Goal: Task Accomplishment & Management: Complete application form

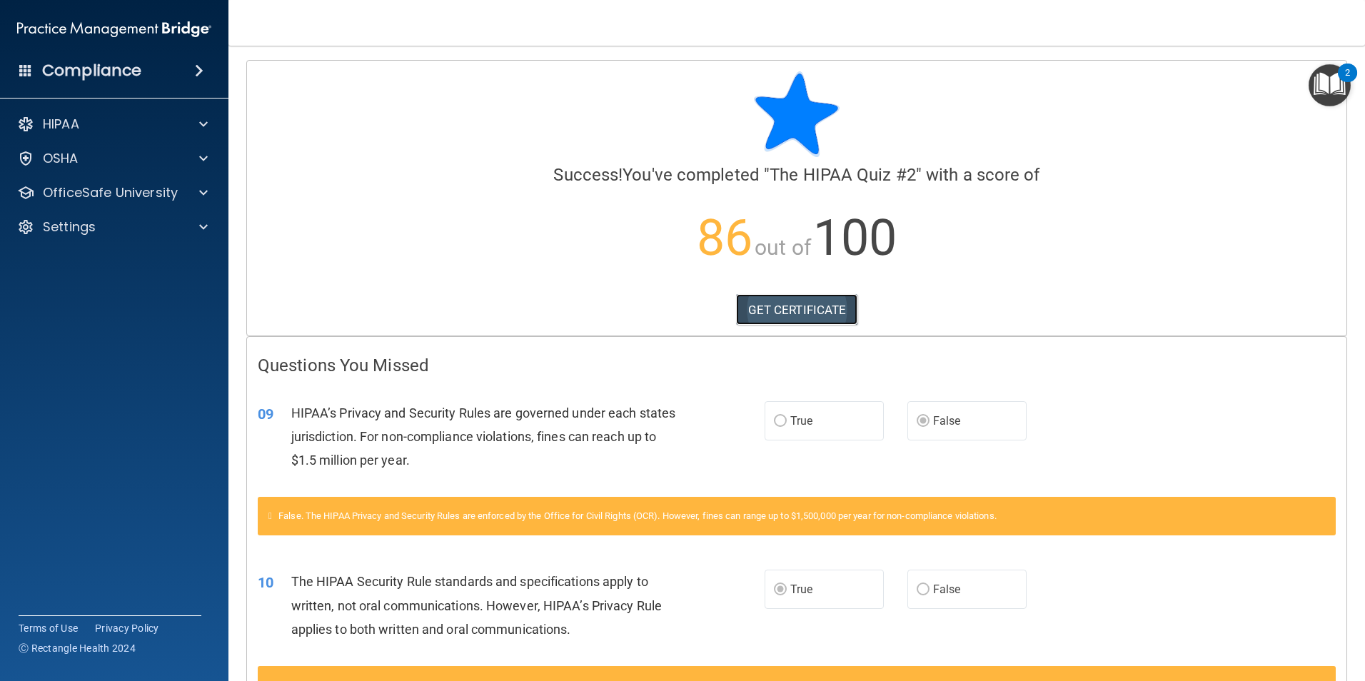
click at [775, 311] on link "GET CERTIFICATE" at bounding box center [797, 309] width 122 height 31
click at [191, 119] on div at bounding box center [201, 124] width 36 height 17
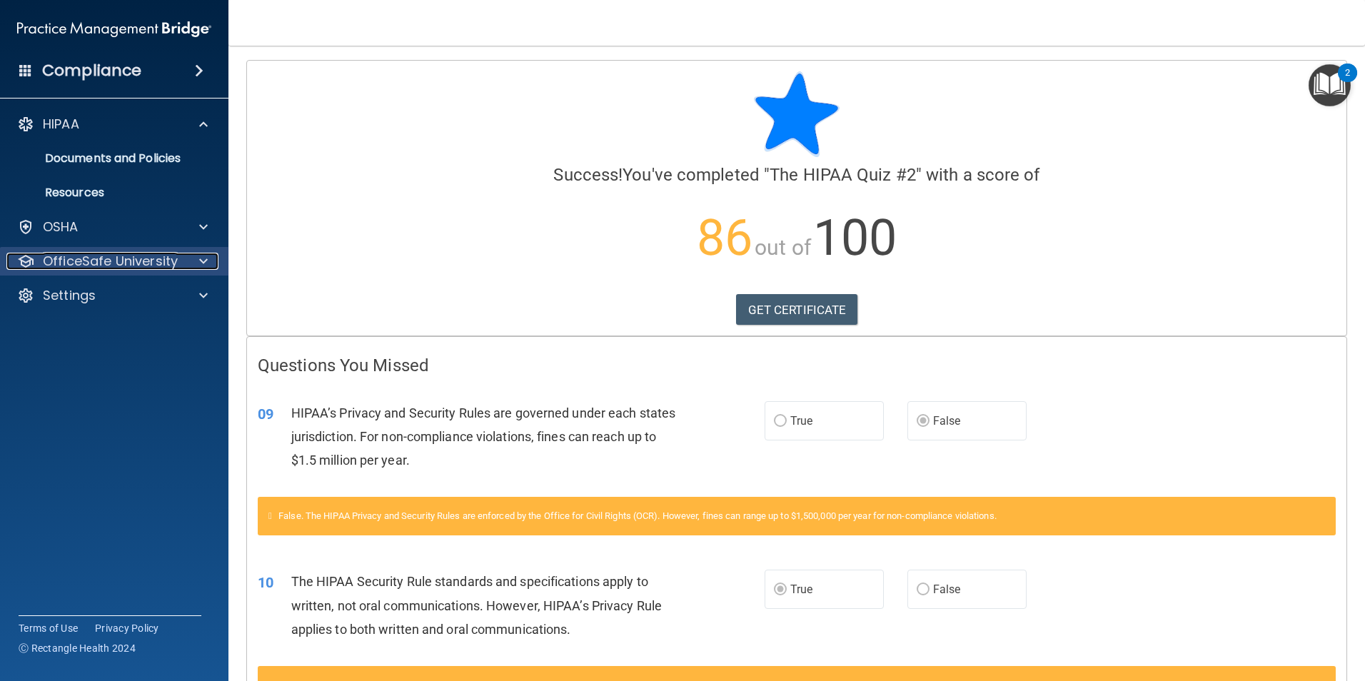
click at [196, 261] on div at bounding box center [201, 261] width 36 height 17
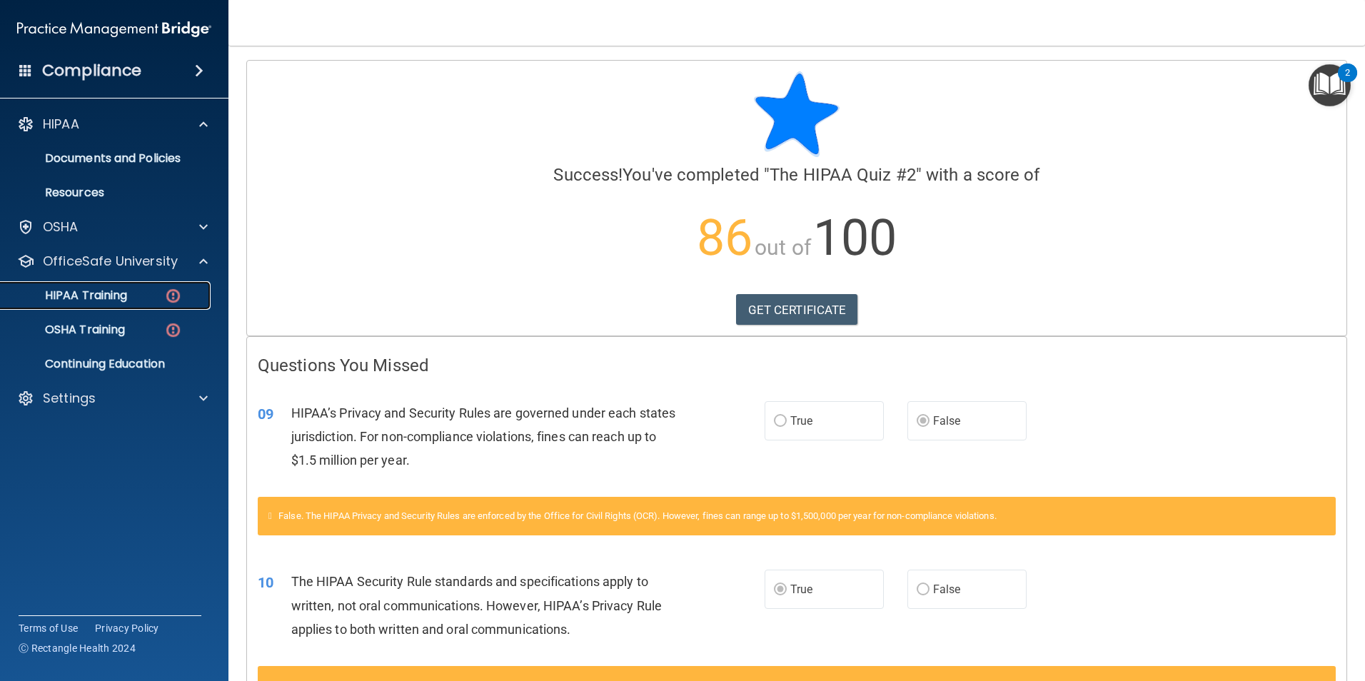
click at [171, 287] on img at bounding box center [173, 296] width 18 height 18
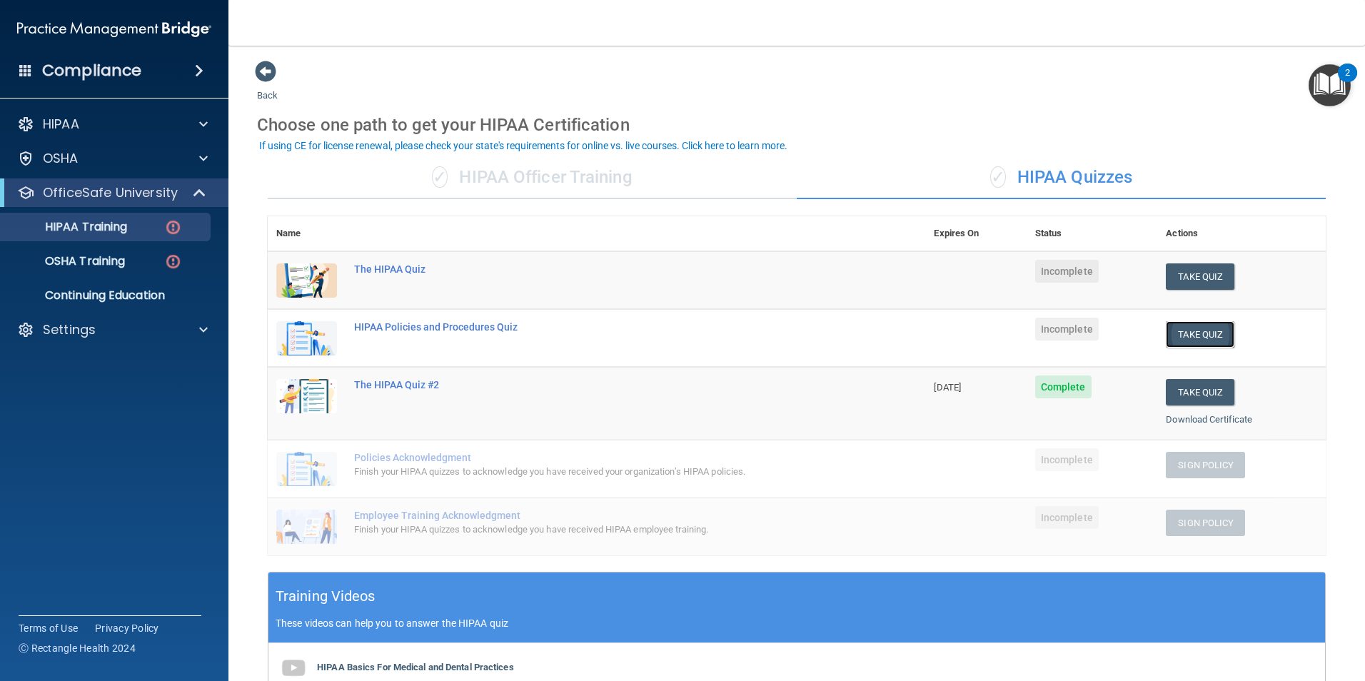
click at [1182, 325] on button "Take Quiz" at bounding box center [1200, 334] width 69 height 26
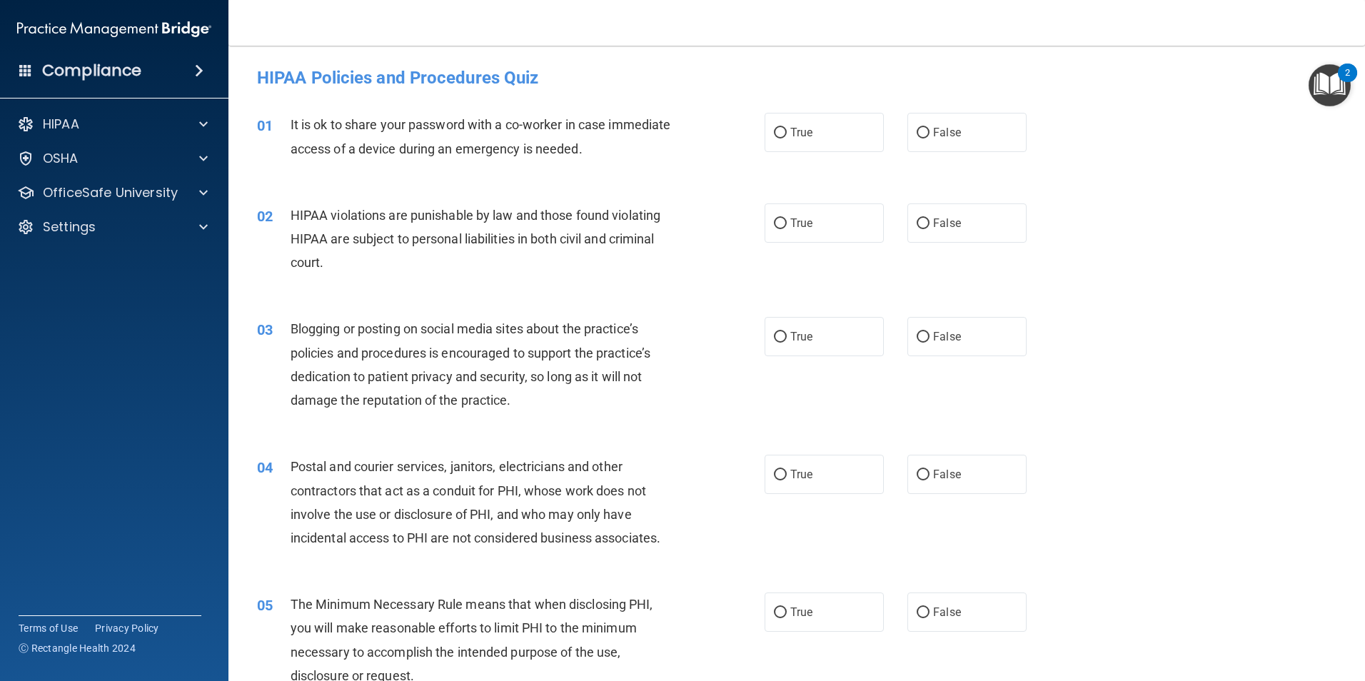
click at [476, 126] on span "It is ok to share your password with a co-worker in case immediate access of a …" at bounding box center [481, 136] width 380 height 39
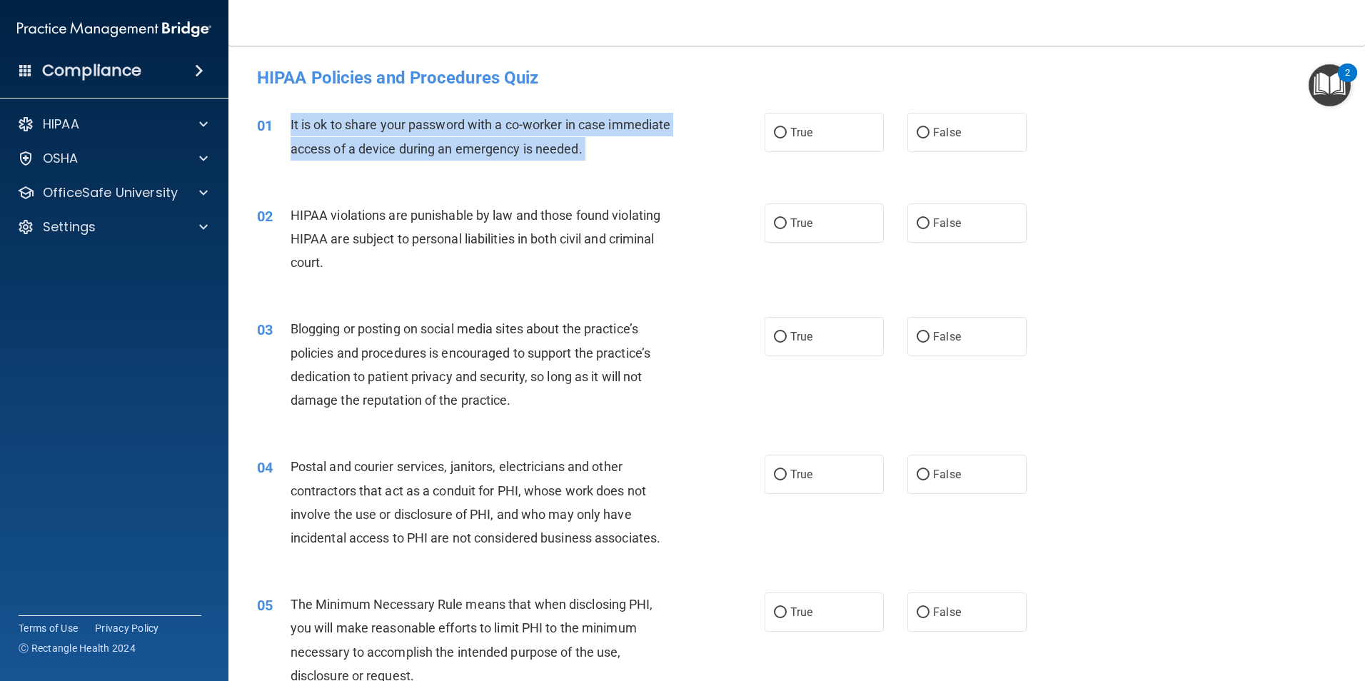
click at [476, 126] on span "It is ok to share your password with a co-worker in case immediate access of a …" at bounding box center [481, 136] width 380 height 39
drag, startPoint x: 476, startPoint y: 126, endPoint x: 448, endPoint y: 129, distance: 28.7
click at [917, 135] on input "False" at bounding box center [923, 133] width 13 height 11
radio input "true"
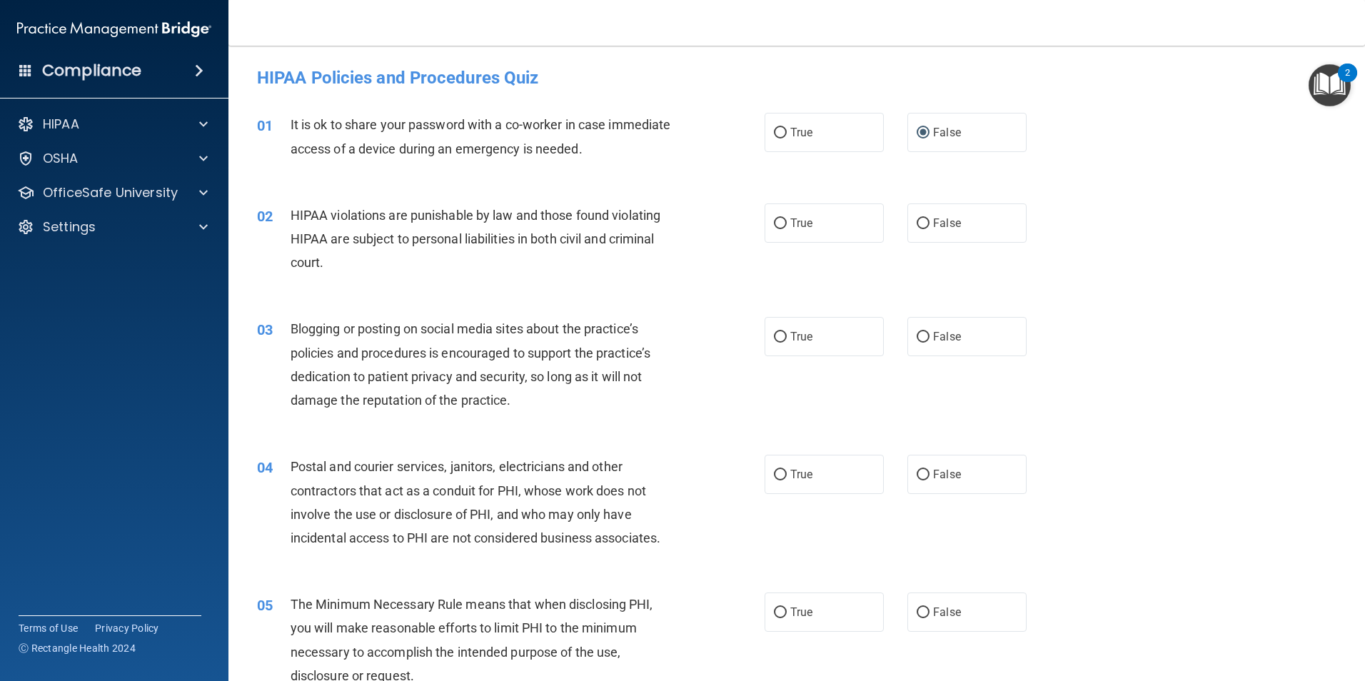
click at [435, 213] on span "HIPAA violations are punishable by law and those found violating HIPAA are subj…" at bounding box center [476, 239] width 370 height 62
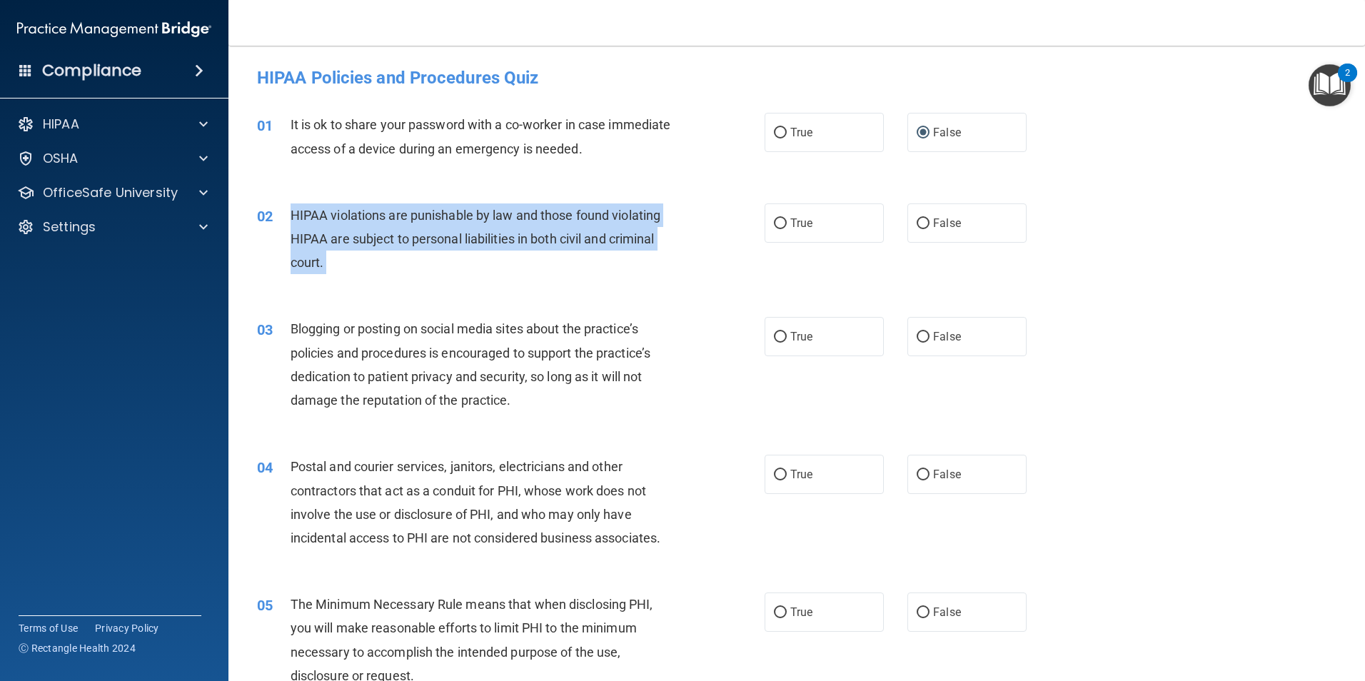
click at [435, 213] on span "HIPAA violations are punishable by law and those found violating HIPAA are subj…" at bounding box center [476, 239] width 370 height 62
click at [774, 224] on input "True" at bounding box center [780, 223] width 13 height 11
radio input "true"
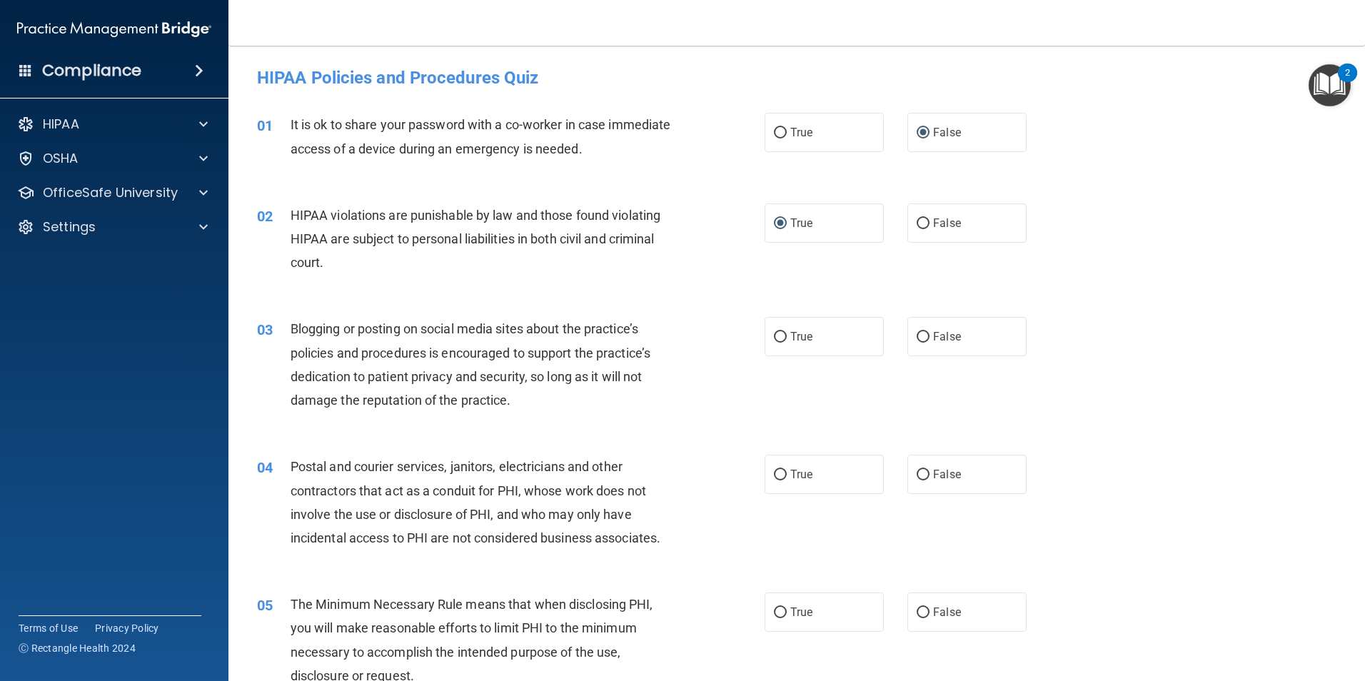
click at [406, 378] on span "Blogging or posting on social media sites about the practice’s policies and pro…" at bounding box center [471, 364] width 360 height 86
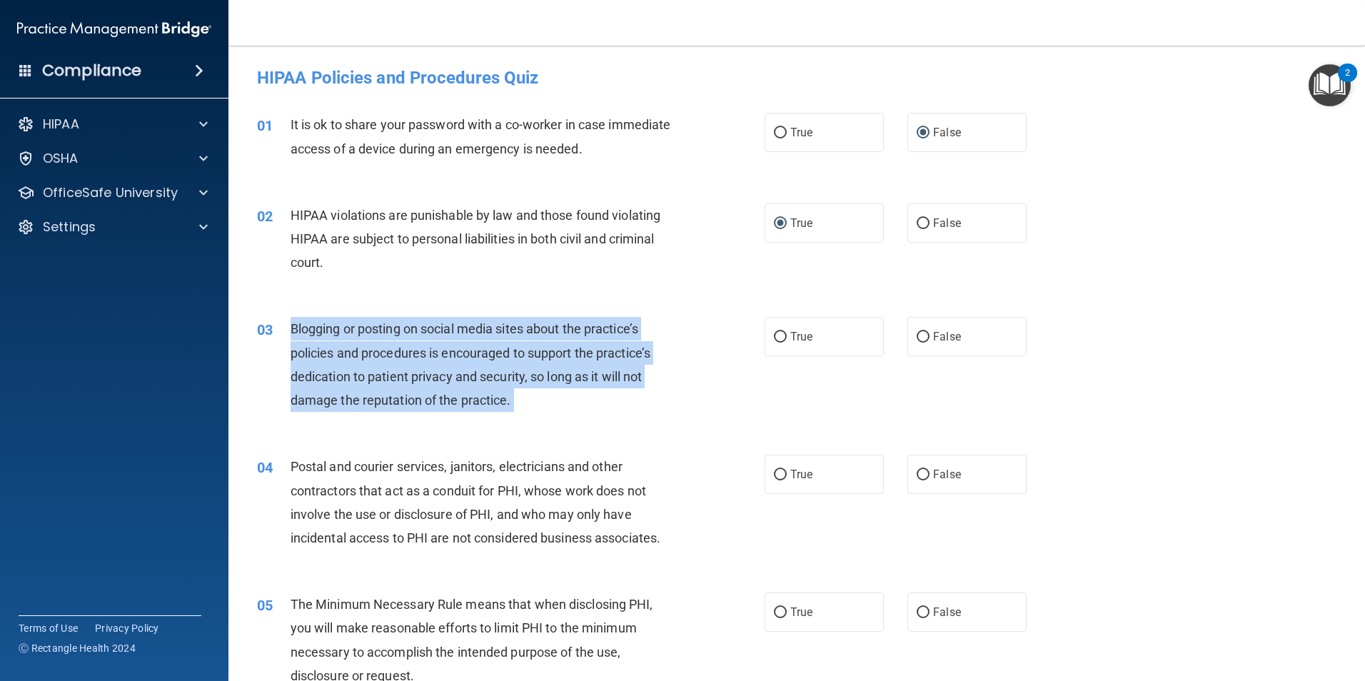
click at [406, 378] on span "Blogging or posting on social media sites about the practice’s policies and pro…" at bounding box center [471, 364] width 360 height 86
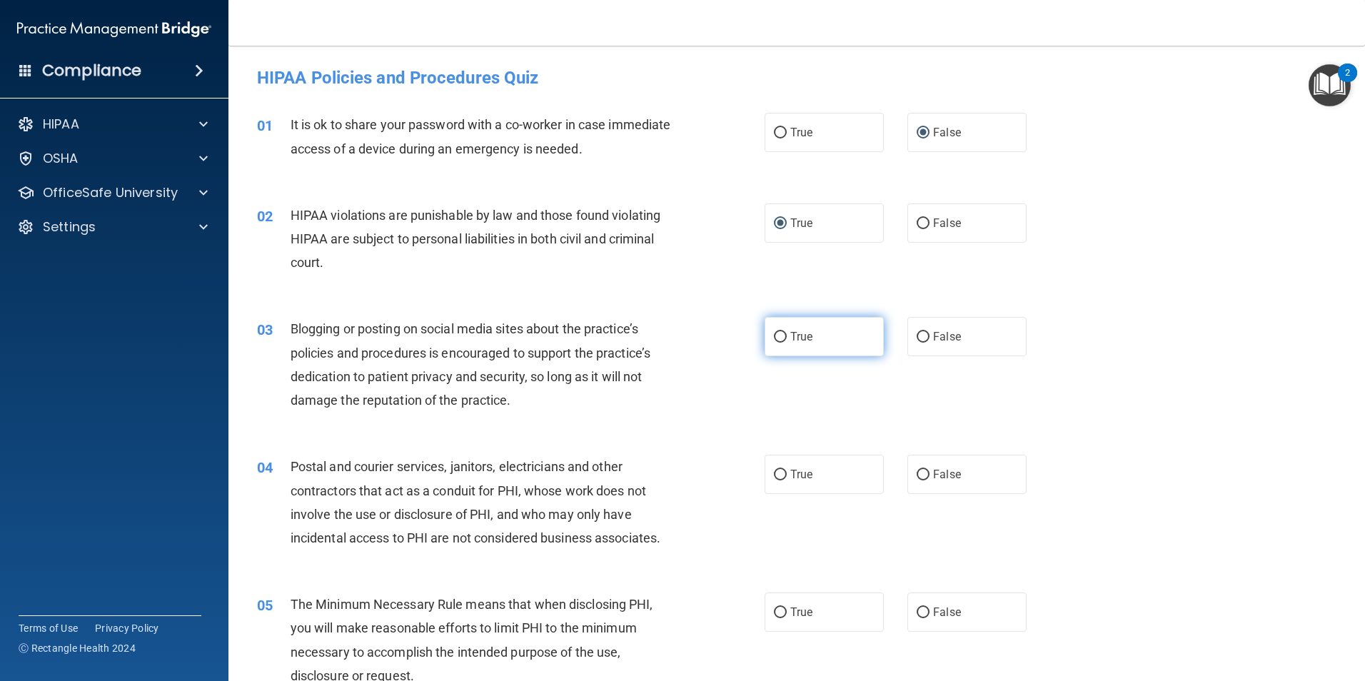
click at [790, 334] on span "True" at bounding box center [801, 337] width 22 height 14
click at [786, 334] on input "True" at bounding box center [780, 337] width 13 height 11
radio input "true"
click at [404, 471] on span "Postal and courier services, janitors, electricians and other contractors that …" at bounding box center [476, 502] width 370 height 86
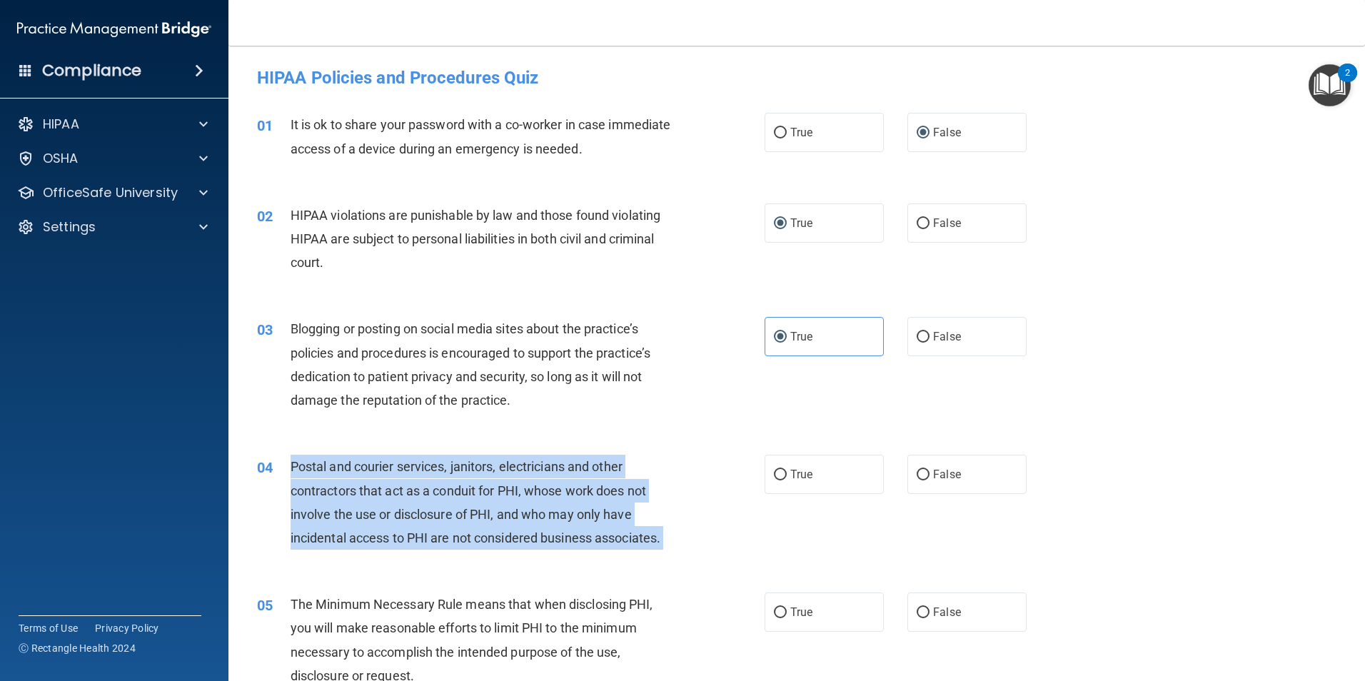
click at [404, 471] on span "Postal and courier services, janitors, electricians and other contractors that …" at bounding box center [476, 502] width 370 height 86
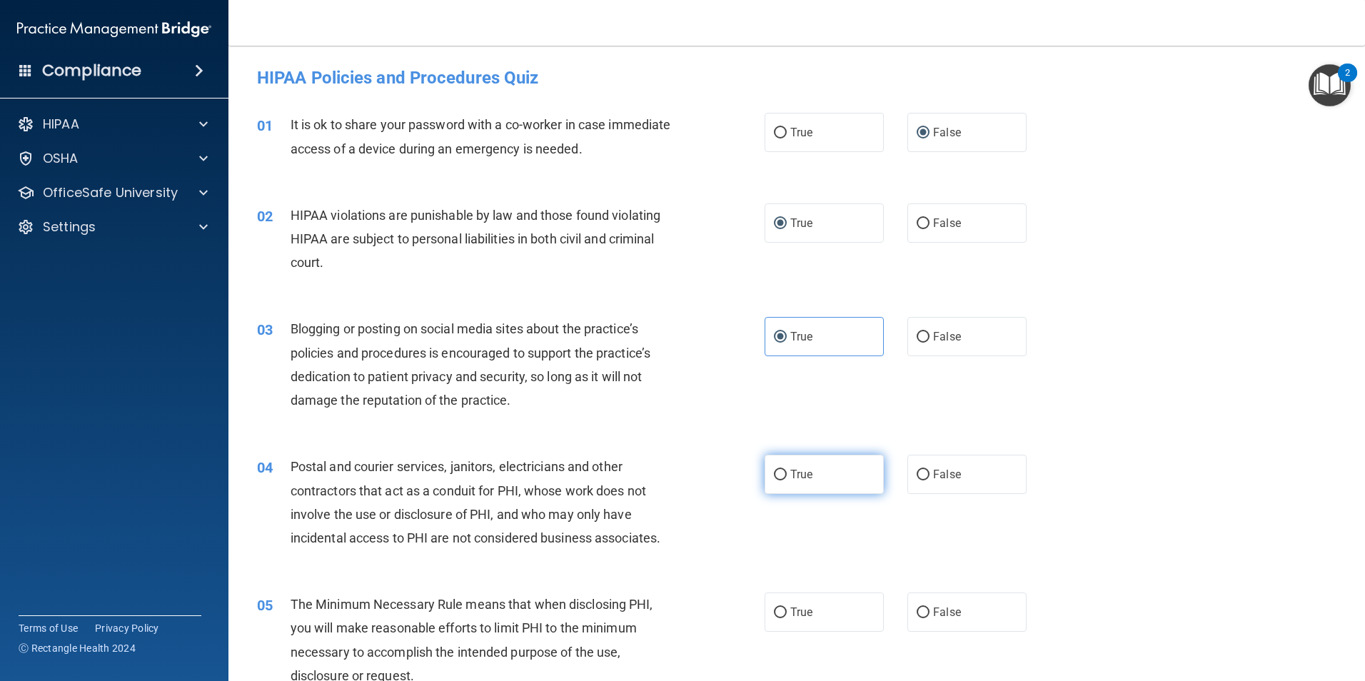
click at [785, 467] on label "True" at bounding box center [824, 474] width 119 height 39
click at [785, 470] on input "True" at bounding box center [780, 475] width 13 height 11
radio input "true"
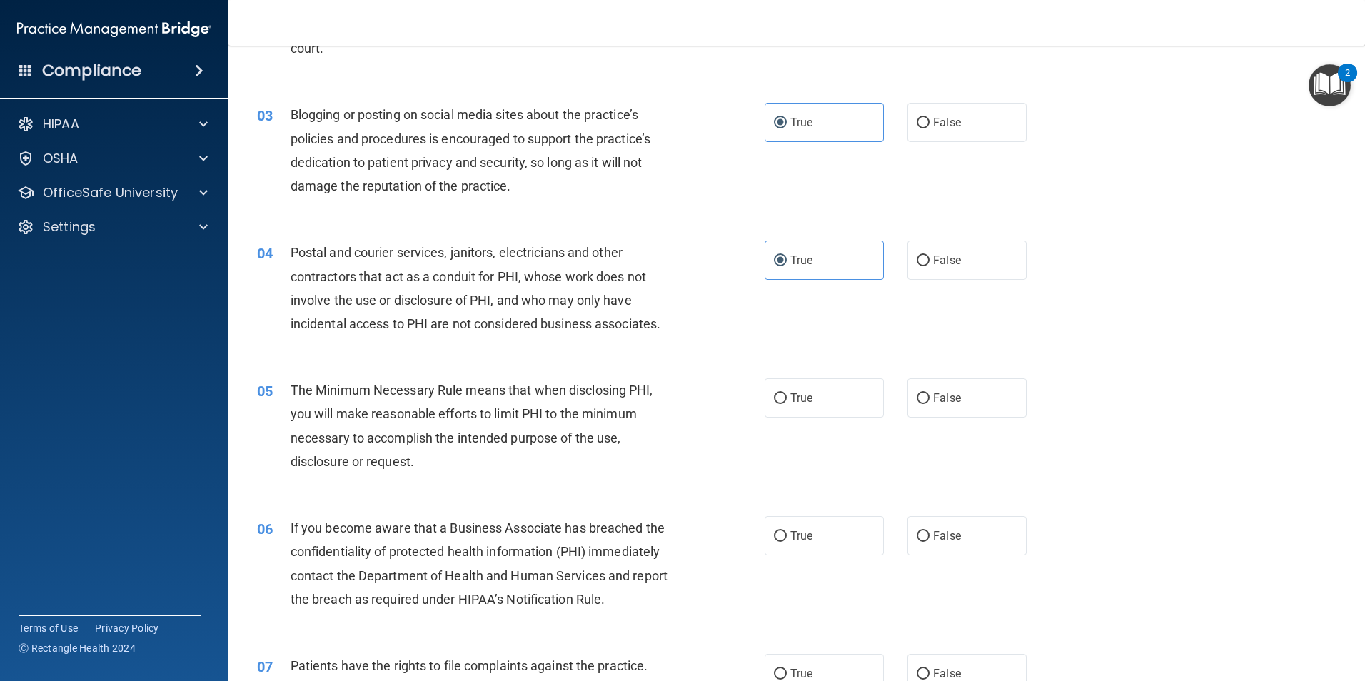
scroll to position [286, 0]
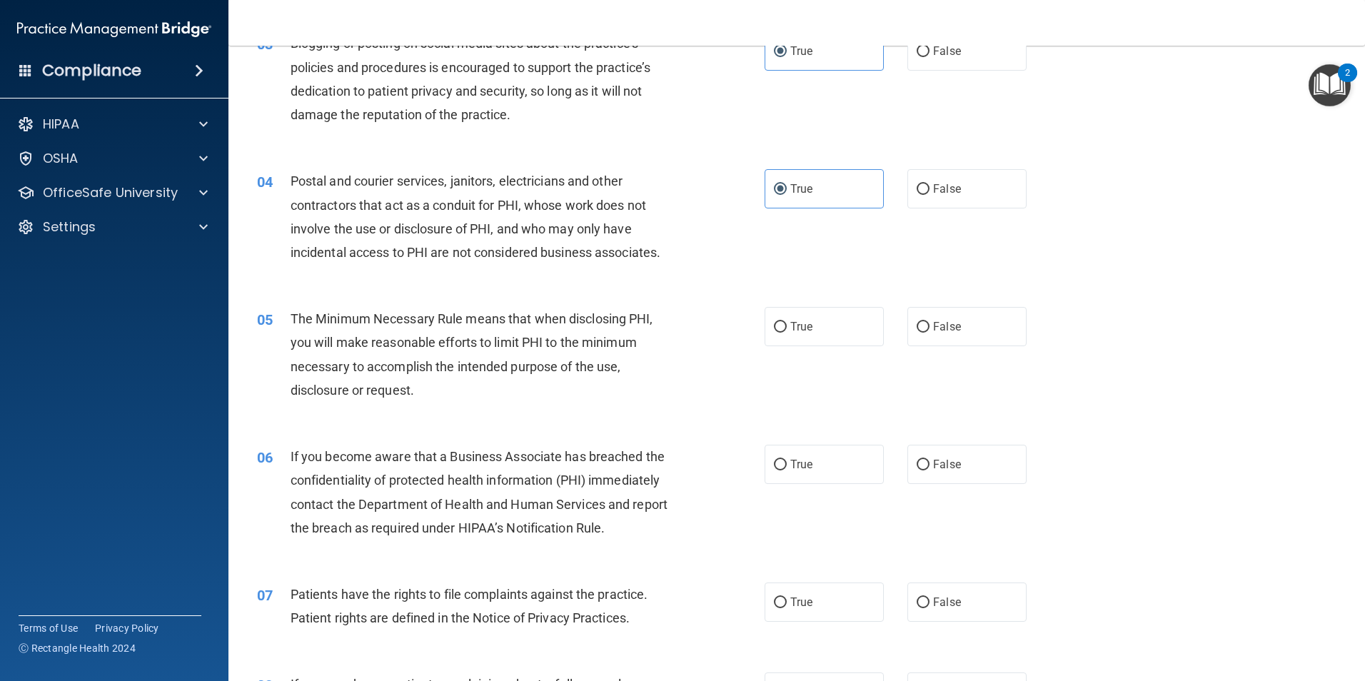
click at [513, 341] on span "The Minimum Necessary Rule means that when disclosing PHI, you will make reason…" at bounding box center [472, 354] width 363 height 86
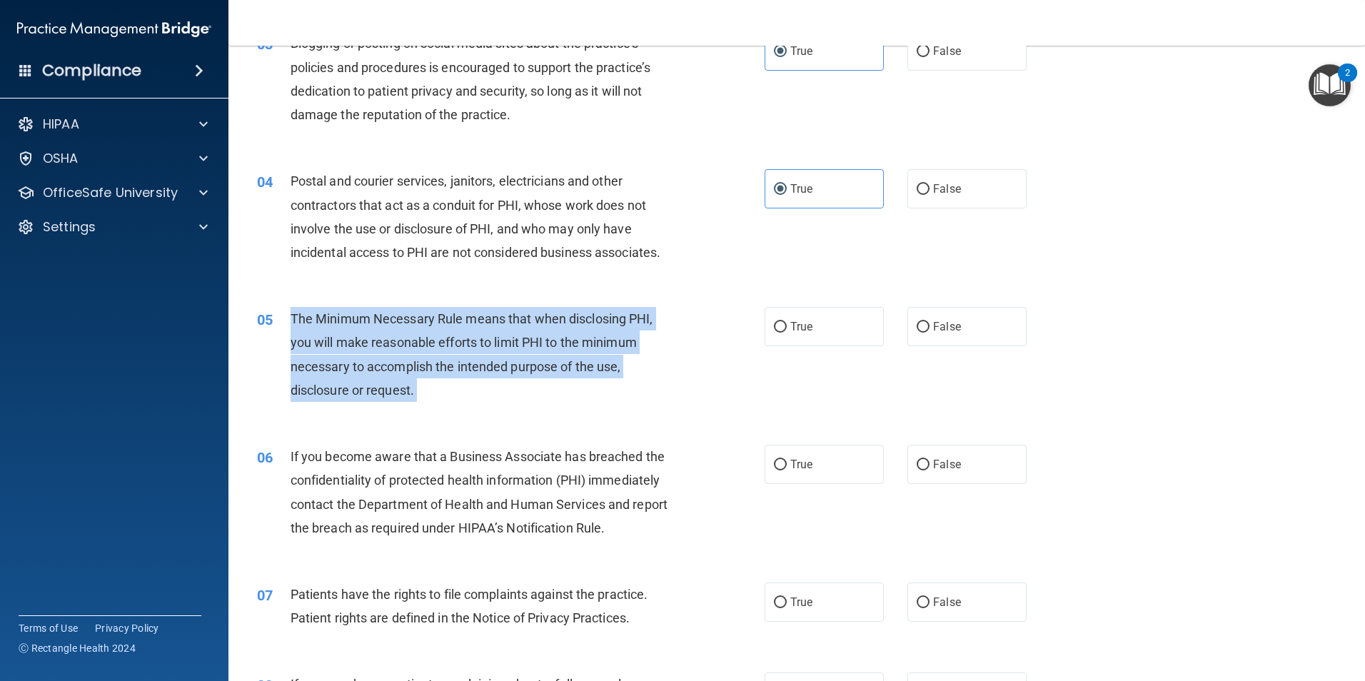
click at [513, 341] on span "The Minimum Necessary Rule means that when disclosing PHI, you will make reason…" at bounding box center [472, 354] width 363 height 86
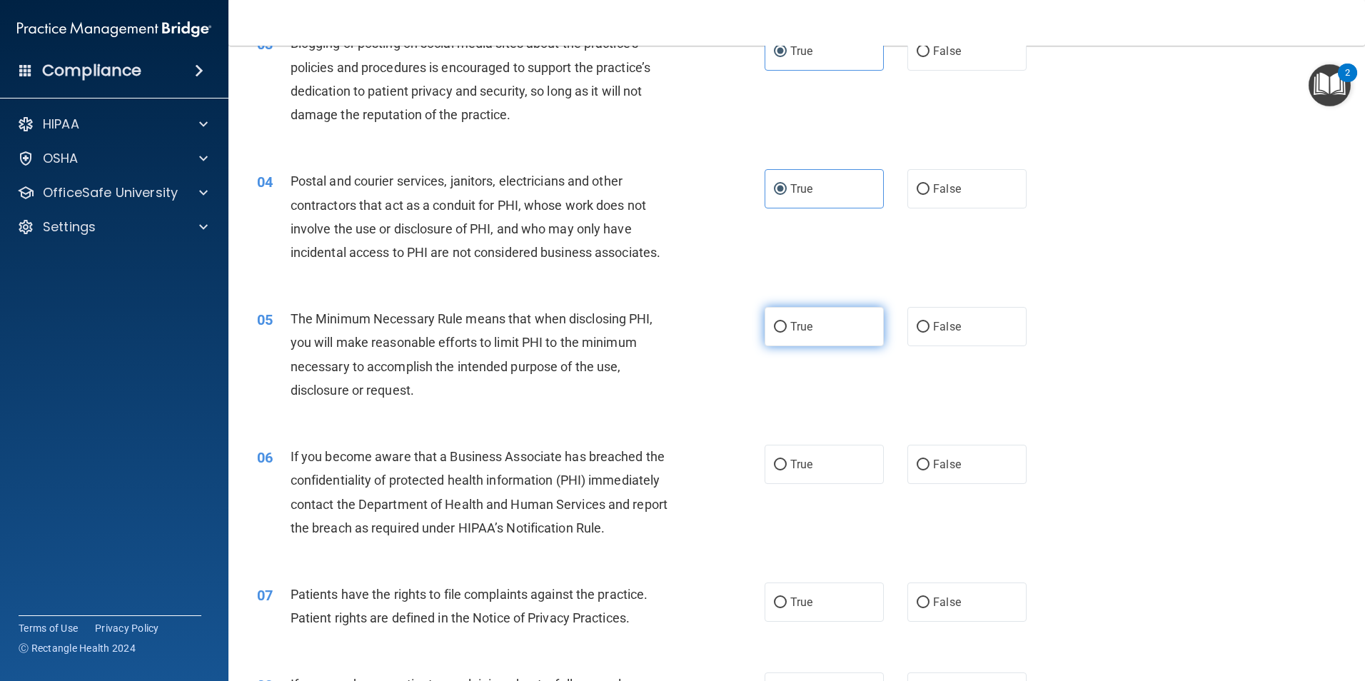
click at [790, 323] on span "True" at bounding box center [801, 327] width 22 height 14
click at [786, 323] on input "True" at bounding box center [780, 327] width 13 height 11
radio input "true"
click at [473, 462] on span "If you become aware that a Business Associate has breached the confidentiality …" at bounding box center [479, 492] width 377 height 86
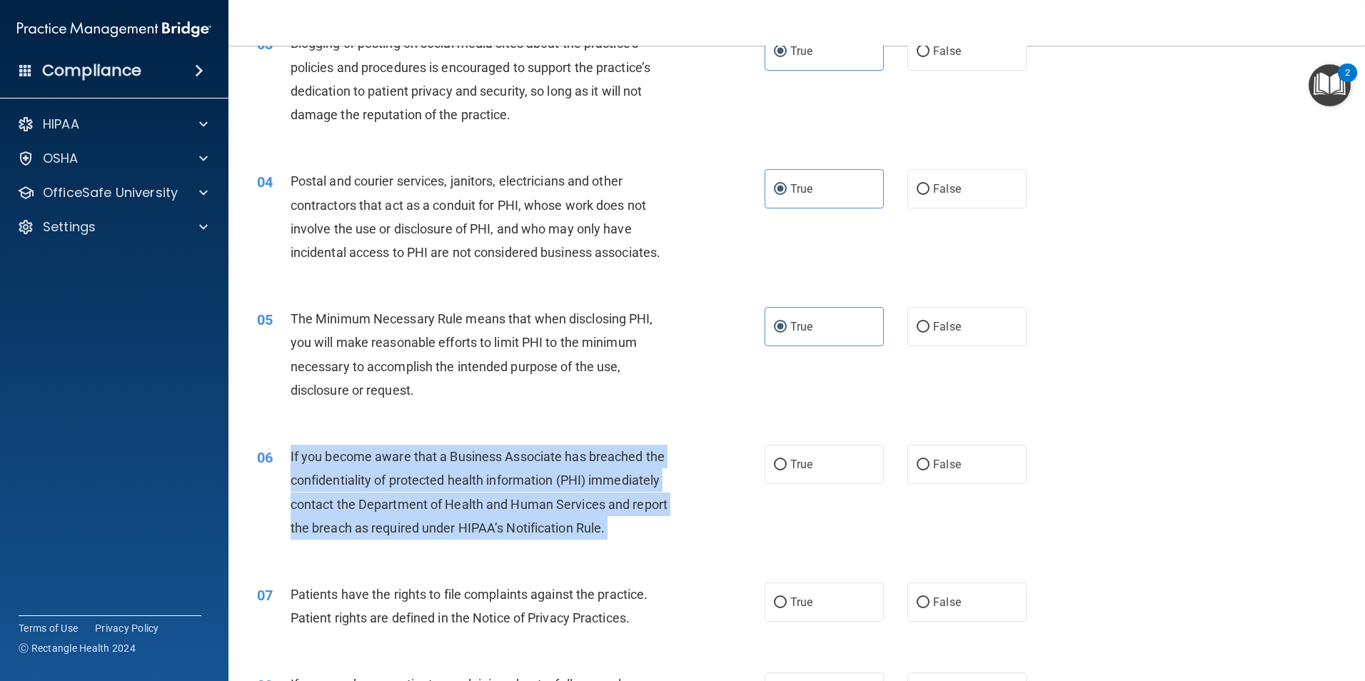
click at [473, 462] on span "If you become aware that a Business Associate has breached the confidentiality …" at bounding box center [479, 492] width 377 height 86
click at [917, 468] on input "False" at bounding box center [923, 465] width 13 height 11
radio input "true"
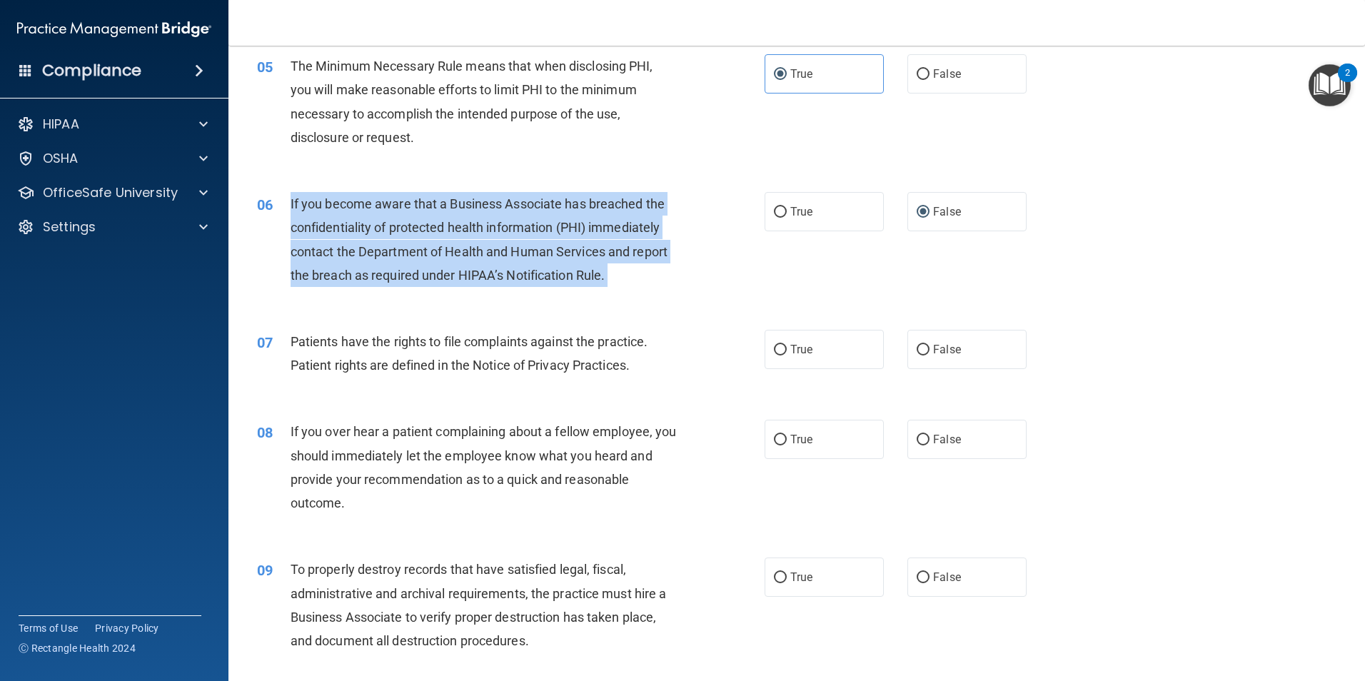
scroll to position [571, 0]
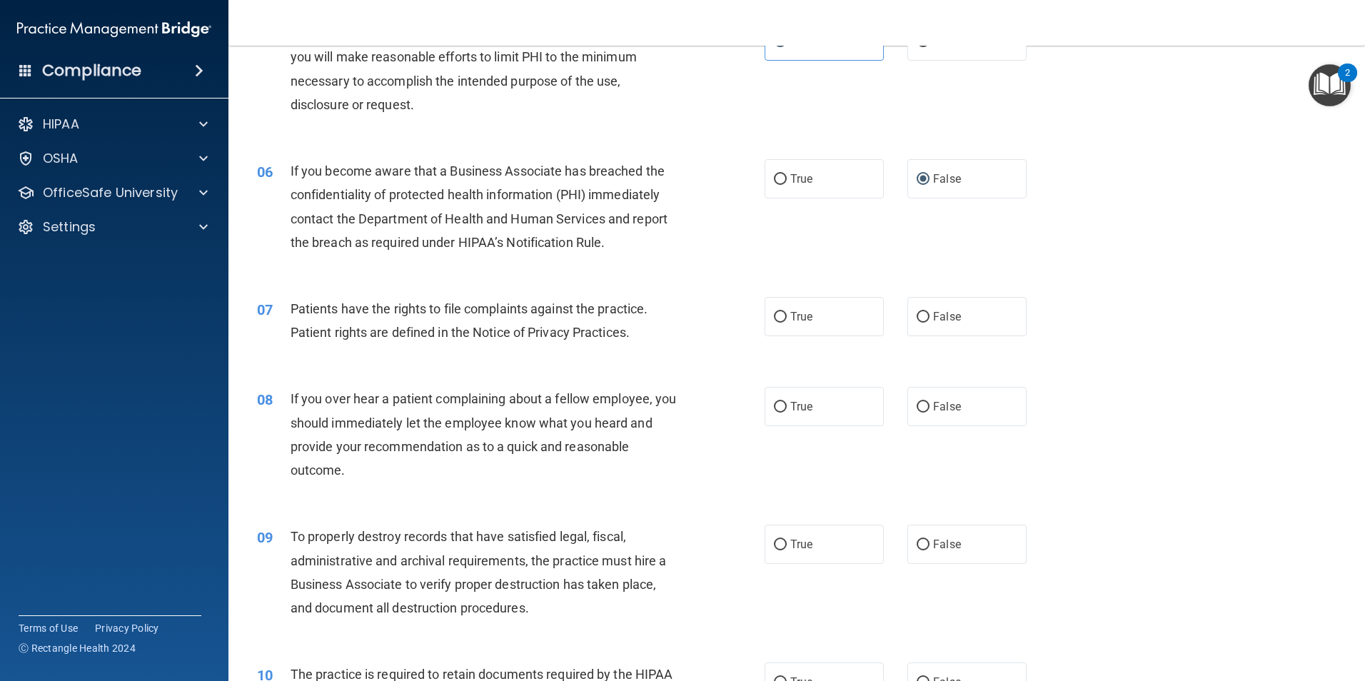
click at [455, 331] on span "Patients have the rights to file complaints against the practice. Patient right…" at bounding box center [470, 320] width 358 height 39
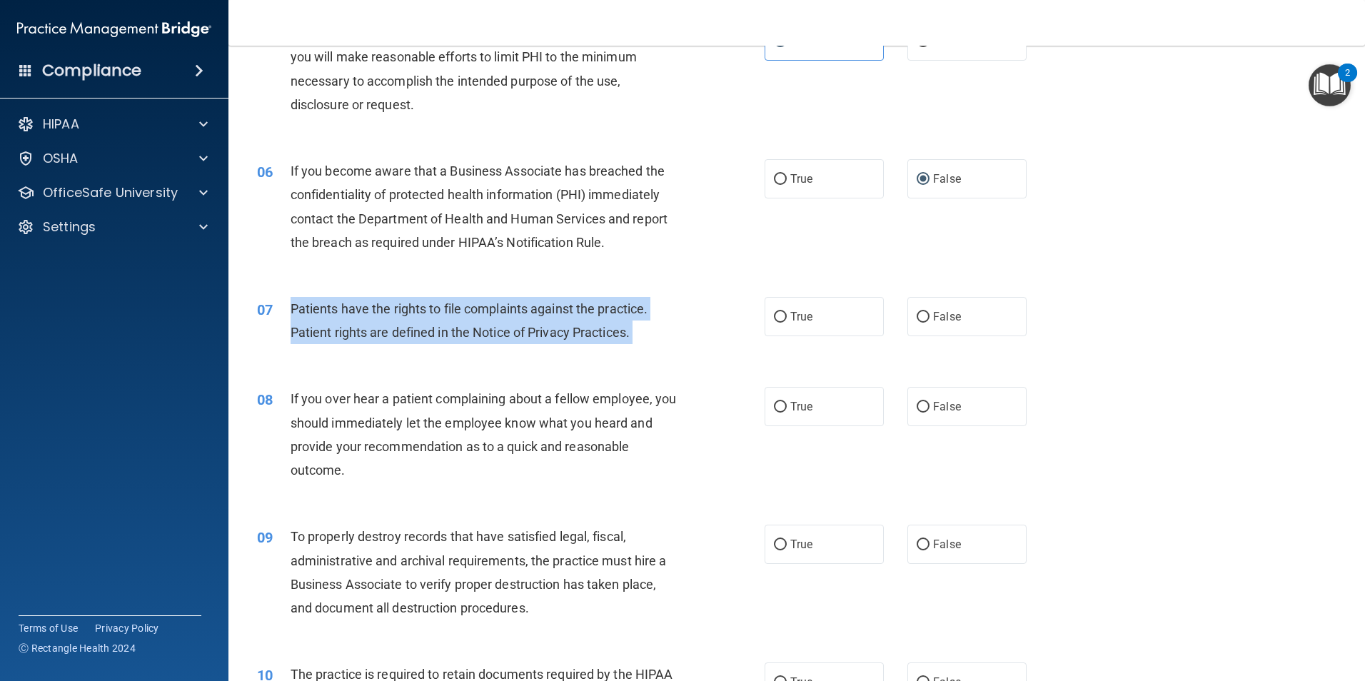
click at [455, 331] on span "Patients have the rights to file complaints against the practice. Patient right…" at bounding box center [470, 320] width 358 height 39
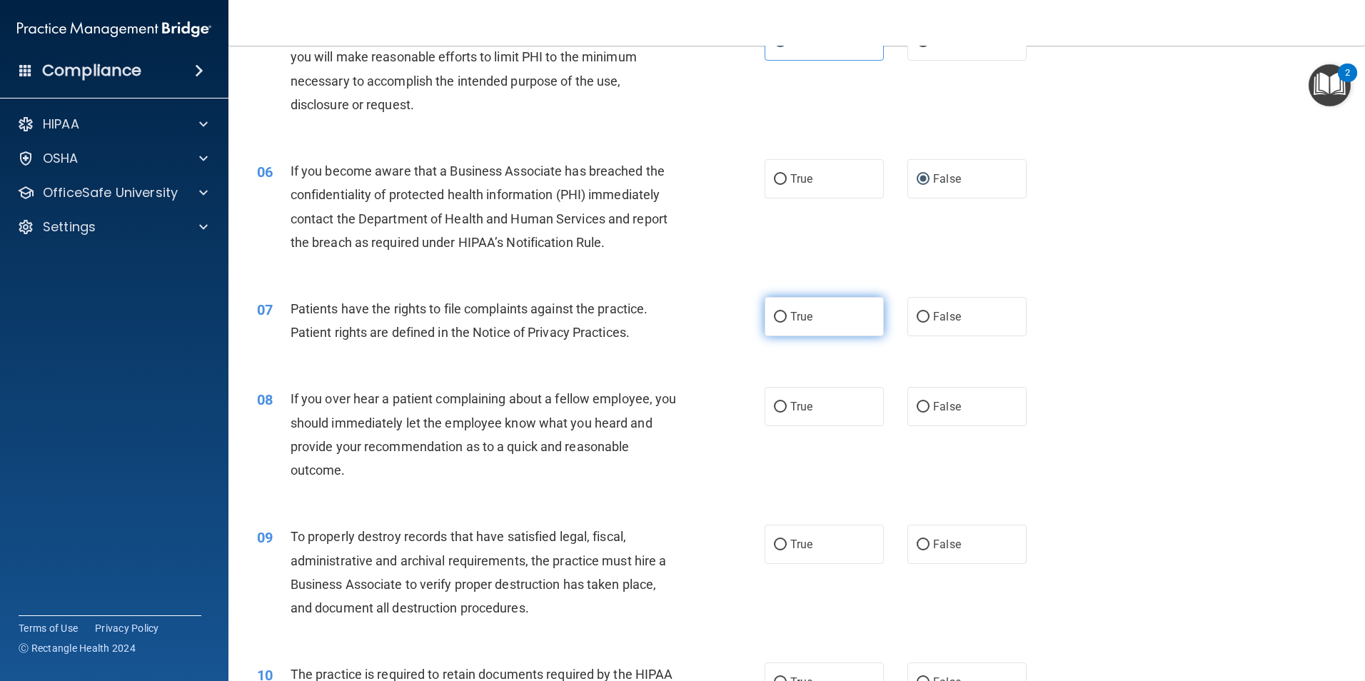
click at [768, 310] on label "True" at bounding box center [824, 316] width 119 height 39
click at [774, 312] on input "True" at bounding box center [780, 317] width 13 height 11
radio input "true"
click at [480, 428] on span "If you over hear a patient complaining about a fellow employee, you should imme…" at bounding box center [484, 434] width 386 height 86
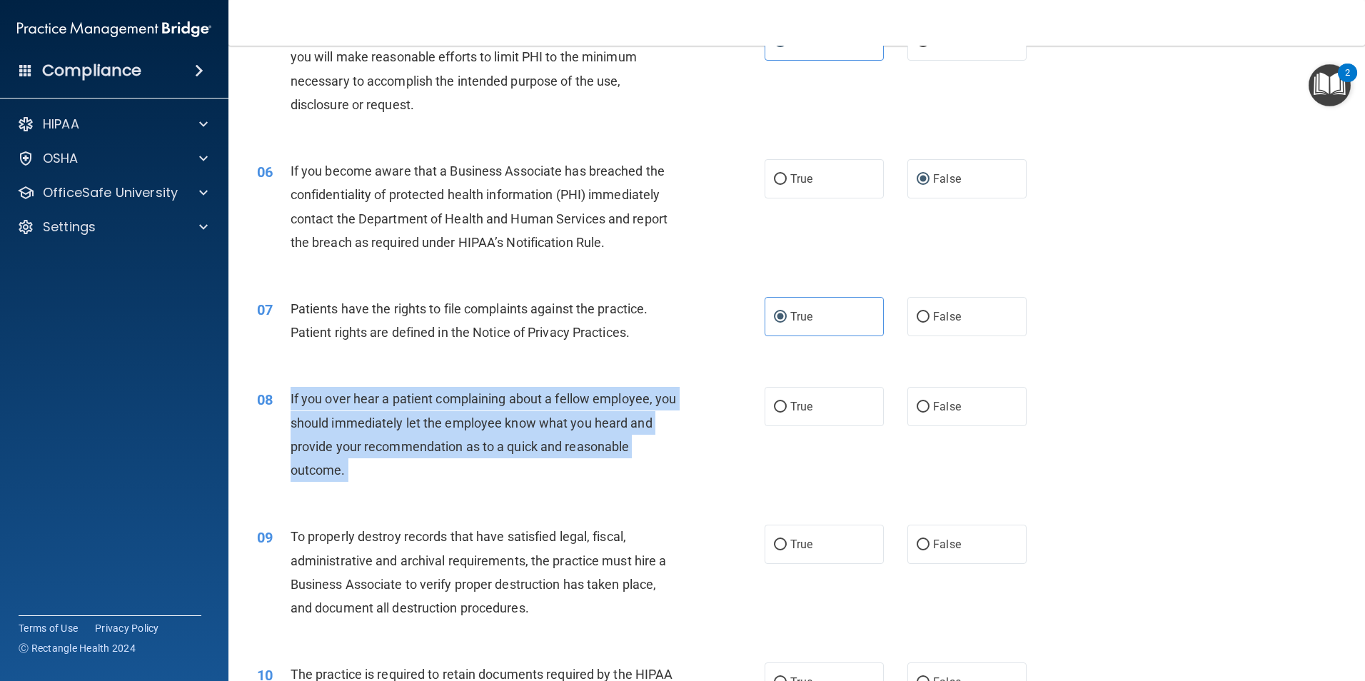
click at [480, 428] on span "If you over hear a patient complaining about a fellow employee, you should imme…" at bounding box center [484, 434] width 386 height 86
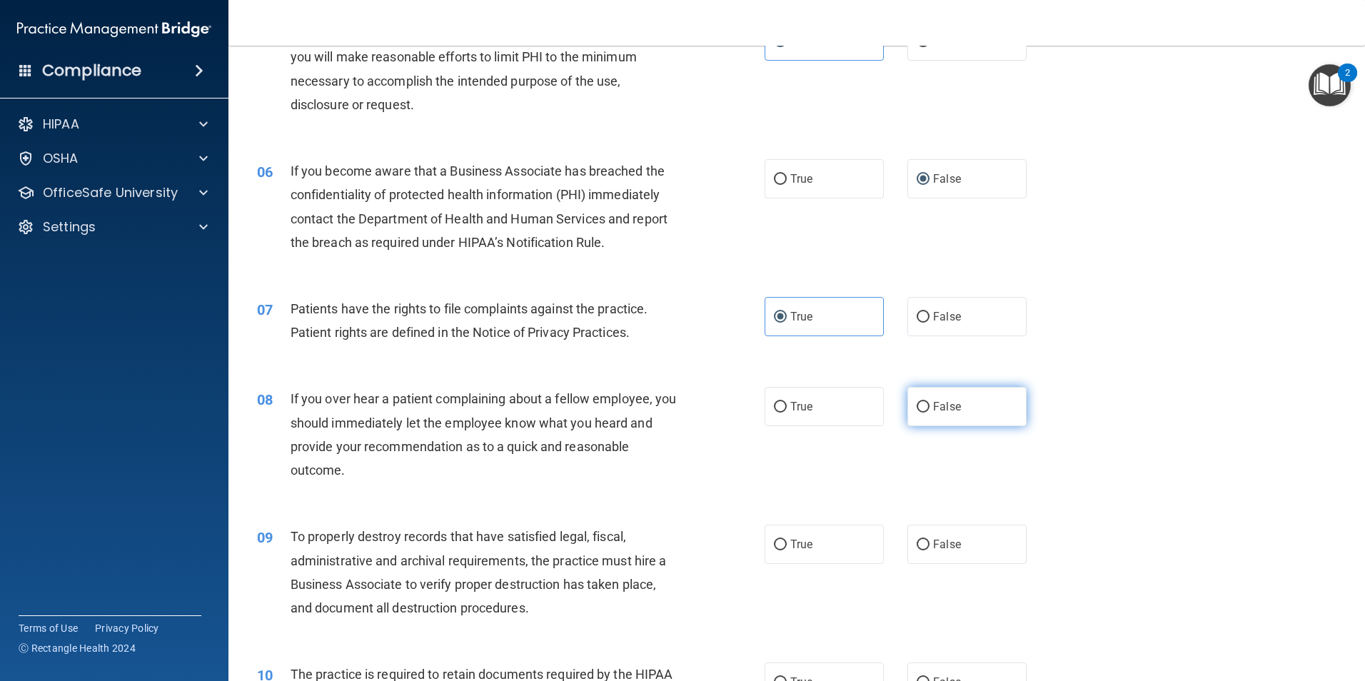
click at [947, 404] on span "False" at bounding box center [947, 407] width 28 height 14
click at [929, 404] on input "False" at bounding box center [923, 407] width 13 height 11
radio input "true"
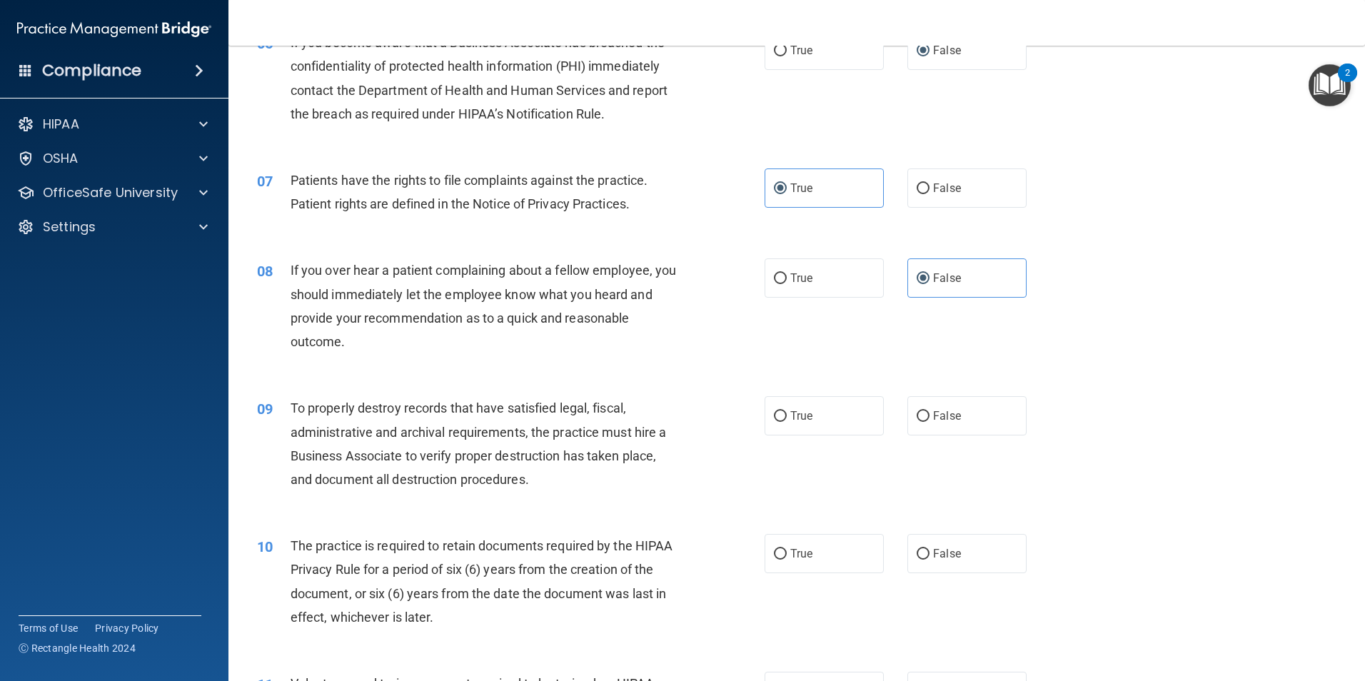
scroll to position [714, 0]
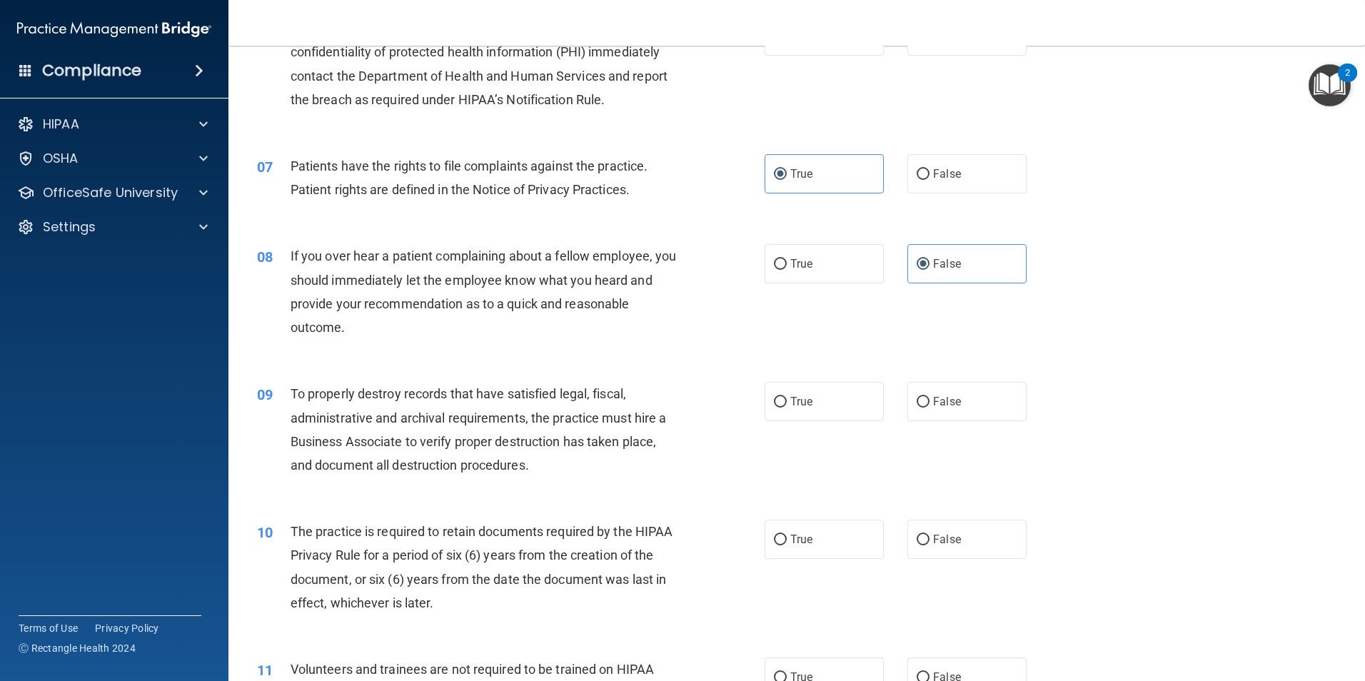
click at [441, 478] on div "09 To properly destroy records that have satisfied legal, fiscal, administrativ…" at bounding box center [511, 433] width 550 height 102
click at [441, 462] on span "To properly destroy records that have satisfied legal, fiscal, administrative a…" at bounding box center [479, 429] width 376 height 86
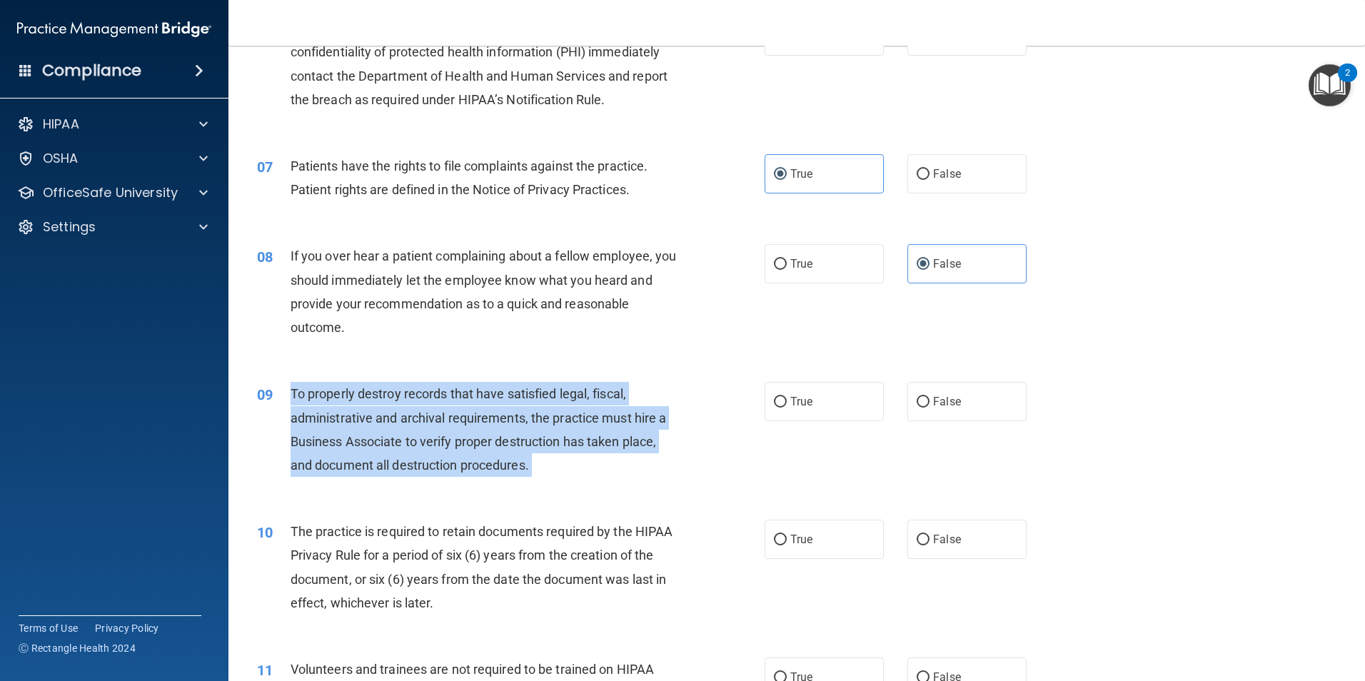
click at [441, 462] on span "To properly destroy records that have satisfied legal, fiscal, administrative a…" at bounding box center [479, 429] width 376 height 86
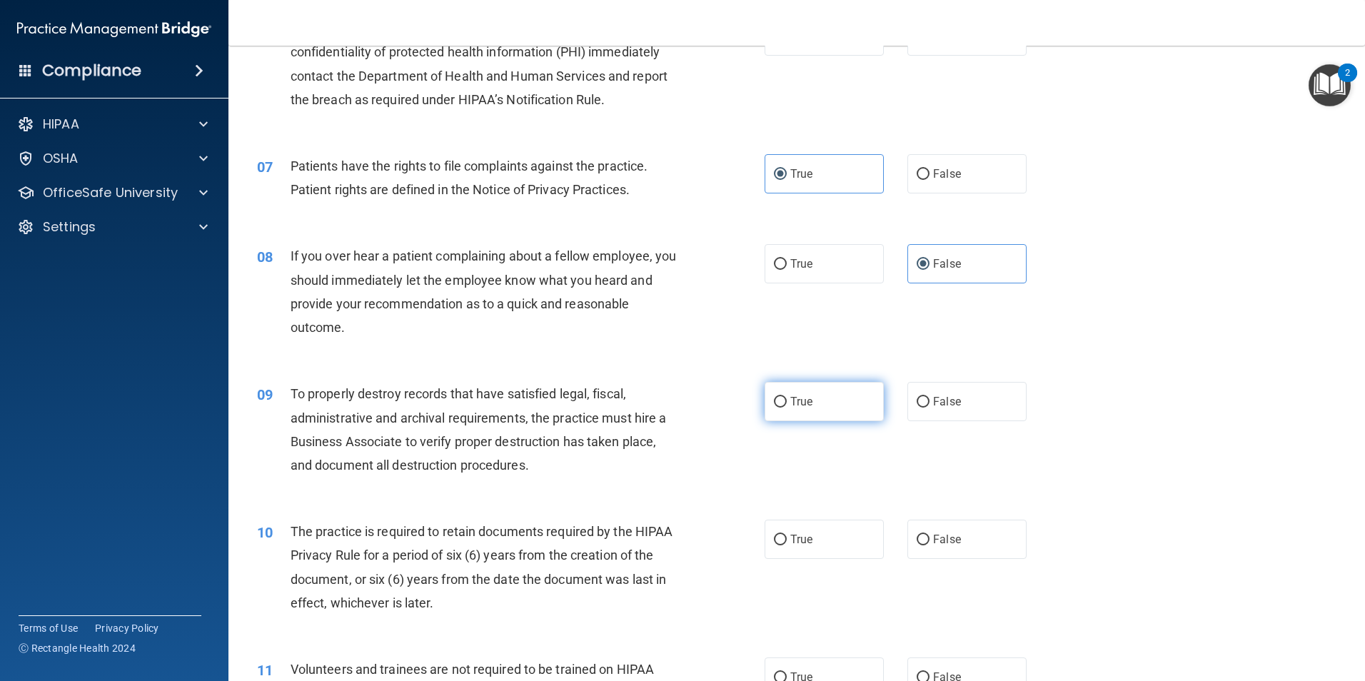
click at [790, 401] on span "True" at bounding box center [801, 402] width 22 height 14
click at [787, 401] on input "True" at bounding box center [780, 402] width 13 height 11
radio input "true"
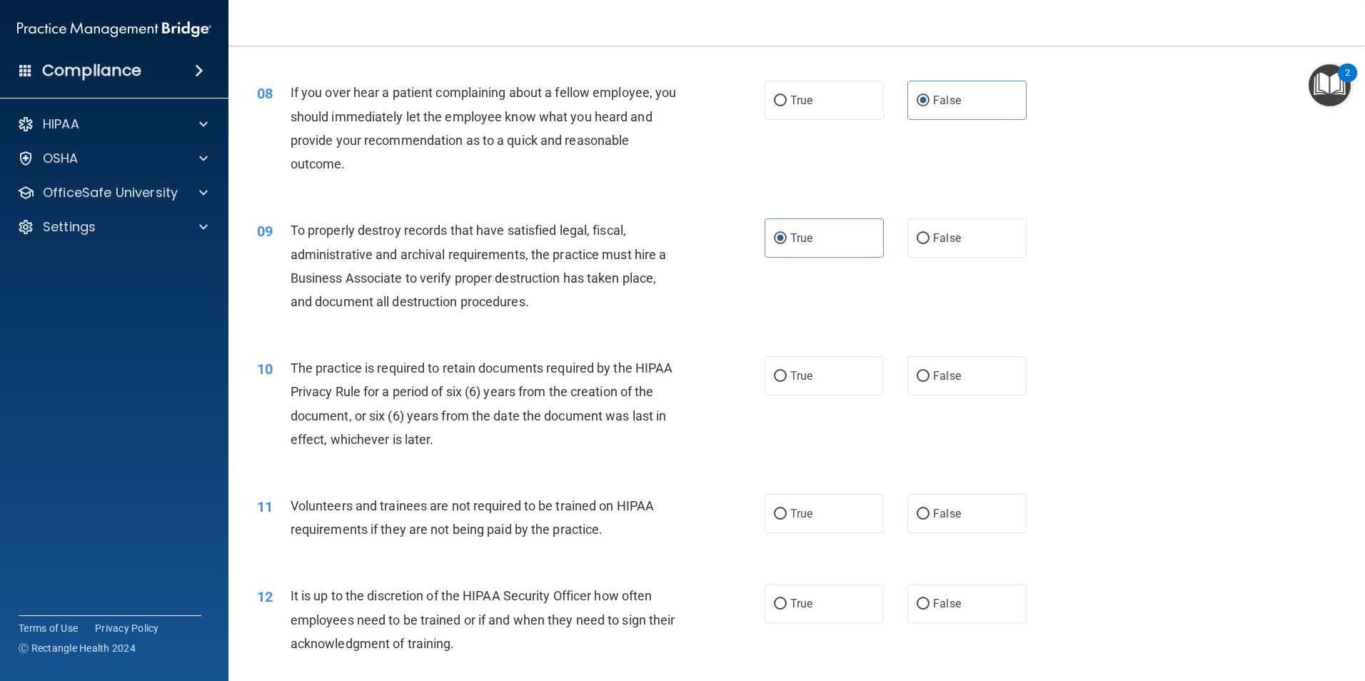
scroll to position [928, 0]
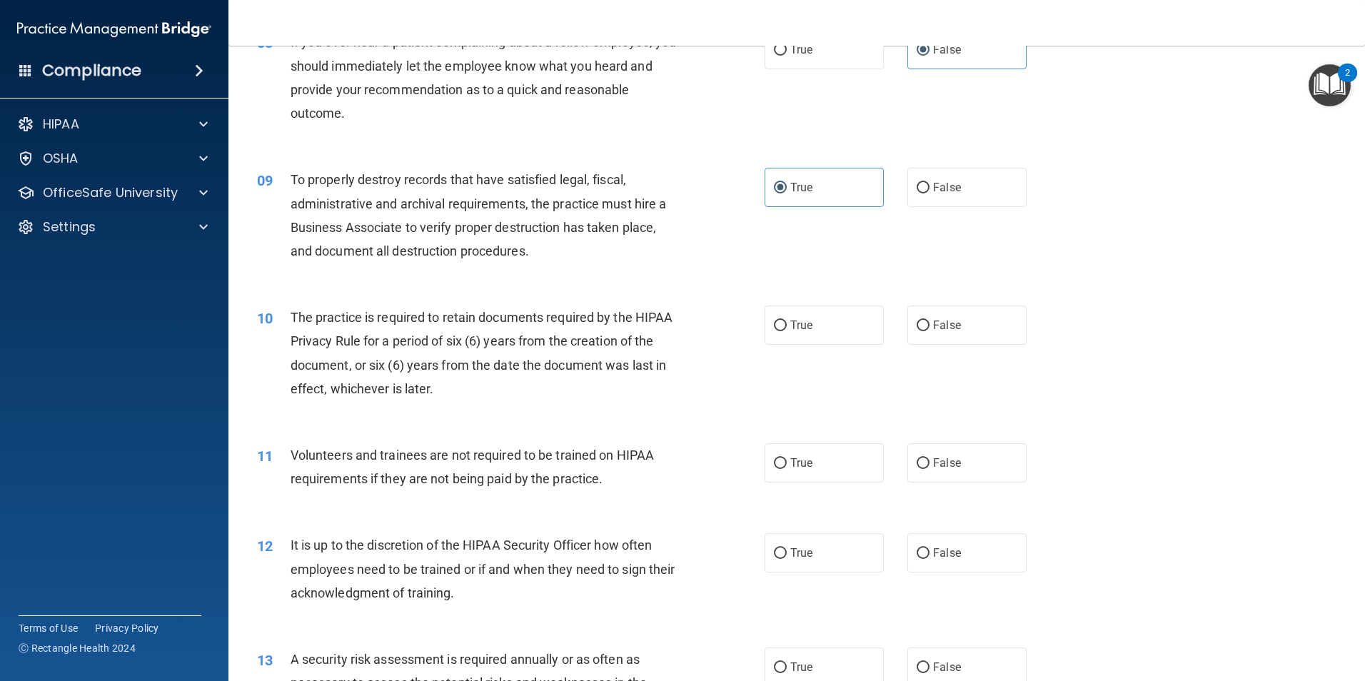
click at [427, 326] on div "The practice is required to retain documents required by the HIPAA Privacy Rule…" at bounding box center [489, 353] width 397 height 95
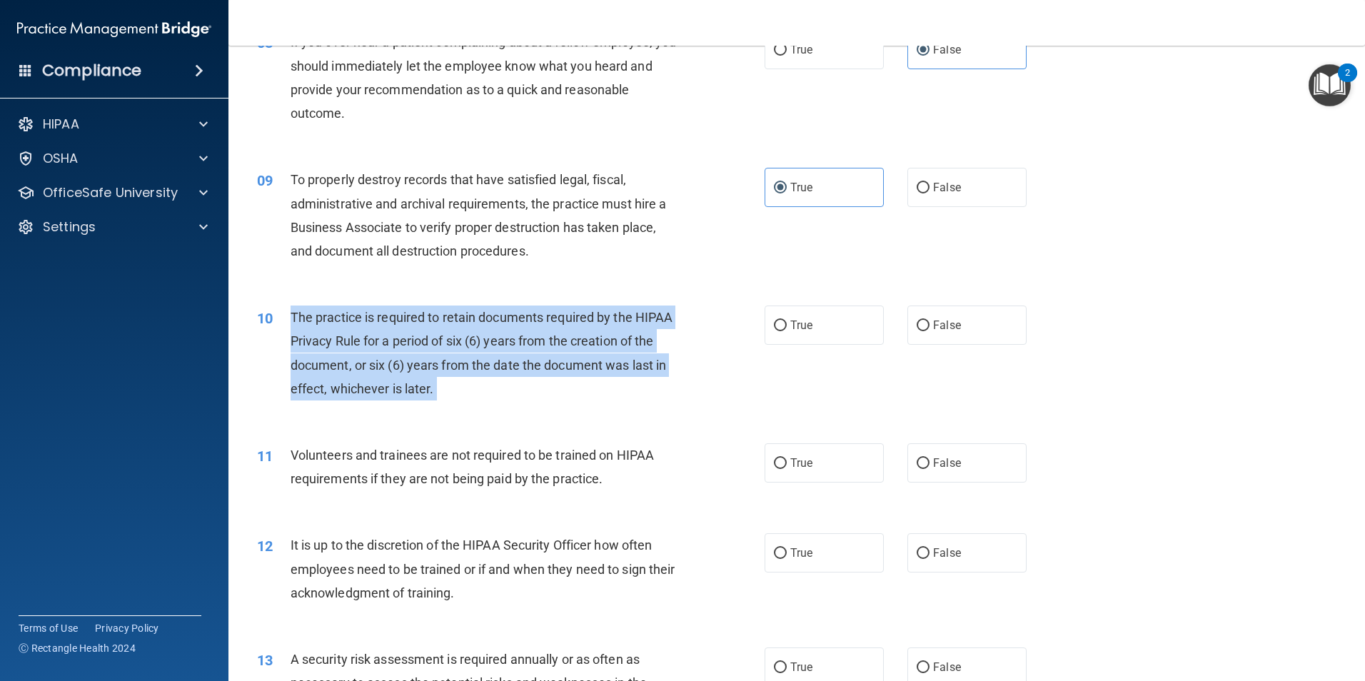
click at [427, 326] on div "The practice is required to retain documents required by the HIPAA Privacy Rule…" at bounding box center [489, 353] width 397 height 95
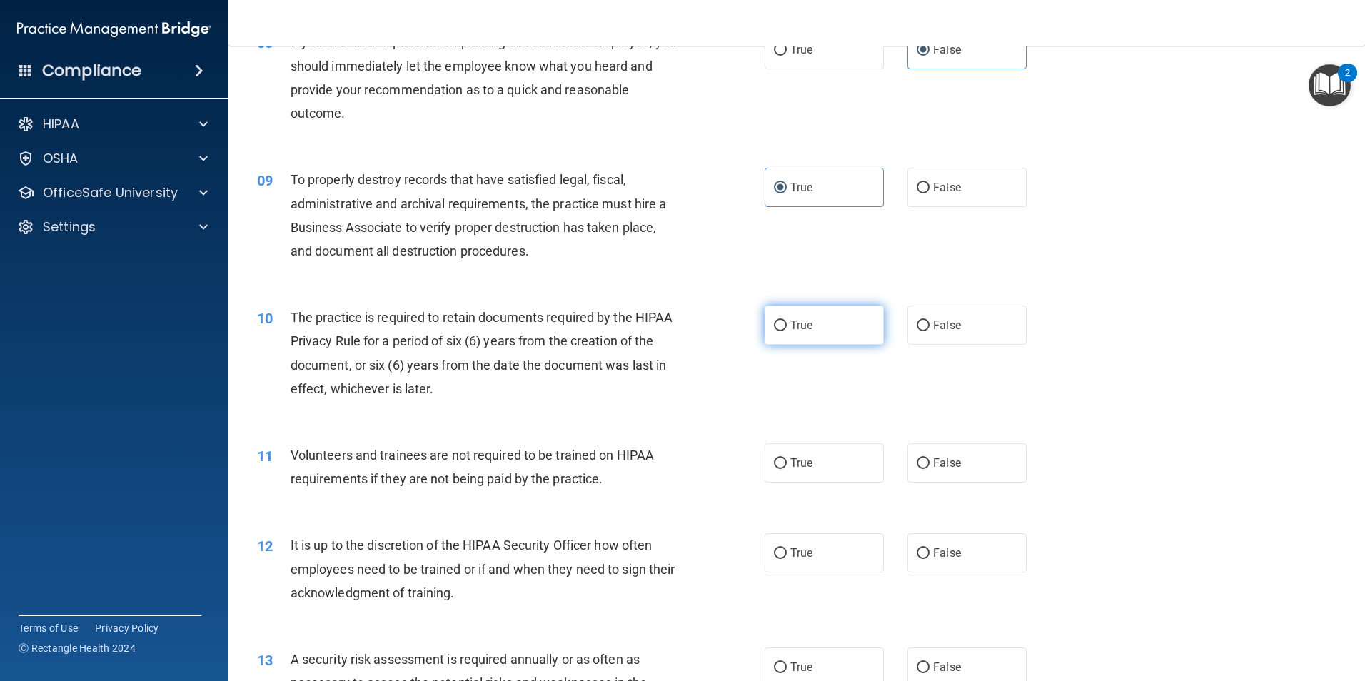
click at [782, 323] on label "True" at bounding box center [824, 325] width 119 height 39
click at [782, 323] on input "True" at bounding box center [780, 326] width 13 height 11
radio input "true"
click at [449, 463] on div "Volunteers and trainees are not required to be trained on HIPAA requirements if…" at bounding box center [489, 466] width 397 height 47
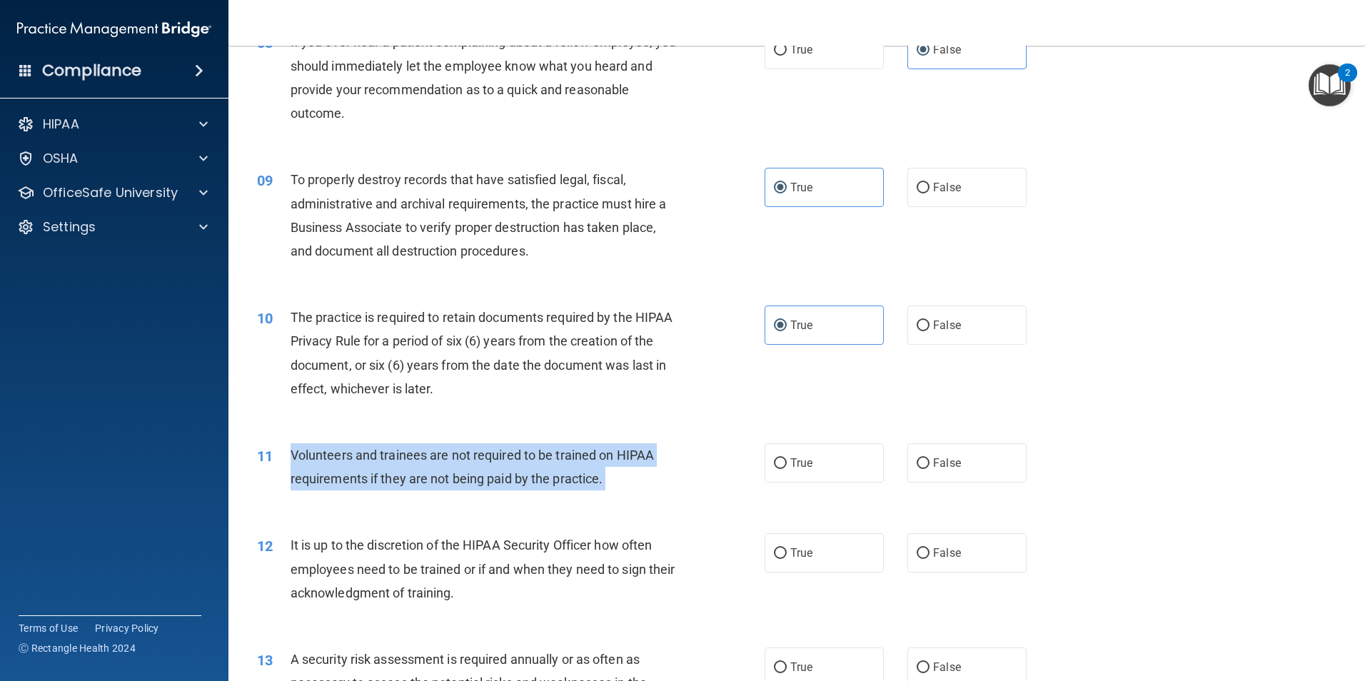
click at [449, 463] on div "Volunteers and trainees are not required to be trained on HIPAA requirements if…" at bounding box center [489, 466] width 397 height 47
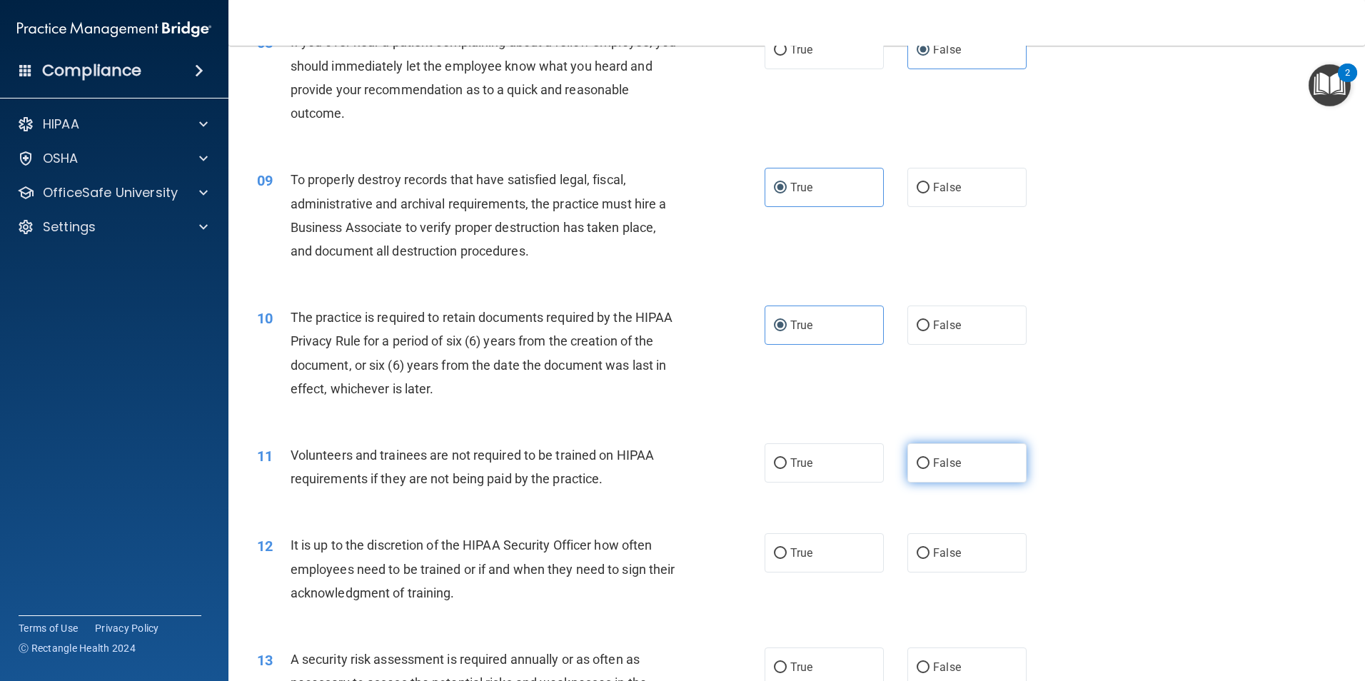
click at [976, 463] on label "False" at bounding box center [966, 462] width 119 height 39
click at [929, 463] on input "False" at bounding box center [923, 463] width 13 height 11
radio input "true"
click at [490, 556] on div "It is up to the discretion of the HIPAA Security Officer how often employees ne…" at bounding box center [489, 568] width 397 height 71
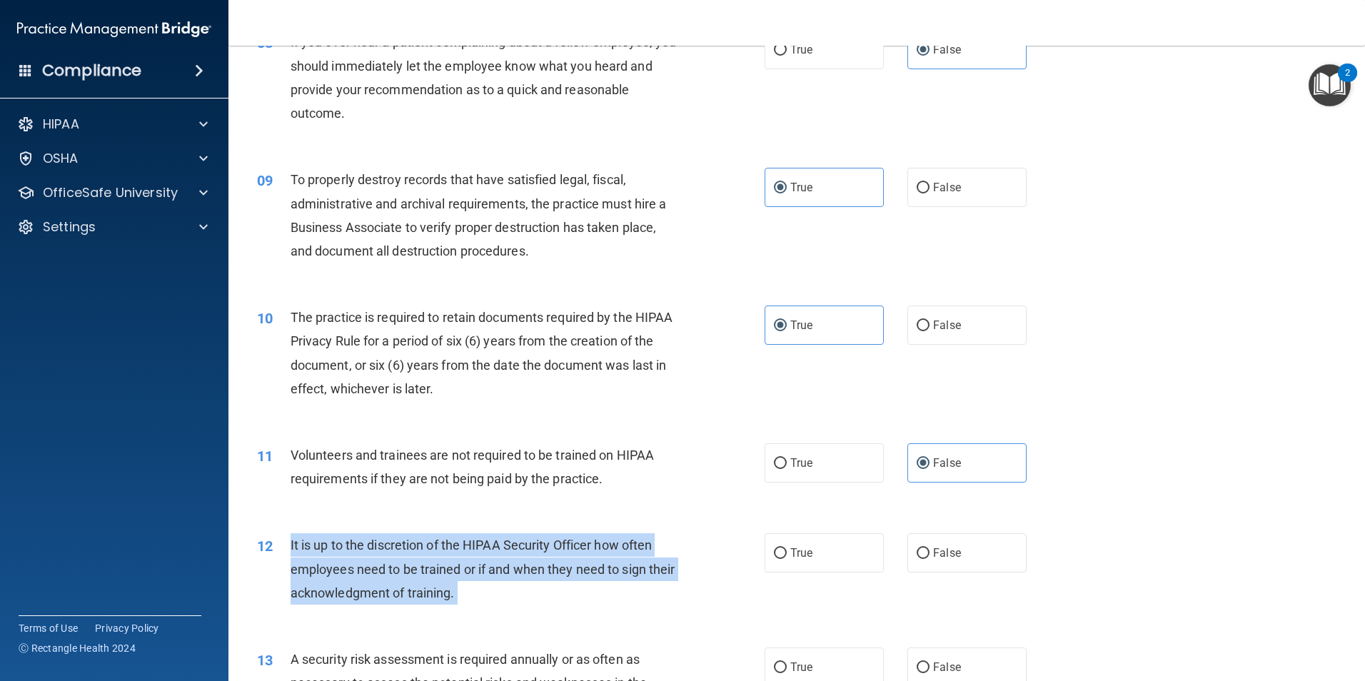
click at [490, 556] on div "It is up to the discretion of the HIPAA Security Officer how often employees ne…" at bounding box center [489, 568] width 397 height 71
click at [523, 591] on div "It is up to the discretion of the HIPAA Security Officer how often employees ne…" at bounding box center [489, 568] width 397 height 71
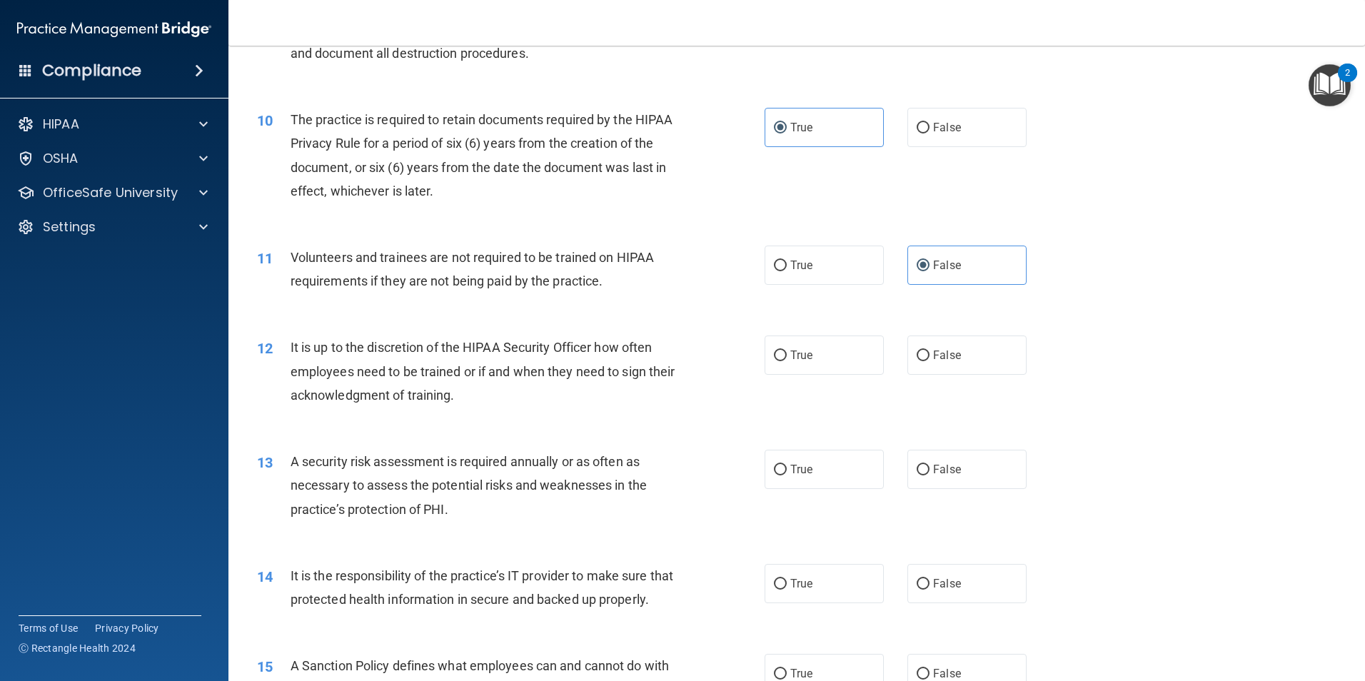
scroll to position [1142, 0]
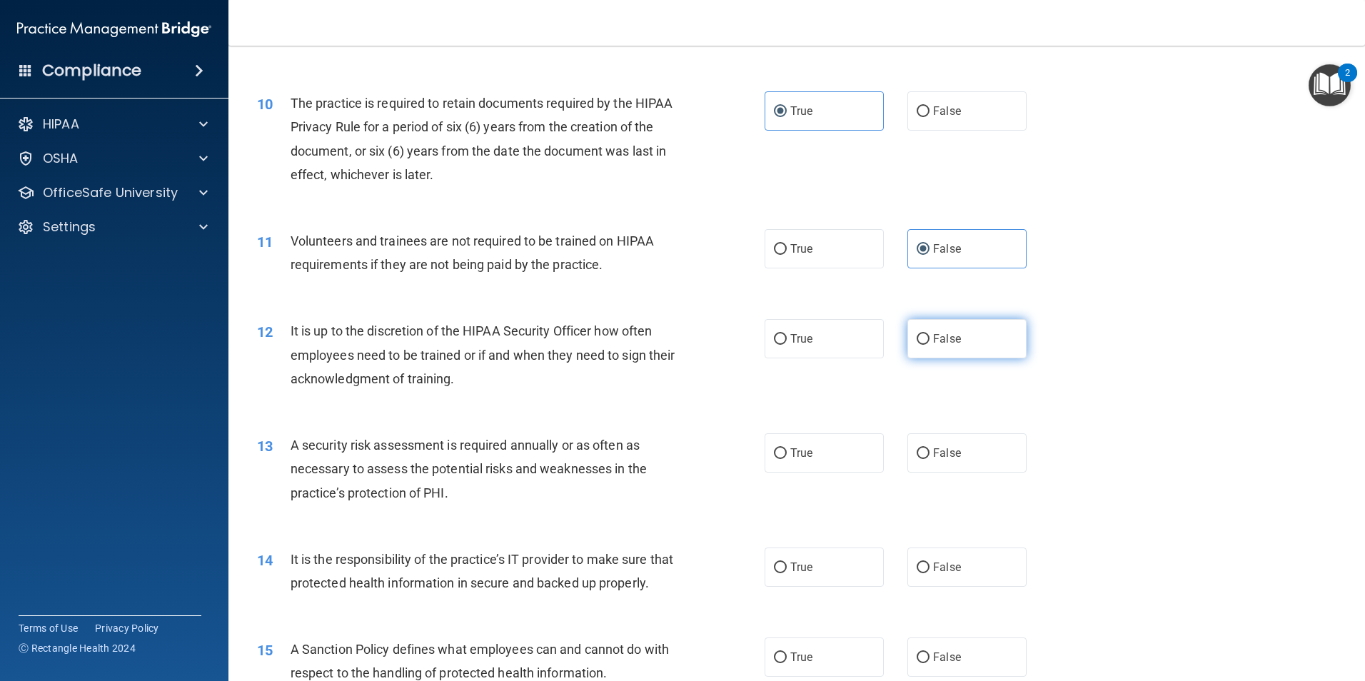
click at [933, 351] on label "False" at bounding box center [966, 338] width 119 height 39
click at [929, 345] on input "False" at bounding box center [923, 339] width 13 height 11
radio input "true"
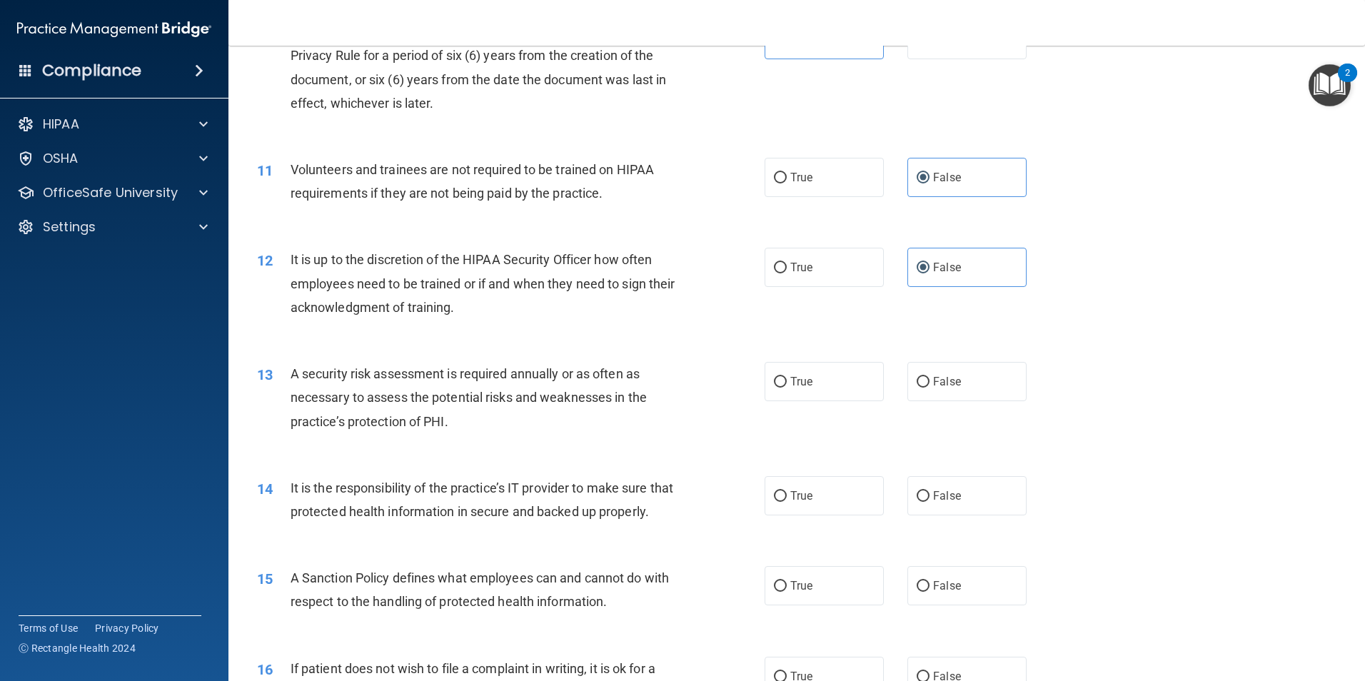
scroll to position [1285, 0]
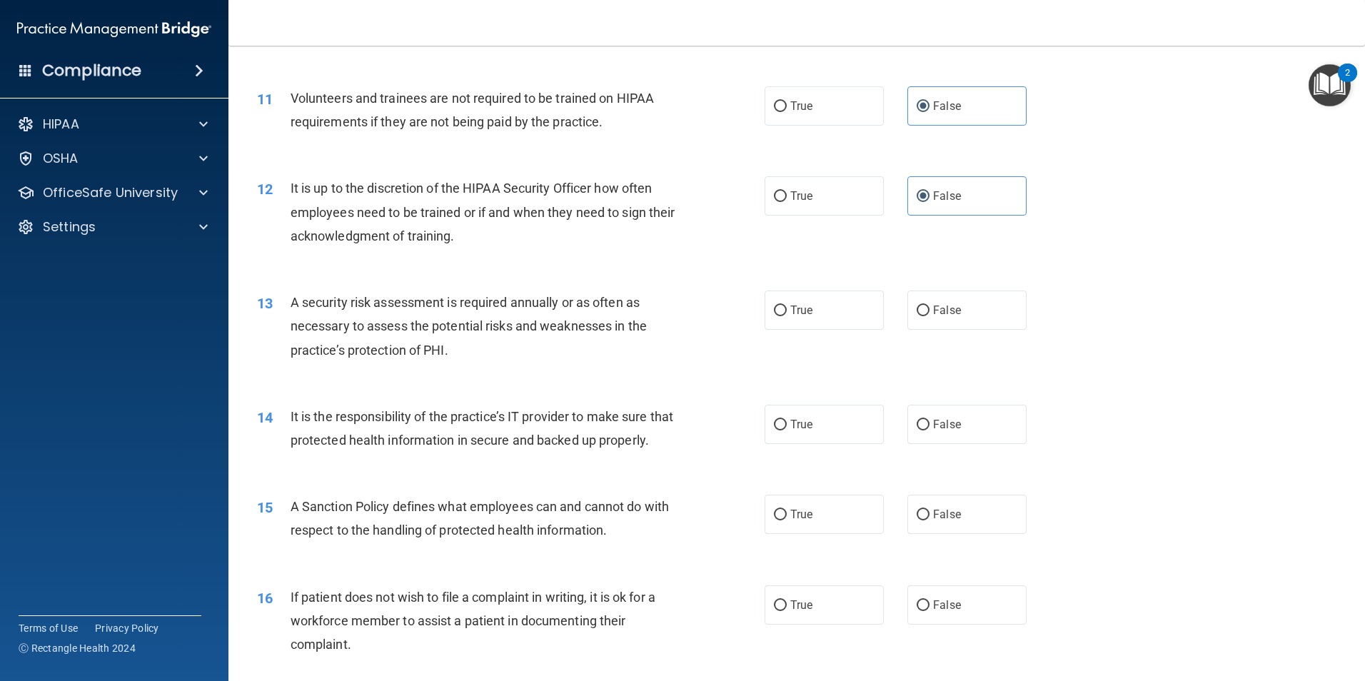
click at [440, 329] on span "A security risk assessment is required annually or as often as necessary to ass…" at bounding box center [469, 326] width 356 height 62
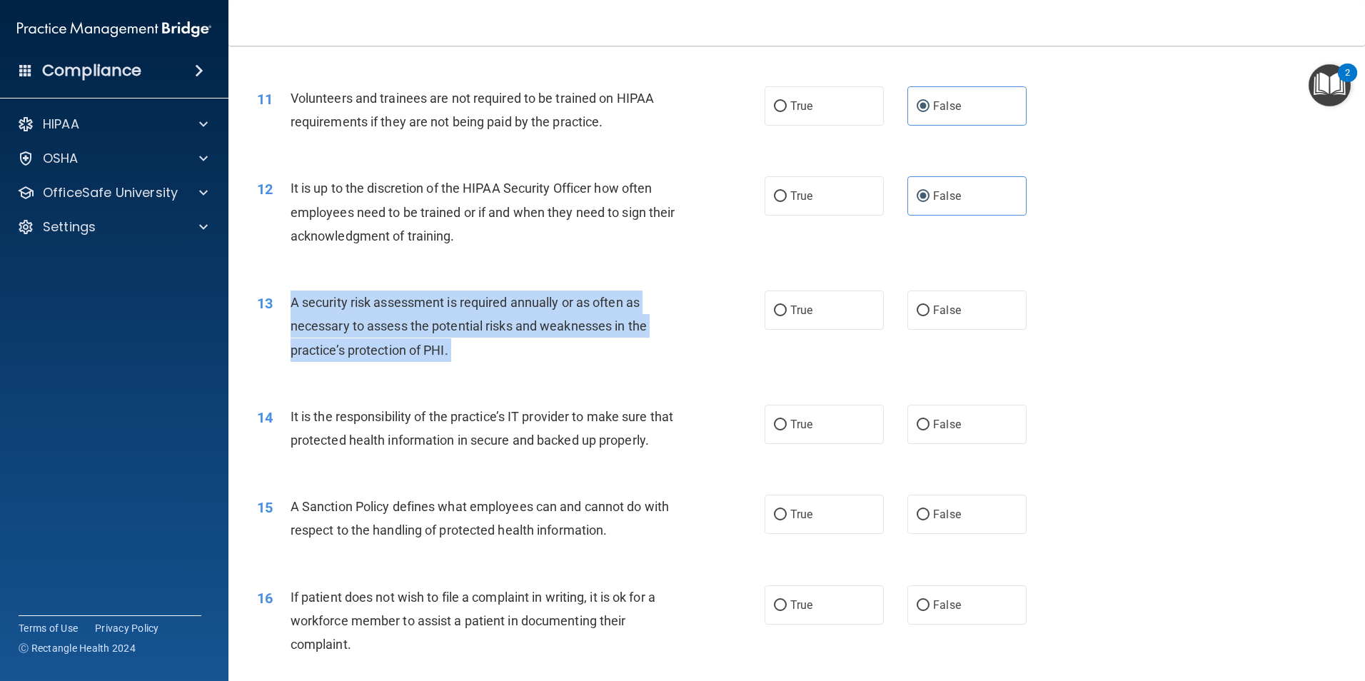
click at [440, 329] on span "A security risk assessment is required annually or as often as necessary to ass…" at bounding box center [469, 326] width 356 height 62
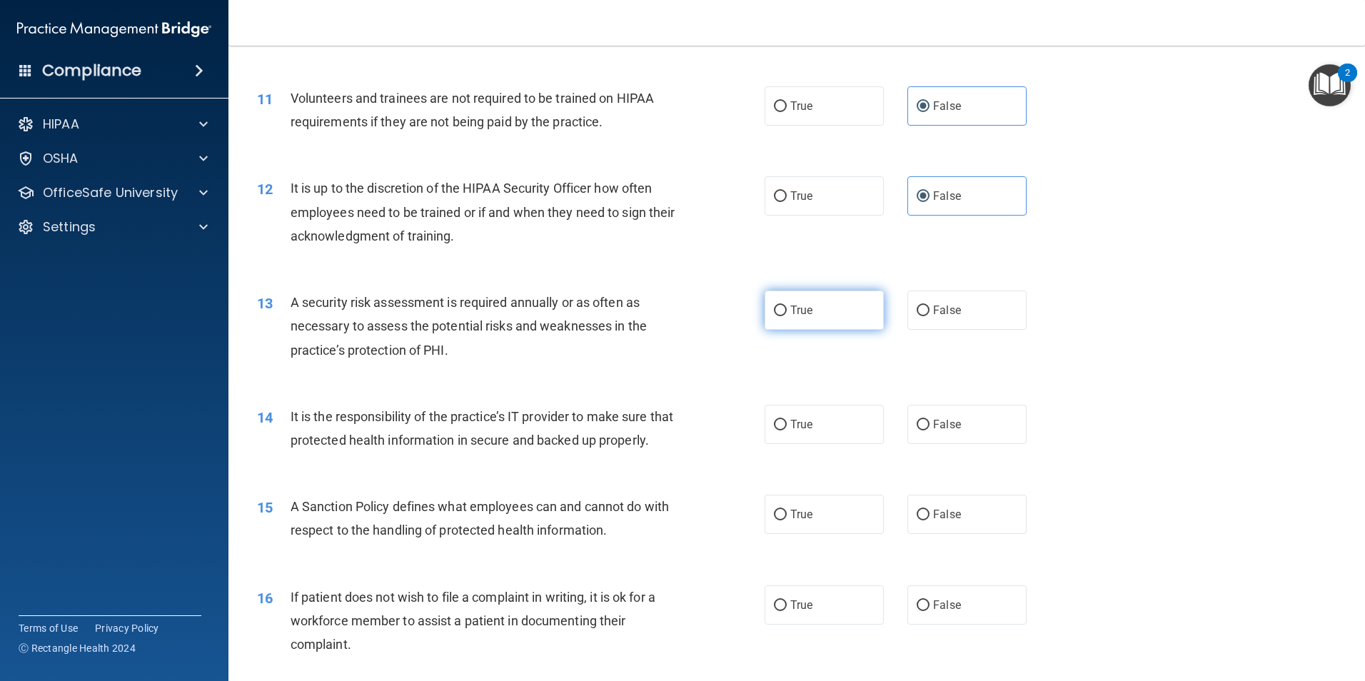
click at [784, 318] on label "True" at bounding box center [824, 310] width 119 height 39
click at [784, 316] on input "True" at bounding box center [780, 311] width 13 height 11
radio input "true"
click at [394, 428] on div "It is the responsibility of the practice’s IT provider to make sure that protec…" at bounding box center [489, 428] width 397 height 47
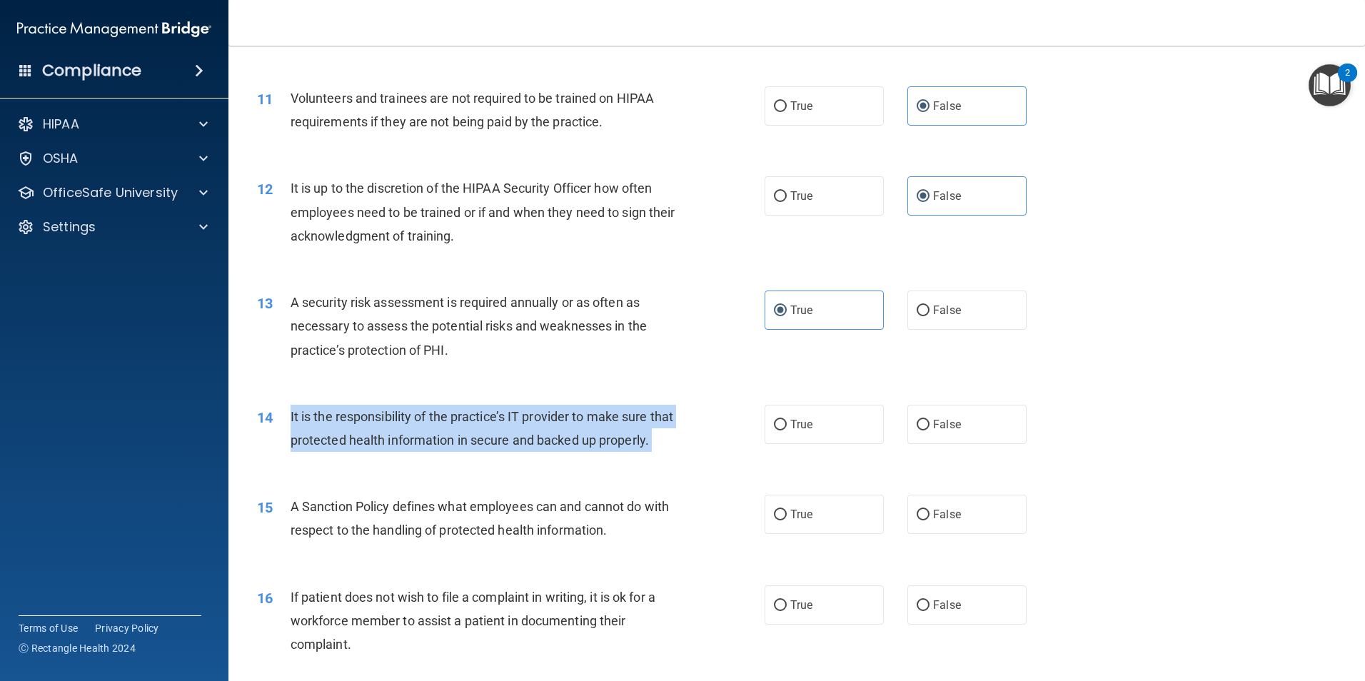
click at [395, 428] on div "It is the responsibility of the practice’s IT provider to make sure that protec…" at bounding box center [489, 428] width 397 height 47
drag, startPoint x: 395, startPoint y: 429, endPoint x: 465, endPoint y: 412, distance: 72.0
click at [465, 412] on span "It is the responsibility of the practice’s IT provider to make sure that protec…" at bounding box center [482, 428] width 383 height 39
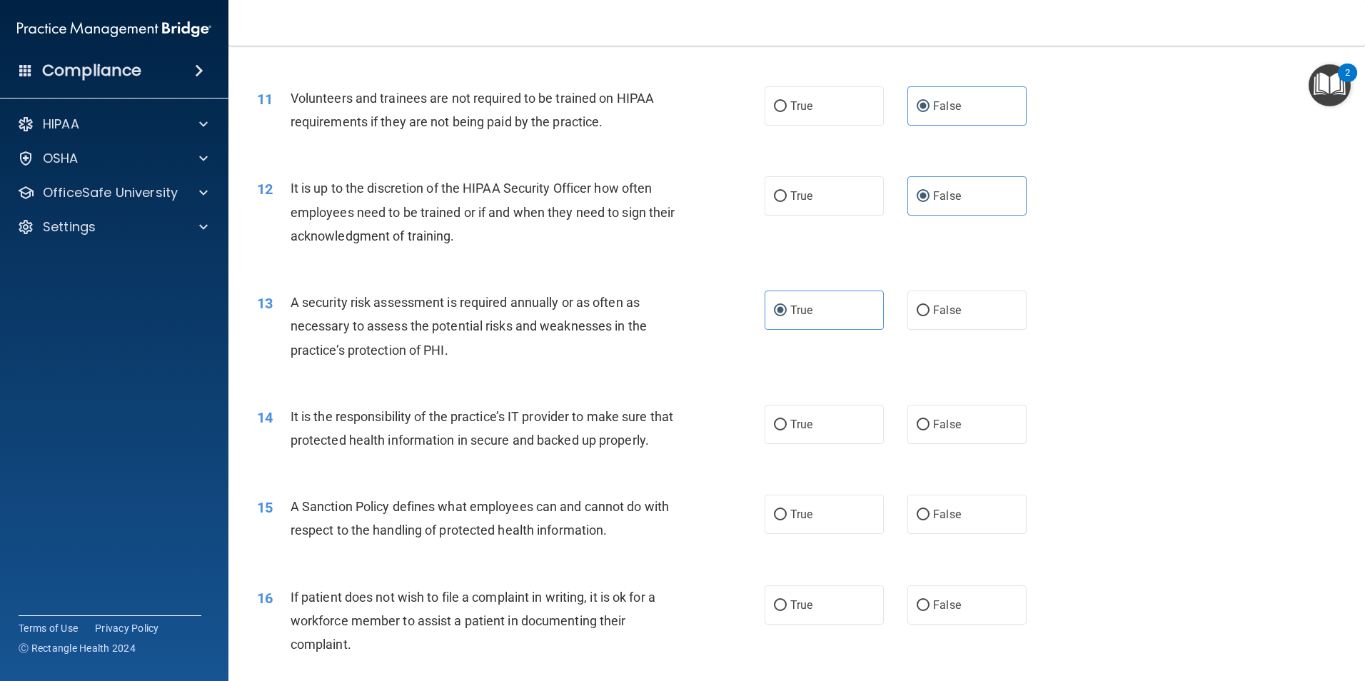
click at [465, 420] on span "It is the responsibility of the practice’s IT provider to make sure that protec…" at bounding box center [482, 428] width 383 height 39
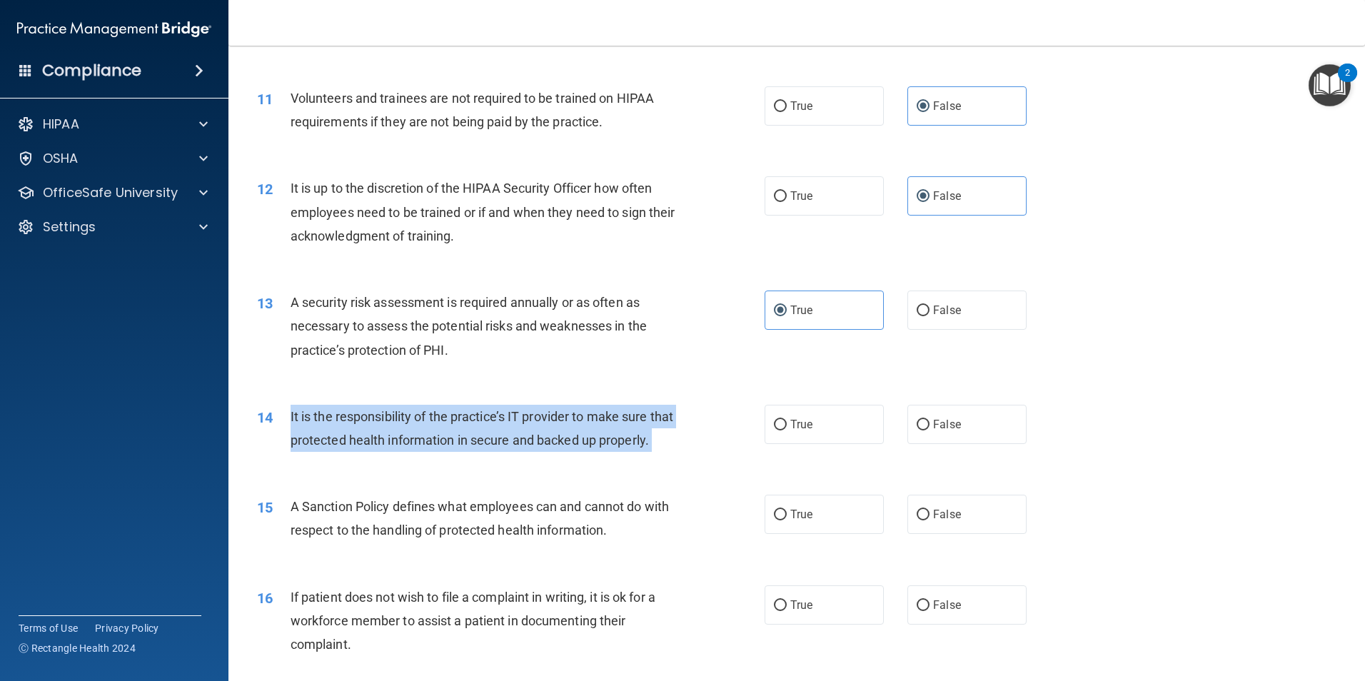
click at [465, 420] on span "It is the responsibility of the practice’s IT provider to make sure that protec…" at bounding box center [482, 428] width 383 height 39
drag, startPoint x: 465, startPoint y: 420, endPoint x: 453, endPoint y: 439, distance: 22.2
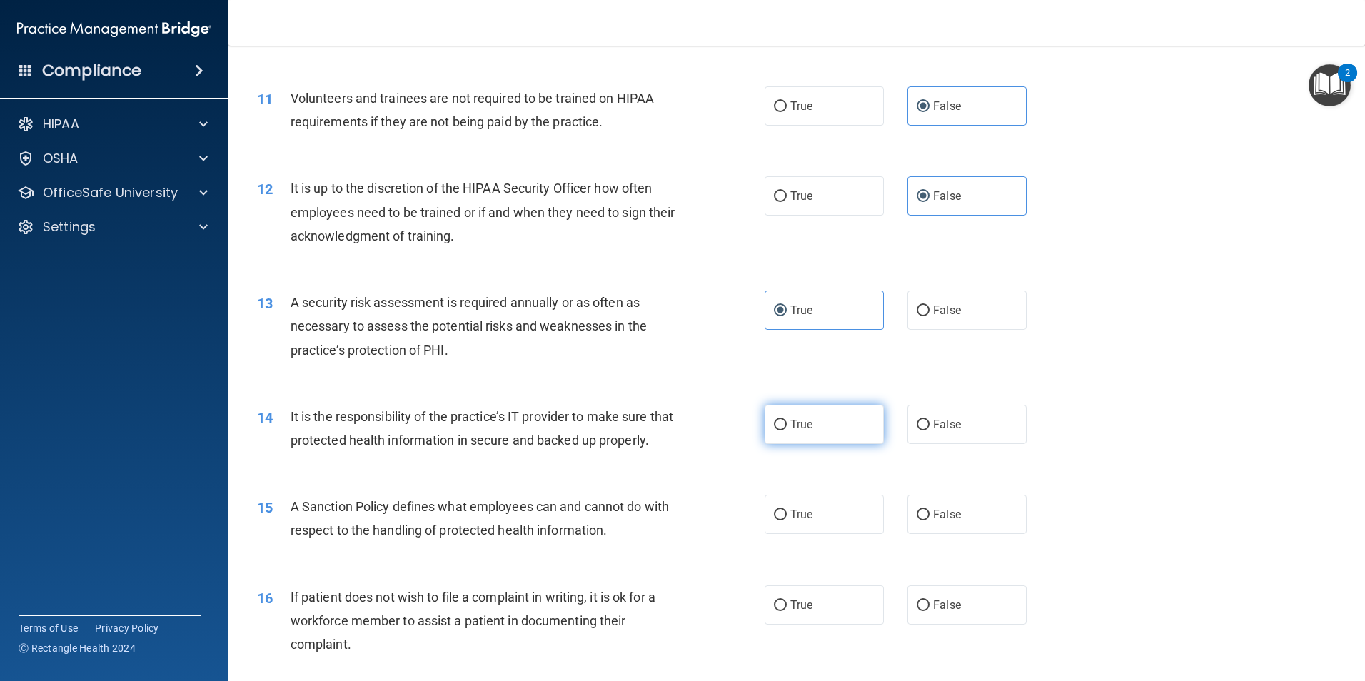
click at [798, 414] on label "True" at bounding box center [824, 424] width 119 height 39
click at [787, 420] on input "True" at bounding box center [780, 425] width 13 height 11
radio input "true"
click at [451, 538] on span "A Sanction Policy defines what employees can and cannot do with respect to the …" at bounding box center [480, 518] width 378 height 39
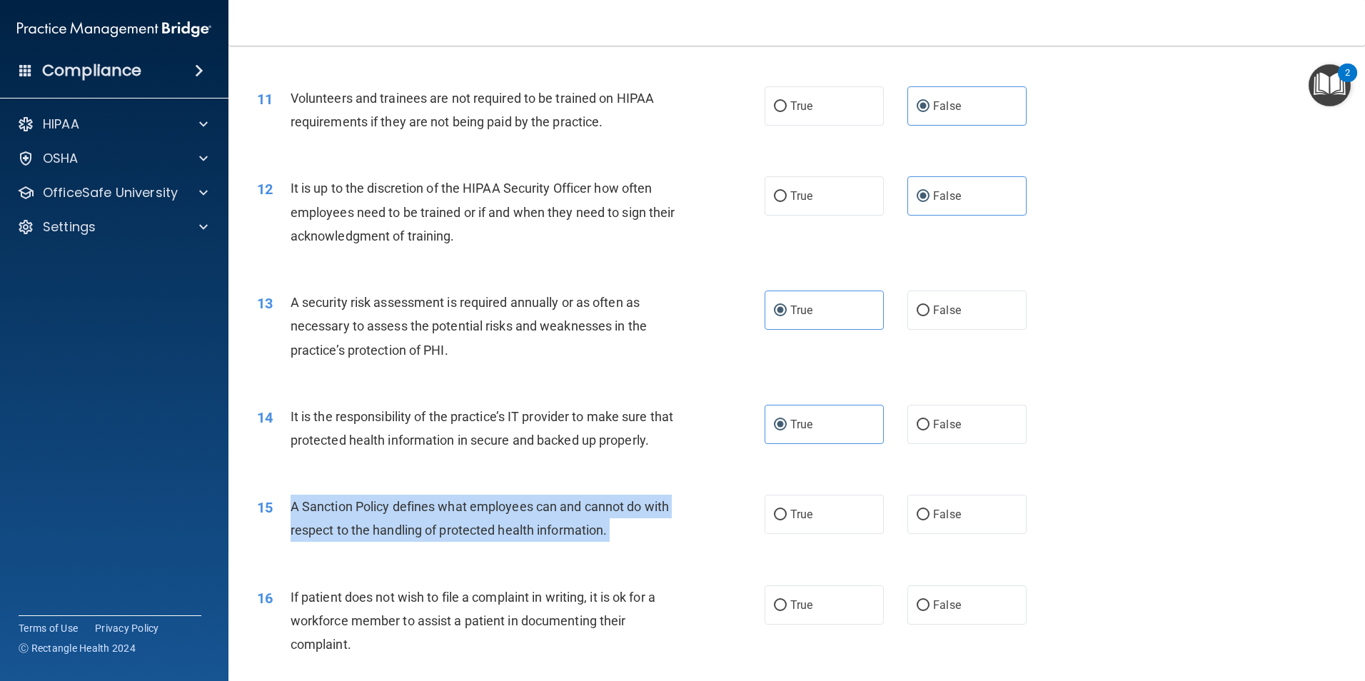
click at [451, 538] on span "A Sanction Policy defines what employees can and cannot do with respect to the …" at bounding box center [480, 518] width 378 height 39
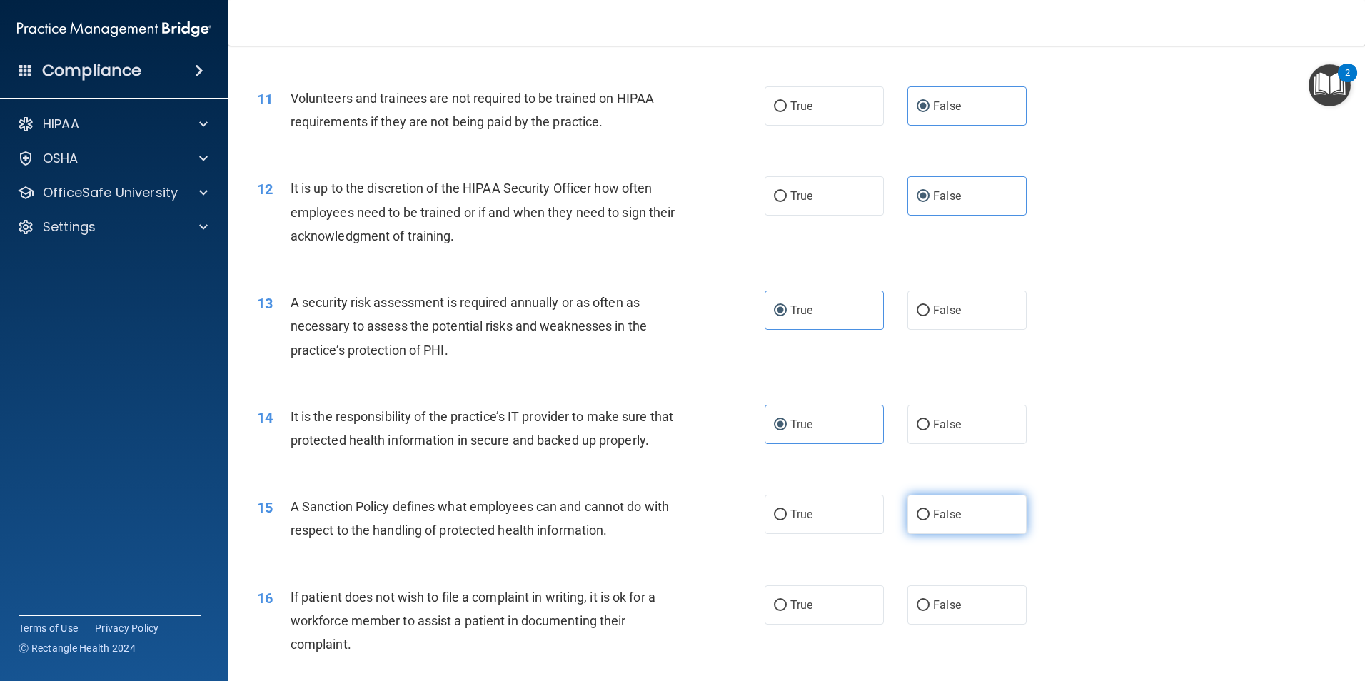
click at [934, 521] on span "False" at bounding box center [947, 515] width 28 height 14
click at [929, 520] on input "False" at bounding box center [923, 515] width 13 height 11
radio input "true"
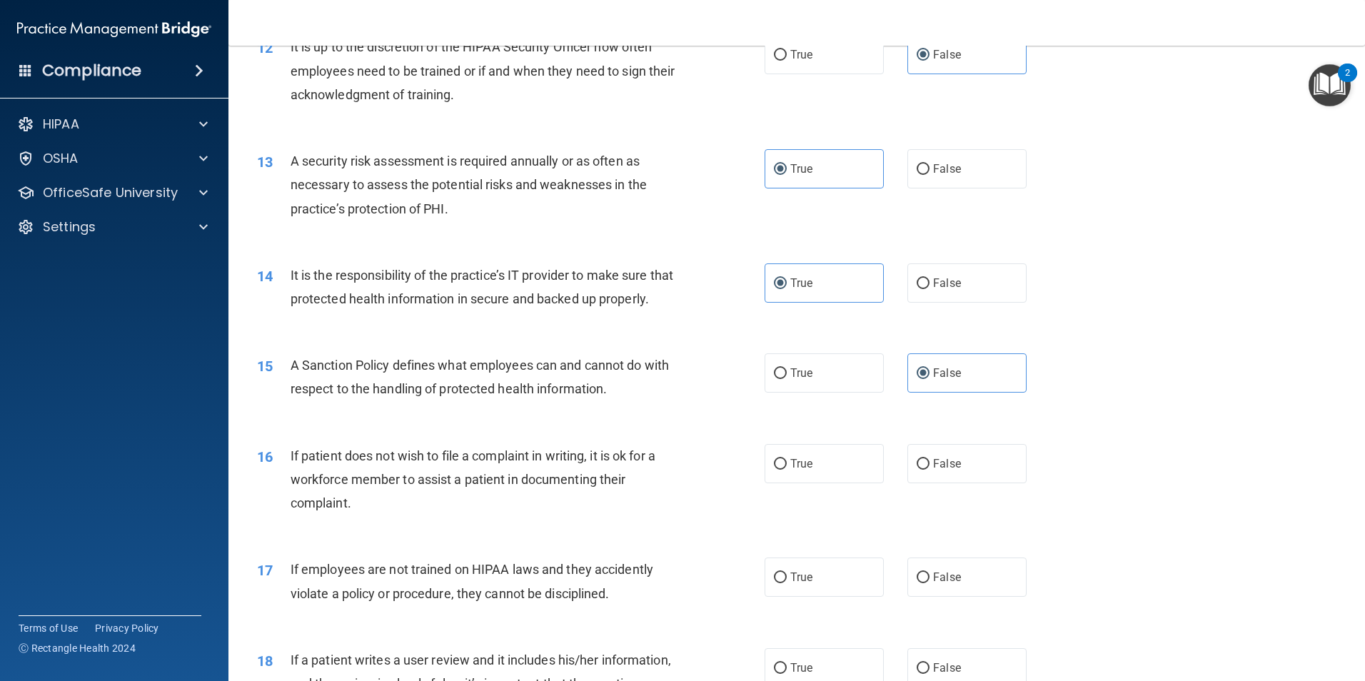
scroll to position [1428, 0]
click at [424, 504] on span "If patient does not wish to file a complaint in writing, it is ok for a workfor…" at bounding box center [473, 478] width 365 height 62
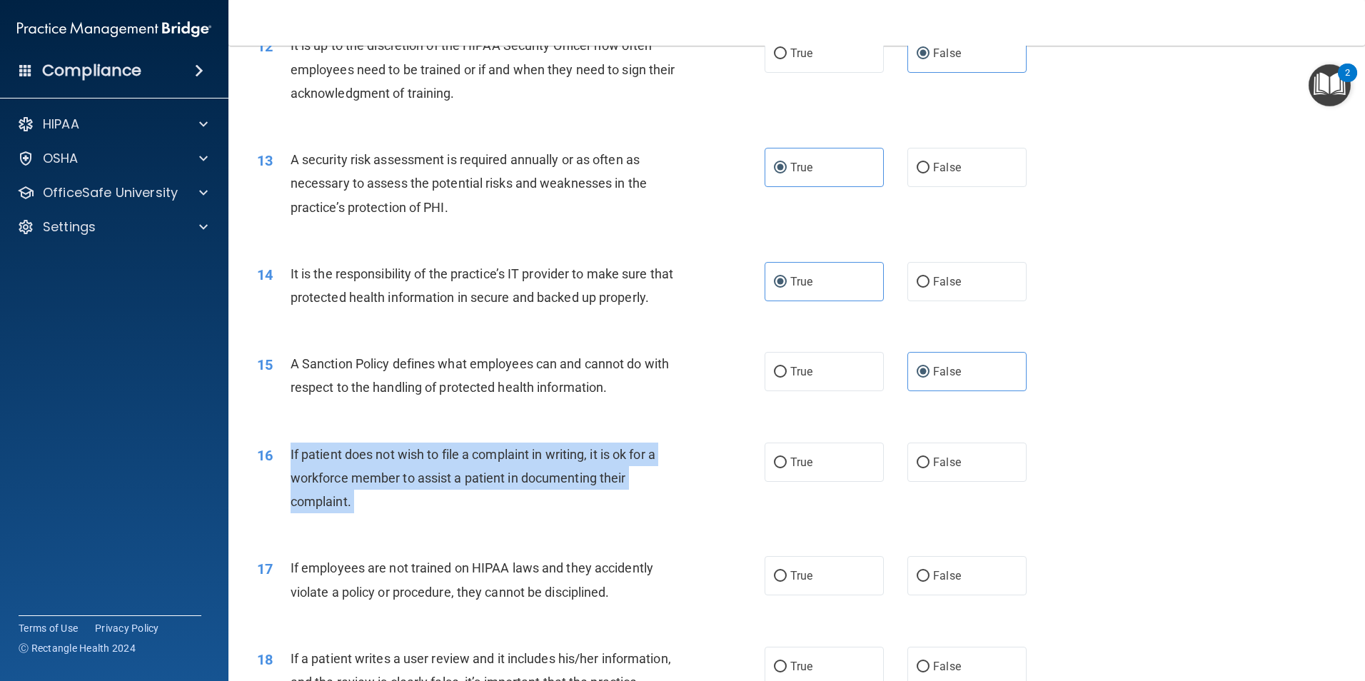
click at [424, 504] on span "If patient does not wish to file a complaint in writing, it is ok for a workfor…" at bounding box center [473, 478] width 365 height 62
drag, startPoint x: 424, startPoint y: 504, endPoint x: 414, endPoint y: 502, distance: 10.2
click at [414, 502] on span "If patient does not wish to file a complaint in writing, it is ok for a workfor…" at bounding box center [473, 478] width 365 height 62
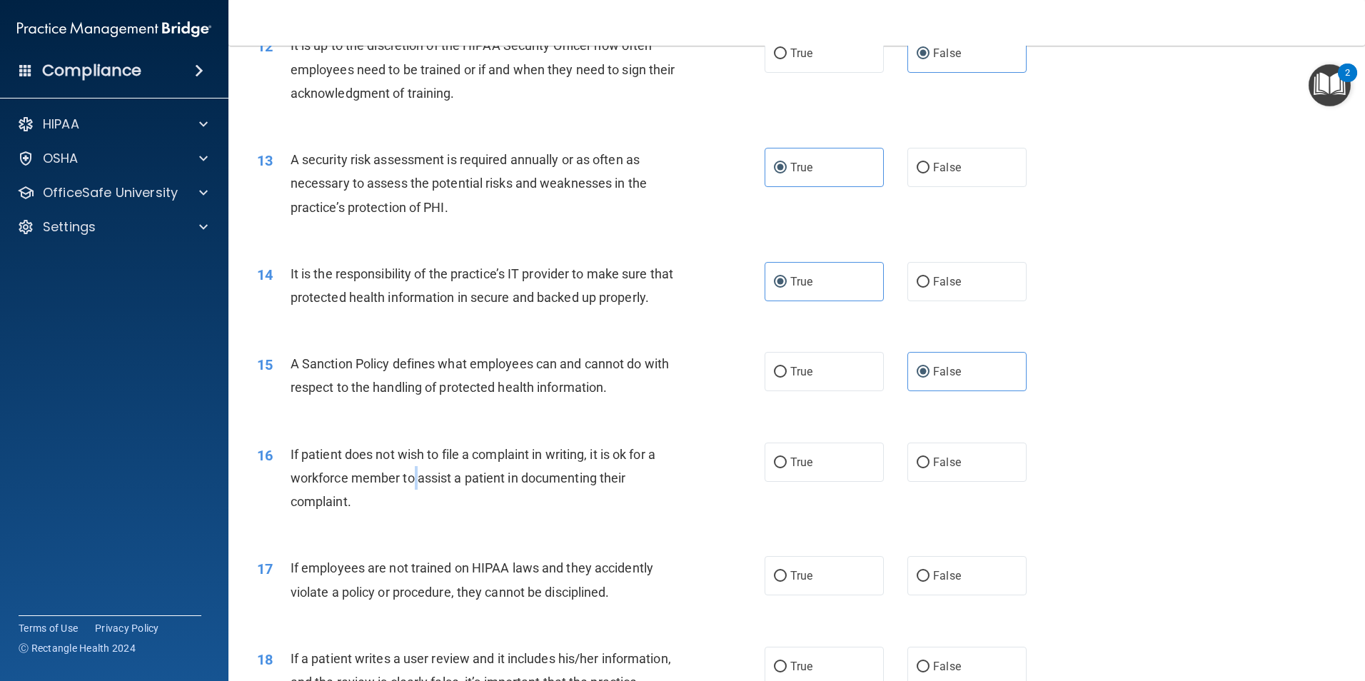
click at [413, 501] on span "If patient does not wish to file a complaint in writing, it is ok for a workfor…" at bounding box center [473, 478] width 365 height 62
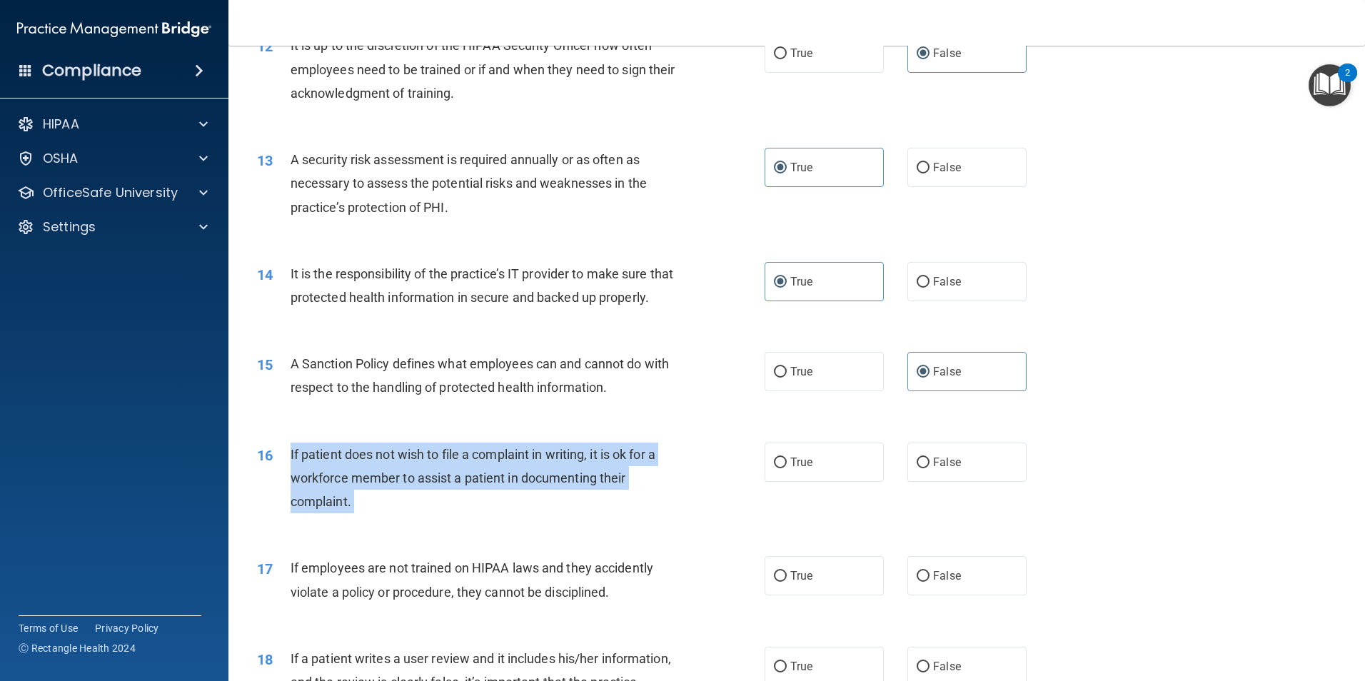
click at [413, 501] on span "If patient does not wish to file a complaint in writing, it is ok for a workfor…" at bounding box center [473, 478] width 365 height 62
drag, startPoint x: 413, startPoint y: 501, endPoint x: 483, endPoint y: 502, distance: 69.2
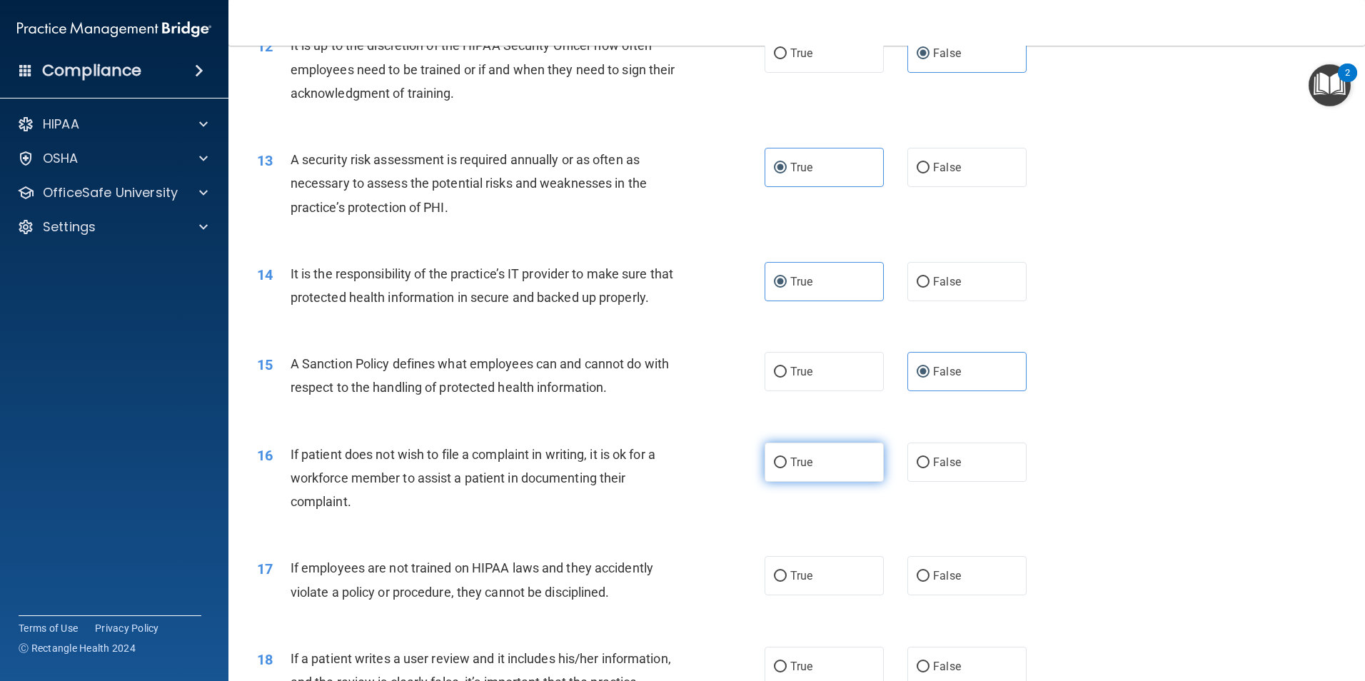
click at [797, 475] on label "True" at bounding box center [824, 462] width 119 height 39
click at [787, 468] on input "True" at bounding box center [780, 463] width 13 height 11
radio input "true"
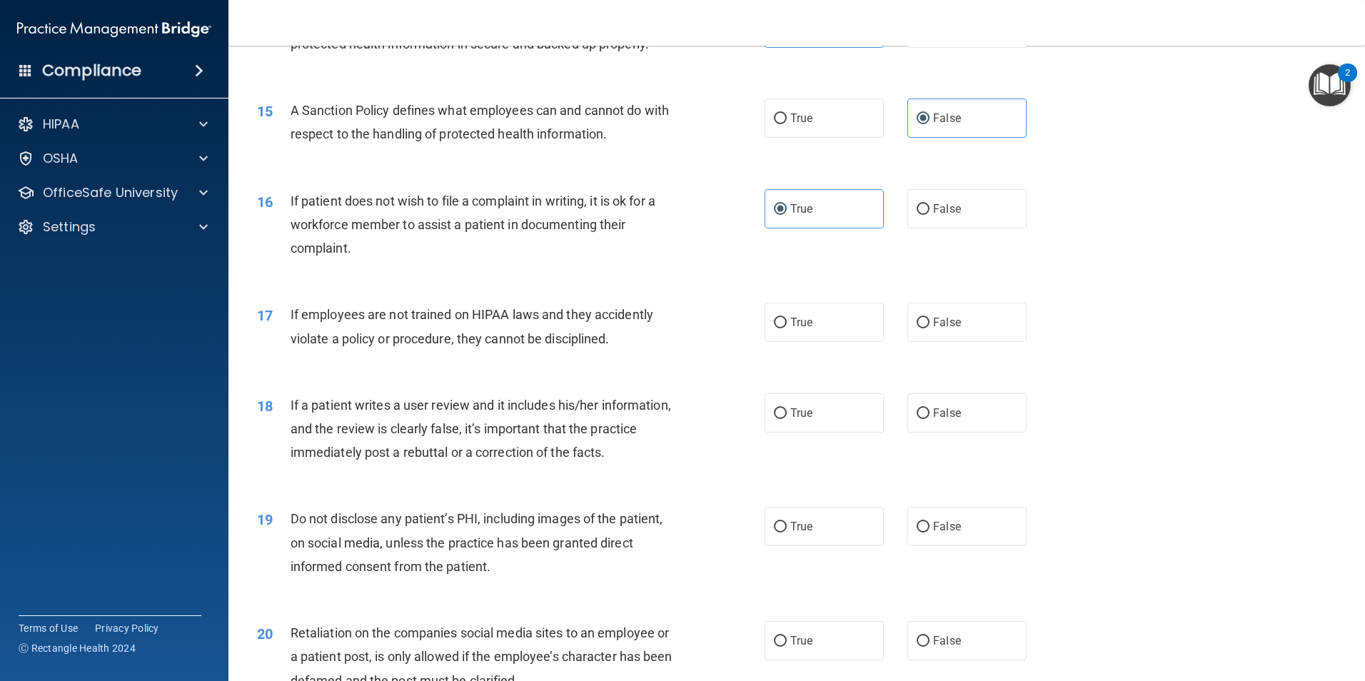
scroll to position [1713, 0]
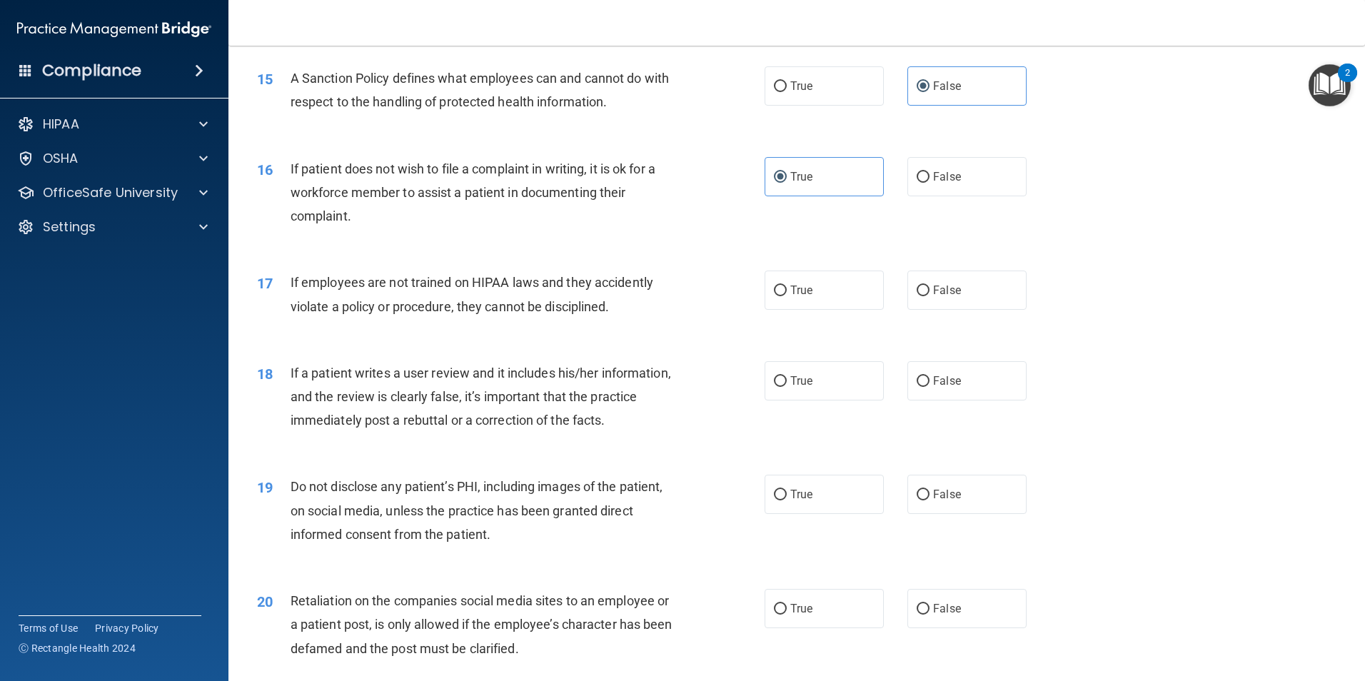
click at [436, 313] on span "If employees are not trained on HIPAA laws and they accidently violate a policy…" at bounding box center [472, 294] width 363 height 39
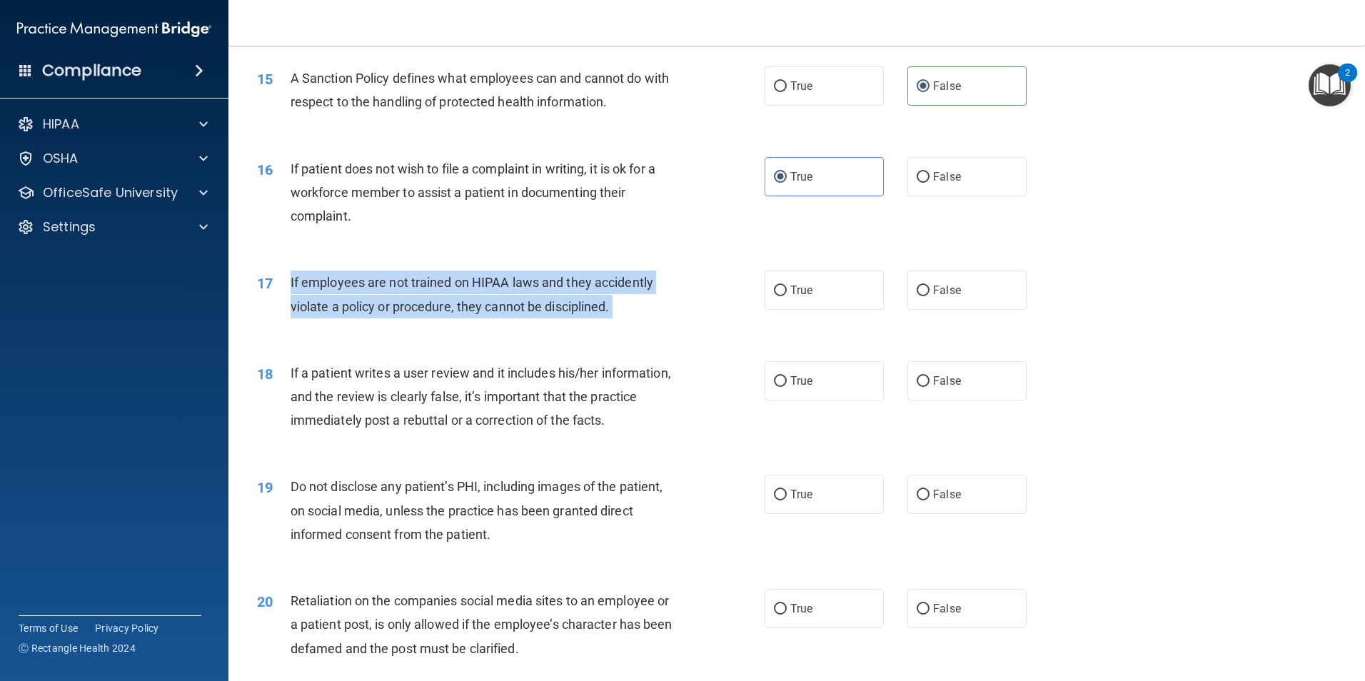
click at [436, 313] on span "If employees are not trained on HIPAA laws and they accidently violate a policy…" at bounding box center [472, 294] width 363 height 39
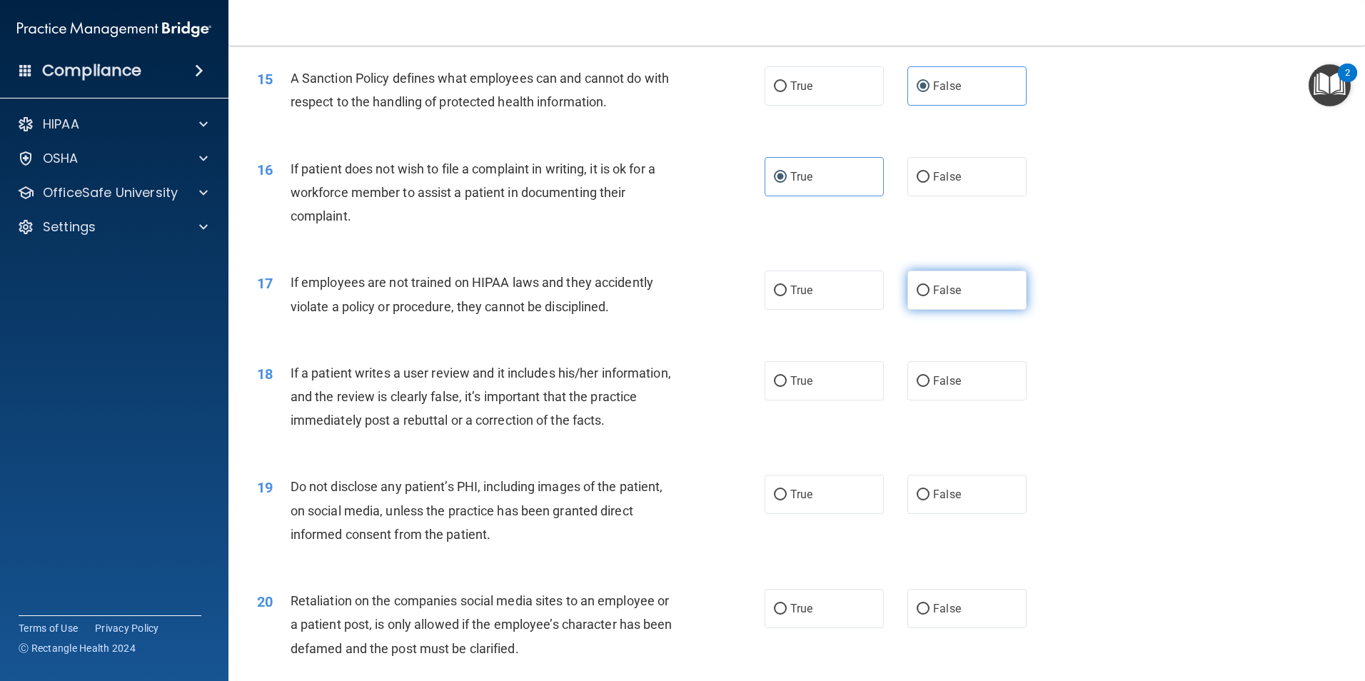
click at [934, 310] on label "False" at bounding box center [966, 290] width 119 height 39
click at [929, 296] on input "False" at bounding box center [923, 291] width 13 height 11
radio input "true"
click at [438, 427] on span "If a patient writes a user review and it includes his/her information, and the …" at bounding box center [481, 396] width 380 height 62
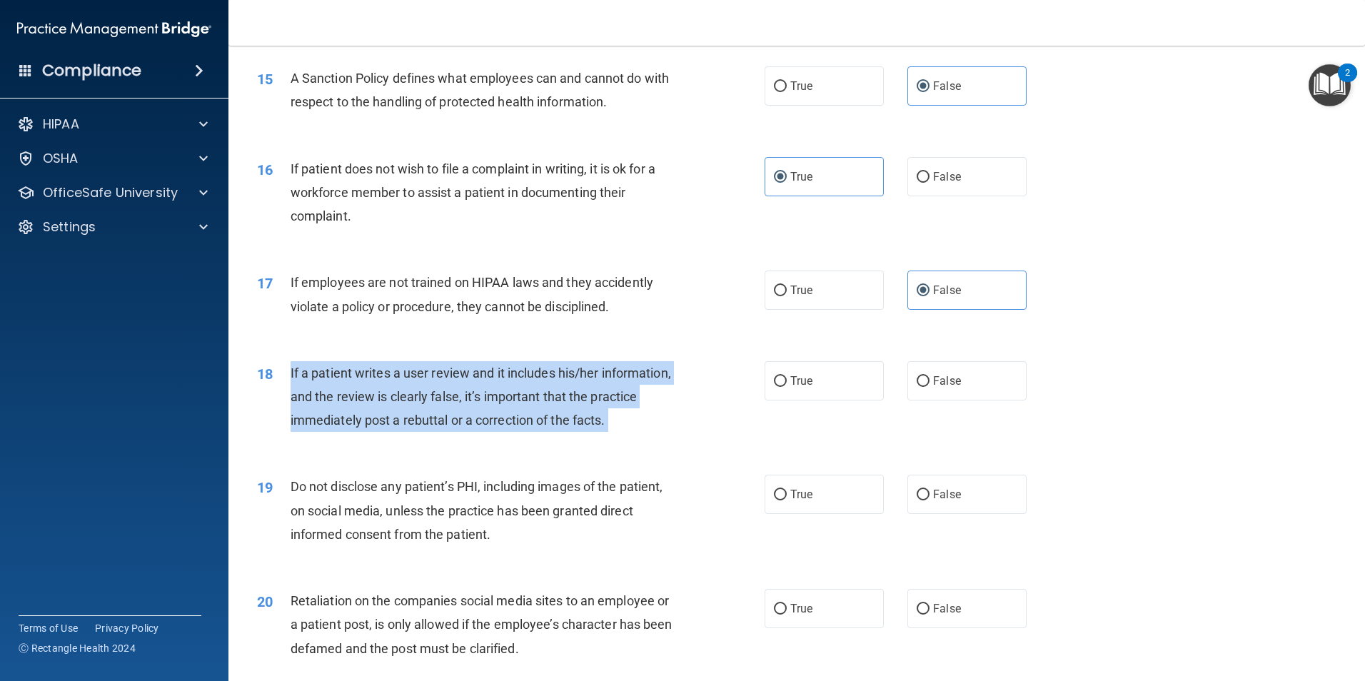
click at [438, 427] on span "If a patient writes a user review and it includes his/her information, and the …" at bounding box center [481, 396] width 380 height 62
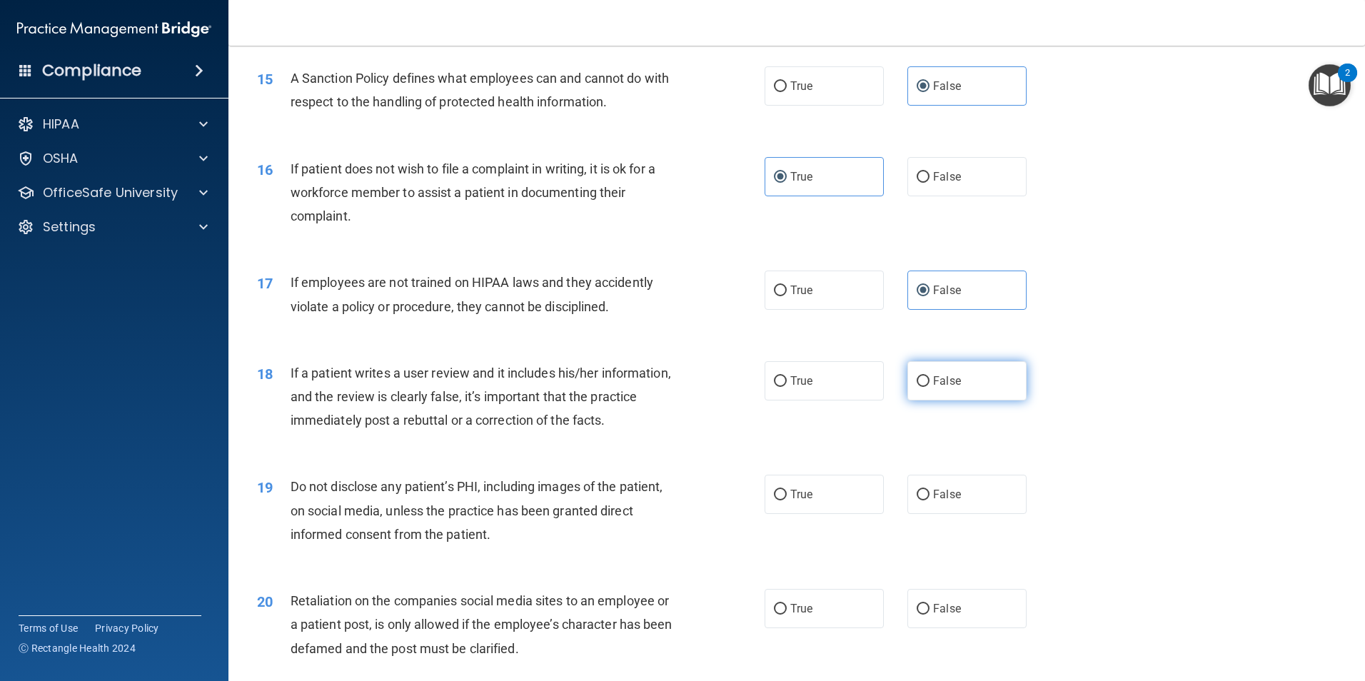
click at [933, 388] on span "False" at bounding box center [947, 381] width 28 height 14
click at [929, 387] on input "False" at bounding box center [923, 381] width 13 height 11
radio input "true"
click at [438, 528] on span "Do not disclose any patient’s PHI, including images of the patient, on social m…" at bounding box center [477, 510] width 373 height 62
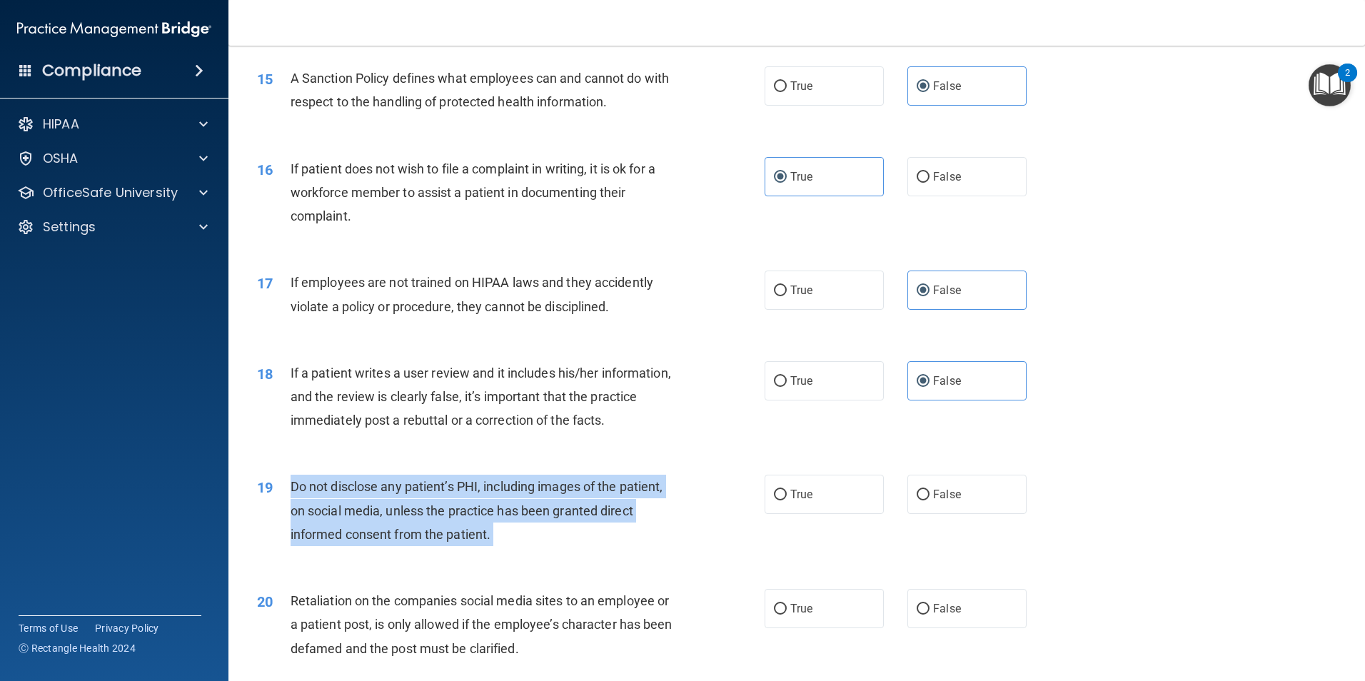
click at [438, 528] on span "Do not disclose any patient’s PHI, including images of the patient, on social m…" at bounding box center [477, 510] width 373 height 62
drag, startPoint x: 438, startPoint y: 528, endPoint x: 423, endPoint y: 525, distance: 14.4
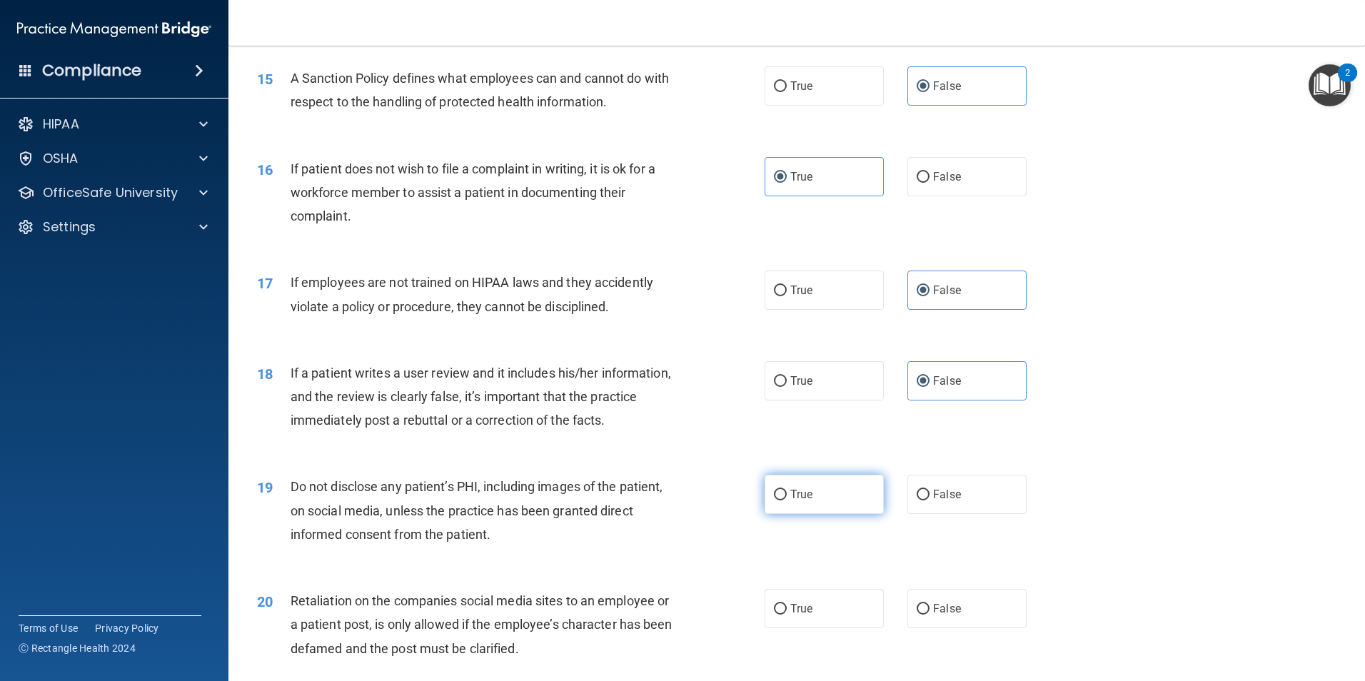
click at [829, 514] on label "True" at bounding box center [824, 494] width 119 height 39
click at [787, 500] on input "True" at bounding box center [780, 495] width 13 height 11
radio input "true"
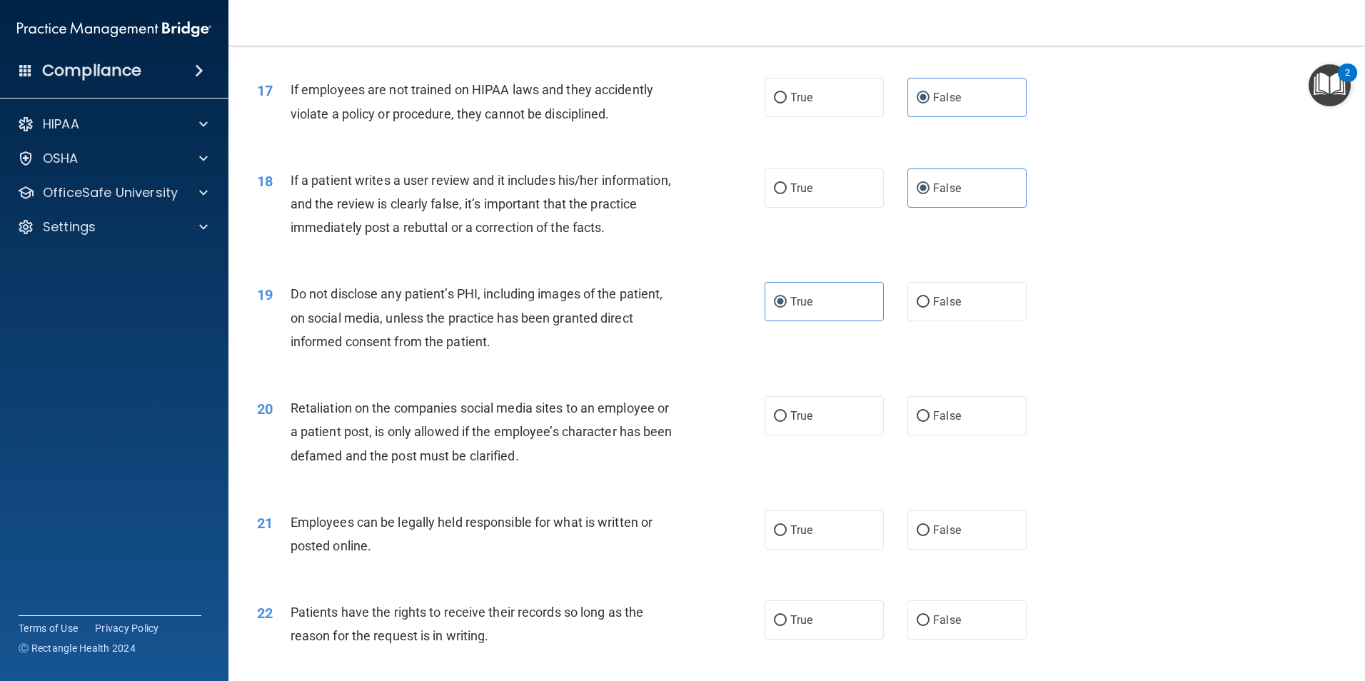
scroll to position [1927, 0]
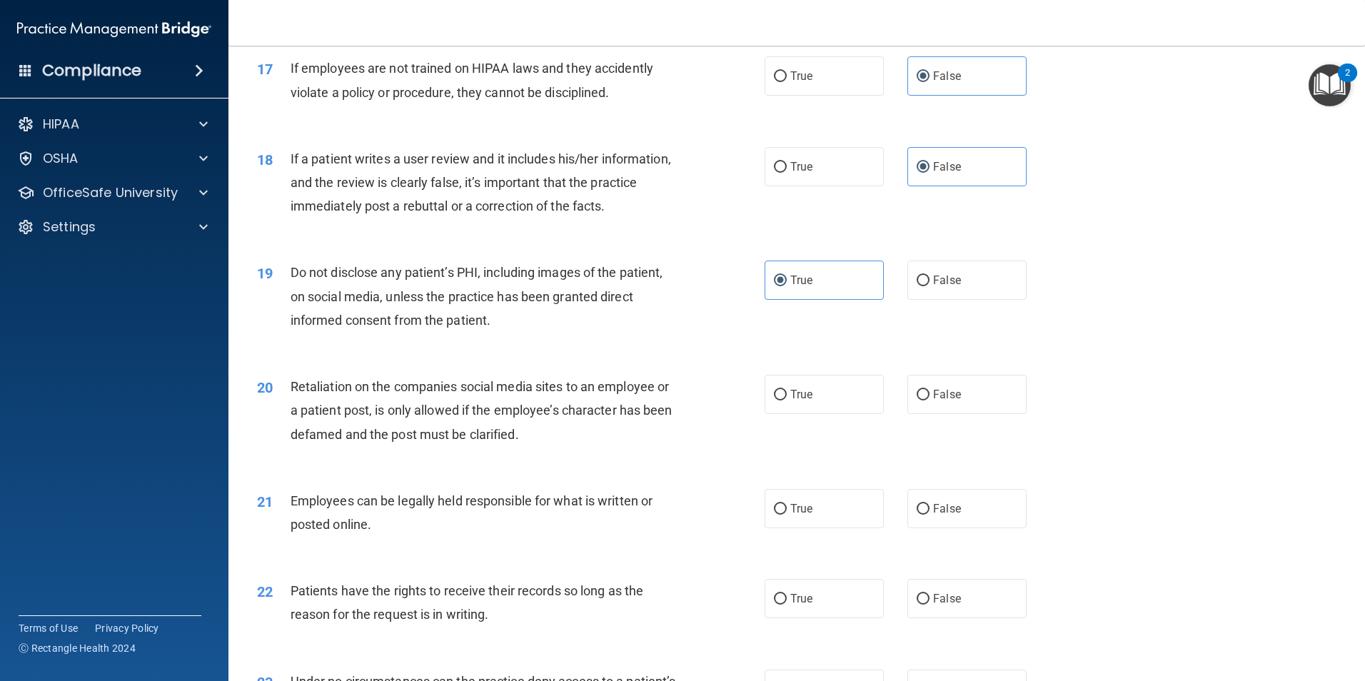
click at [454, 435] on span "Retaliation on the companies social media sites to an employee or a patient pos…" at bounding box center [482, 410] width 382 height 62
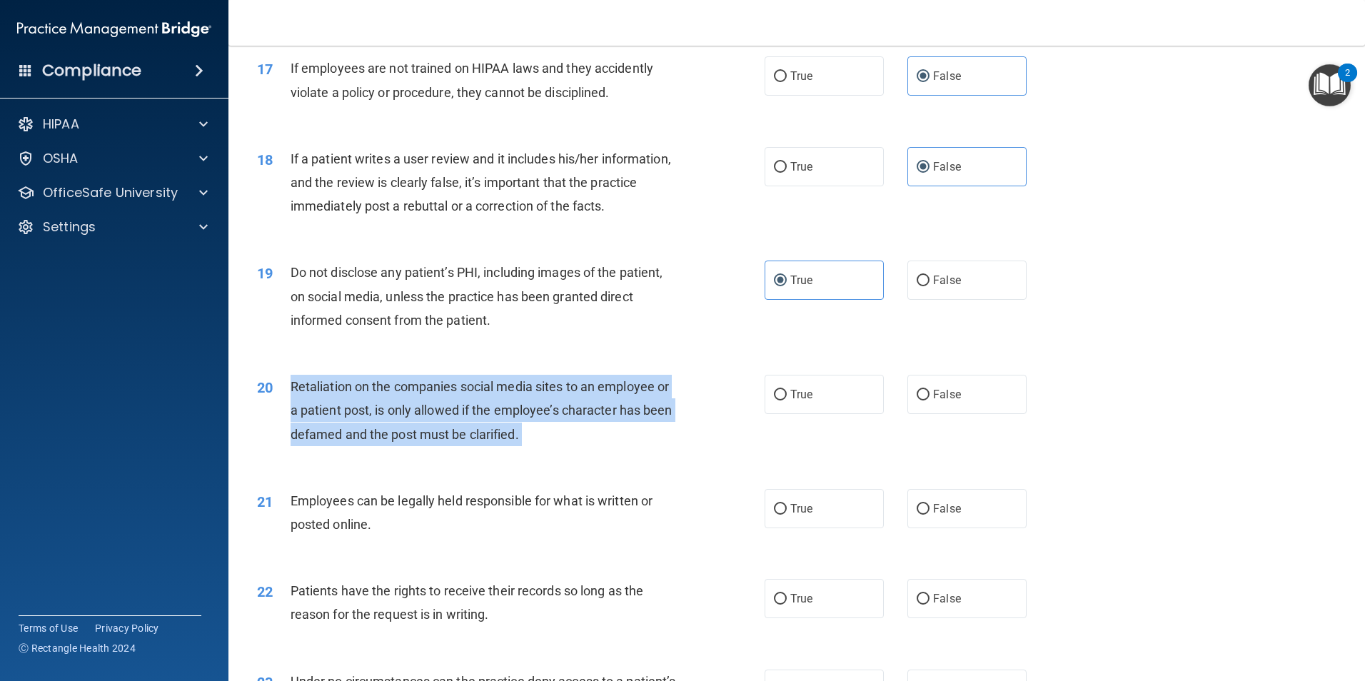
click at [454, 435] on span "Retaliation on the companies social media sites to an employee or a patient pos…" at bounding box center [482, 410] width 382 height 62
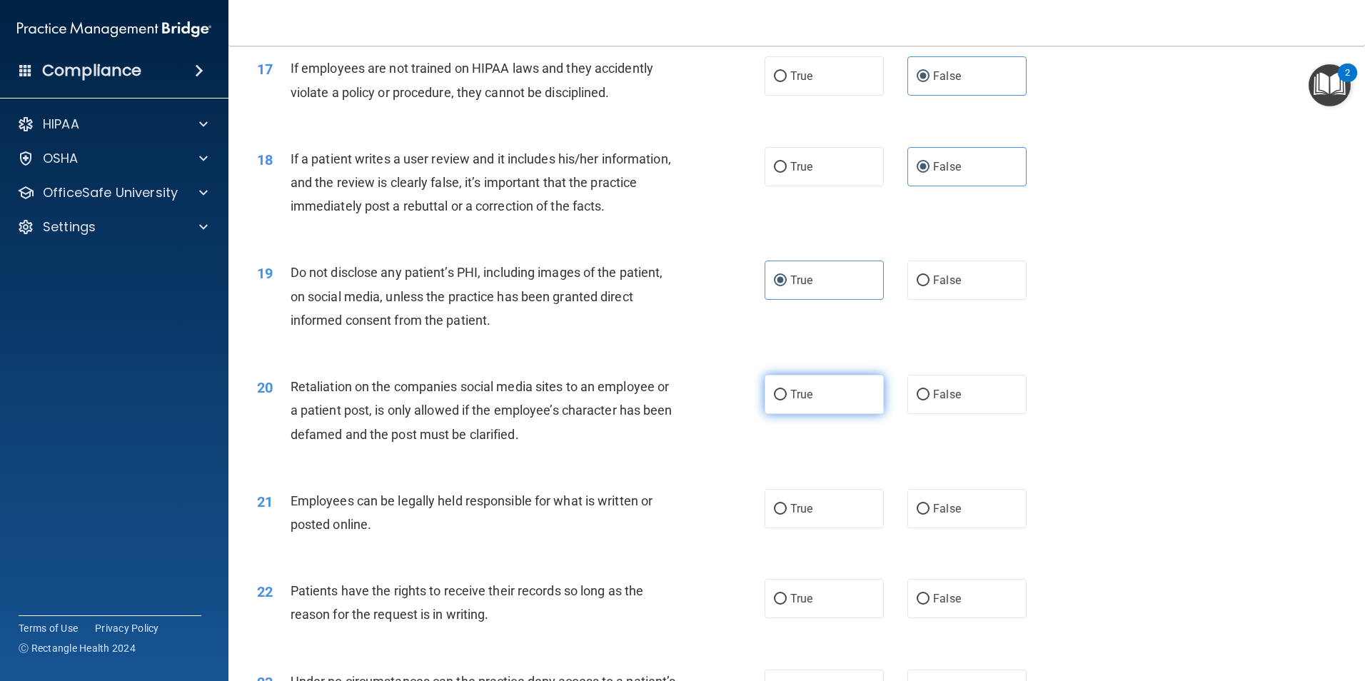
click at [812, 414] on label "True" at bounding box center [824, 394] width 119 height 39
click at [787, 400] on input "True" at bounding box center [780, 395] width 13 height 11
radio input "true"
click at [443, 522] on span "Employees can be legally held responsible for what is written or posted online." at bounding box center [472, 512] width 362 height 39
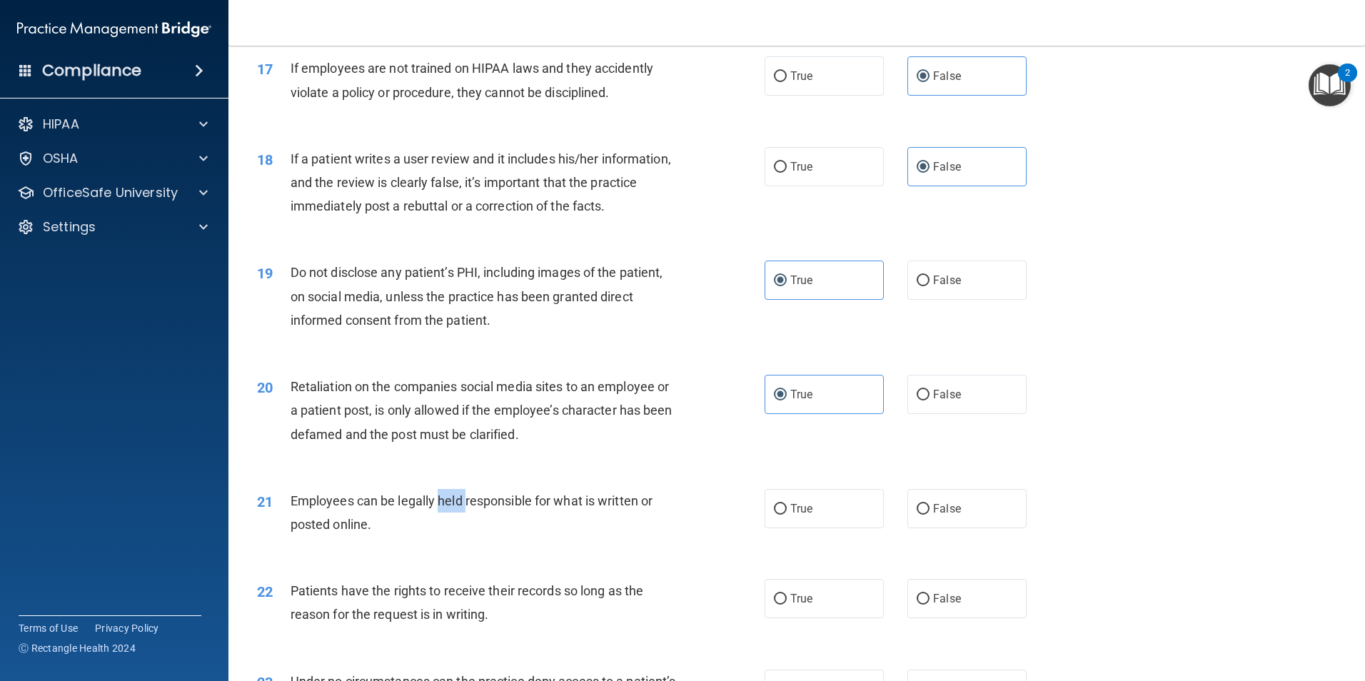
click at [443, 522] on span "Employees can be legally held responsible for what is written or posted online." at bounding box center [472, 512] width 362 height 39
click at [838, 528] on label "True" at bounding box center [824, 508] width 119 height 39
click at [787, 515] on input "True" at bounding box center [780, 509] width 13 height 11
radio input "true"
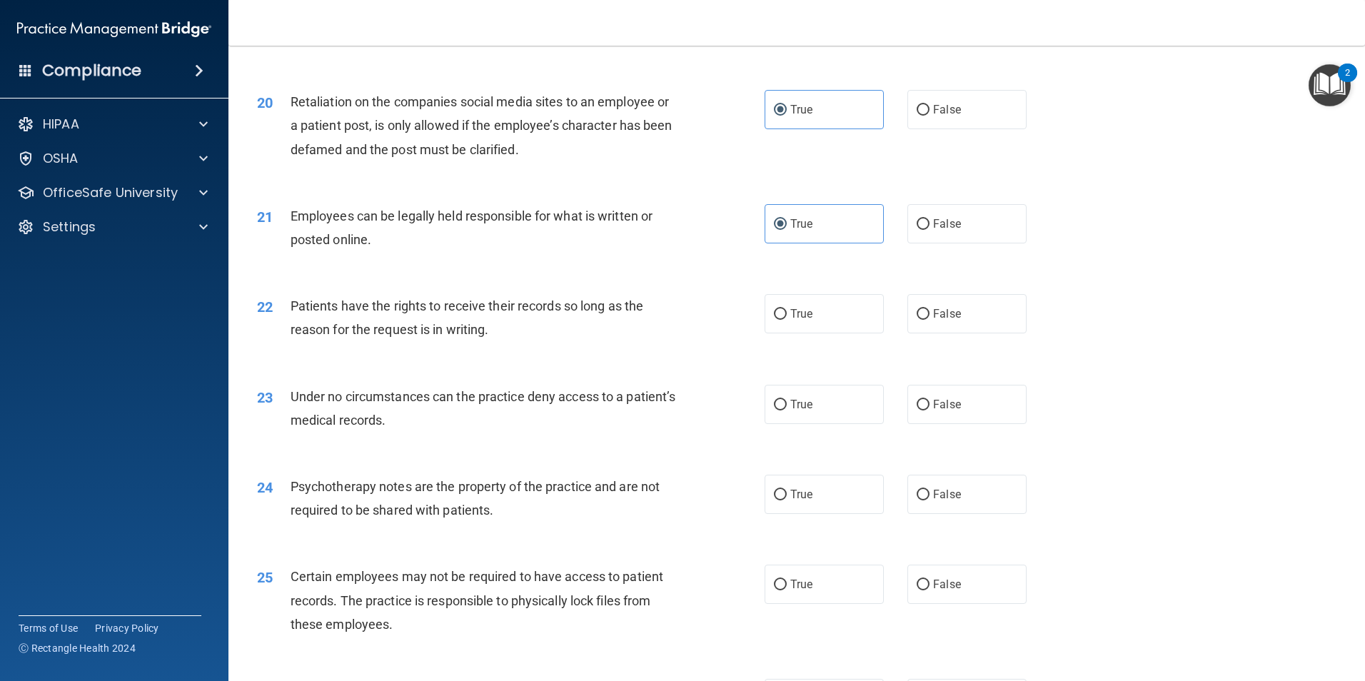
scroll to position [2213, 0]
click at [428, 333] on span "Patients have the rights to receive their records so long as the reason for the…" at bounding box center [467, 317] width 353 height 39
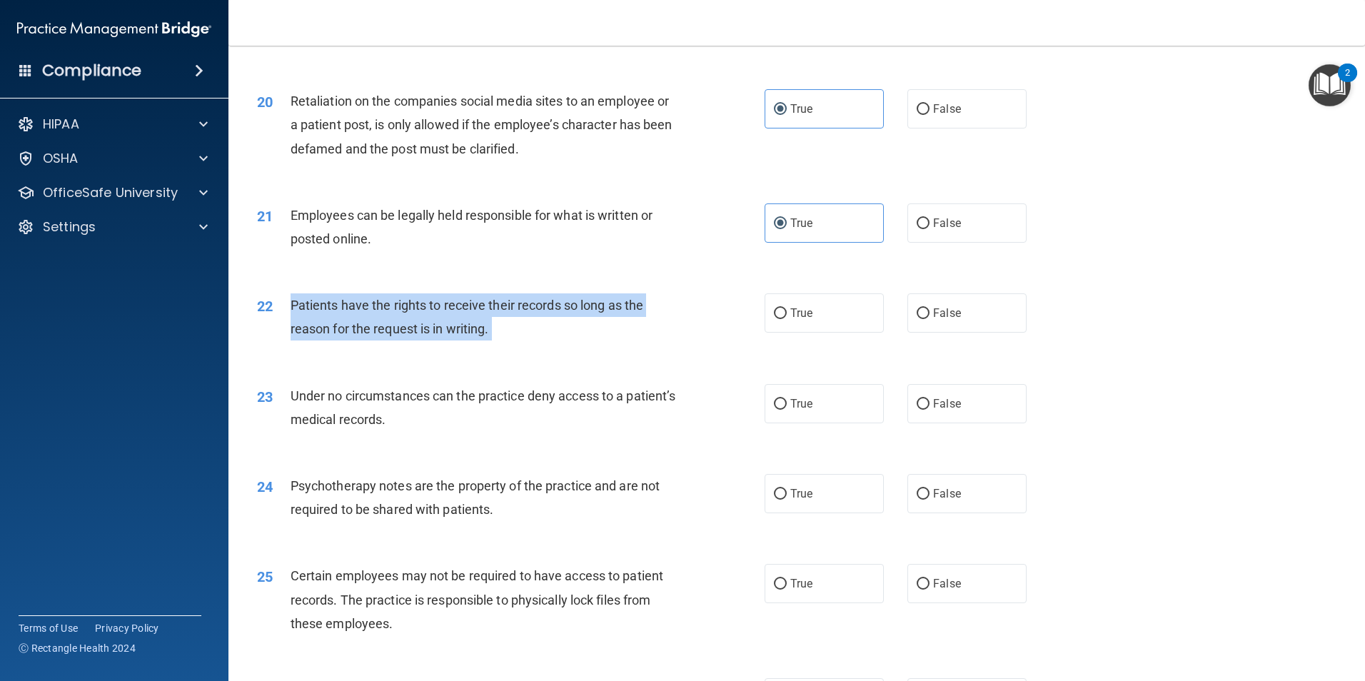
click at [428, 333] on span "Patients have the rights to receive their records so long as the reason for the…" at bounding box center [467, 317] width 353 height 39
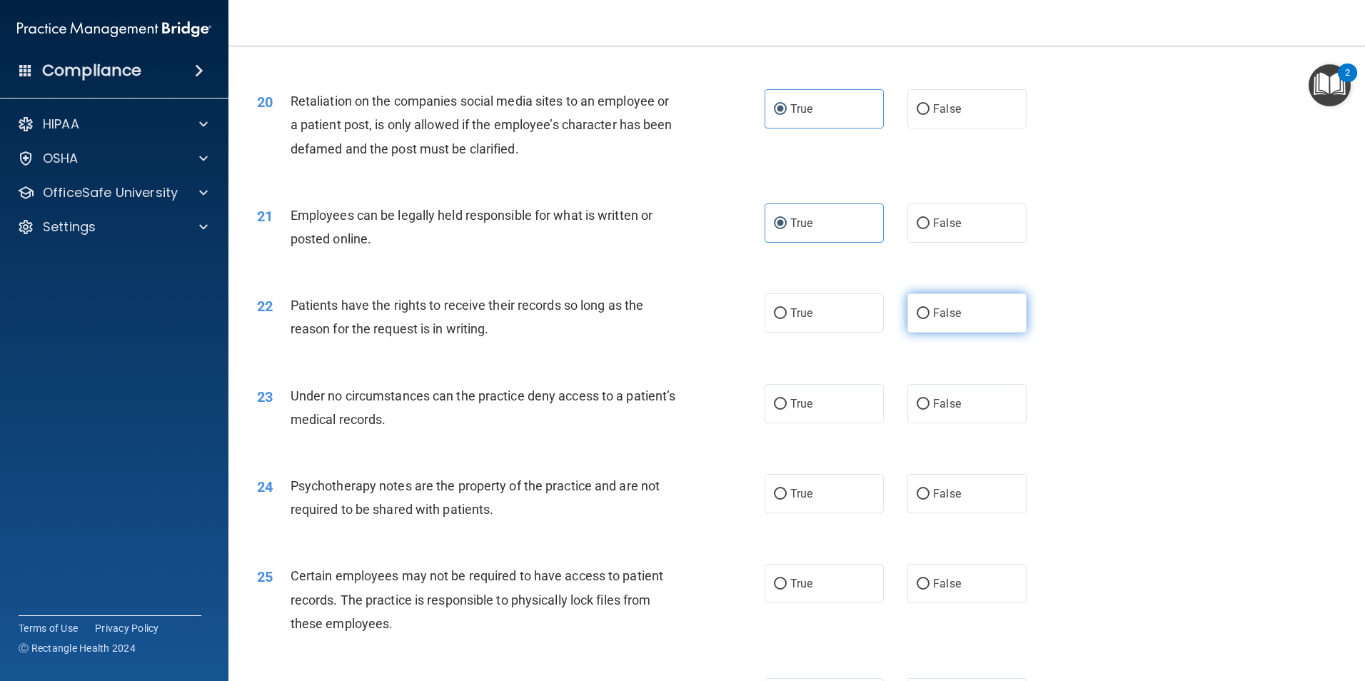
click at [926, 333] on label "False" at bounding box center [966, 312] width 119 height 39
click at [926, 319] on input "False" at bounding box center [923, 313] width 13 height 11
radio input "true"
click at [399, 424] on span "Under no circumstances can the practice deny access to a patient’s medical reco…" at bounding box center [483, 407] width 385 height 39
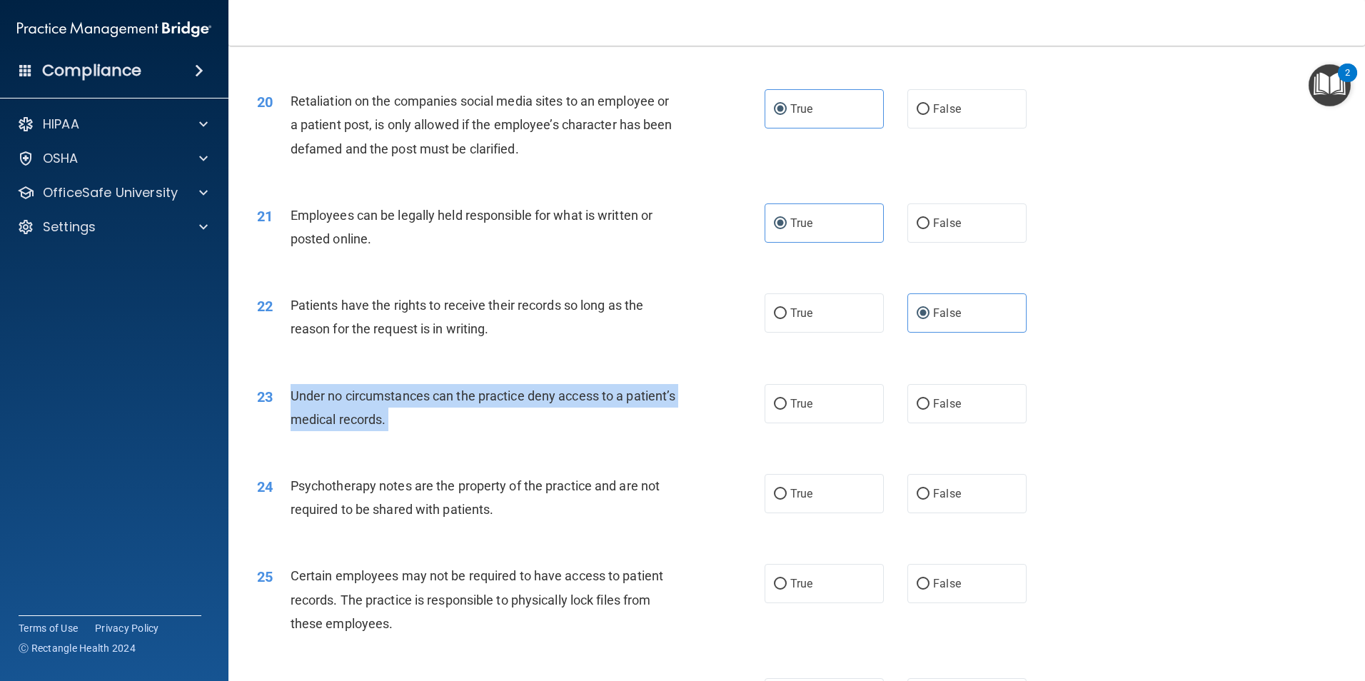
click at [399, 424] on span "Under no circumstances can the practice deny access to a patient’s medical reco…" at bounding box center [483, 407] width 385 height 39
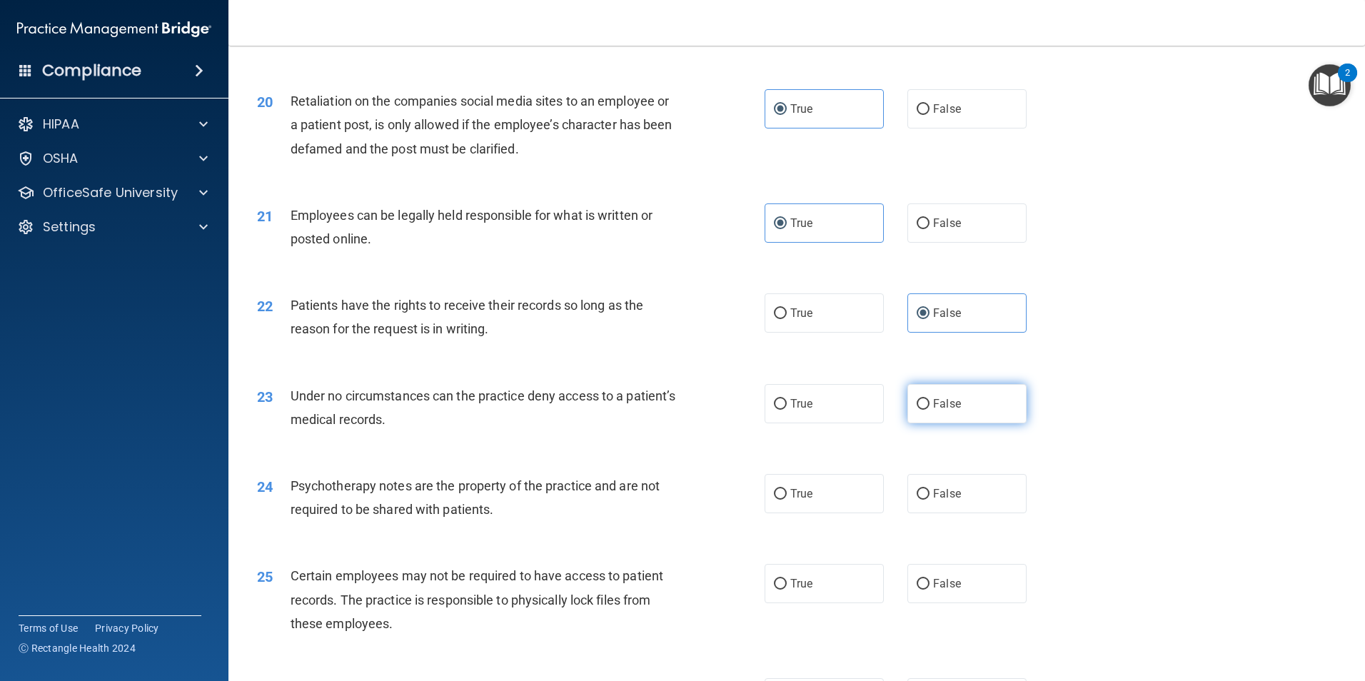
click at [939, 410] on span "False" at bounding box center [947, 404] width 28 height 14
click at [929, 410] on input "False" at bounding box center [923, 404] width 13 height 11
radio input "true"
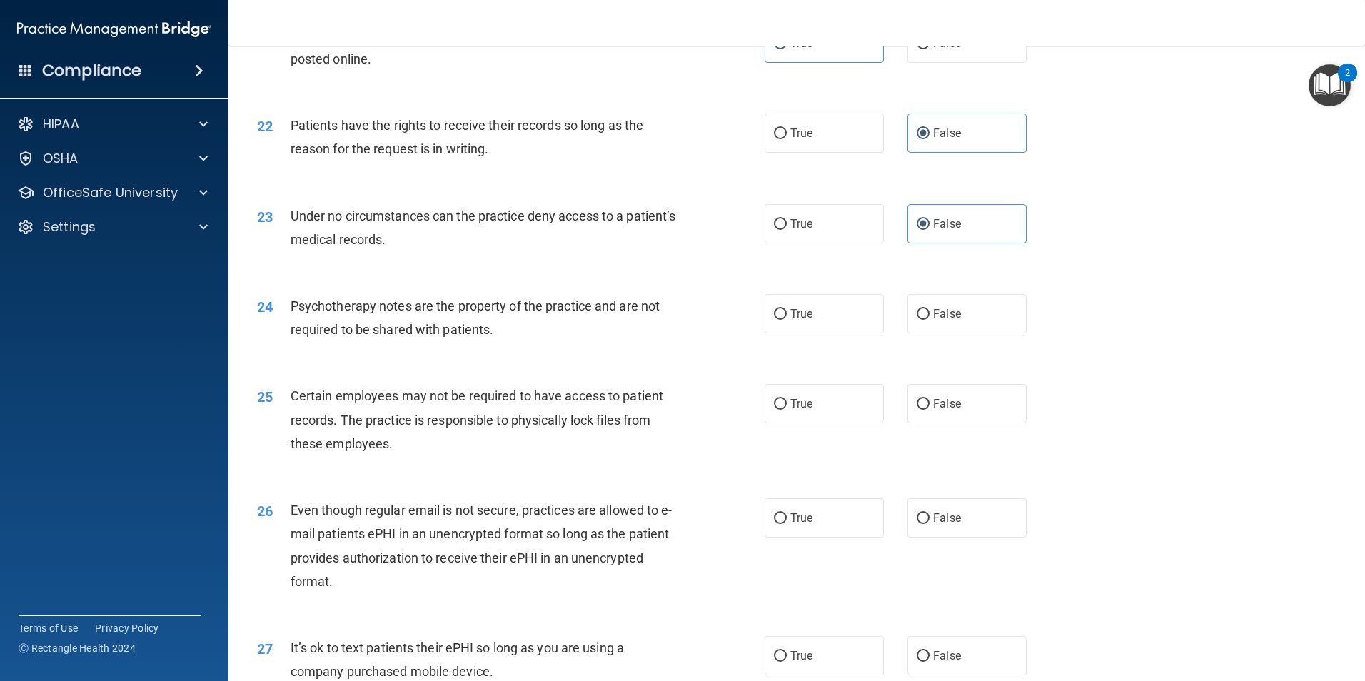
scroll to position [2427, 0]
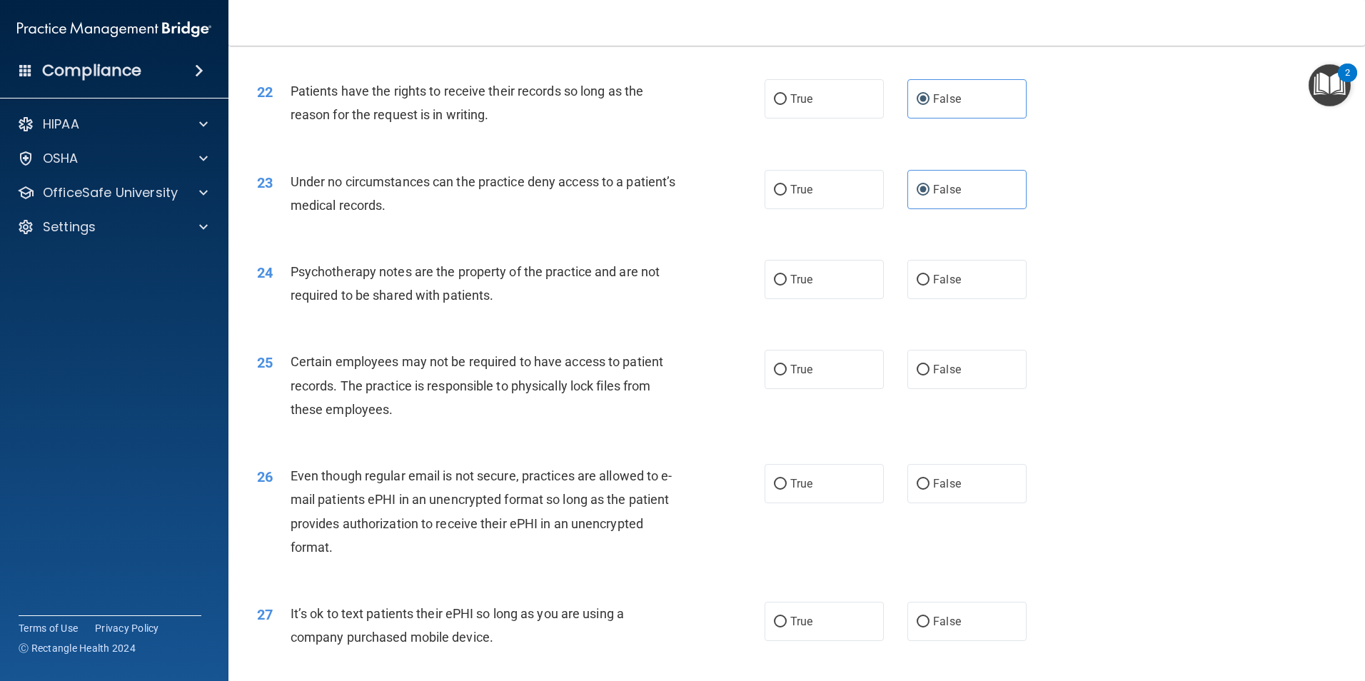
click at [427, 303] on span "Psychotherapy notes are the property of the practice and are not required to be…" at bounding box center [475, 283] width 369 height 39
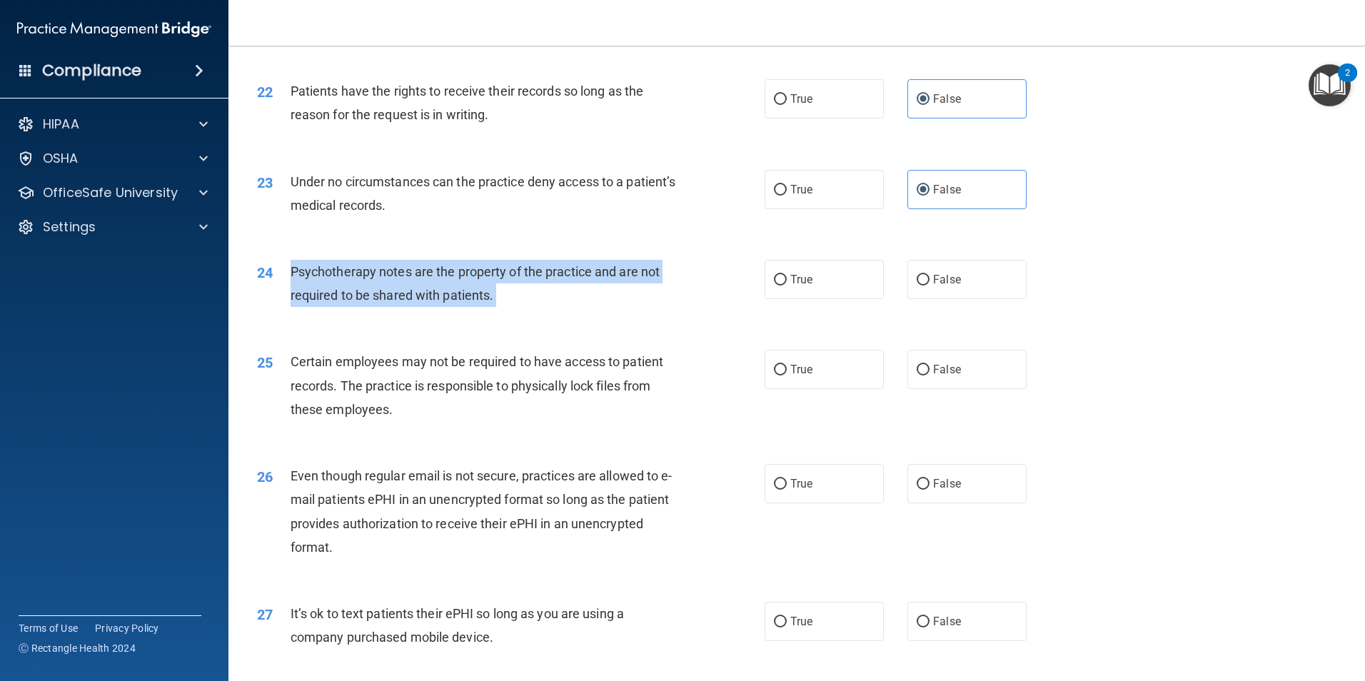
click at [427, 303] on span "Psychotherapy notes are the property of the practice and are not required to be…" at bounding box center [475, 283] width 369 height 39
click at [774, 286] on input "True" at bounding box center [780, 280] width 13 height 11
radio input "true"
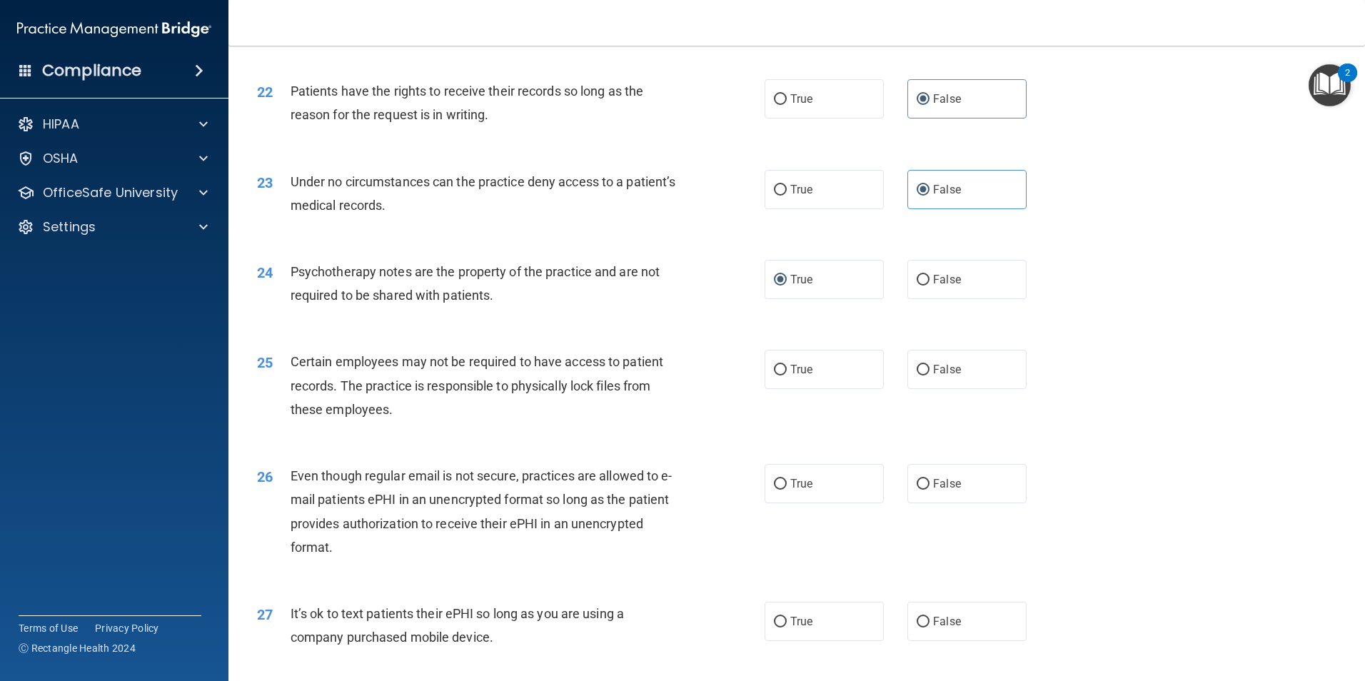
click at [433, 412] on span "Certain employees may not be required to have access to patient records. The pr…" at bounding box center [477, 385] width 373 height 62
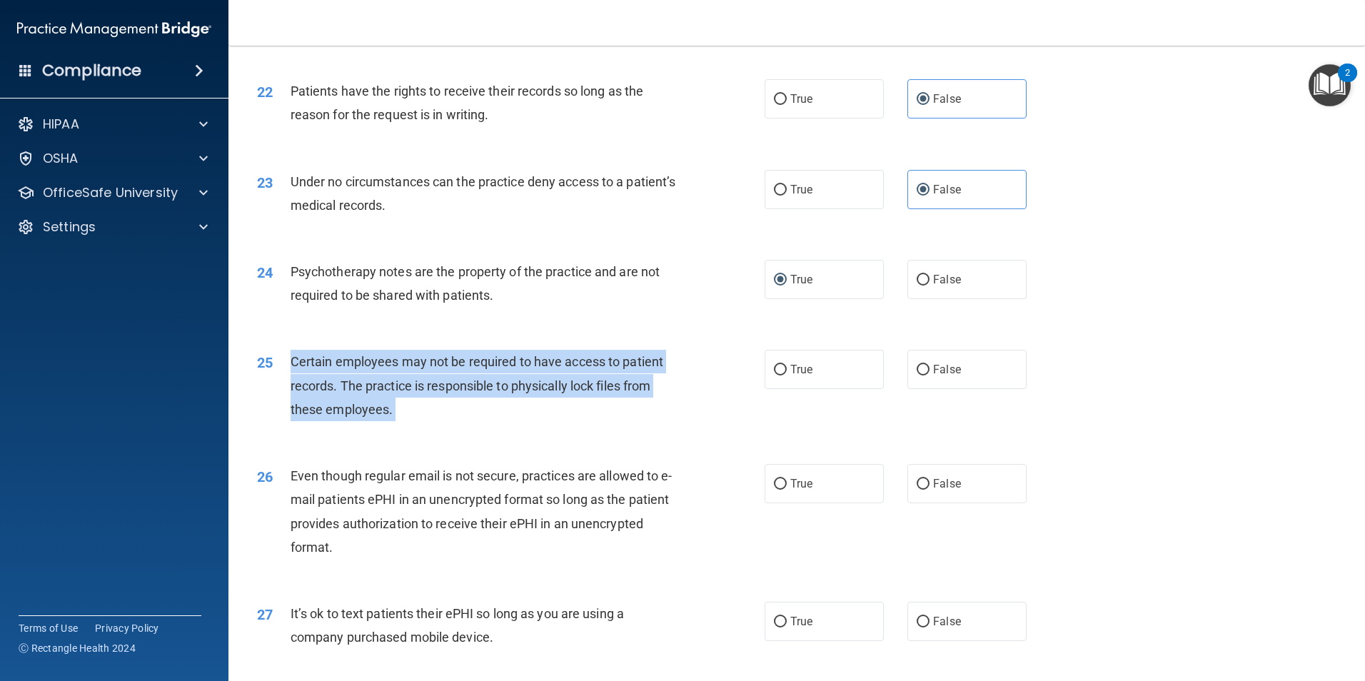
click at [433, 412] on span "Certain employees may not be required to have access to patient records. The pr…" at bounding box center [477, 385] width 373 height 62
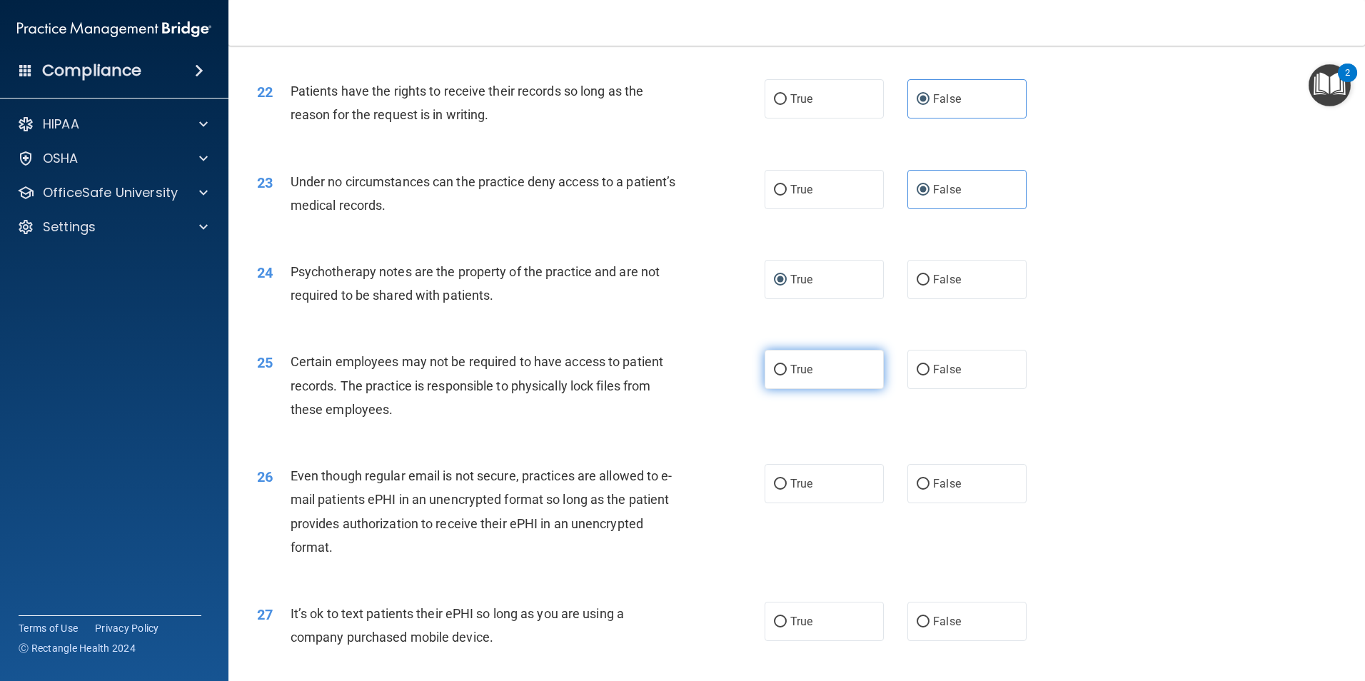
click at [782, 389] on label "True" at bounding box center [824, 369] width 119 height 39
click at [782, 375] on input "True" at bounding box center [780, 370] width 13 height 11
radio input "true"
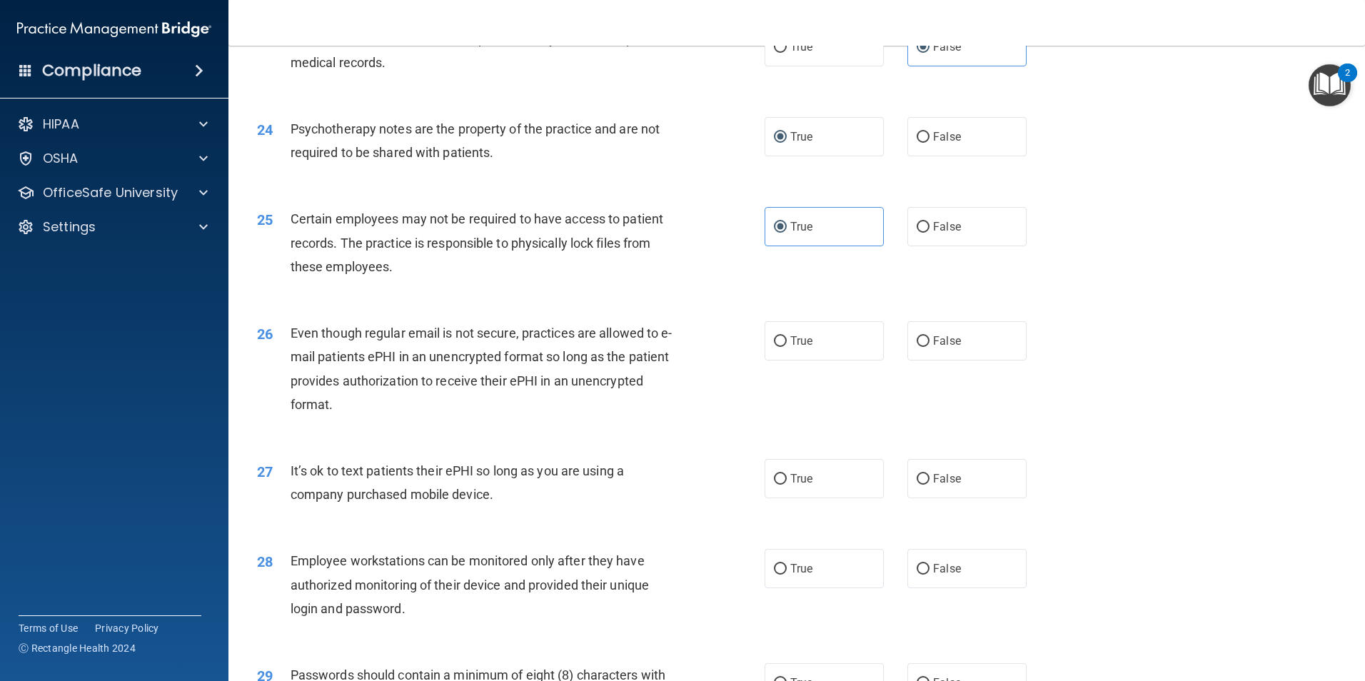
scroll to position [2641, 0]
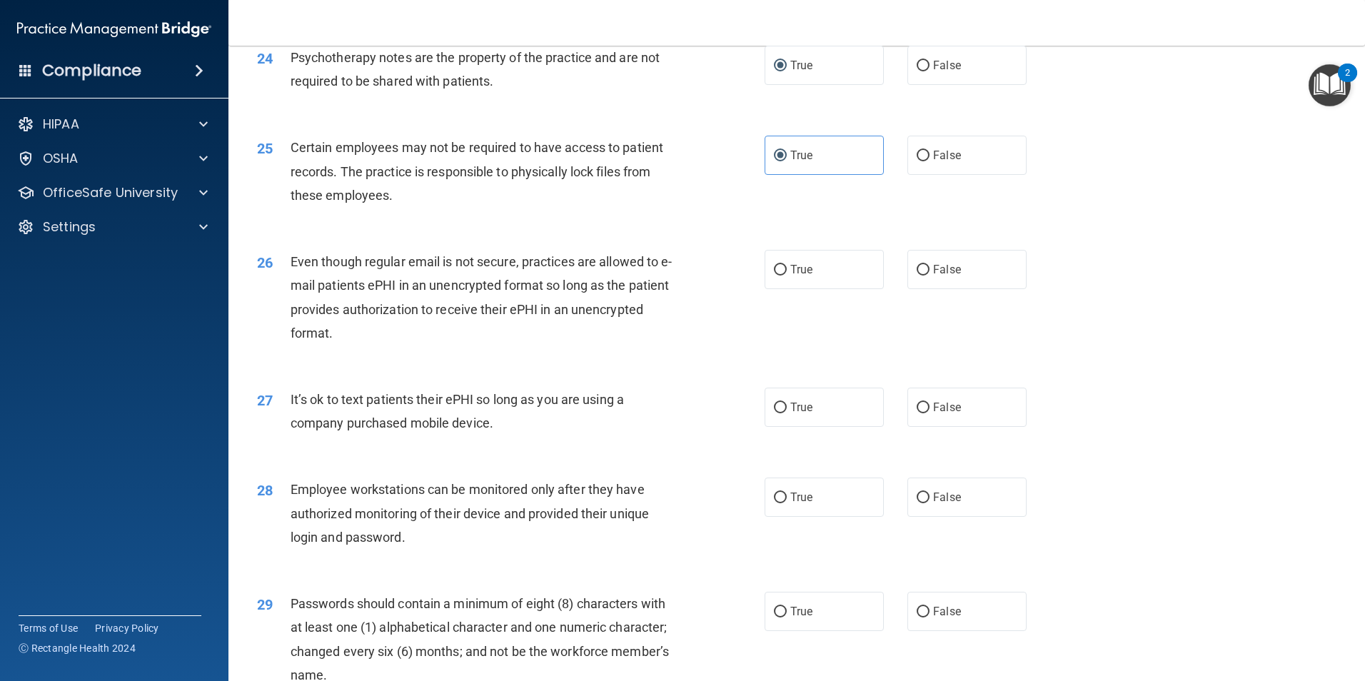
click at [430, 311] on span "Even though regular email is not secure, practices are allowed to e-mail patien…" at bounding box center [482, 297] width 382 height 86
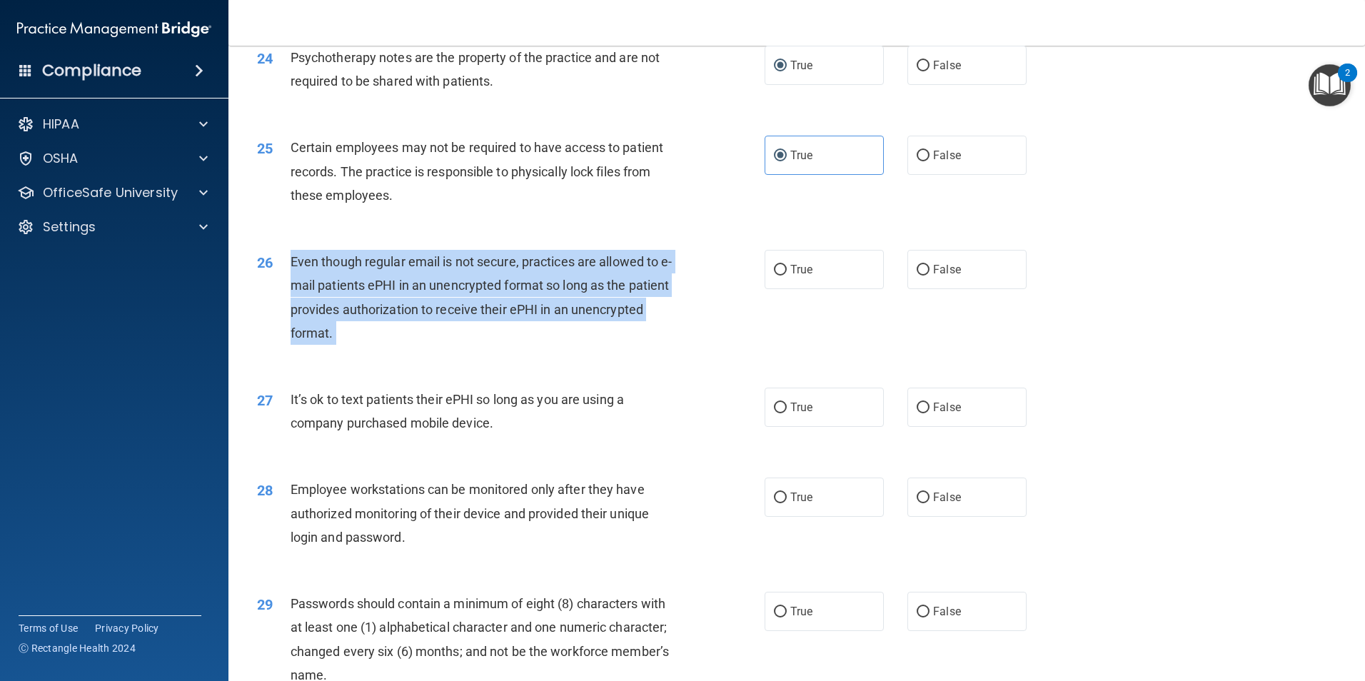
click at [430, 311] on span "Even though regular email is not secure, practices are allowed to e-mail patien…" at bounding box center [482, 297] width 382 height 86
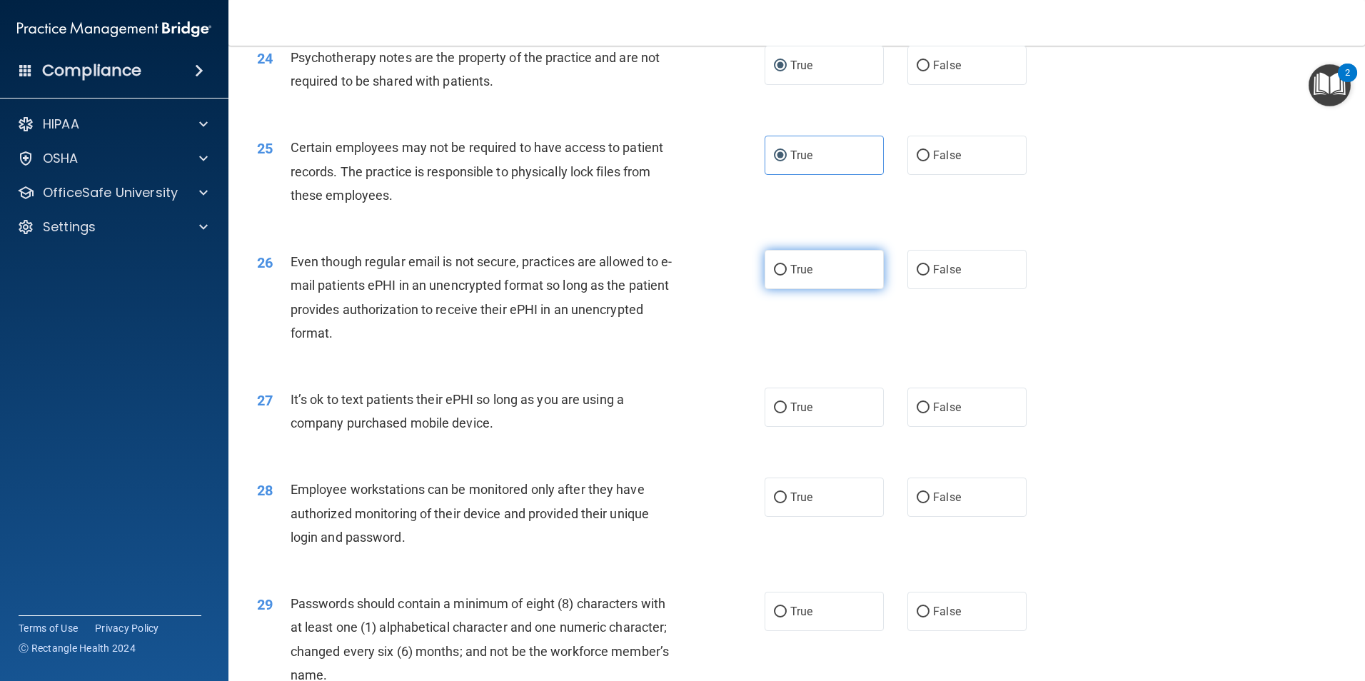
click at [790, 276] on span "True" at bounding box center [801, 270] width 22 height 14
click at [787, 276] on input "True" at bounding box center [780, 270] width 13 height 11
radio input "true"
click at [413, 430] on span "It’s ok to text patients their ePHI so long as you are using a company purchase…" at bounding box center [457, 411] width 333 height 39
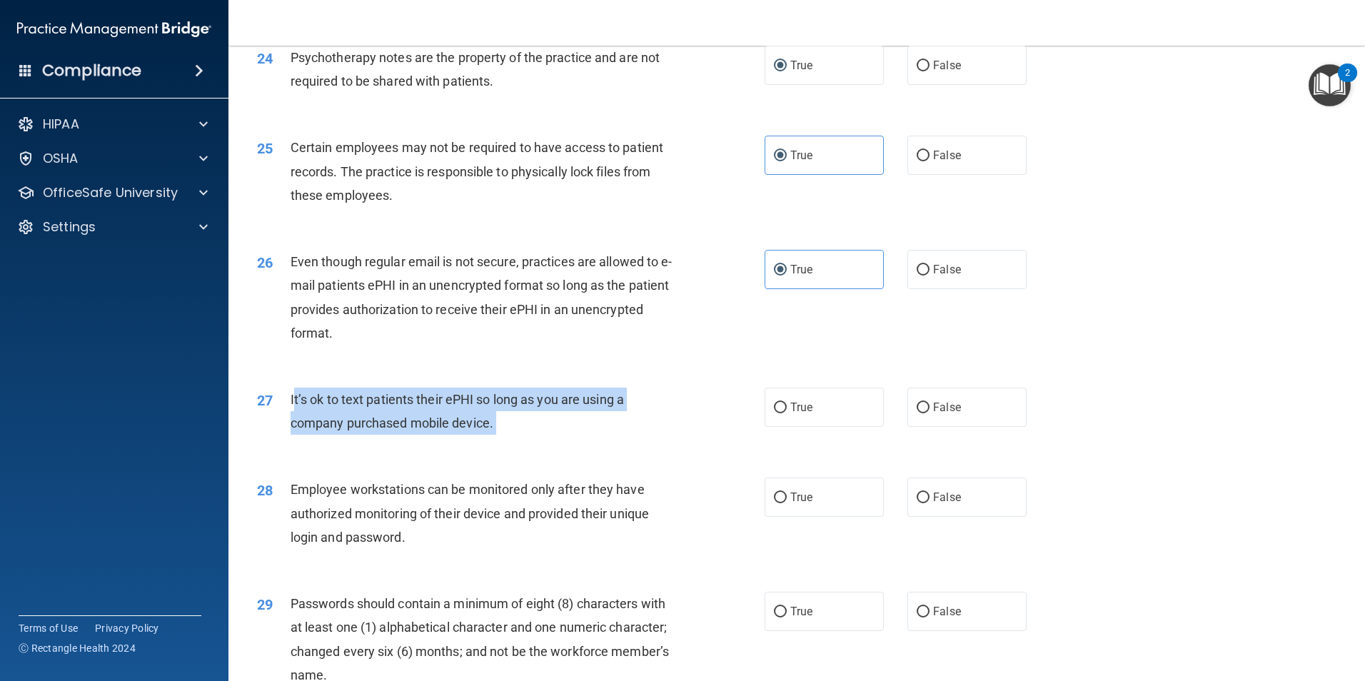
click at [413, 430] on span "It’s ok to text patients their ePHI so long as you are using a company purchase…" at bounding box center [457, 411] width 333 height 39
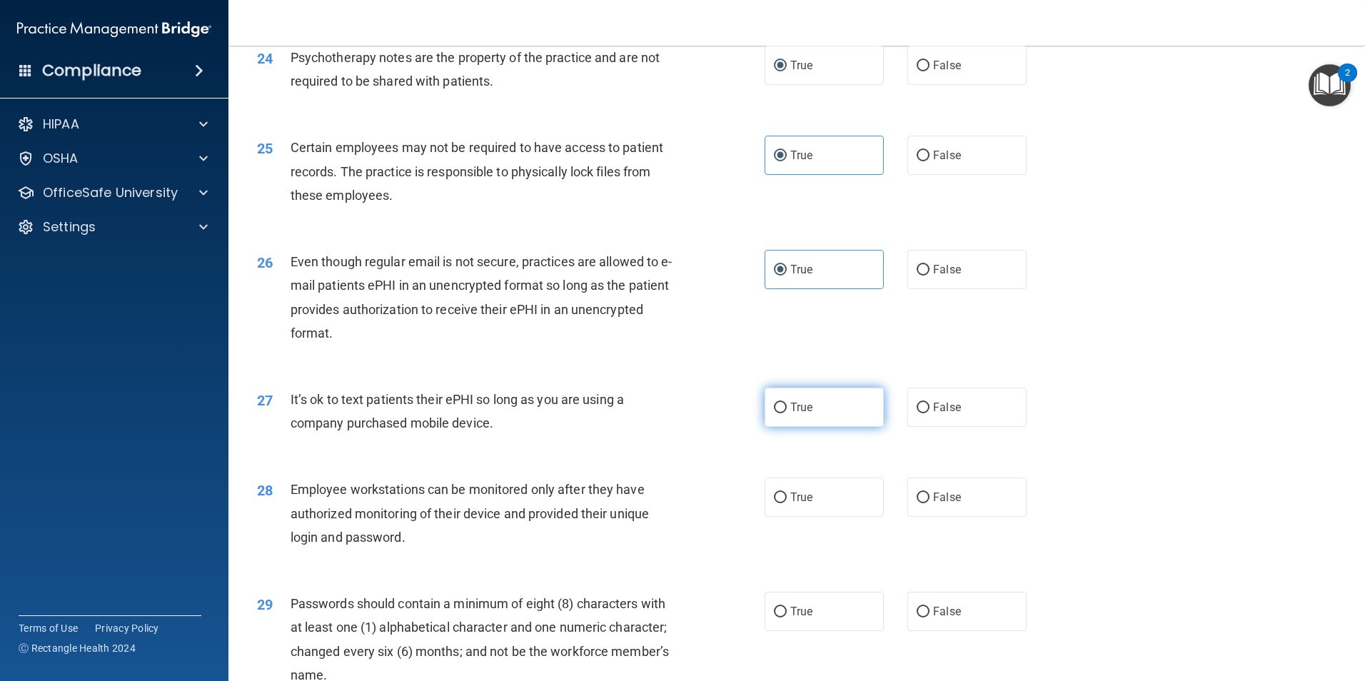
click at [796, 414] on span "True" at bounding box center [801, 407] width 22 height 14
click at [787, 413] on input "True" at bounding box center [780, 408] width 13 height 11
radio input "true"
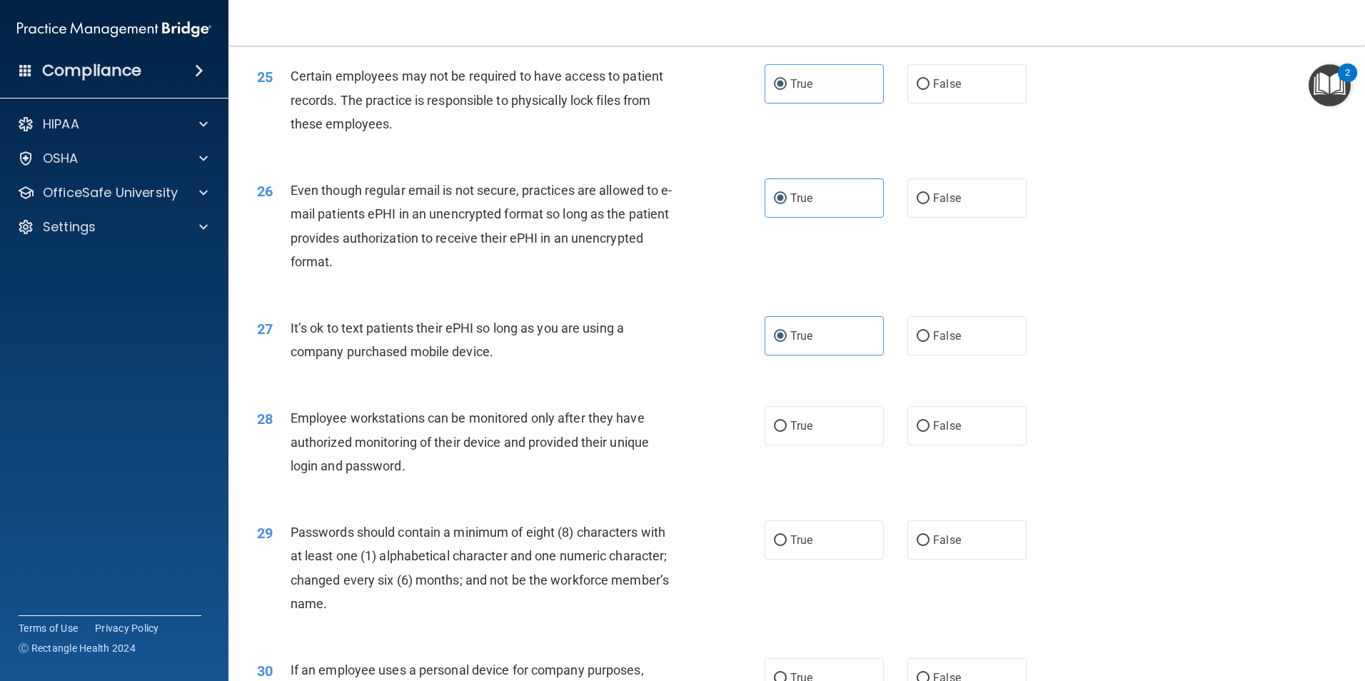
scroll to position [2784, 0]
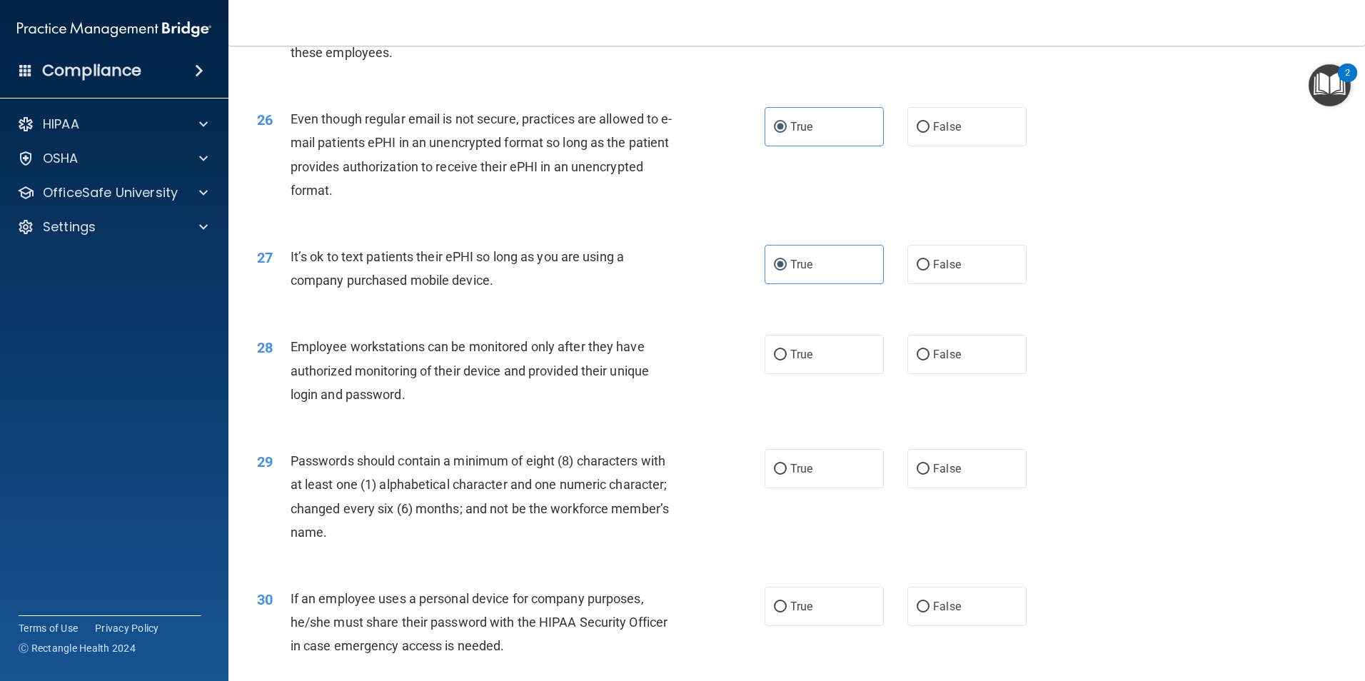
click at [473, 395] on span "Employee workstations can be monitored only after they have authorized monitori…" at bounding box center [470, 370] width 358 height 62
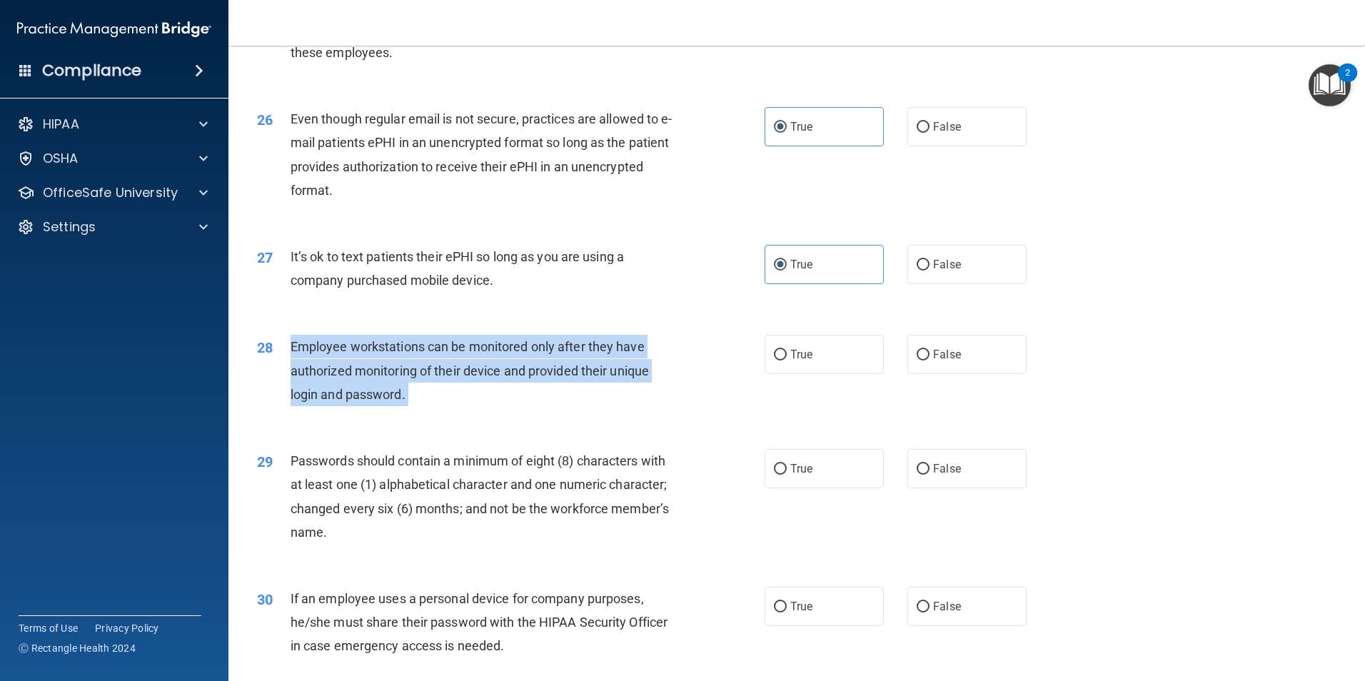
click at [473, 395] on span "Employee workstations can be monitored only after they have authorized monitori…" at bounding box center [470, 370] width 358 height 62
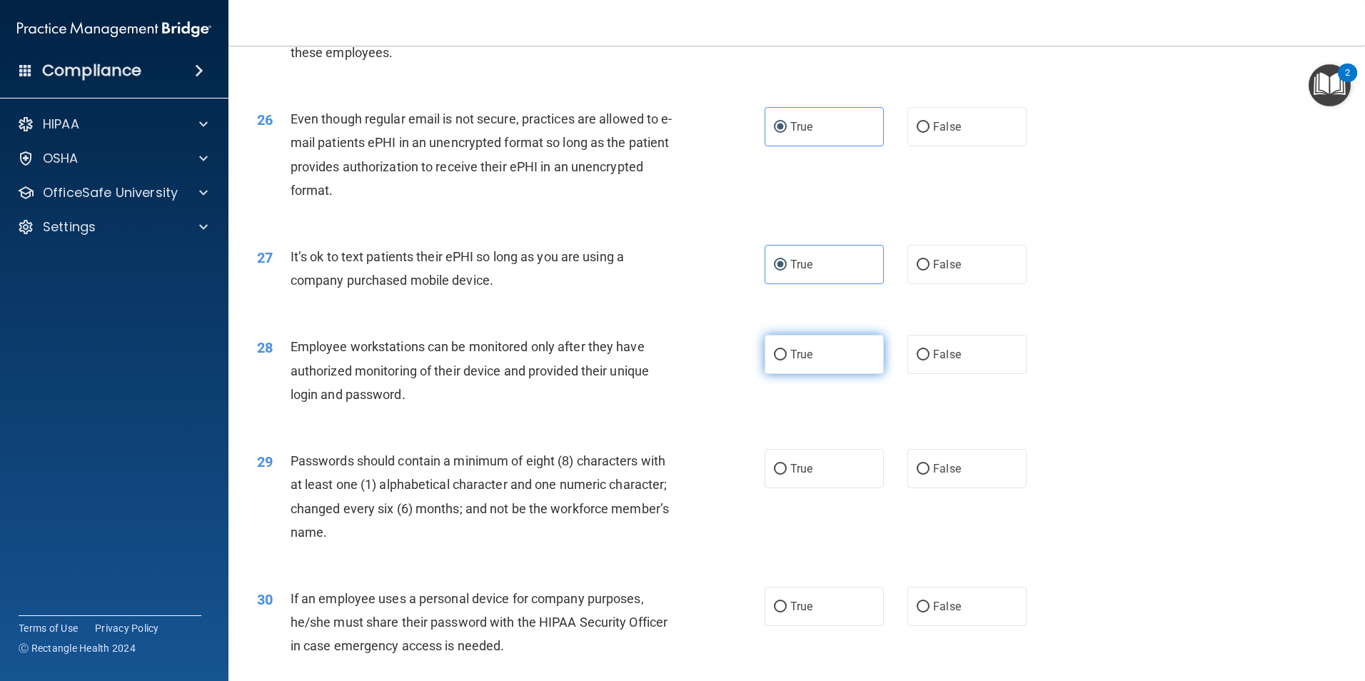
click at [790, 361] on span "True" at bounding box center [801, 355] width 22 height 14
click at [787, 360] on input "True" at bounding box center [780, 355] width 13 height 11
radio input "true"
click at [470, 499] on div "Passwords should contain a minimum of eight (8) characters with at least one (1…" at bounding box center [489, 496] width 397 height 95
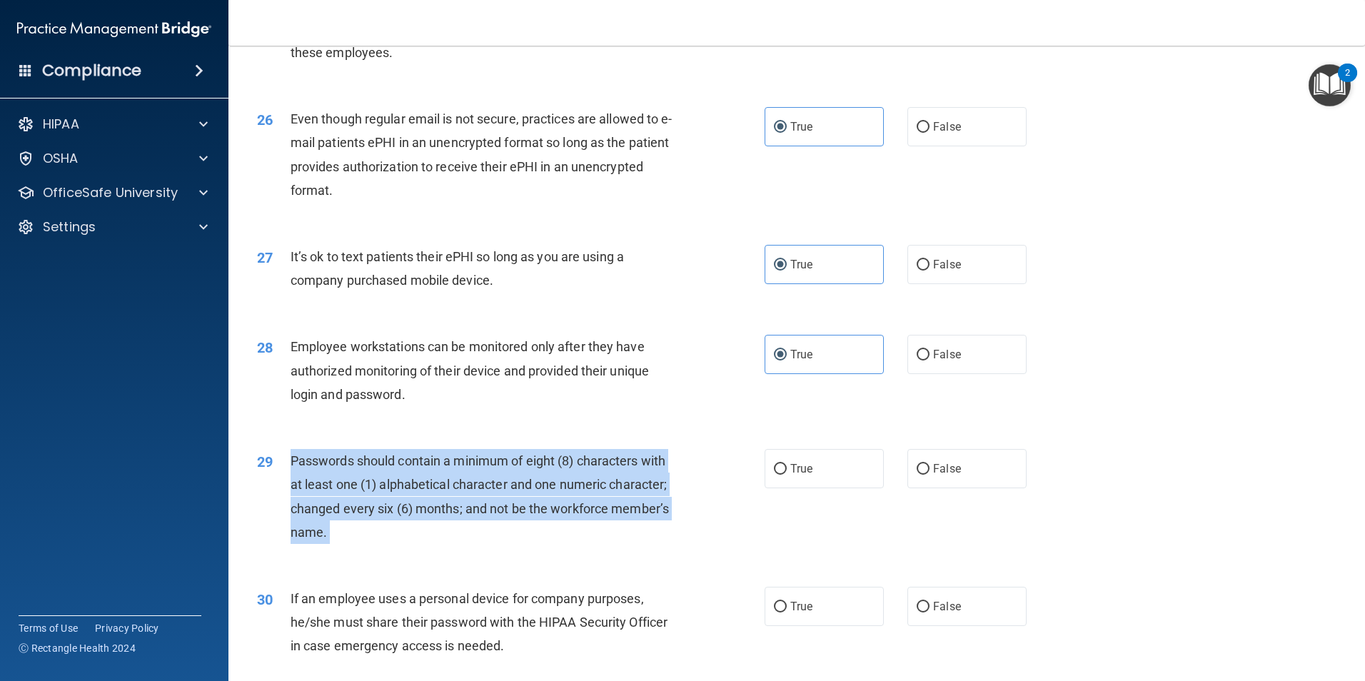
click at [470, 499] on div "Passwords should contain a minimum of eight (8) characters with at least one (1…" at bounding box center [489, 496] width 397 height 95
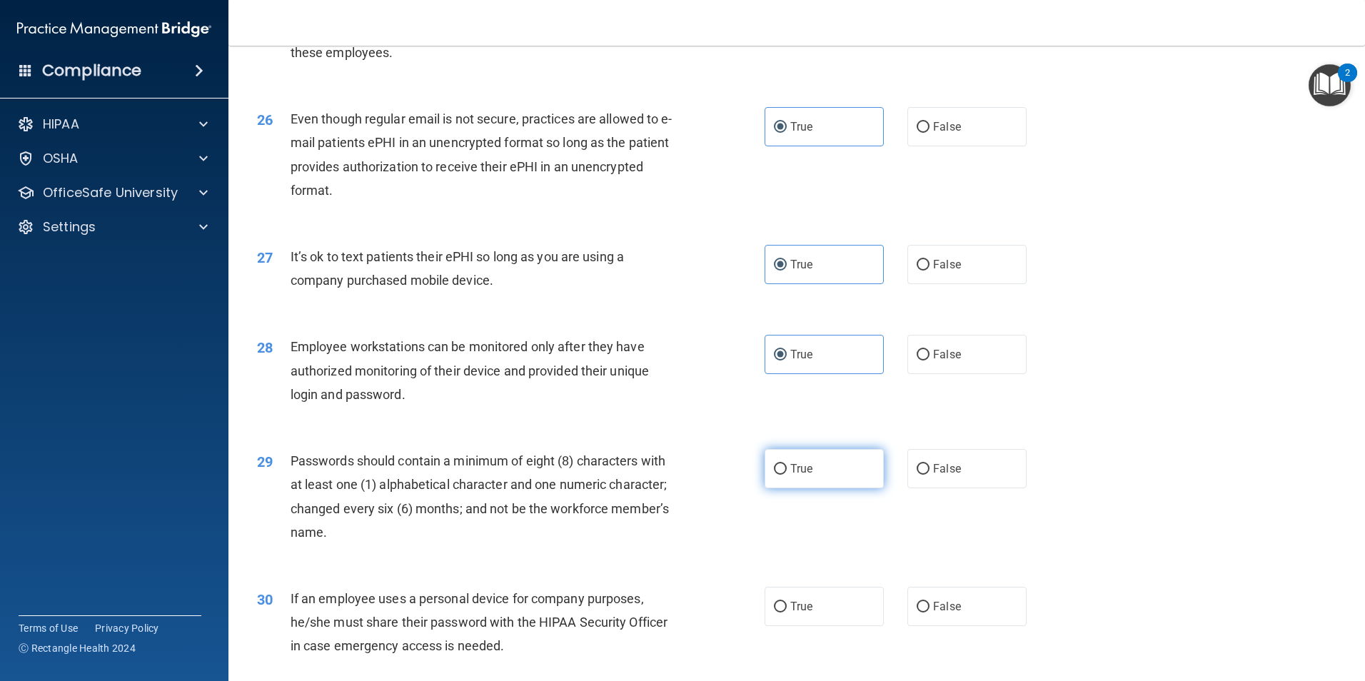
click at [800, 475] on span "True" at bounding box center [801, 469] width 22 height 14
click at [787, 475] on input "True" at bounding box center [780, 469] width 13 height 11
radio input "true"
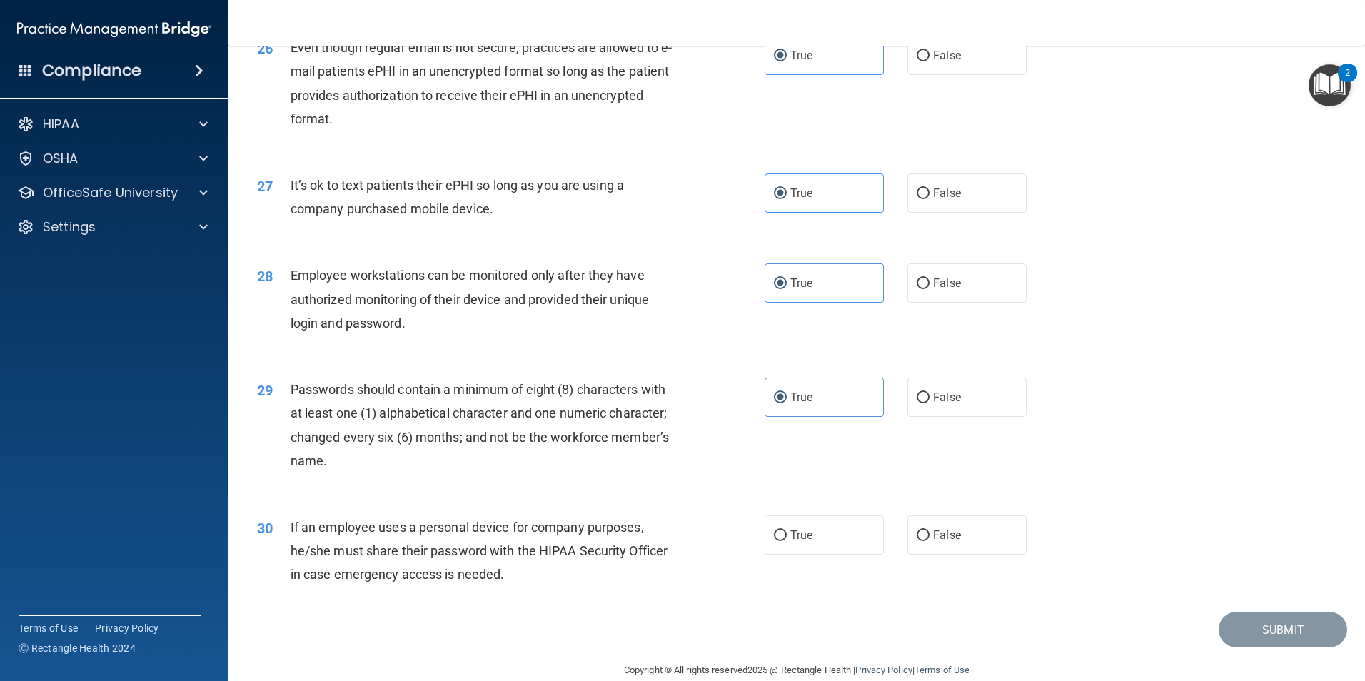
click at [530, 550] on span "If an employee uses a personal device for company purposes, he/she must share t…" at bounding box center [479, 551] width 377 height 62
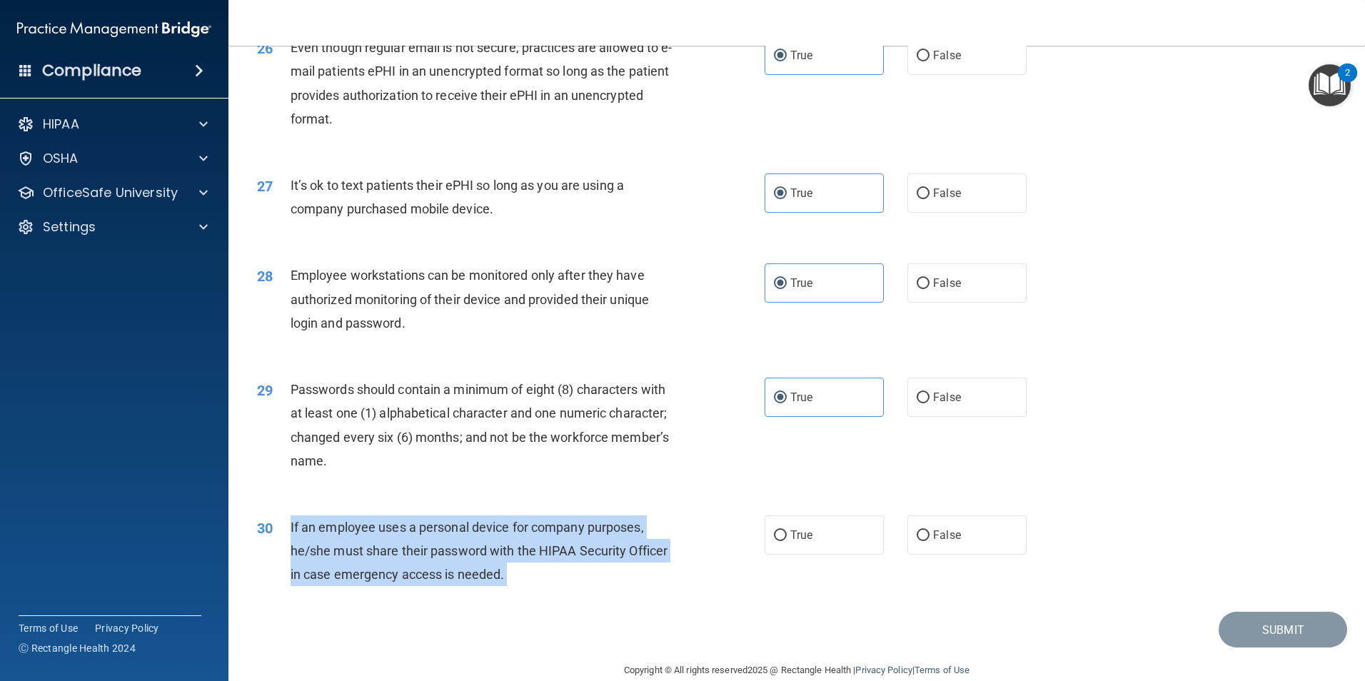
click at [530, 550] on span "If an employee uses a personal device for company purposes, he/she must share t…" at bounding box center [479, 551] width 377 height 62
drag, startPoint x: 530, startPoint y: 550, endPoint x: 473, endPoint y: 561, distance: 57.5
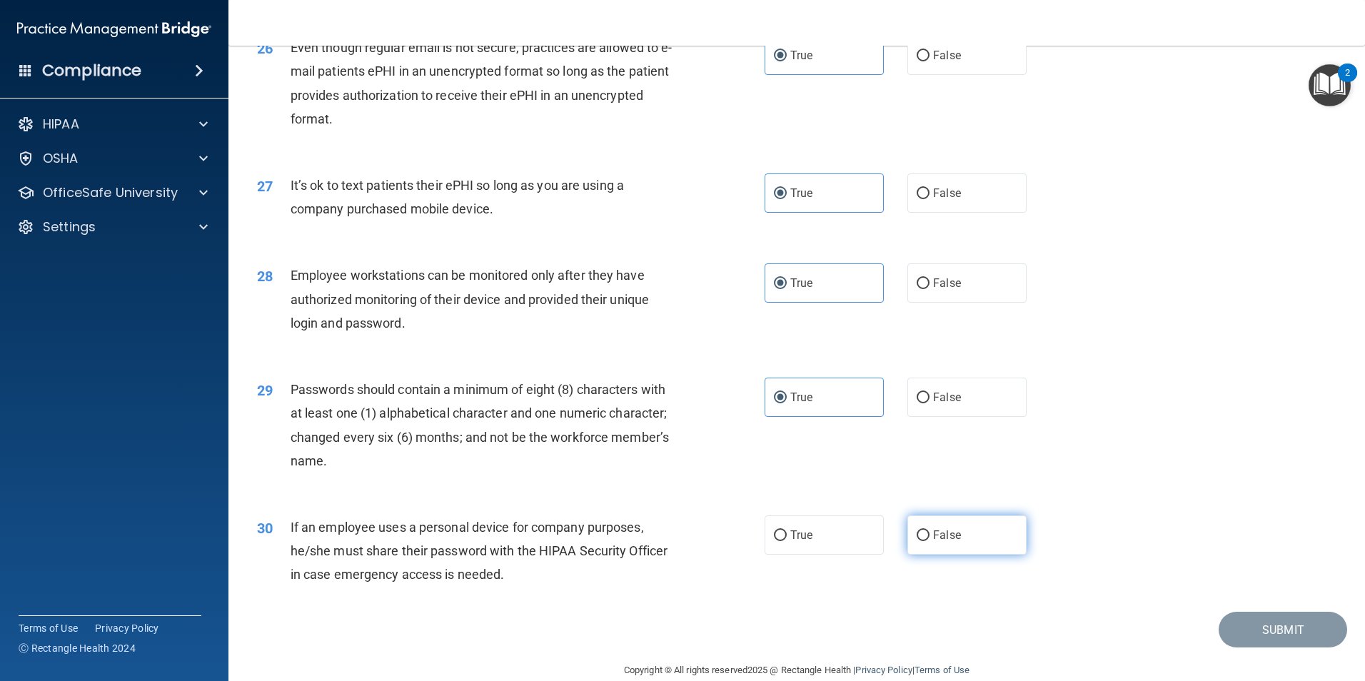
click at [933, 542] on span "False" at bounding box center [947, 535] width 28 height 14
click at [927, 541] on input "False" at bounding box center [923, 535] width 13 height 11
radio input "true"
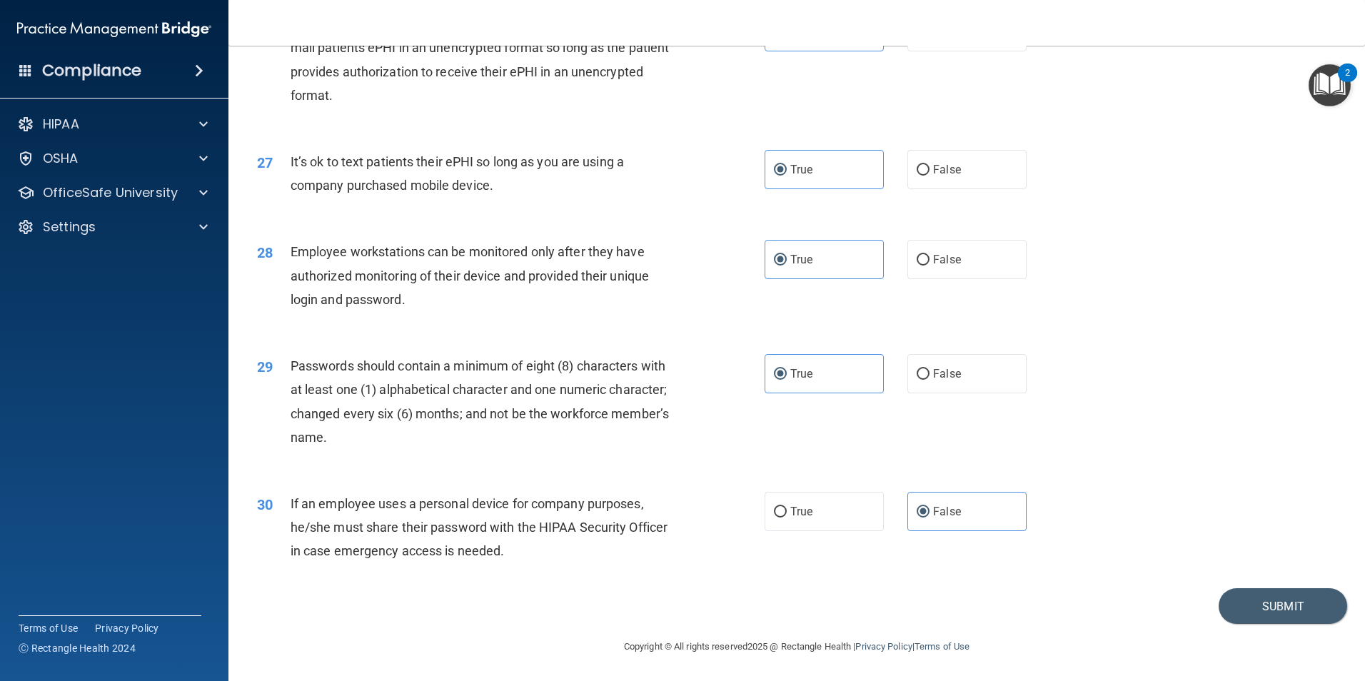
scroll to position [2903, 0]
click at [1244, 601] on button "Submit" at bounding box center [1283, 606] width 128 height 36
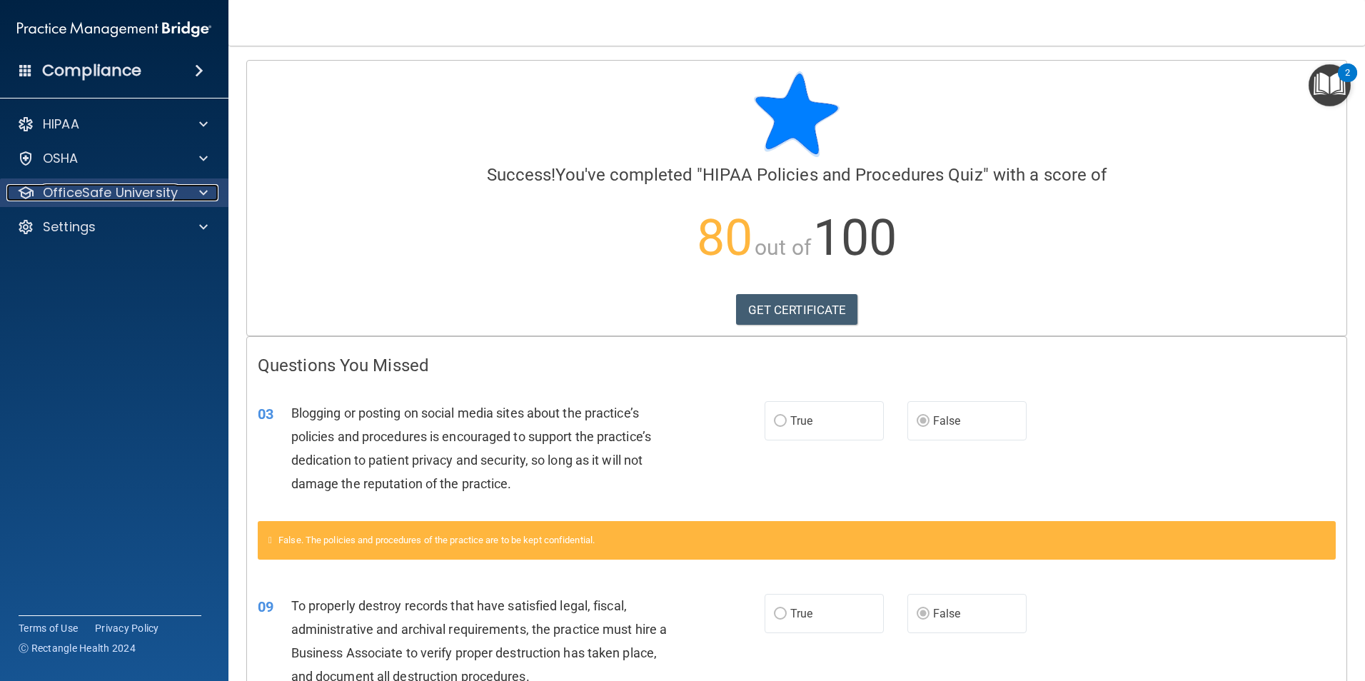
click at [178, 189] on div "OfficeSafe University" at bounding box center [94, 192] width 177 height 17
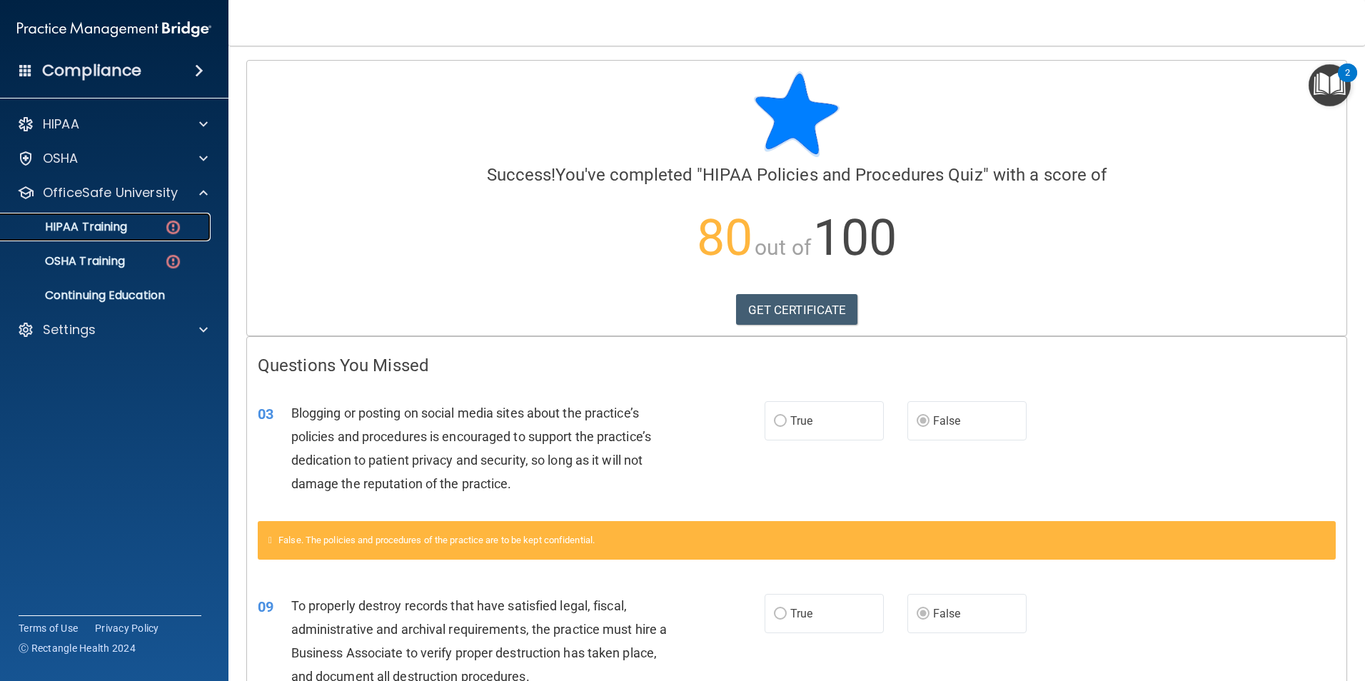
click at [141, 227] on div "HIPAA Training" at bounding box center [106, 227] width 195 height 14
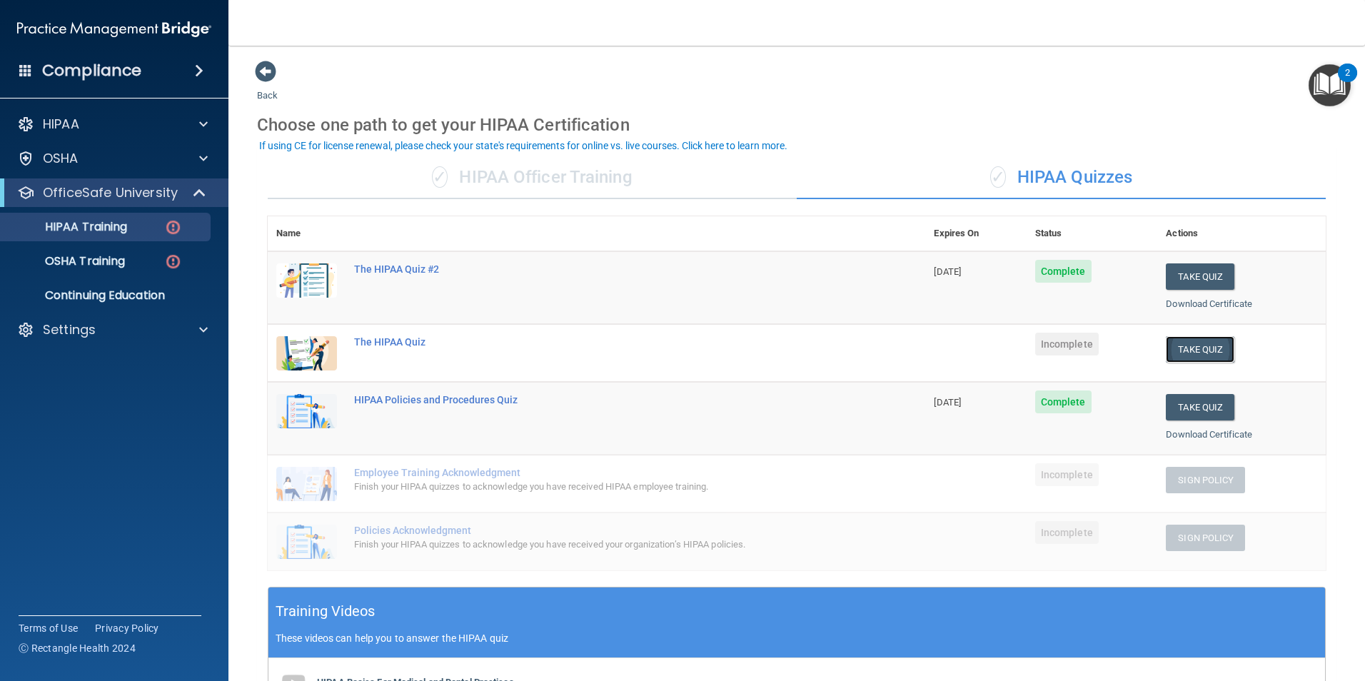
click at [1174, 351] on button "Take Quiz" at bounding box center [1200, 349] width 69 height 26
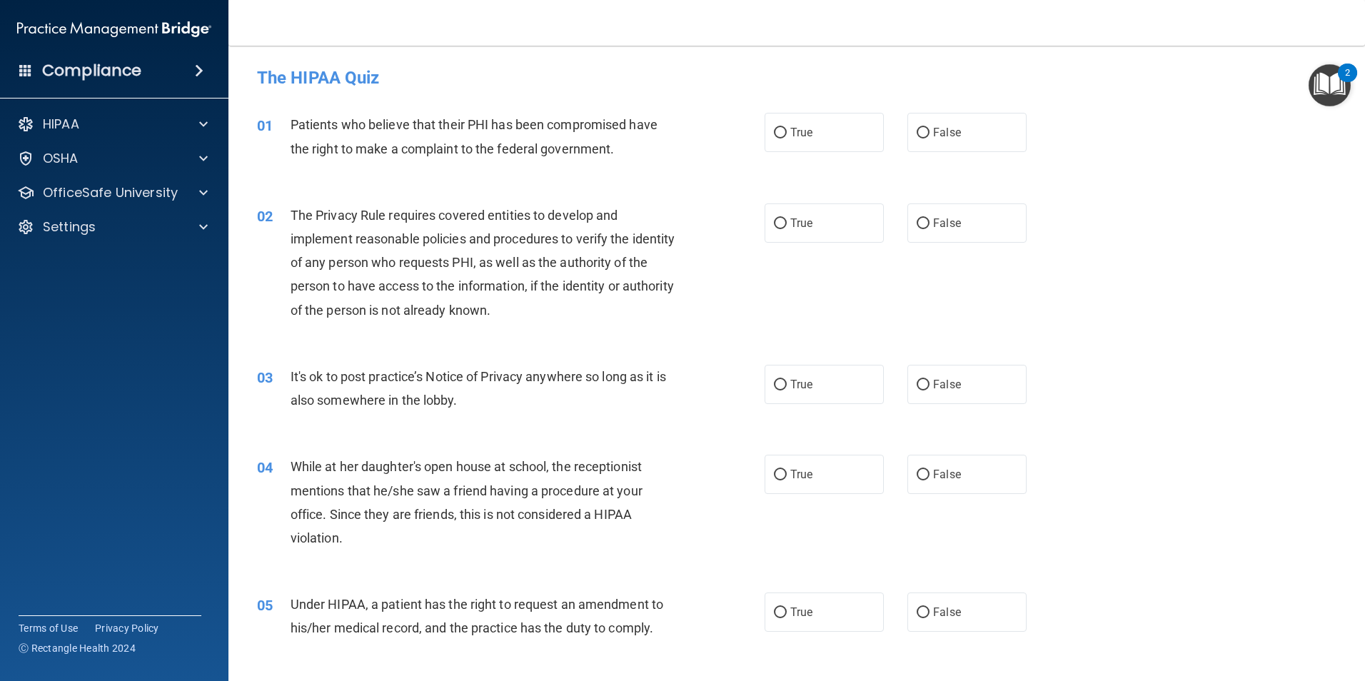
click at [400, 143] on span "Patients who believe that their PHI has been compromised have the right to make…" at bounding box center [474, 136] width 367 height 39
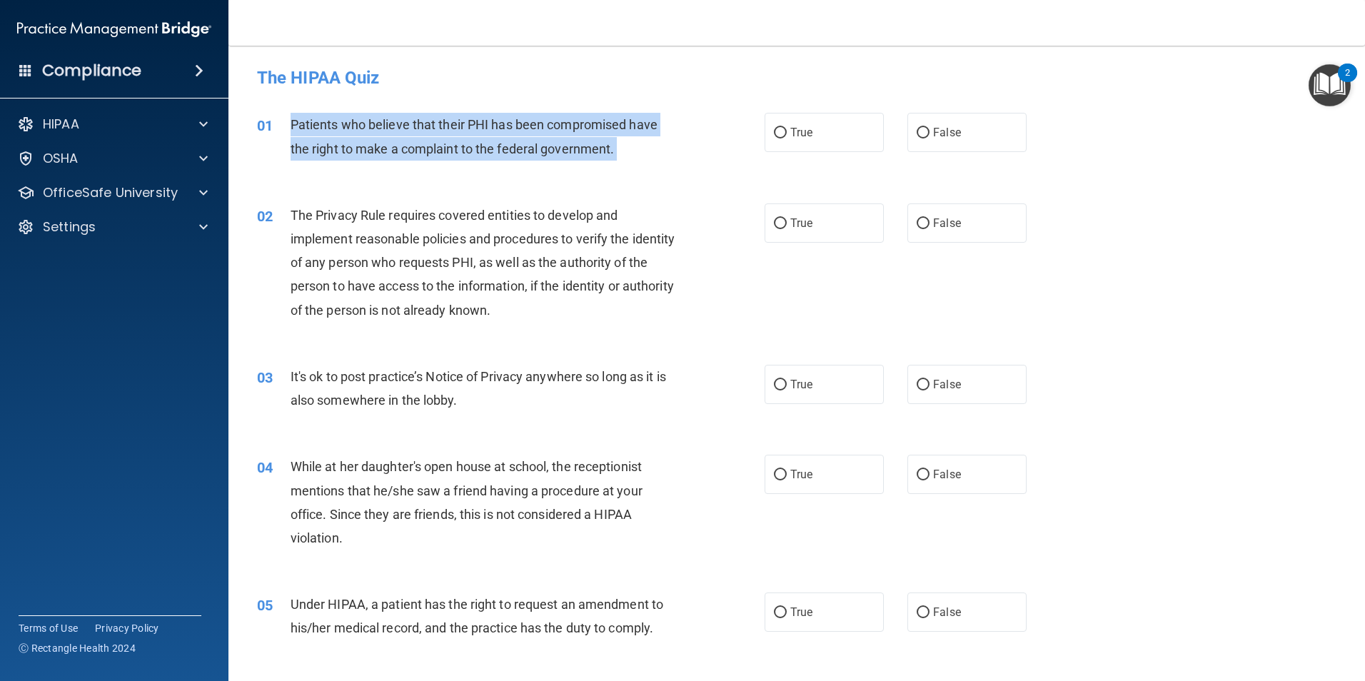
click at [400, 143] on span "Patients who believe that their PHI has been compromised have the right to make…" at bounding box center [474, 136] width 367 height 39
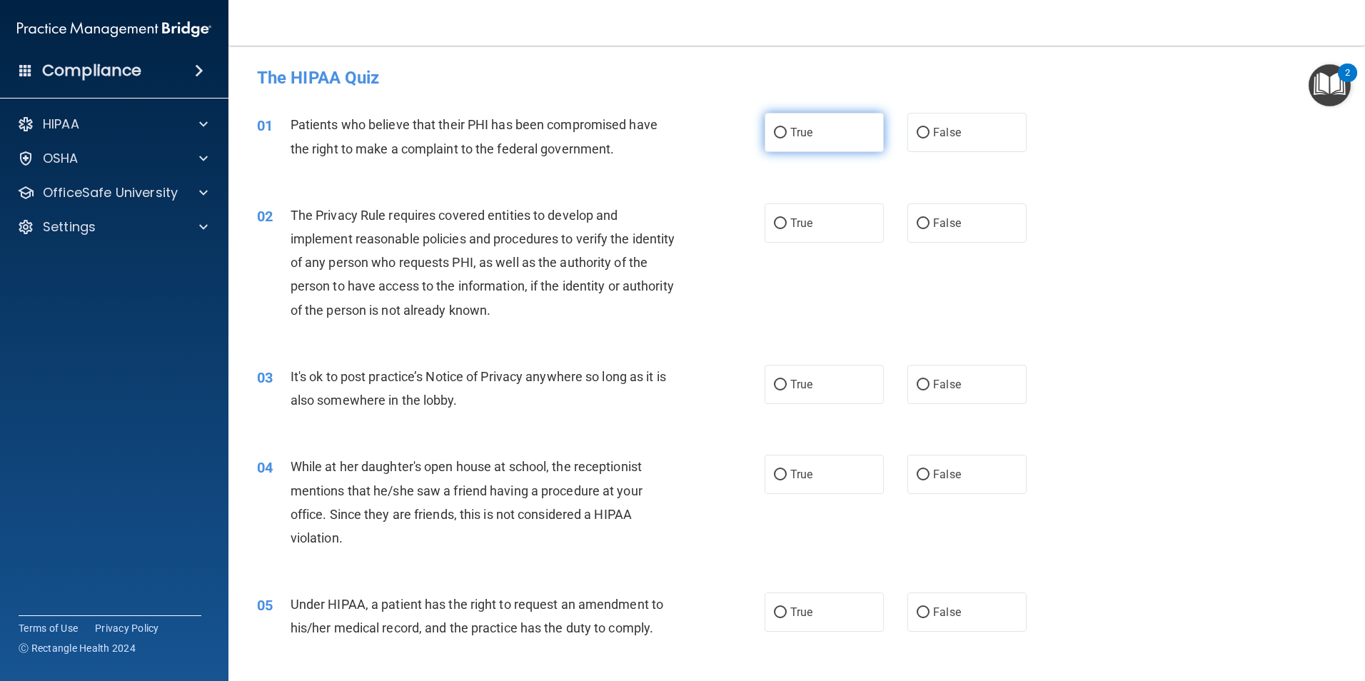
click at [790, 135] on span "True" at bounding box center [801, 133] width 22 height 14
click at [787, 135] on input "True" at bounding box center [780, 133] width 13 height 11
radio input "true"
click at [435, 258] on span "The Privacy Rule requires covered entities to develop and implement reasonable …" at bounding box center [483, 263] width 385 height 110
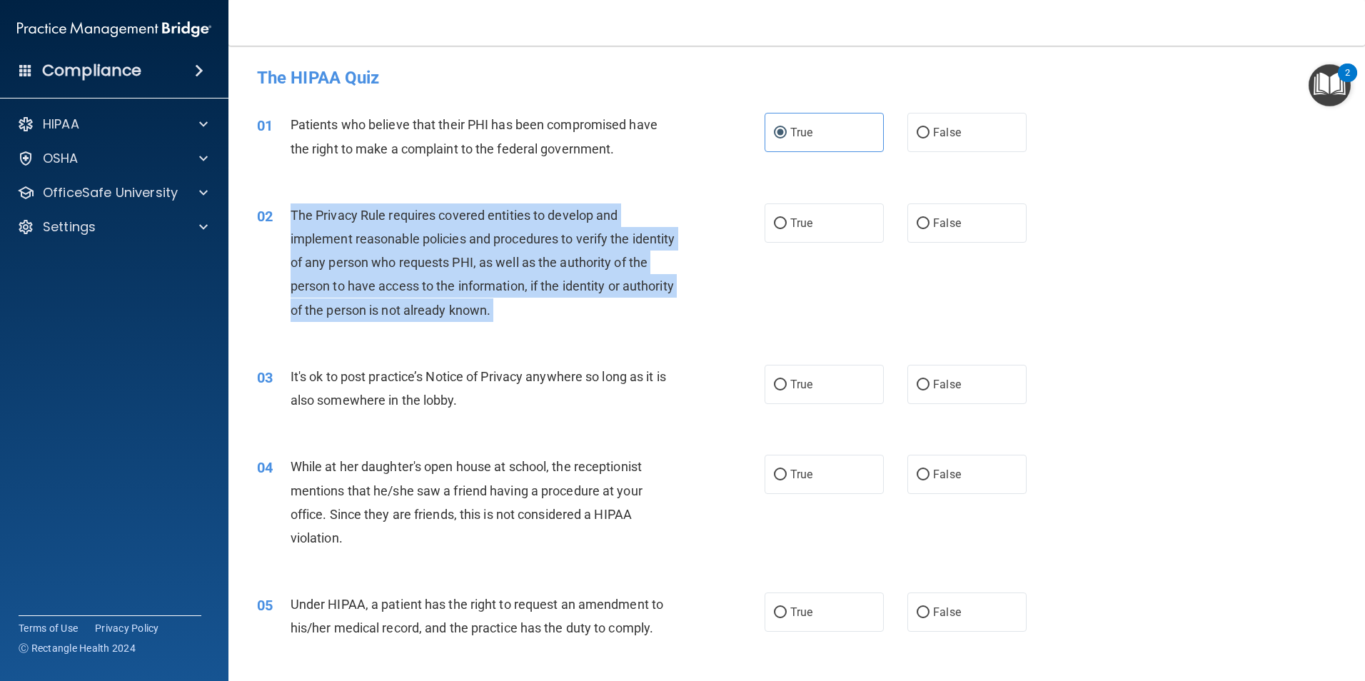
click at [435, 258] on span "The Privacy Rule requires covered entities to develop and implement reasonable …" at bounding box center [483, 263] width 385 height 110
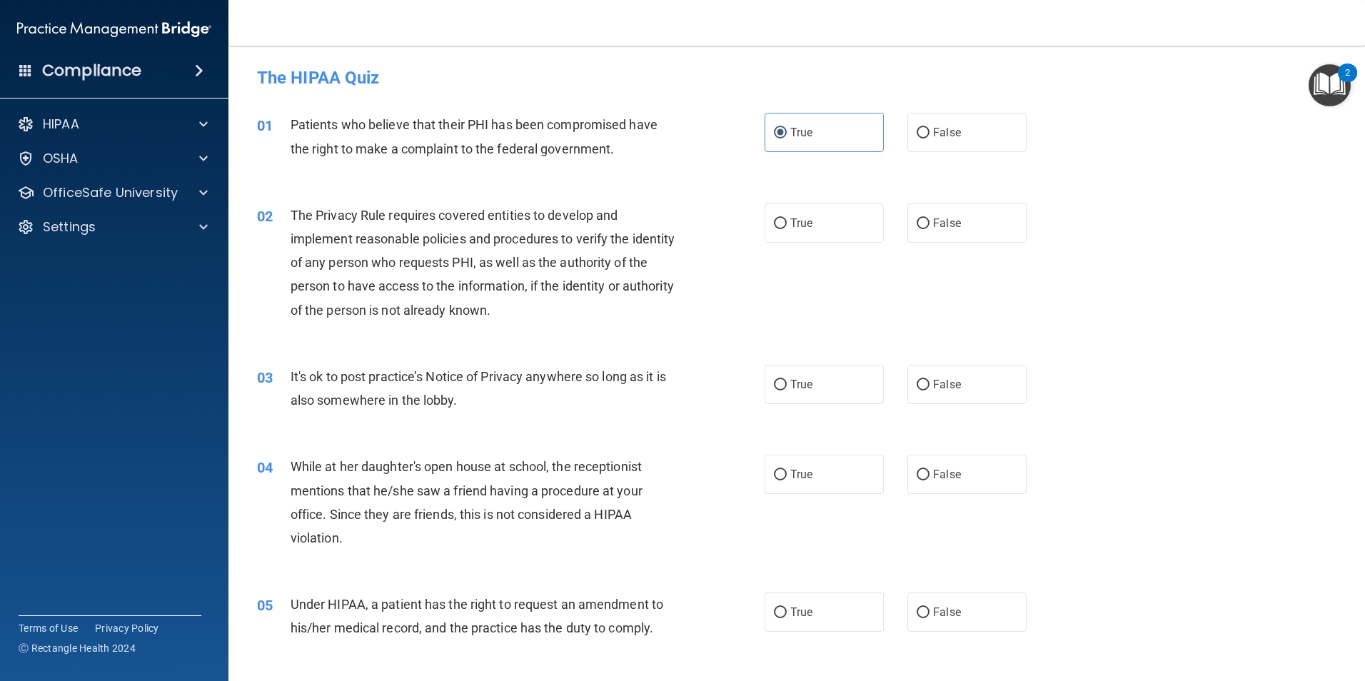
drag, startPoint x: 435, startPoint y: 258, endPoint x: 396, endPoint y: 156, distance: 109.4
click at [396, 156] on div "Patients who believe that their PHI has been compromised have the right to make…" at bounding box center [489, 136] width 397 height 47
click at [460, 257] on span "The Privacy Rule requires covered entities to develop and implement reasonable …" at bounding box center [483, 263] width 385 height 110
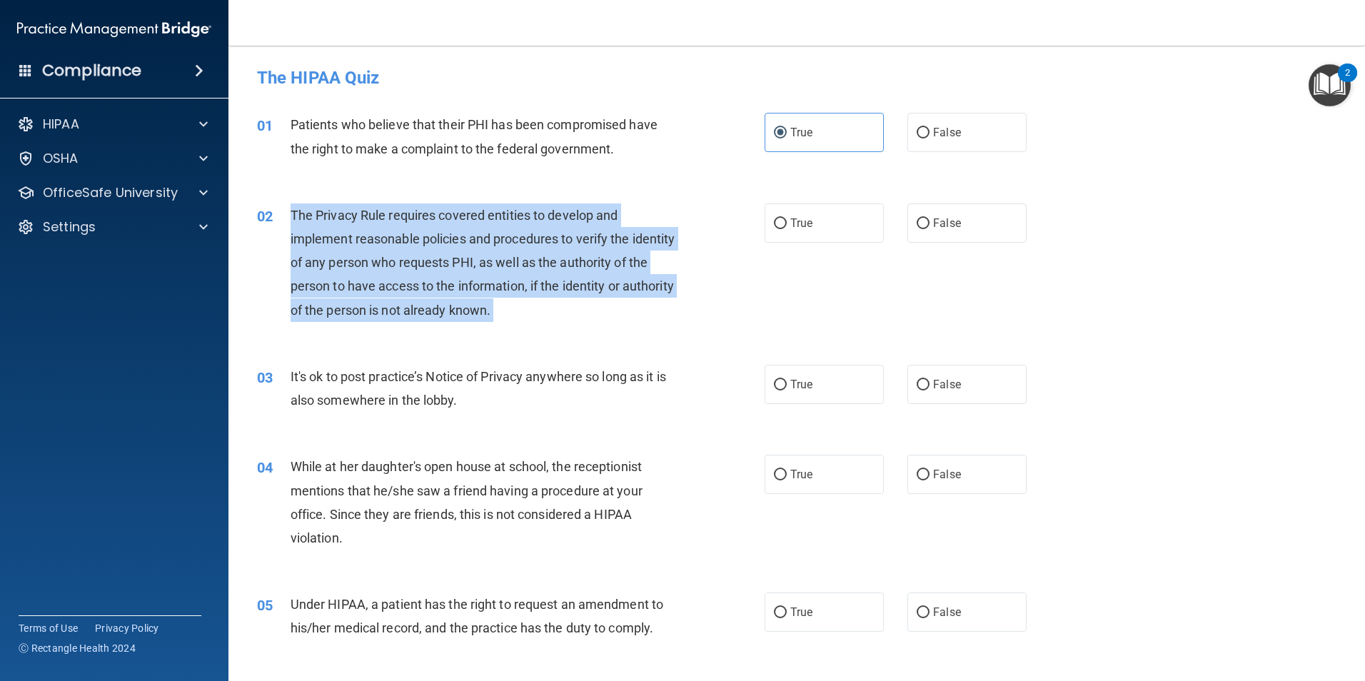
click at [460, 257] on span "The Privacy Rule requires covered entities to develop and implement reasonable …" at bounding box center [483, 263] width 385 height 110
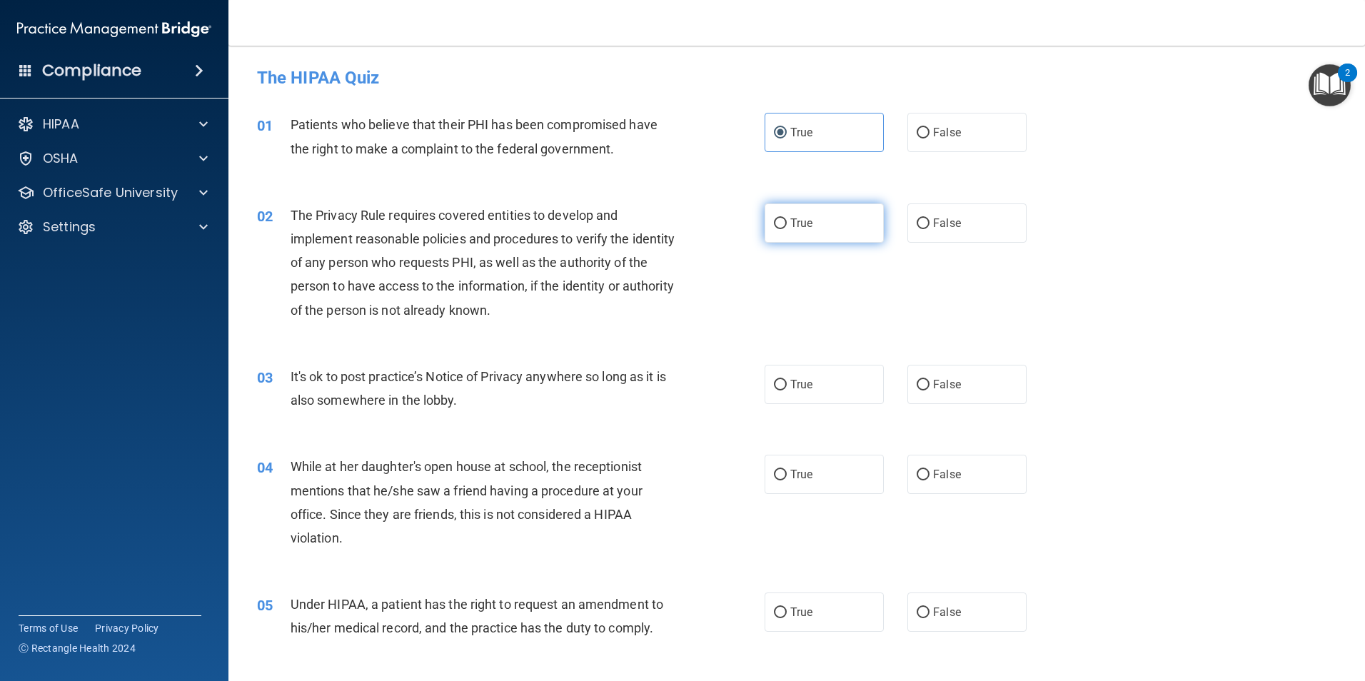
click at [796, 228] on span "True" at bounding box center [801, 223] width 22 height 14
click at [787, 228] on input "True" at bounding box center [780, 223] width 13 height 11
radio input "true"
click at [458, 367] on div "It's ok to post practice’s Notice of Privacy anywhere so long as it is also som…" at bounding box center [489, 388] width 397 height 47
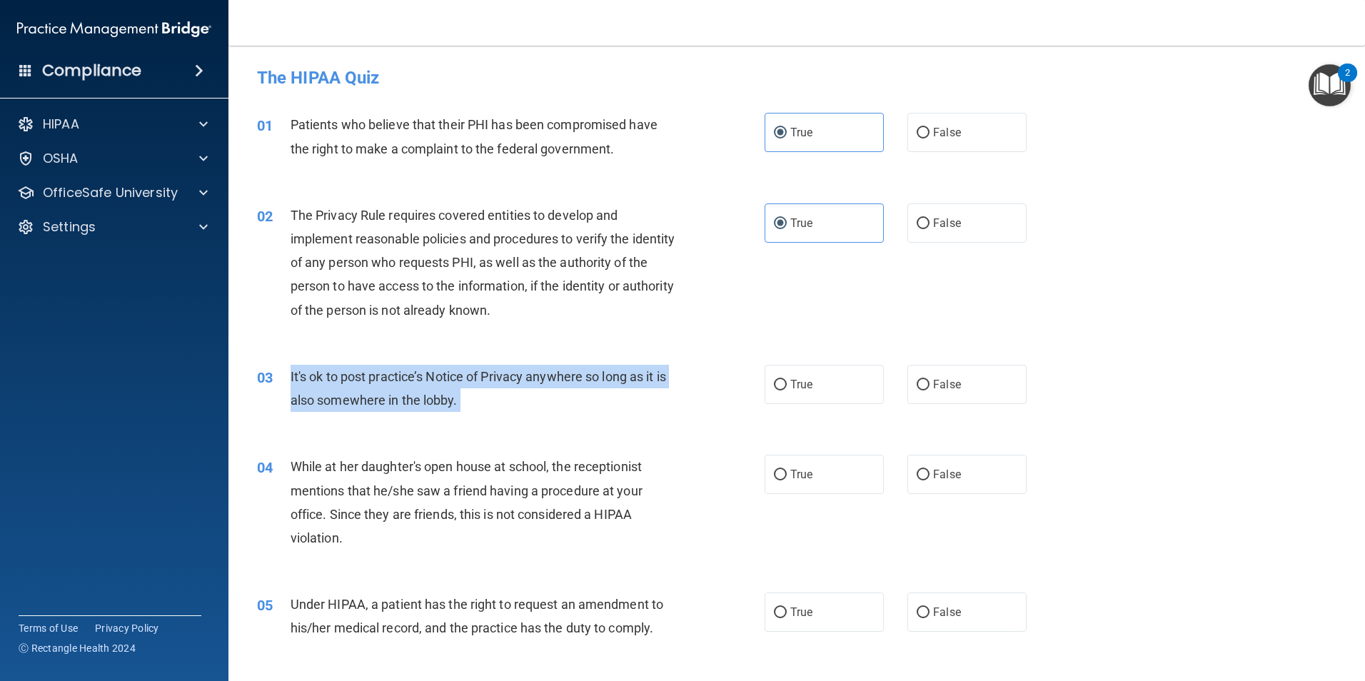
click at [458, 367] on div "It's ok to post practice’s Notice of Privacy anywhere so long as it is also som…" at bounding box center [489, 388] width 397 height 47
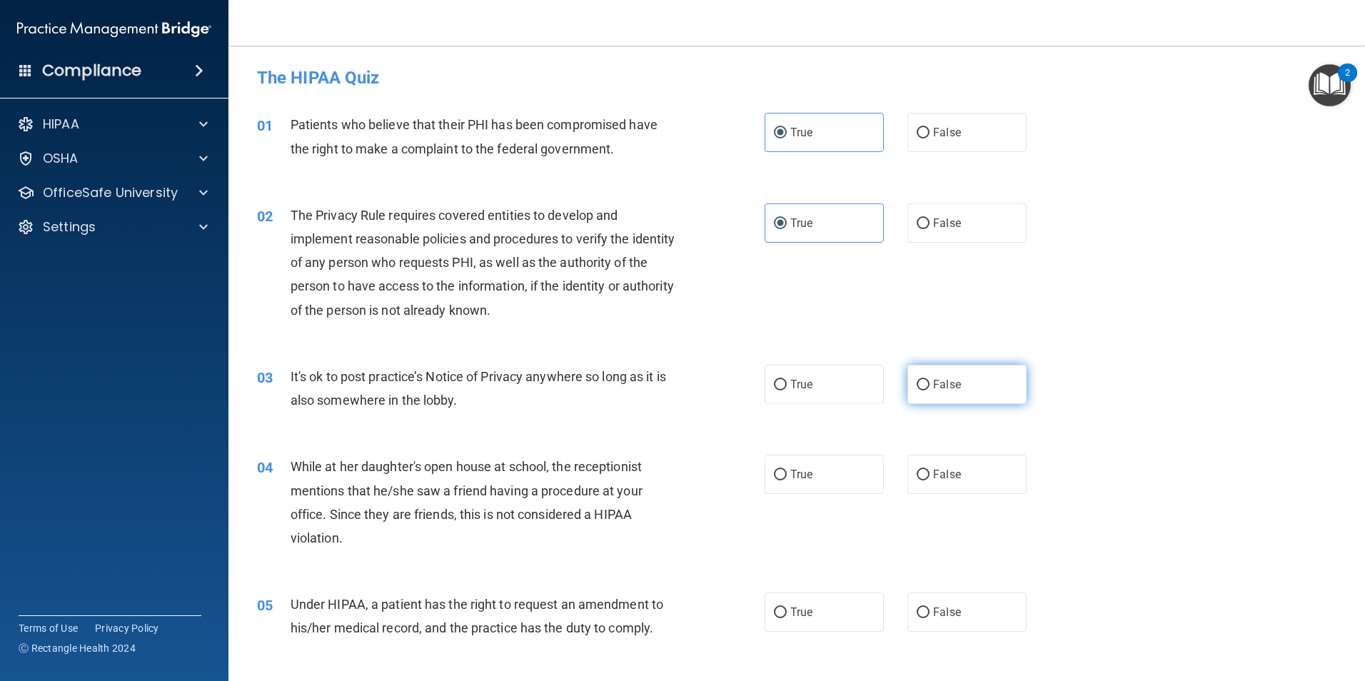
click at [937, 388] on span "False" at bounding box center [947, 385] width 28 height 14
click at [929, 388] on input "False" at bounding box center [923, 385] width 13 height 11
radio input "true"
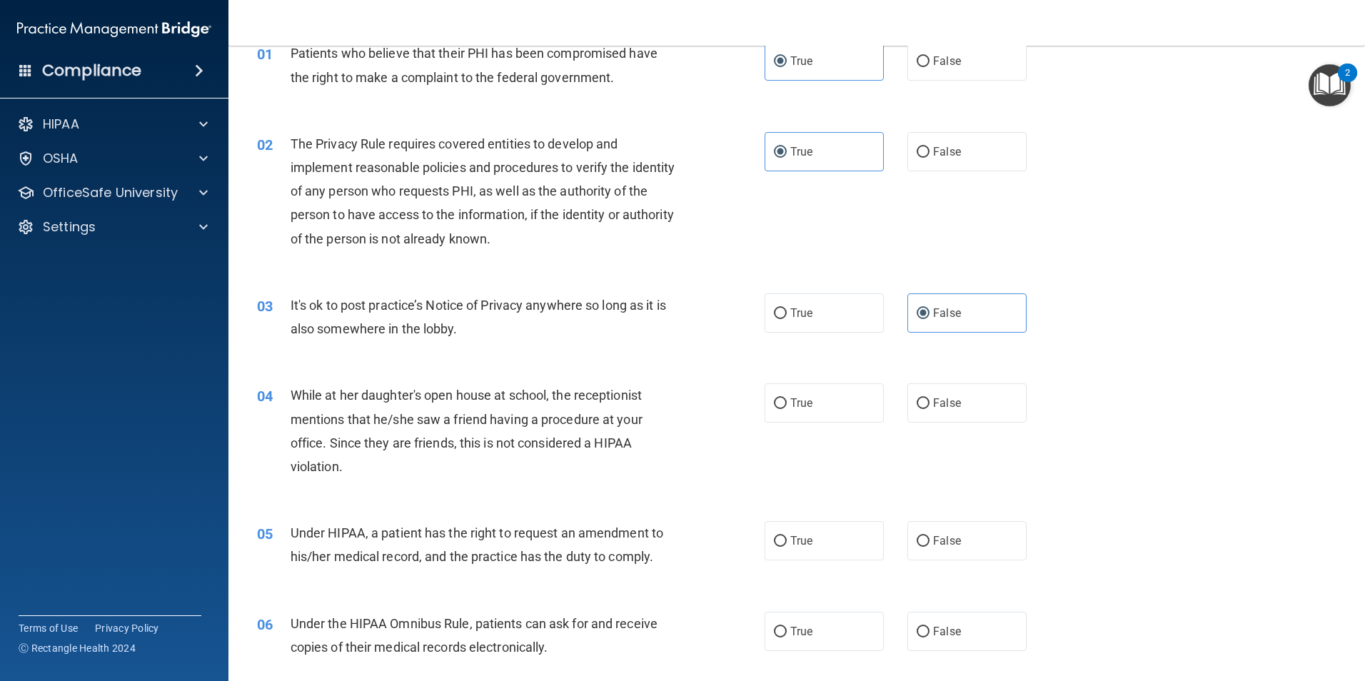
scroll to position [143, 0]
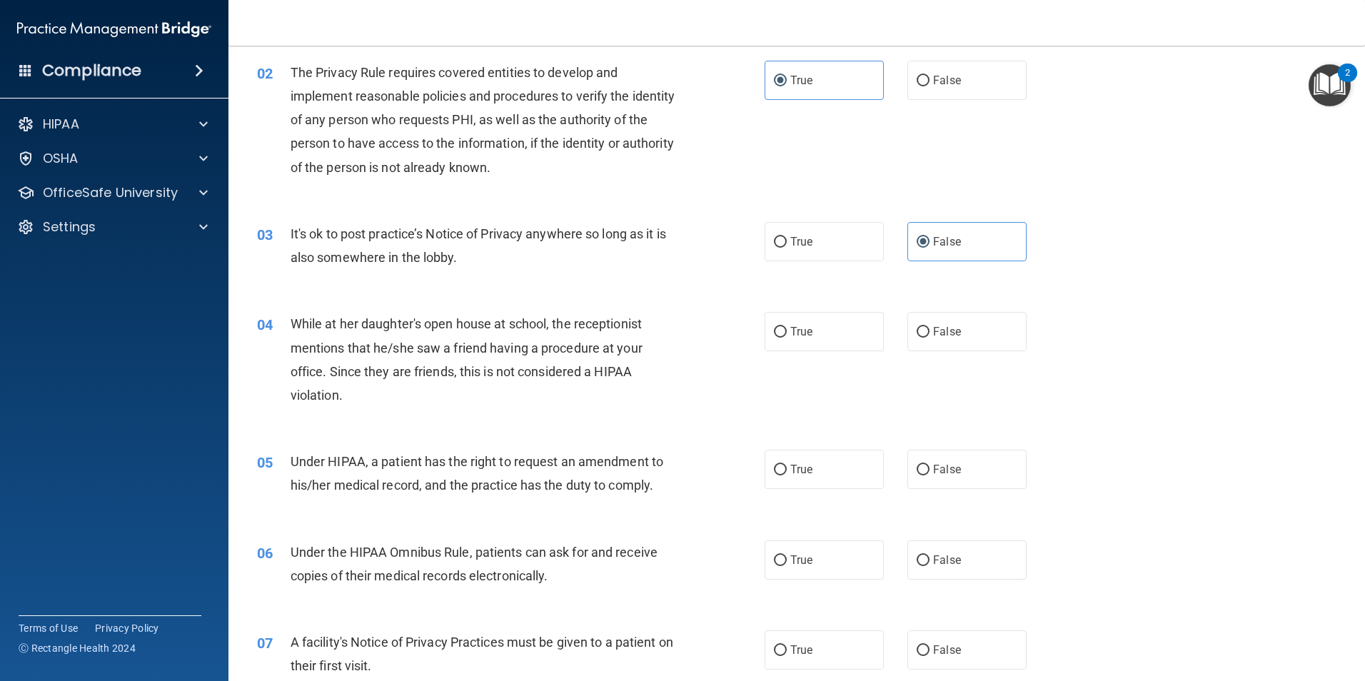
click at [453, 348] on span "While at her daughter's open house at school, the receptionist mentions that he…" at bounding box center [467, 359] width 352 height 86
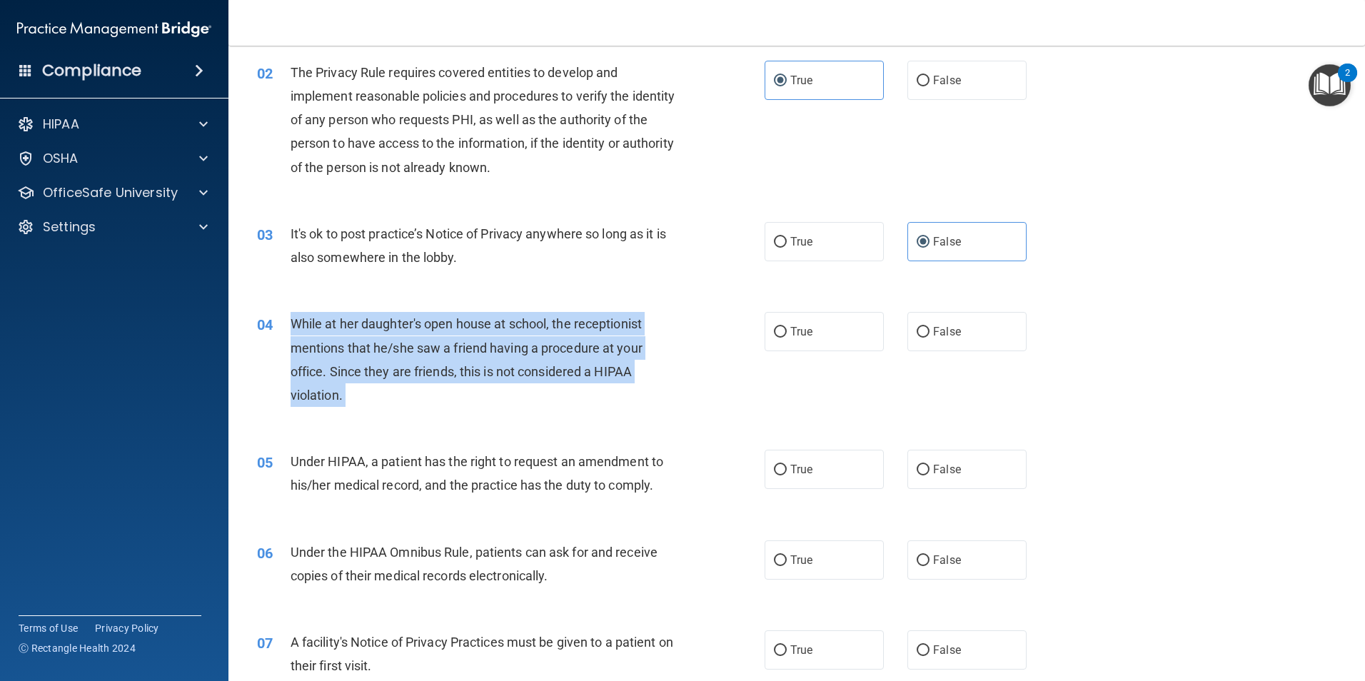
click at [453, 348] on span "While at her daughter's open house at school, the receptionist mentions that he…" at bounding box center [467, 359] width 352 height 86
click at [610, 413] on div "04 While at her daughter's open house at school, the receptionist mentions that…" at bounding box center [511, 363] width 550 height 102
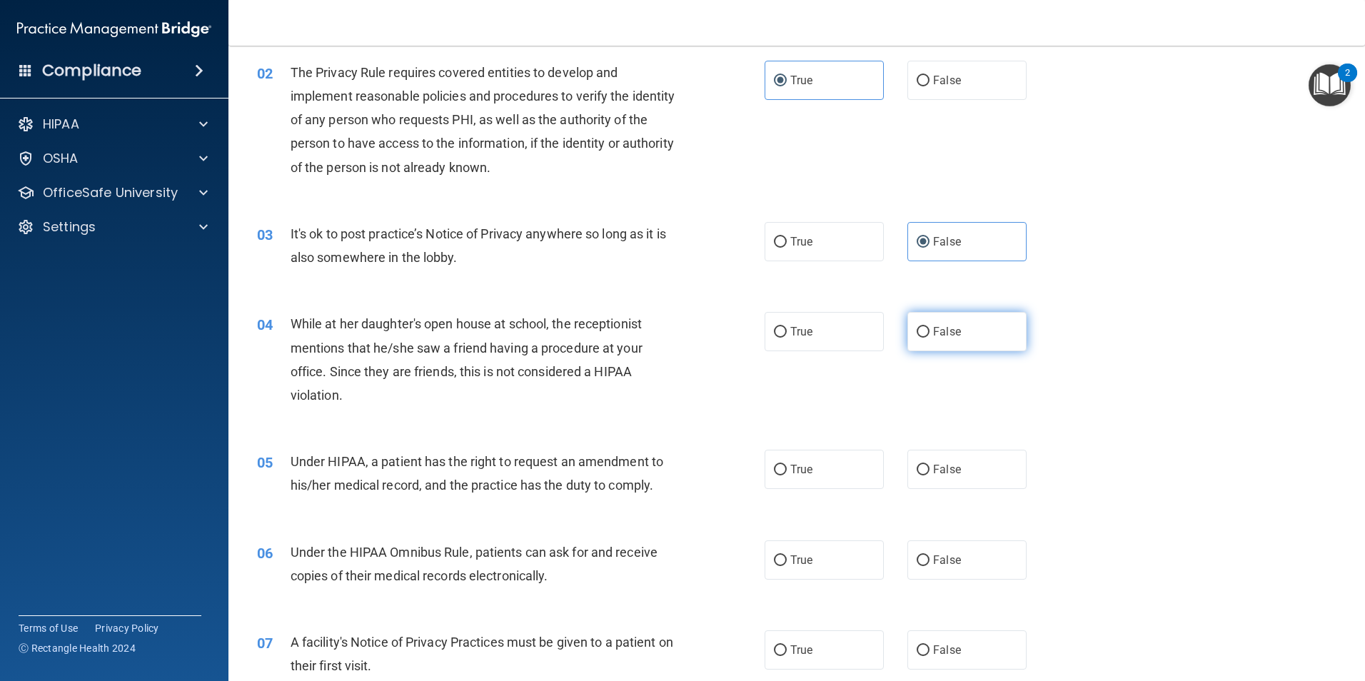
click at [961, 318] on label "False" at bounding box center [966, 331] width 119 height 39
click at [929, 327] on input "False" at bounding box center [923, 332] width 13 height 11
radio input "true"
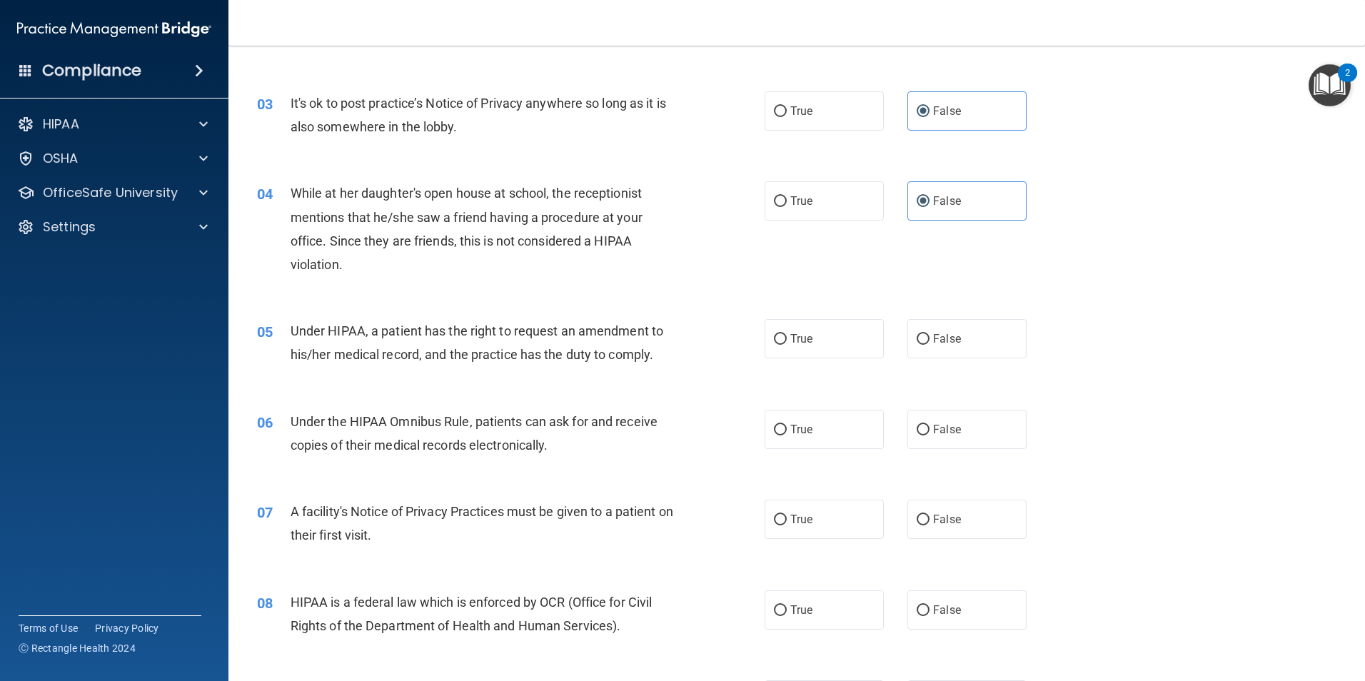
scroll to position [286, 0]
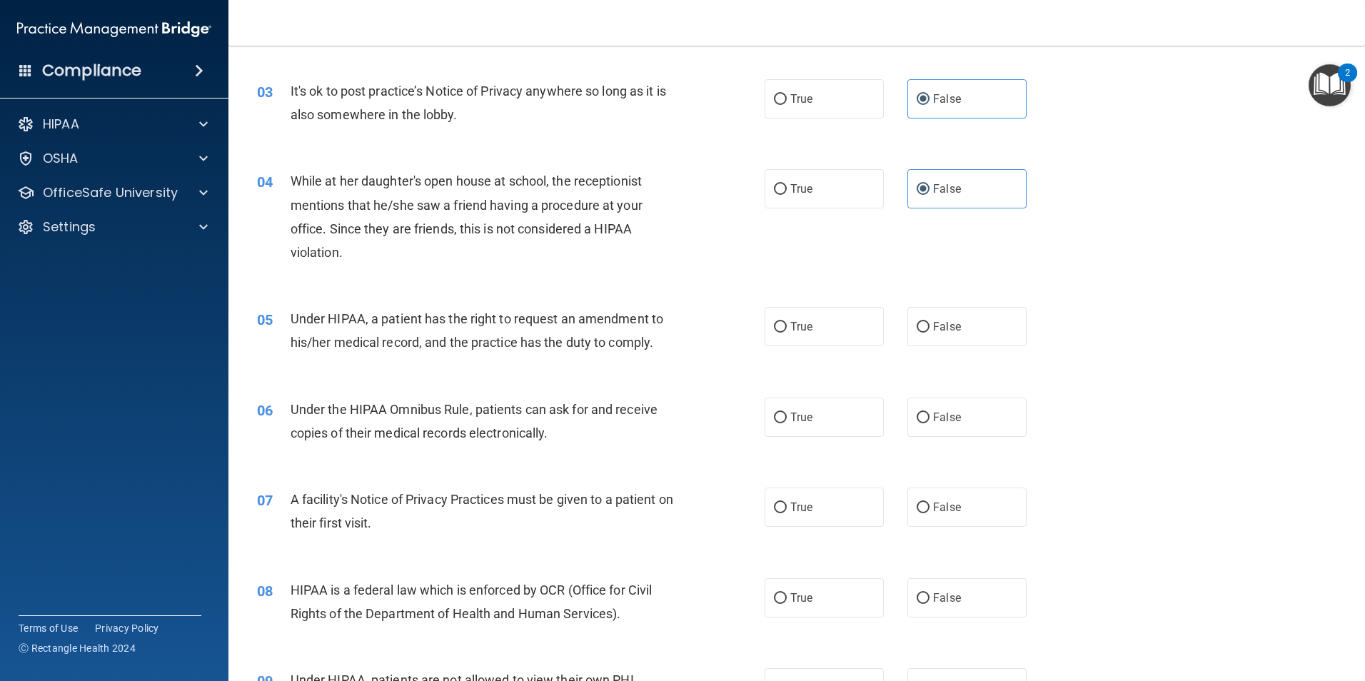
click at [493, 345] on span "Under HIPAA, a patient has the right to request an amendment to his/her medical…" at bounding box center [477, 330] width 373 height 39
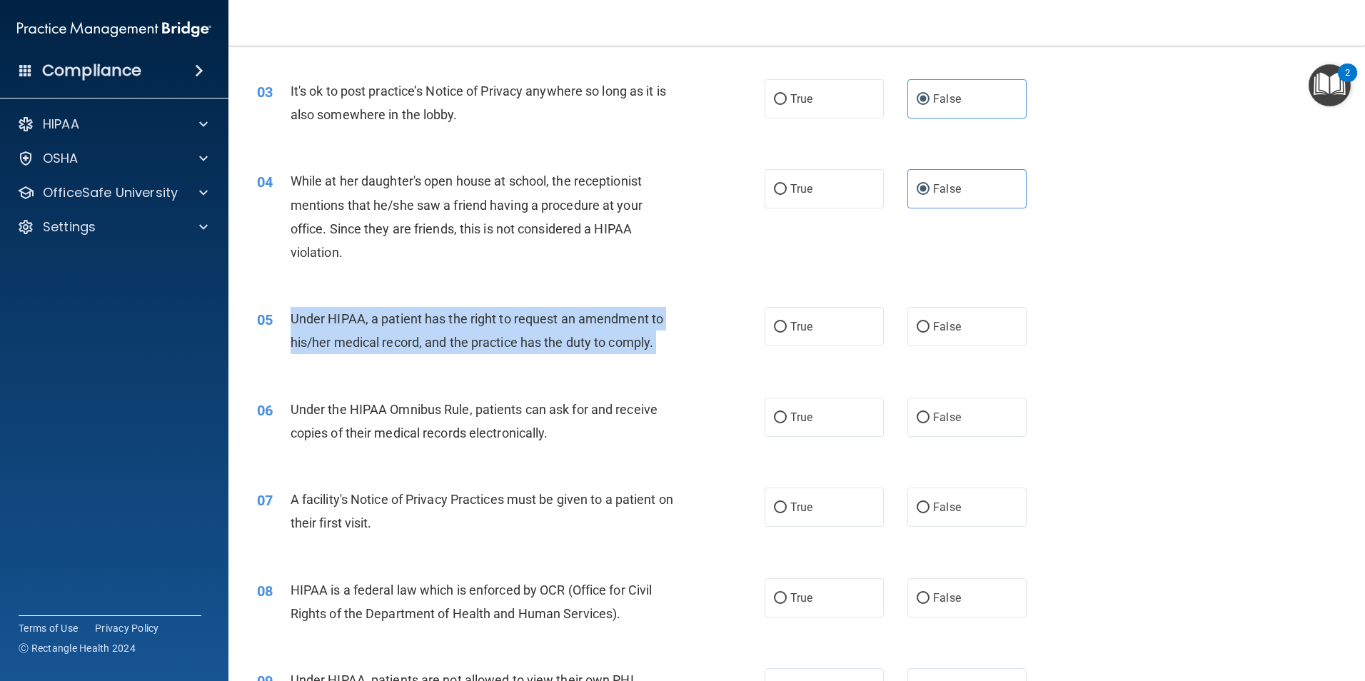
click at [493, 345] on span "Under HIPAA, a patient has the right to request an amendment to his/her medical…" at bounding box center [477, 330] width 373 height 39
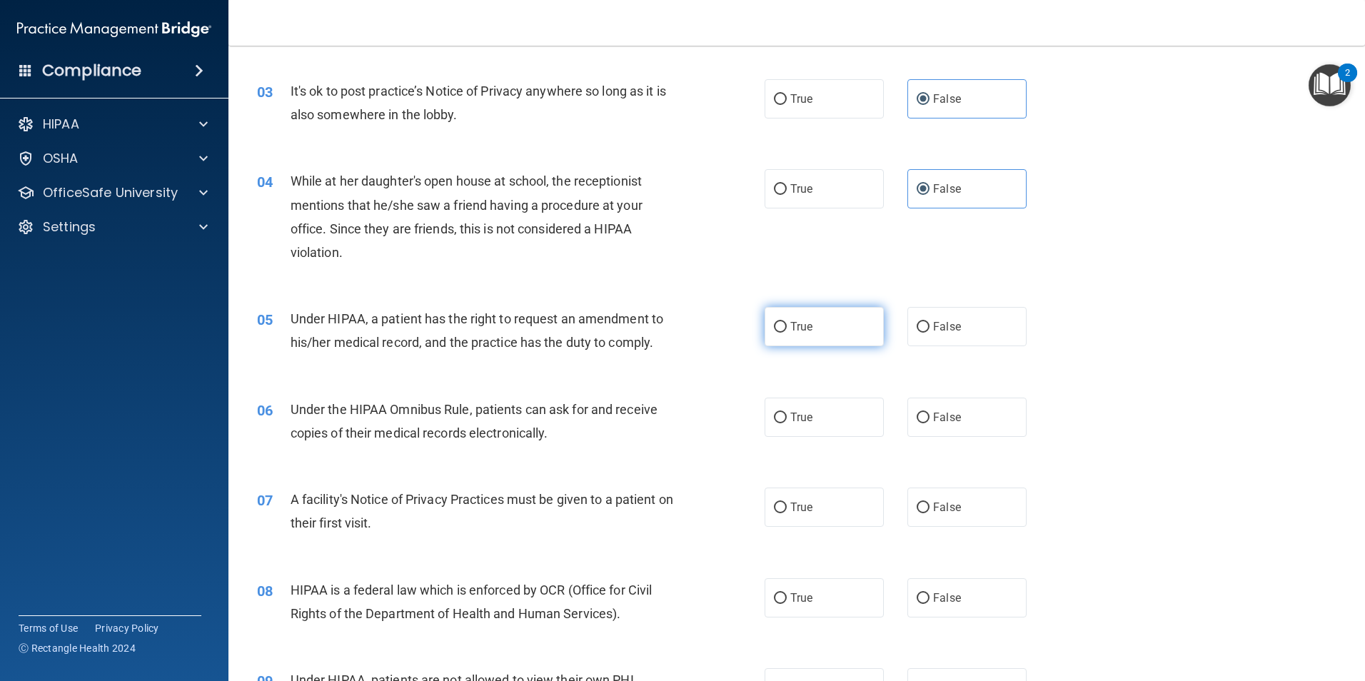
click at [782, 332] on label "True" at bounding box center [824, 326] width 119 height 39
click at [782, 332] on input "True" at bounding box center [780, 327] width 13 height 11
radio input "true"
click at [473, 434] on span "Under the HIPAA Omnibus Rule, patients can ask for and receive copies of their …" at bounding box center [474, 421] width 367 height 39
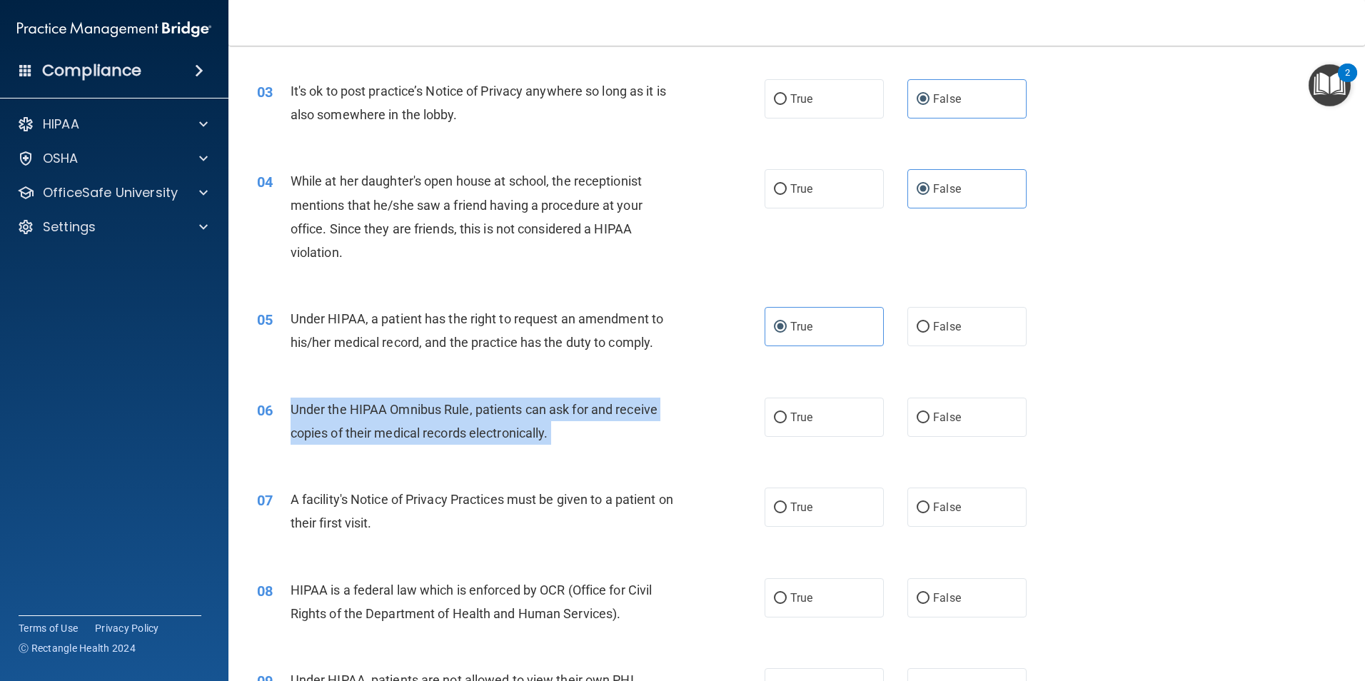
click at [473, 434] on span "Under the HIPAA Omnibus Rule, patients can ask for and receive copies of their …" at bounding box center [474, 421] width 367 height 39
click at [774, 413] on input "True" at bounding box center [780, 418] width 13 height 11
radio input "true"
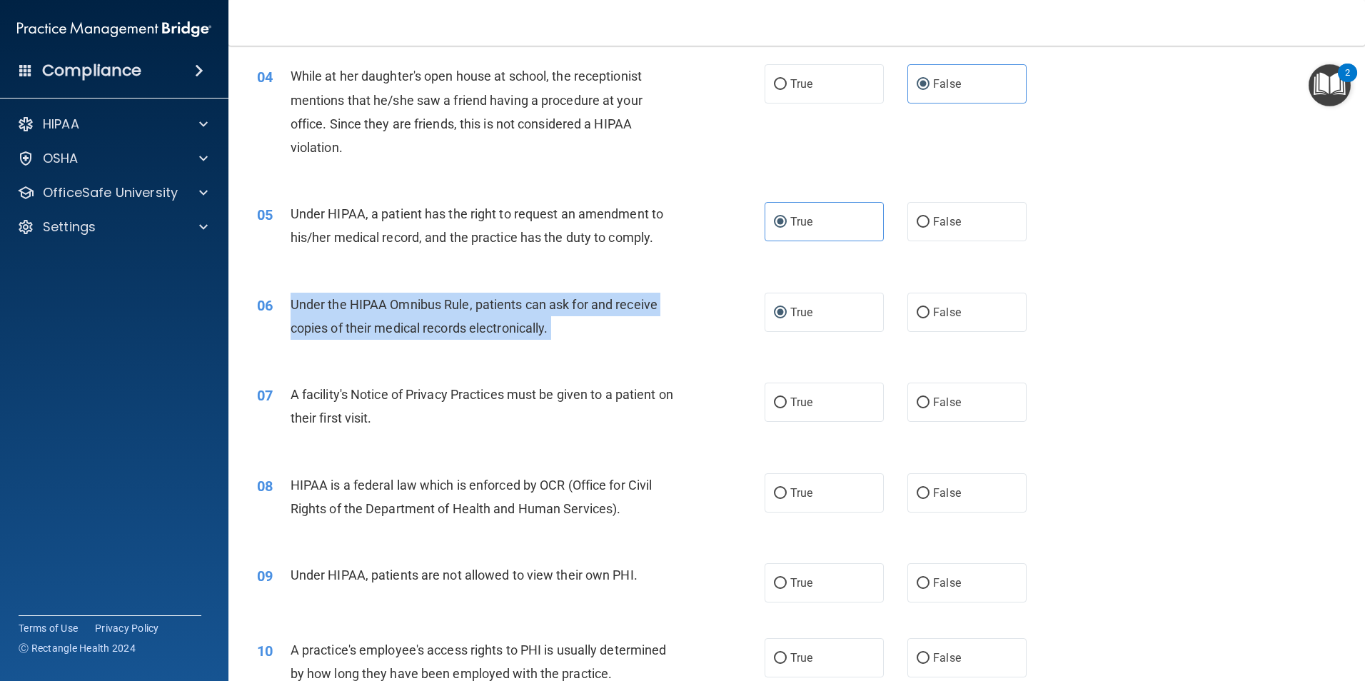
scroll to position [428, 0]
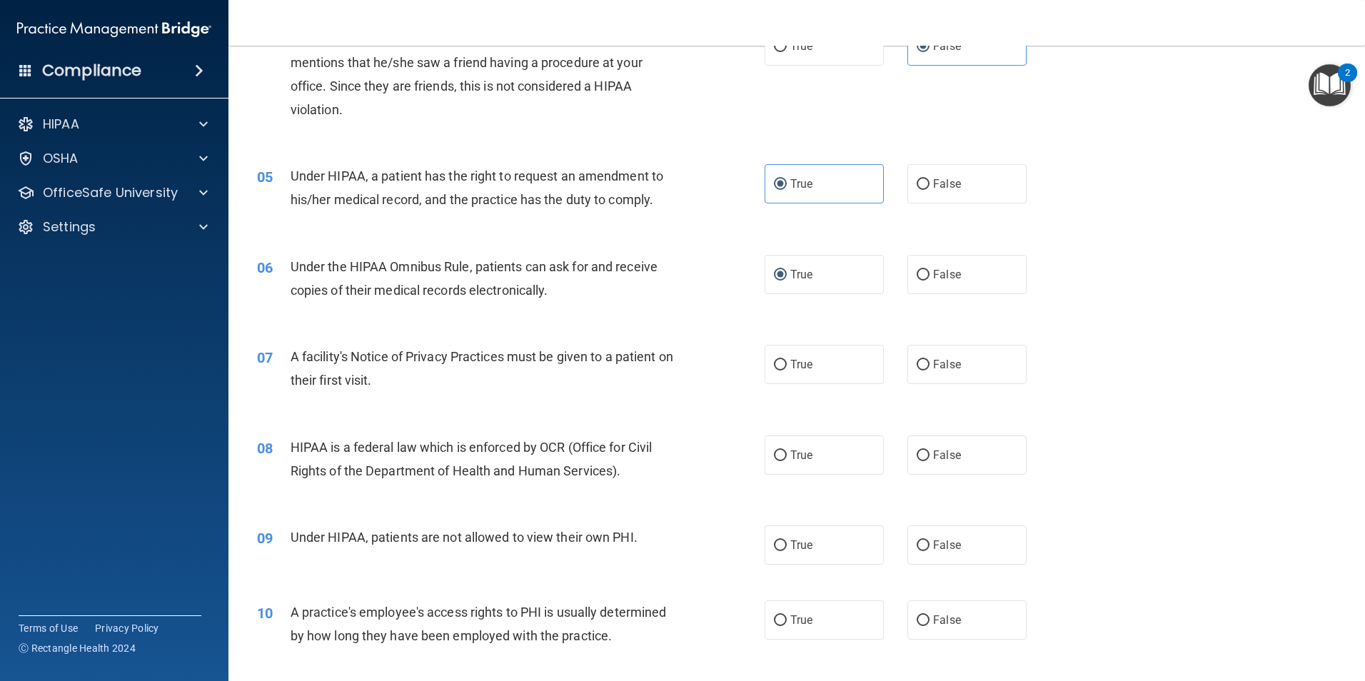
click at [452, 358] on span "A facility's Notice of Privacy Practices must be given to a patient on their fi…" at bounding box center [482, 368] width 383 height 39
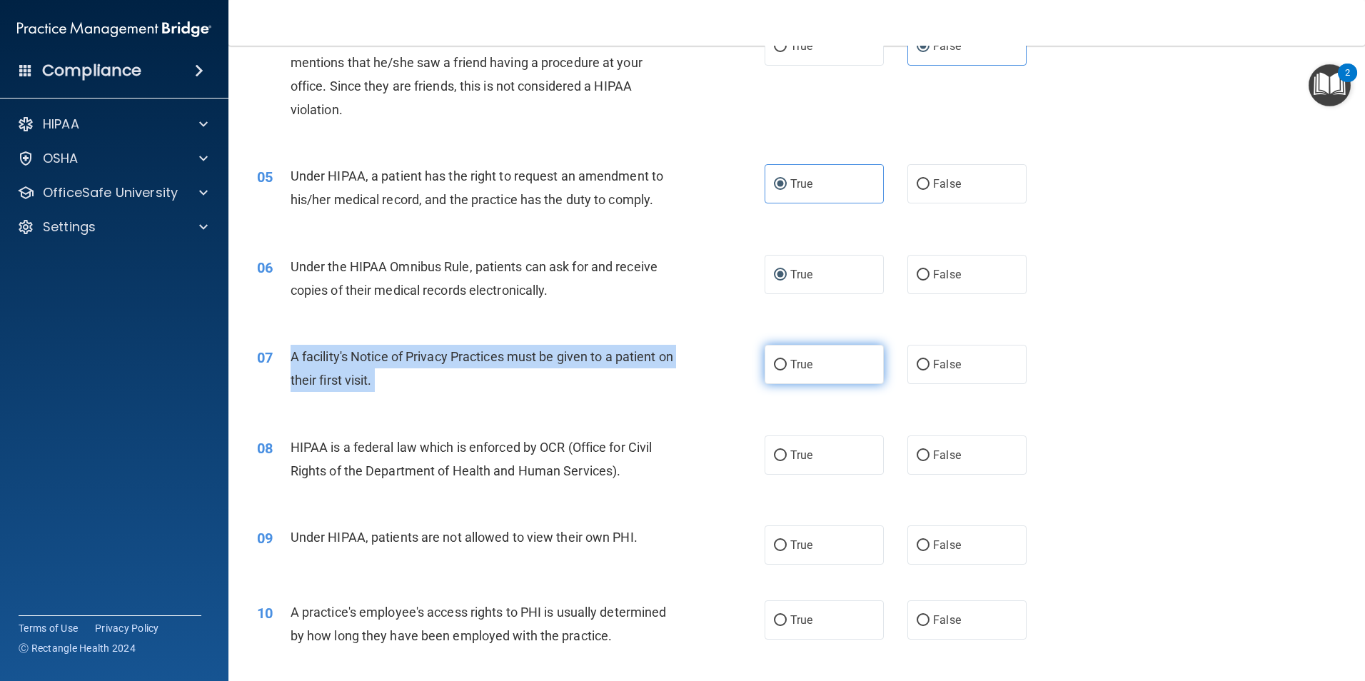
click at [781, 365] on input "True" at bounding box center [780, 365] width 13 height 11
radio input "true"
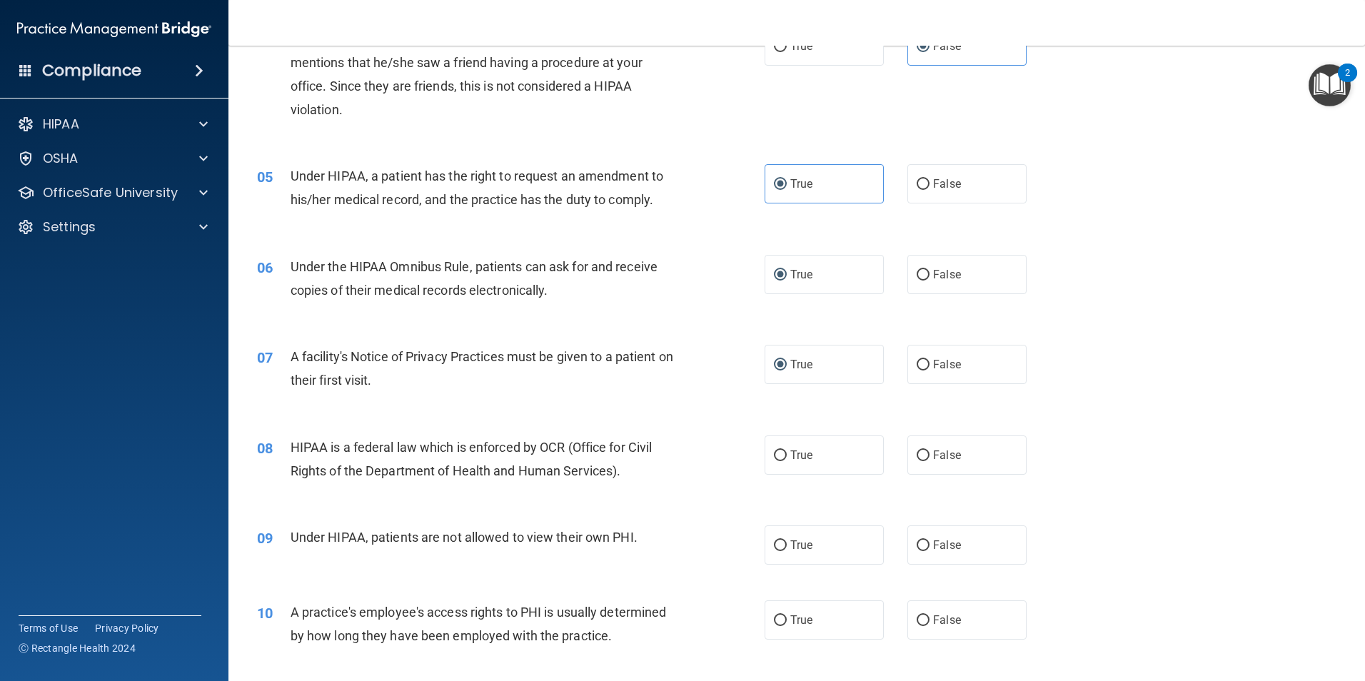
click at [377, 462] on span "HIPAA is a federal law which is enforced by OCR (Office for Civil Rights of the…" at bounding box center [472, 459] width 362 height 39
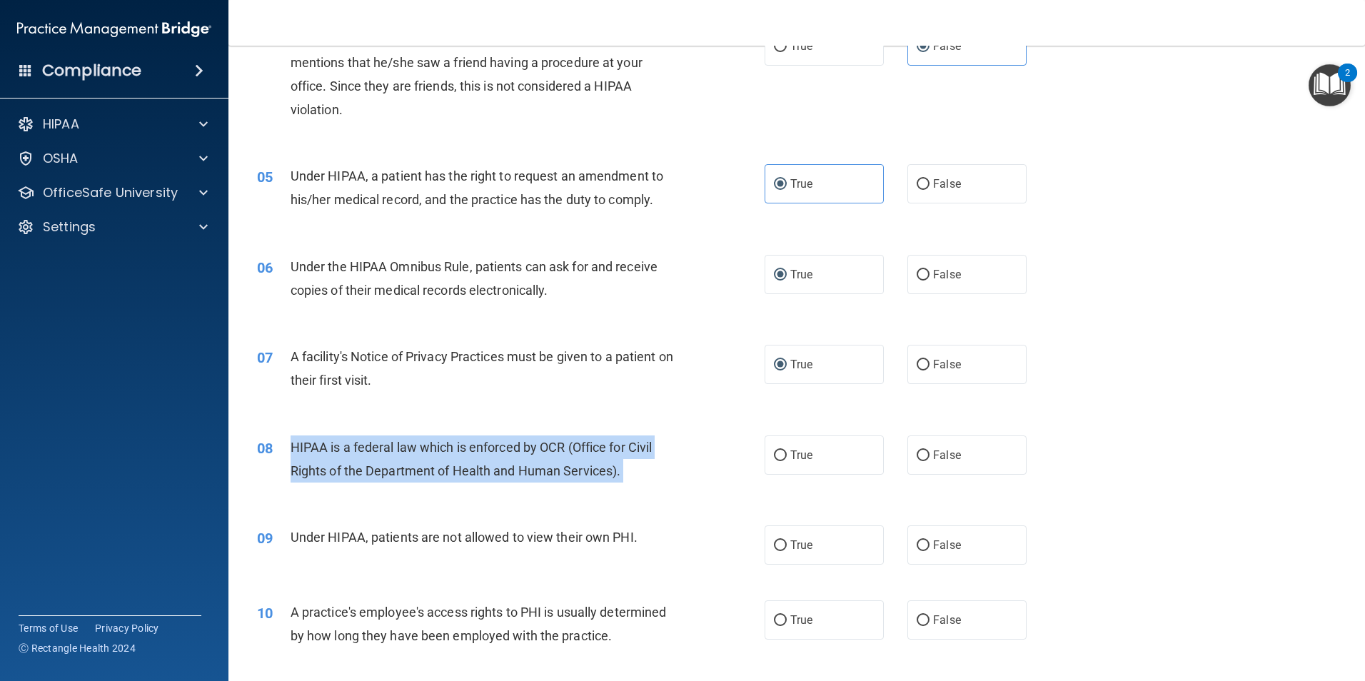
click at [377, 462] on span "HIPAA is a federal law which is enforced by OCR (Office for Civil Rights of the…" at bounding box center [472, 459] width 362 height 39
click at [672, 481] on div "HIPAA is a federal law which is enforced by OCR (Office for Civil Rights of the…" at bounding box center [489, 458] width 397 height 47
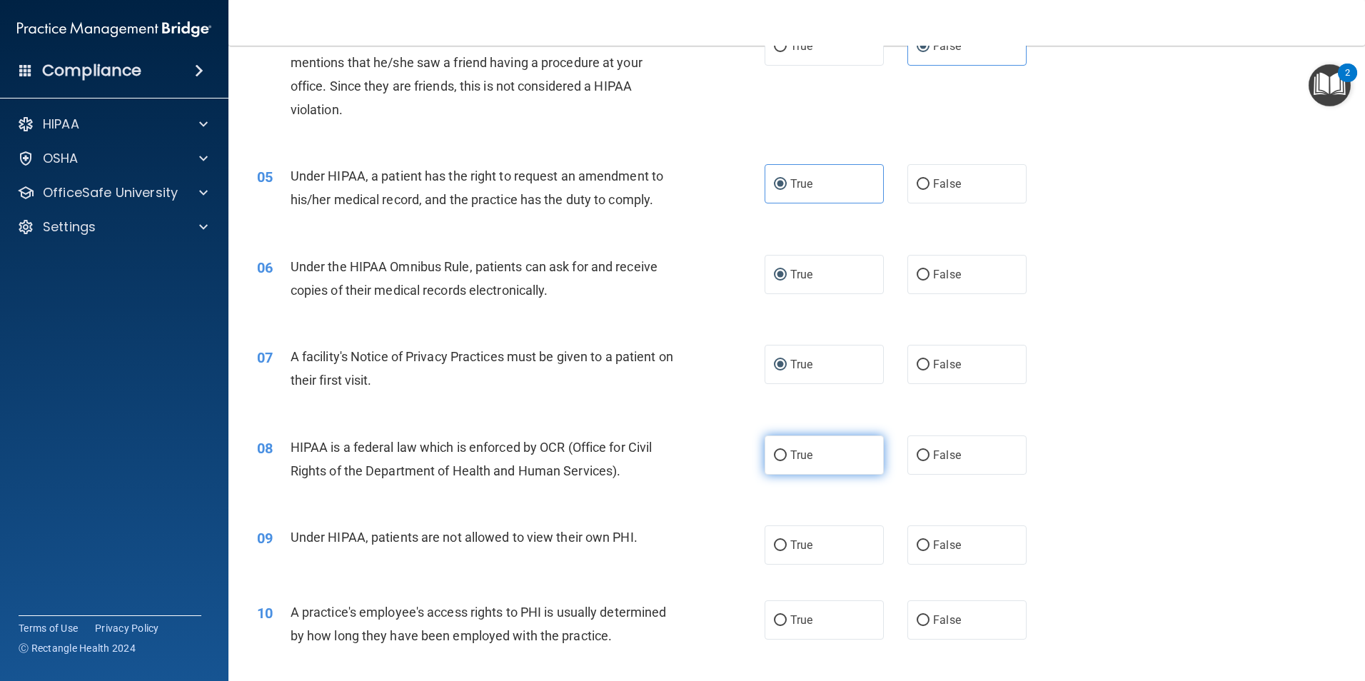
click at [785, 463] on label "True" at bounding box center [824, 454] width 119 height 39
click at [785, 461] on input "True" at bounding box center [780, 455] width 13 height 11
radio input "true"
click at [442, 540] on span "Under HIPAA, patients are not allowed to view their own PHI." at bounding box center [464, 537] width 347 height 15
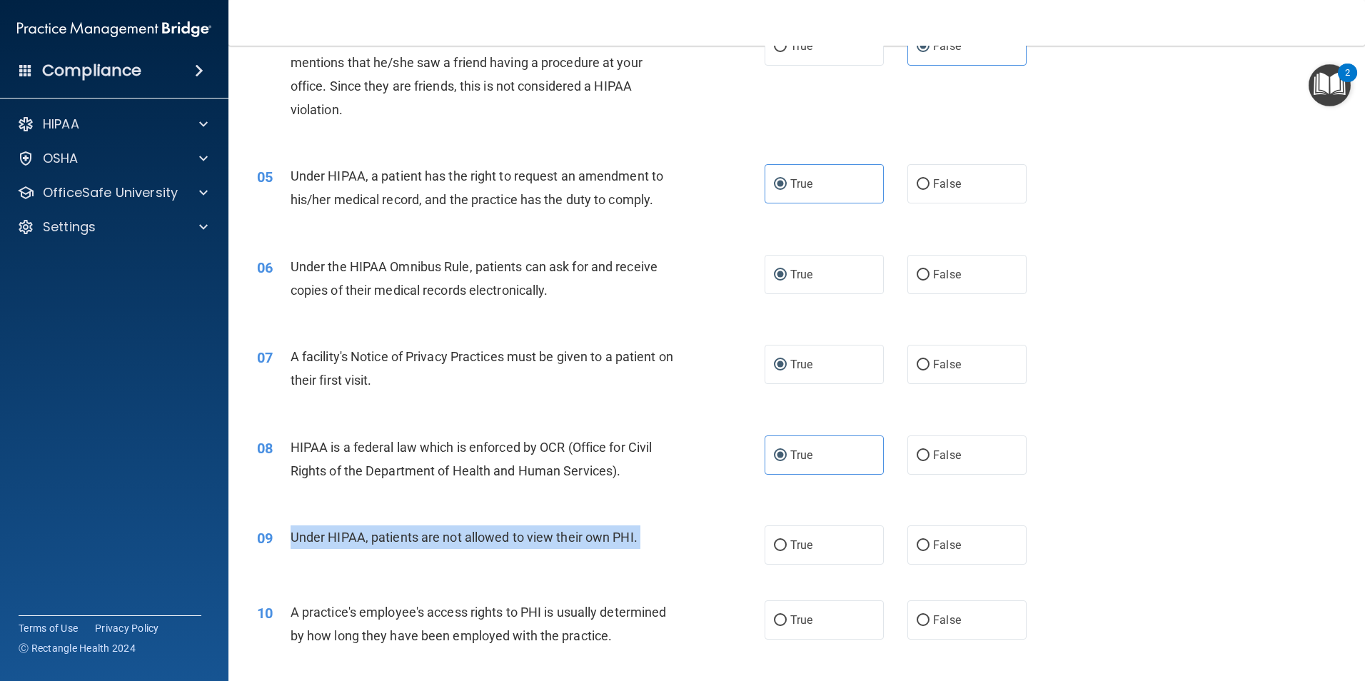
click at [442, 540] on span "Under HIPAA, patients are not allowed to view their own PHI." at bounding box center [464, 537] width 347 height 15
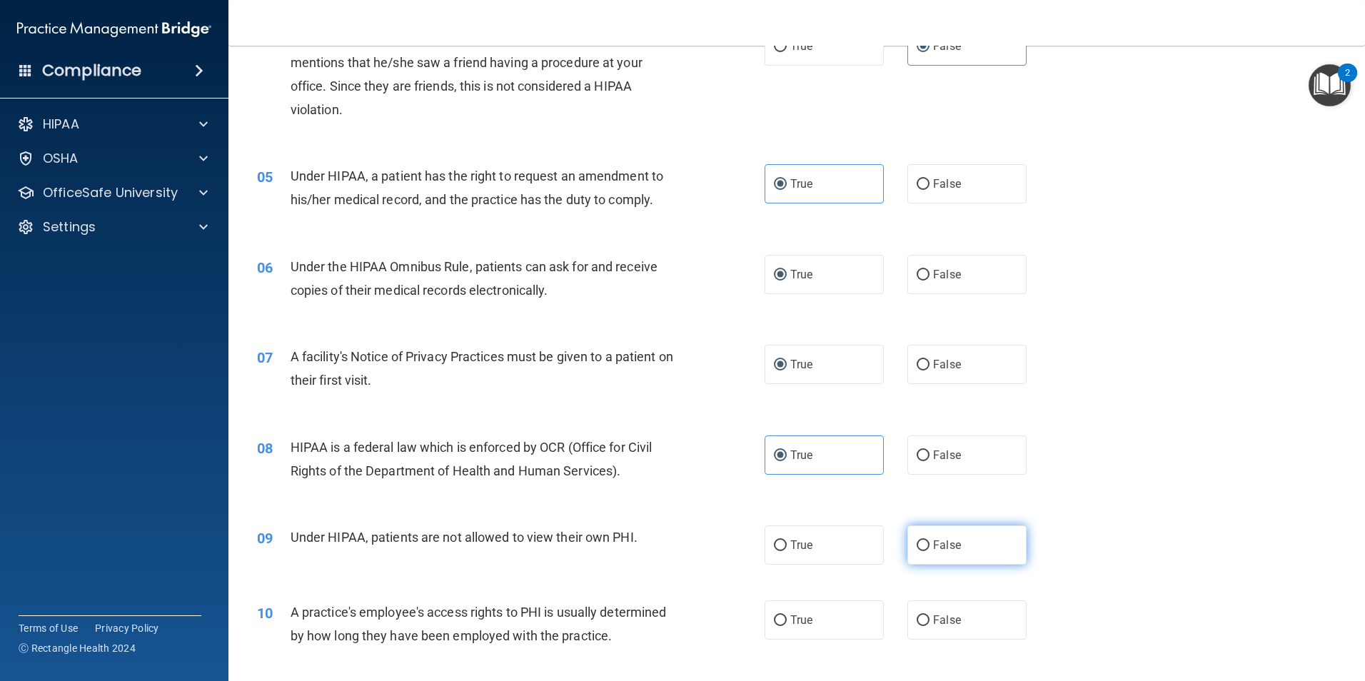
click at [933, 544] on span "False" at bounding box center [947, 545] width 28 height 14
click at [928, 544] on input "False" at bounding box center [923, 545] width 13 height 11
radio input "true"
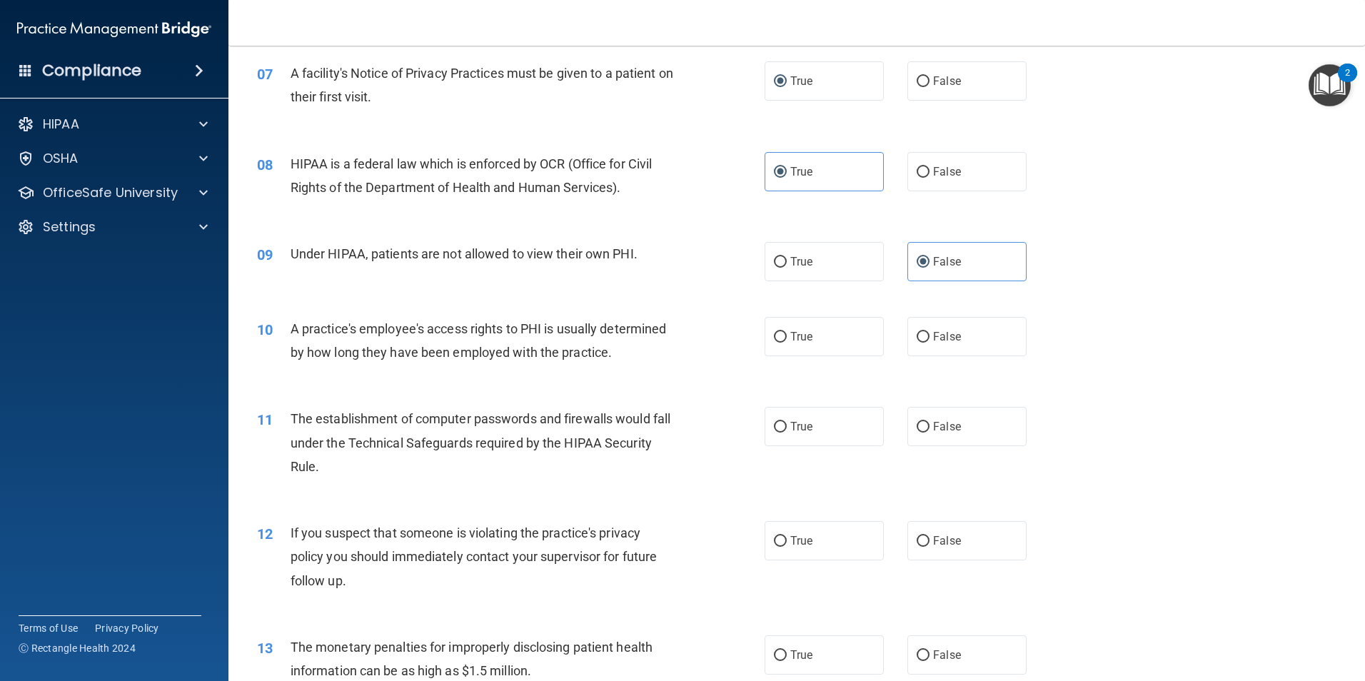
scroll to position [714, 0]
click at [465, 349] on span "A practice's employee's access rights to PHI is usually determined by how long …" at bounding box center [479, 338] width 376 height 39
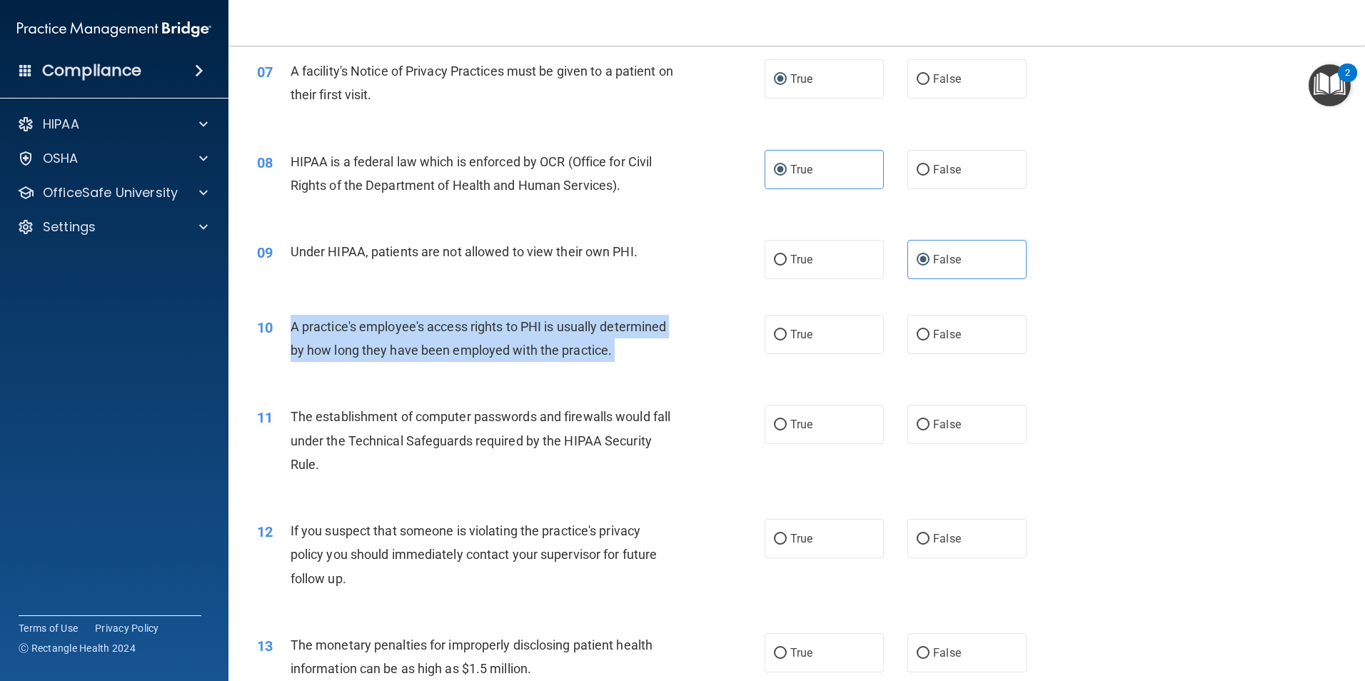
click at [465, 349] on span "A practice's employee's access rights to PHI is usually determined by how long …" at bounding box center [479, 338] width 376 height 39
click at [919, 340] on input "False" at bounding box center [923, 335] width 13 height 11
radio input "true"
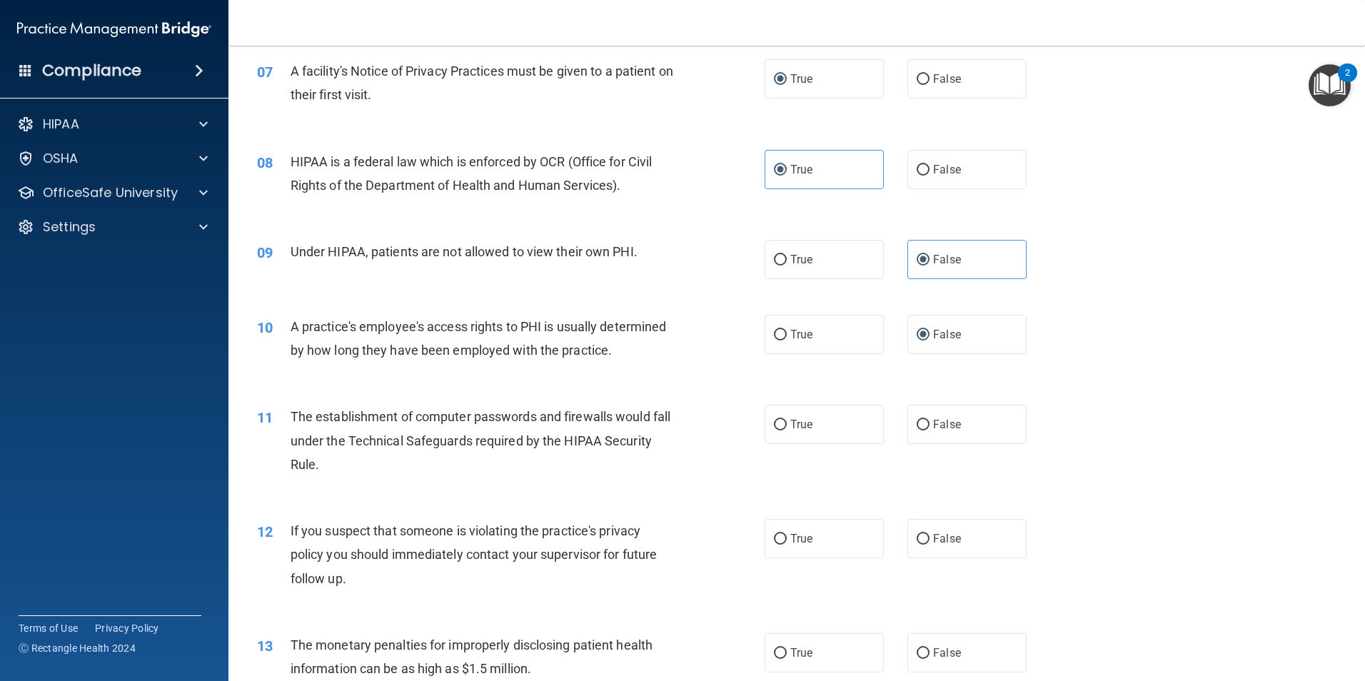
click at [428, 440] on span "The establishment of computer passwords and firewalls would fall under the Tech…" at bounding box center [481, 440] width 380 height 62
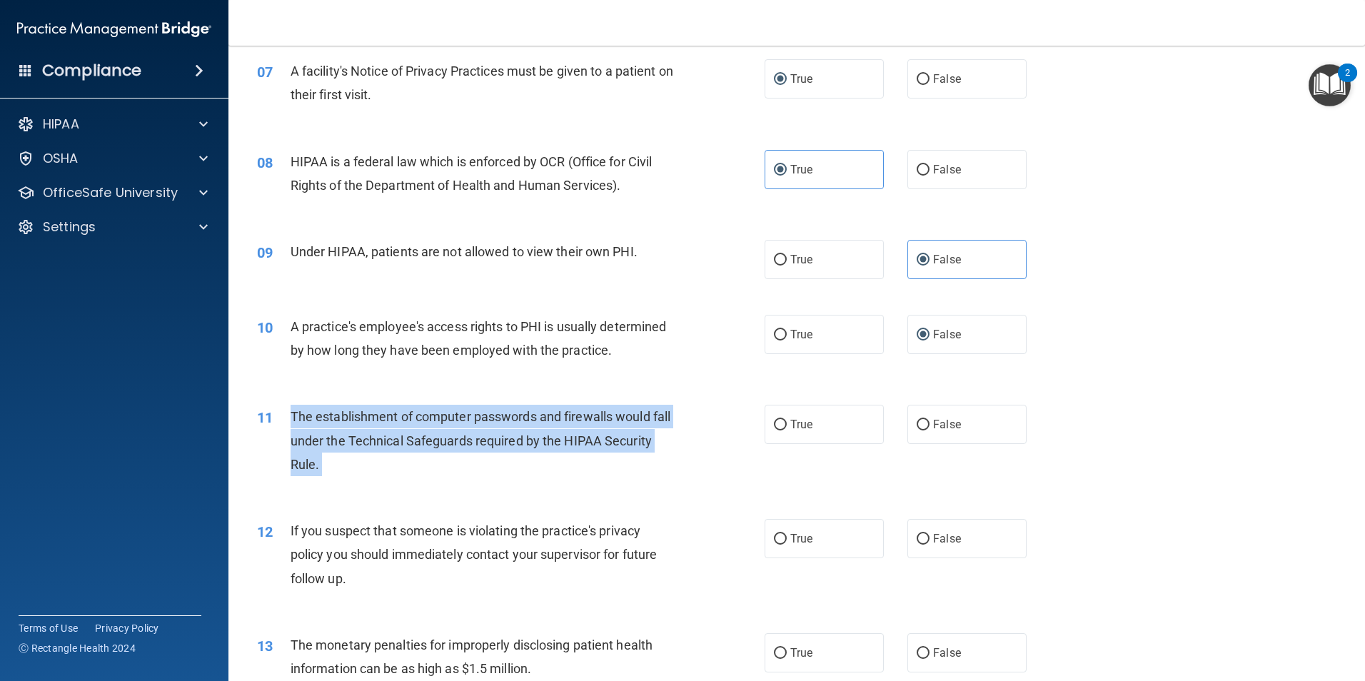
click at [428, 440] on span "The establishment of computer passwords and firewalls would fall under the Tech…" at bounding box center [481, 440] width 380 height 62
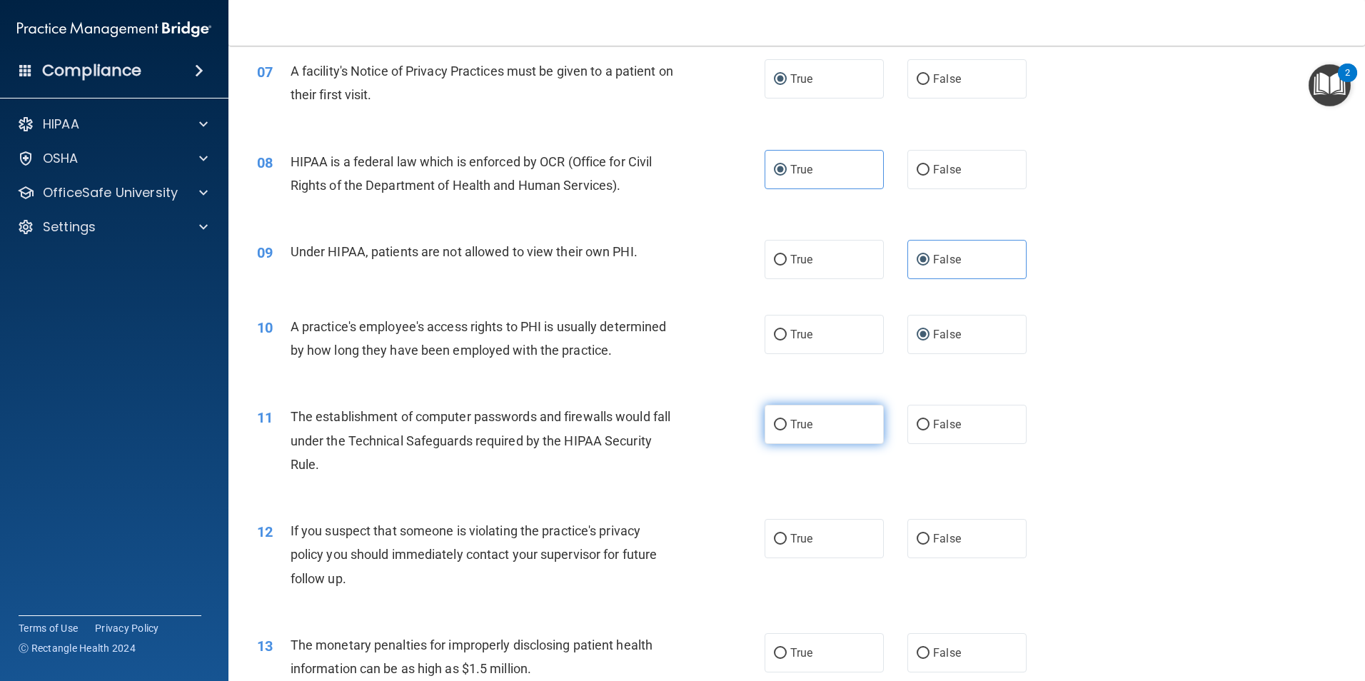
click at [792, 418] on span "True" at bounding box center [801, 425] width 22 height 14
click at [787, 420] on input "True" at bounding box center [780, 425] width 13 height 11
radio input "true"
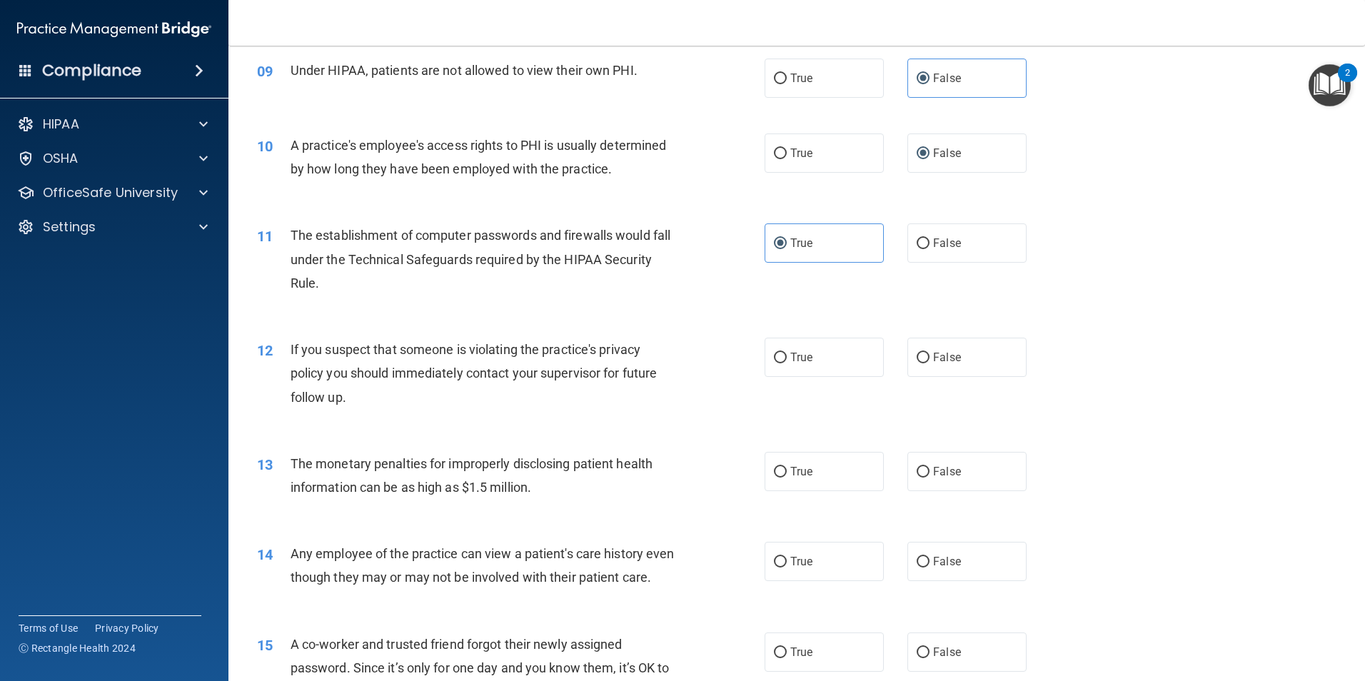
scroll to position [928, 0]
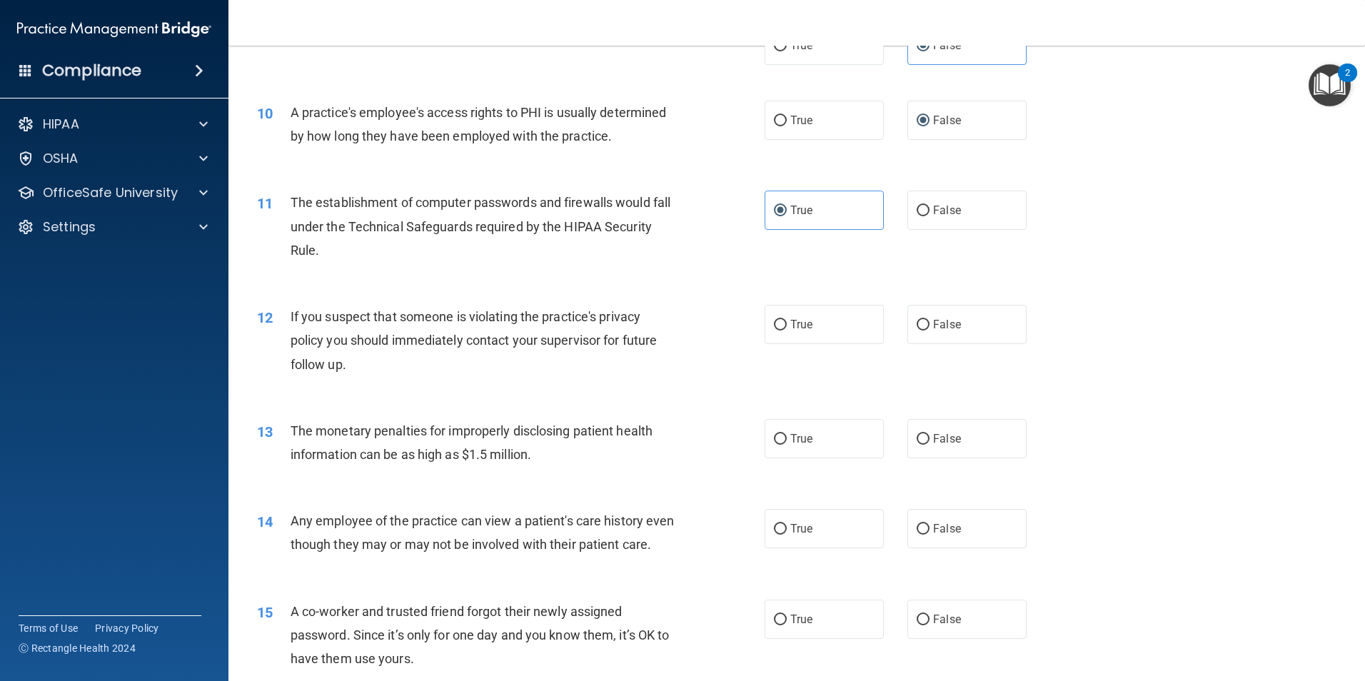
click at [453, 342] on span "If you suspect that someone is violating the practice's privacy policy you shou…" at bounding box center [474, 340] width 366 height 62
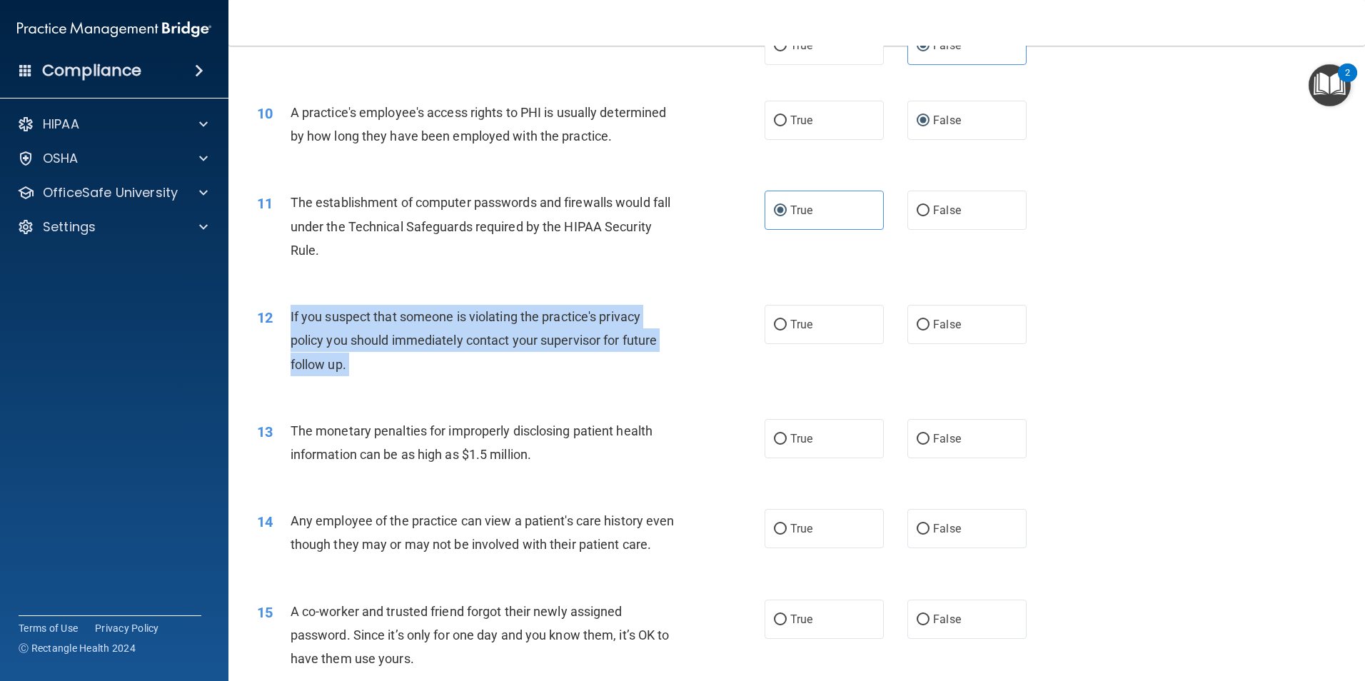
click at [453, 342] on span "If you suspect that someone is violating the practice's privacy policy you shou…" at bounding box center [474, 340] width 366 height 62
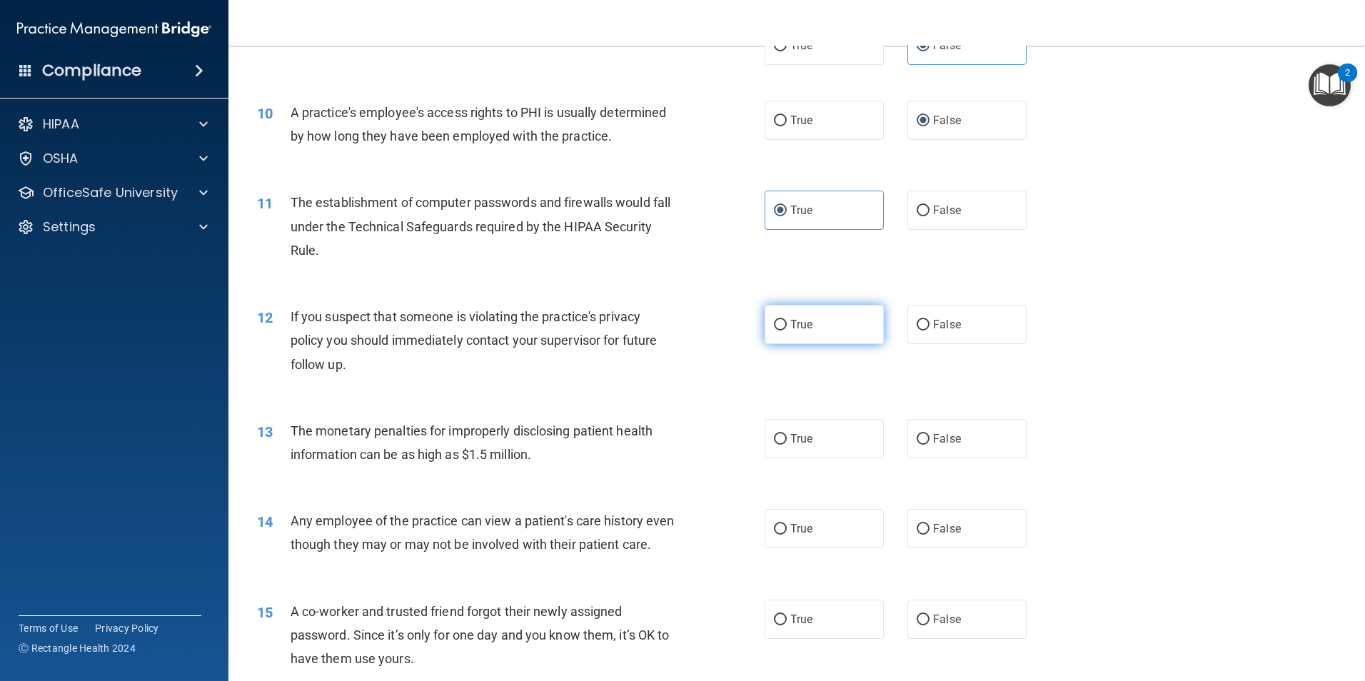
click at [794, 316] on label "True" at bounding box center [824, 324] width 119 height 39
click at [787, 320] on input "True" at bounding box center [780, 325] width 13 height 11
radio input "true"
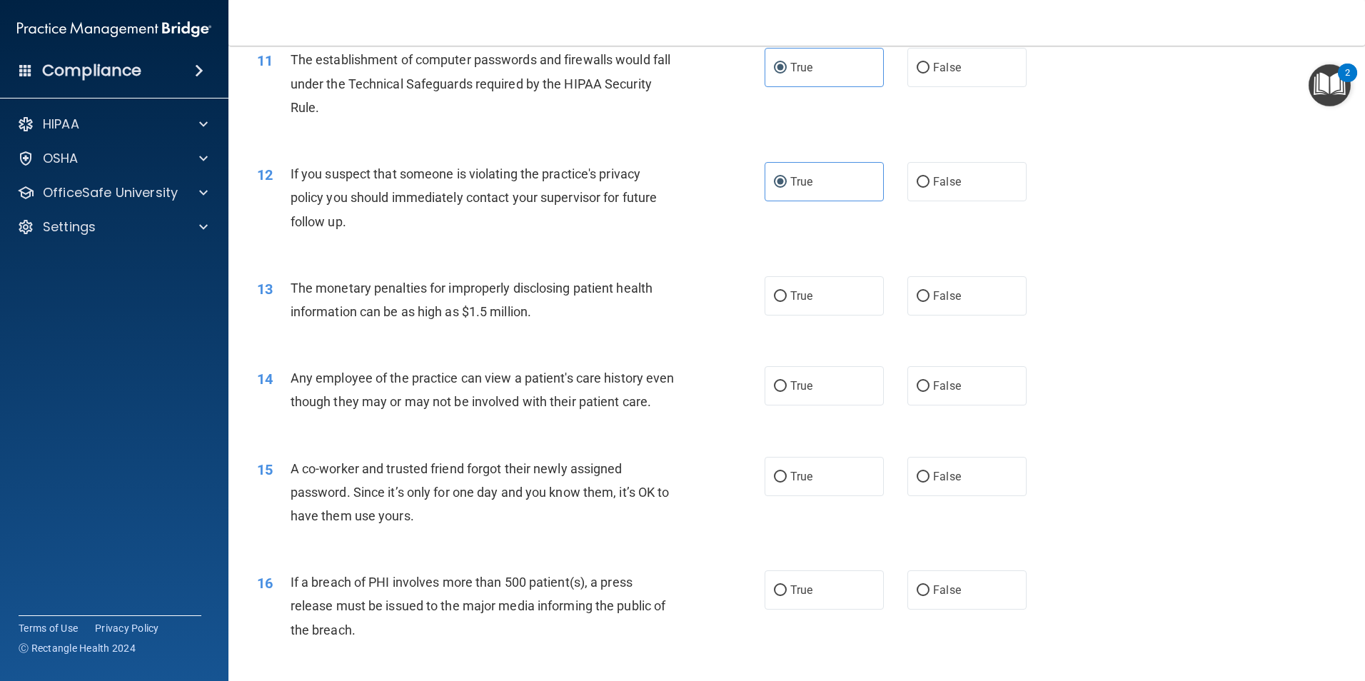
click at [438, 307] on span "The monetary penalties for improperly disclosing patient health information can…" at bounding box center [472, 300] width 362 height 39
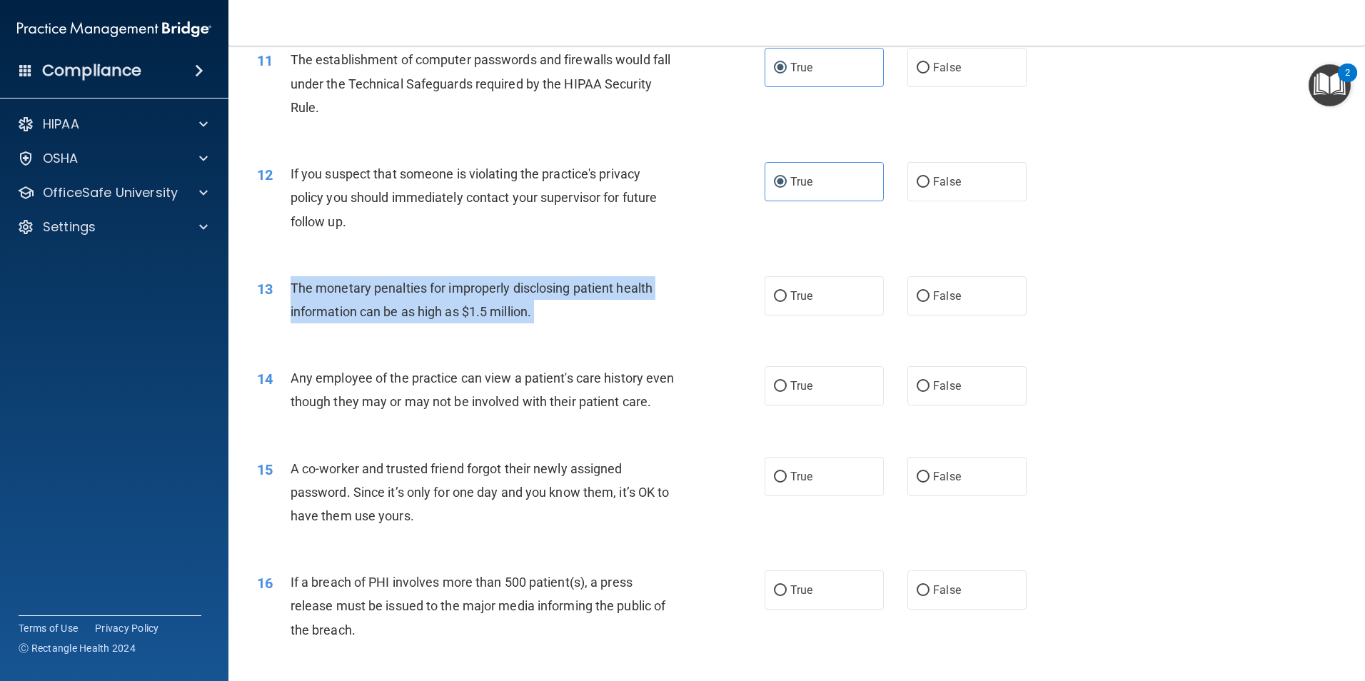
click at [438, 307] on span "The monetary penalties for improperly disclosing patient health information can…" at bounding box center [472, 300] width 362 height 39
click at [781, 301] on input "True" at bounding box center [780, 296] width 13 height 11
radio input "true"
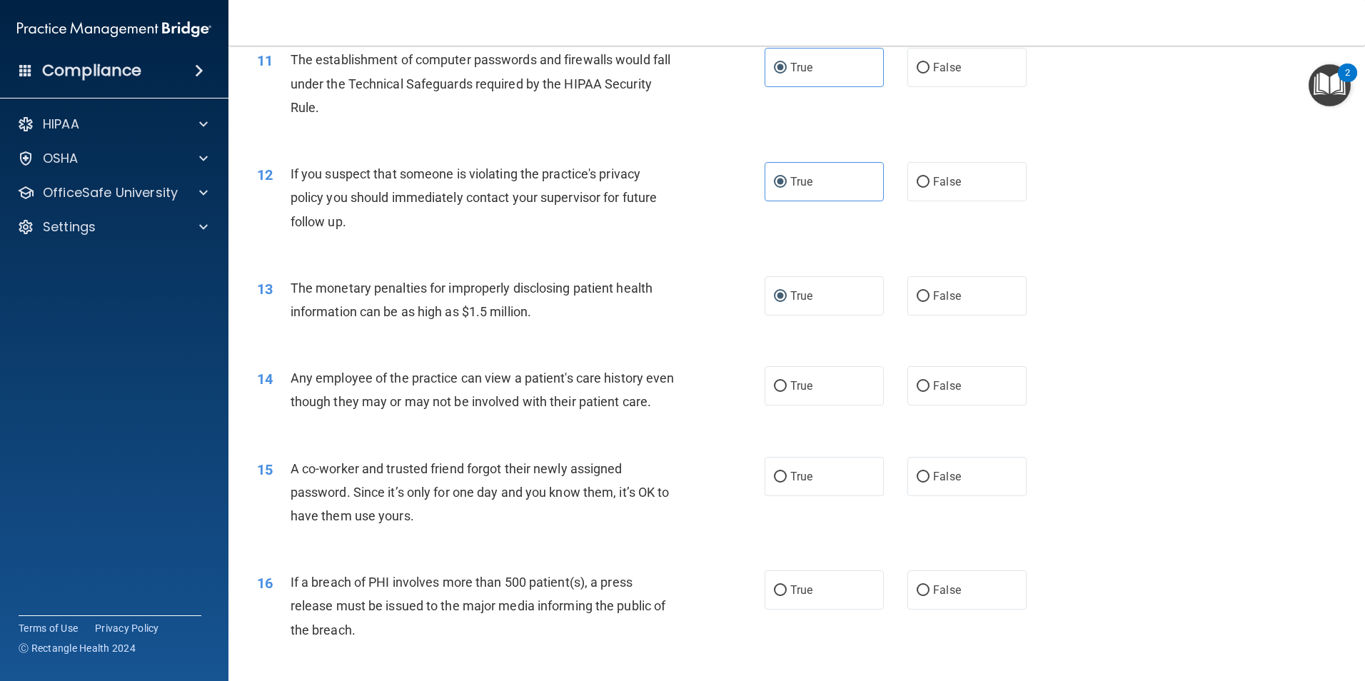
click at [405, 403] on span "Any employee of the practice can view a patient's care history even though they…" at bounding box center [483, 389] width 384 height 39
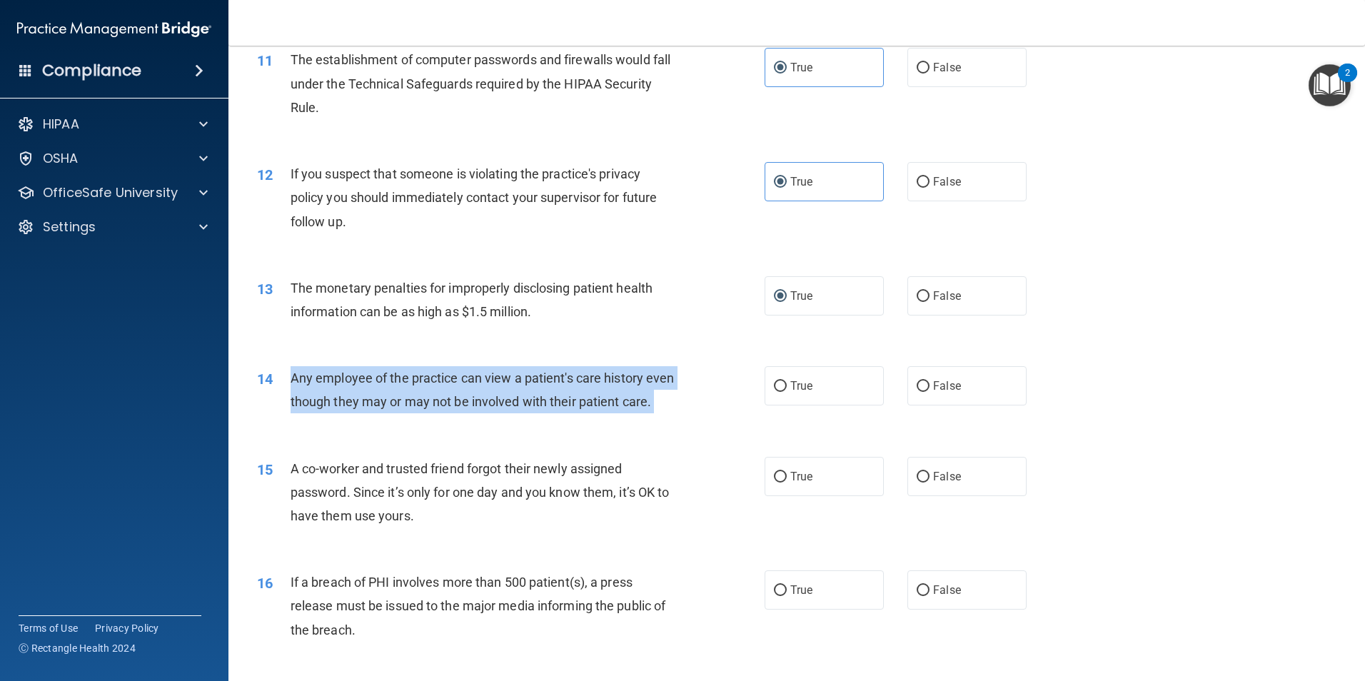
click at [405, 403] on span "Any employee of the practice can view a patient's care history even though they…" at bounding box center [483, 389] width 384 height 39
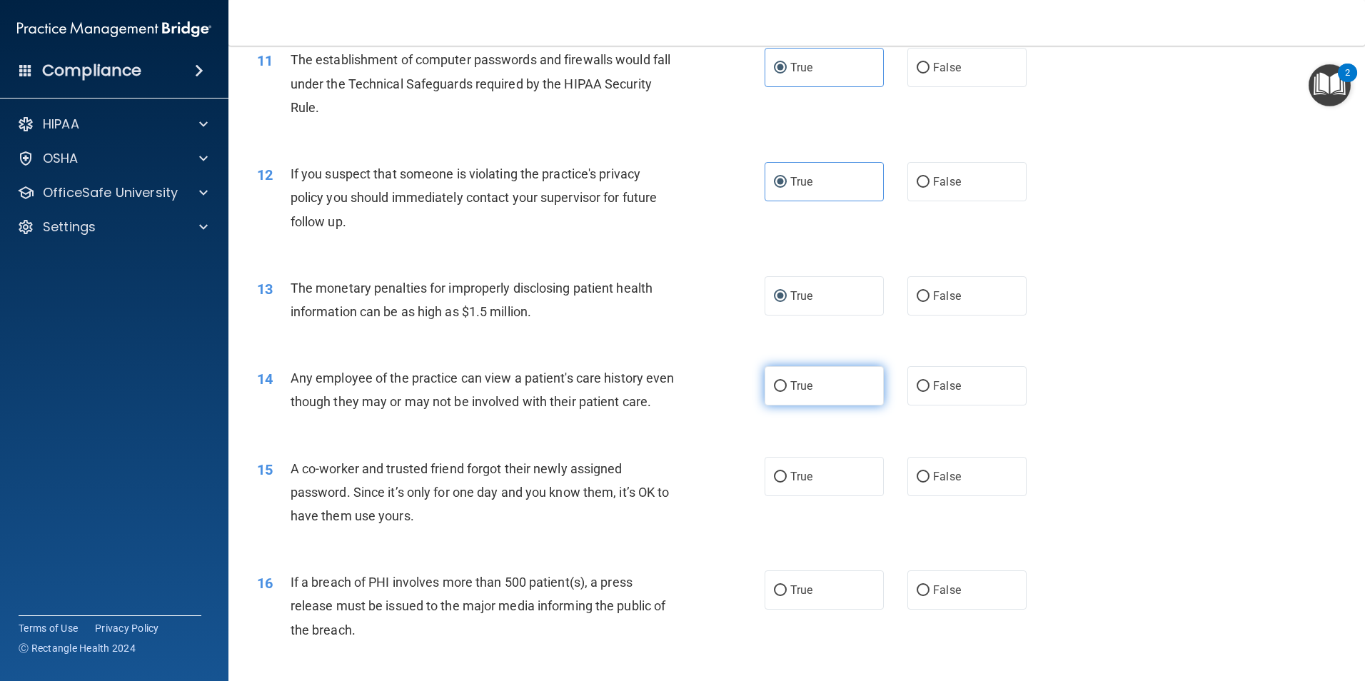
click at [790, 383] on span "True" at bounding box center [801, 386] width 22 height 14
click at [787, 383] on input "True" at bounding box center [780, 386] width 13 height 11
radio input "true"
click at [458, 501] on div "A co-worker and trusted friend forgot their newly assigned password. Since it’s…" at bounding box center [489, 492] width 397 height 71
click at [457, 500] on div "A co-worker and trusted friend forgot their newly assigned password. Since it’s…" at bounding box center [489, 492] width 397 height 71
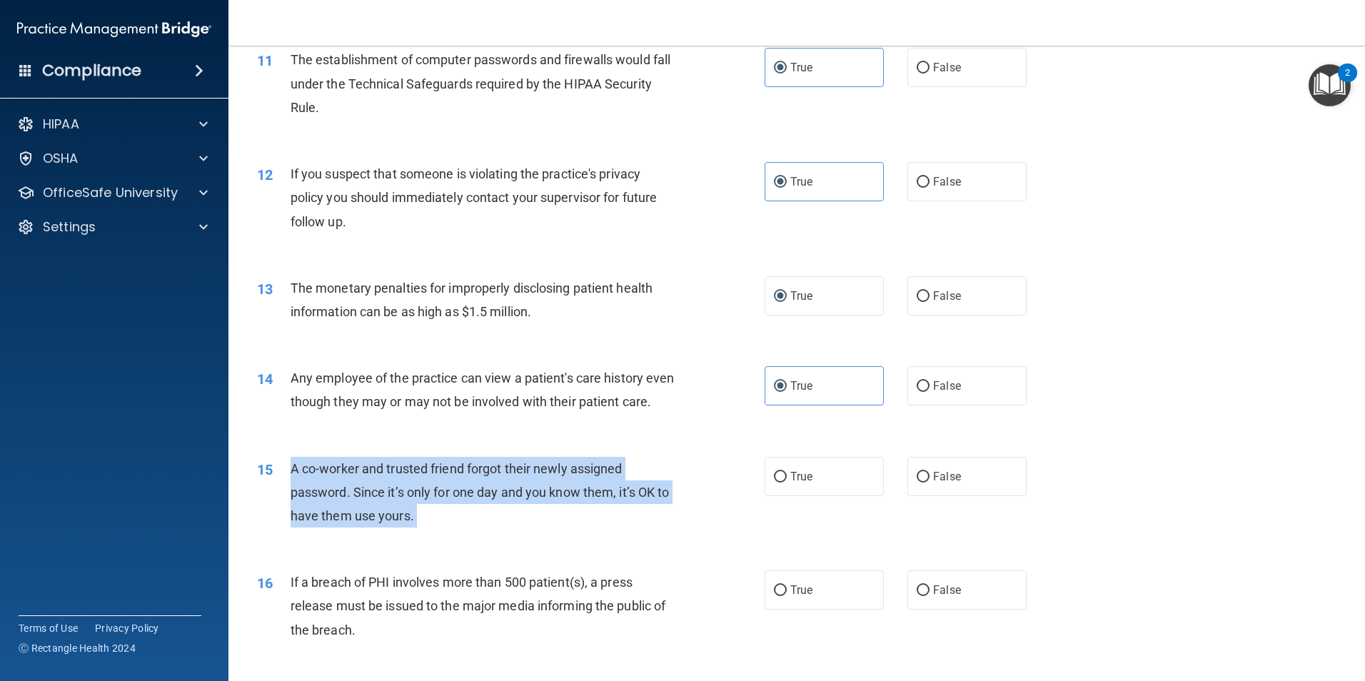
click at [457, 500] on div "A co-worker and trusted friend forgot their newly assigned password. Since it’s…" at bounding box center [489, 492] width 397 height 71
click at [917, 483] on input "False" at bounding box center [923, 477] width 13 height 11
radio input "true"
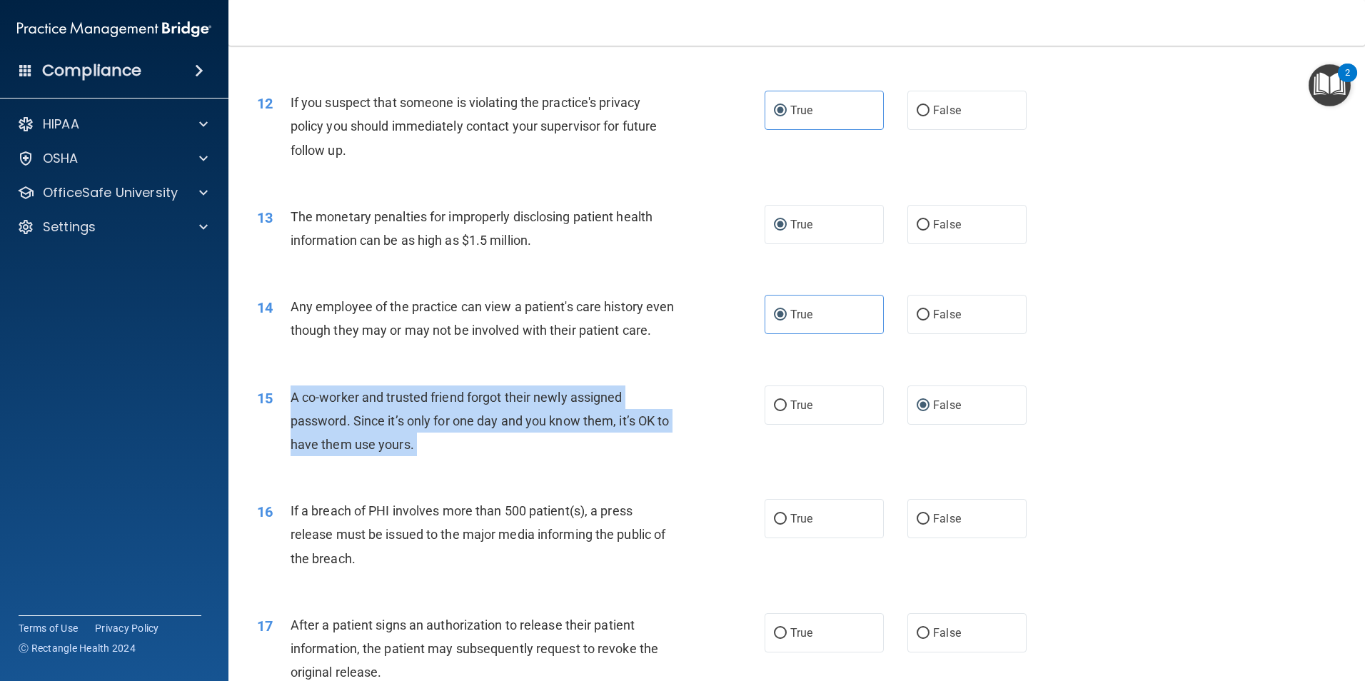
scroll to position [1214, 0]
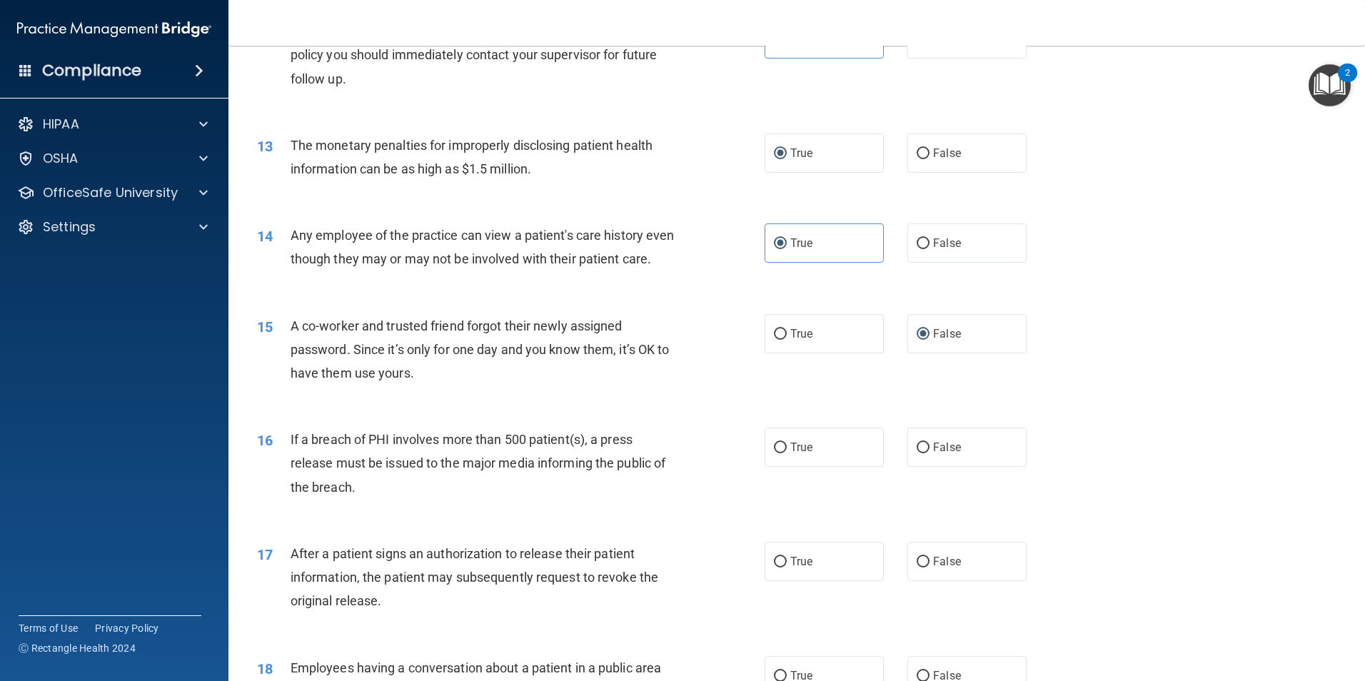
click at [426, 486] on span "If a breach of PHI involves more than 500 patient(s), a press release must be i…" at bounding box center [478, 463] width 375 height 62
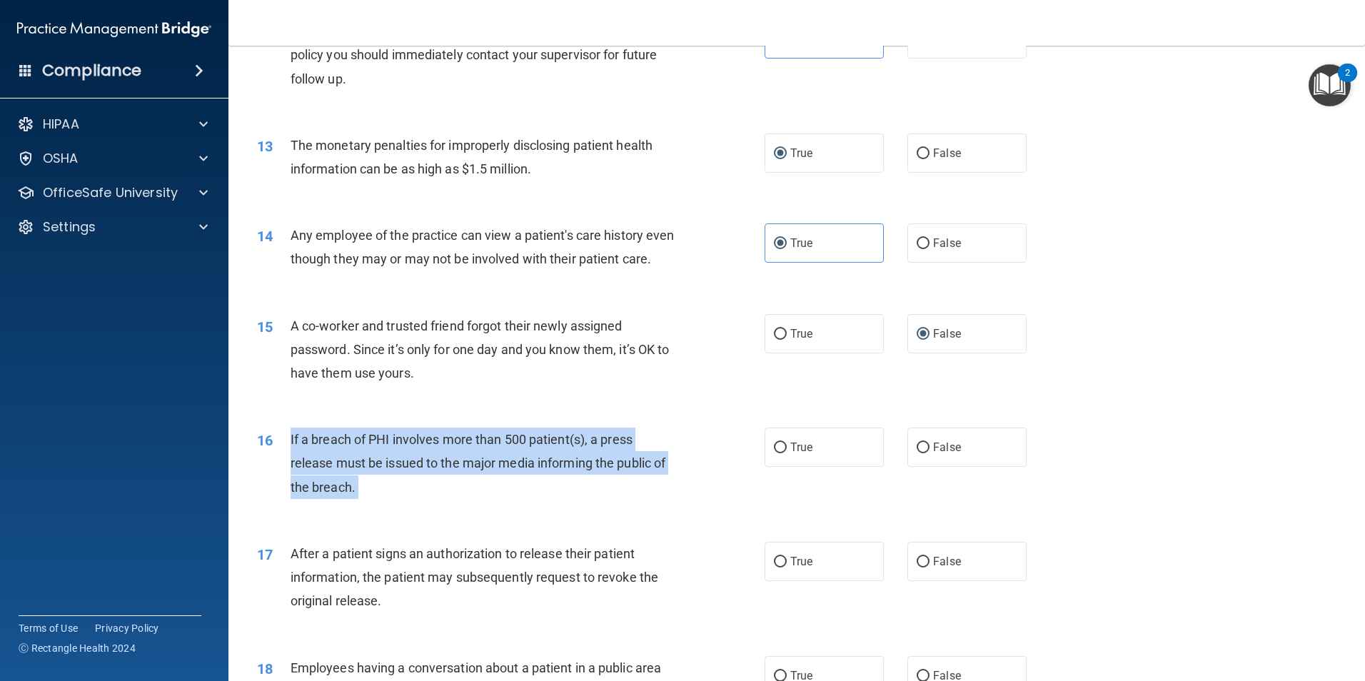
click at [426, 486] on span "If a breach of PHI involves more than 500 patient(s), a press release must be i…" at bounding box center [478, 463] width 375 height 62
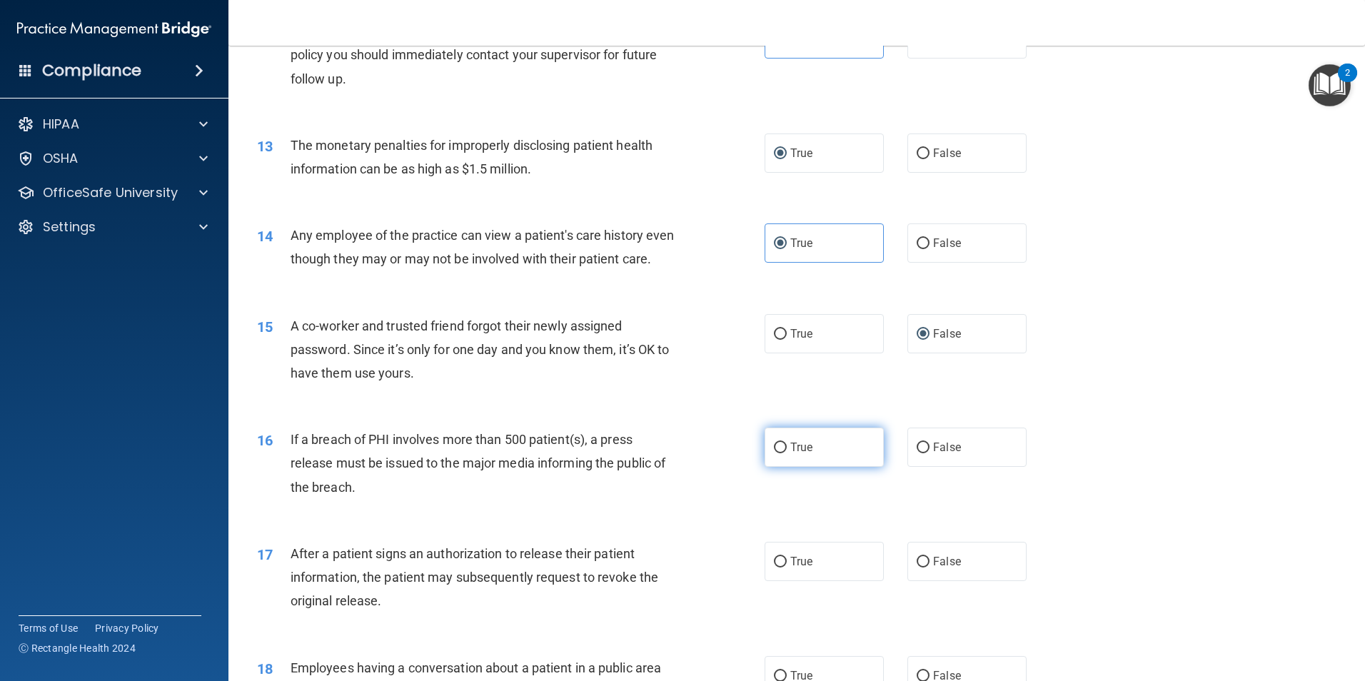
click at [795, 461] on label "True" at bounding box center [824, 447] width 119 height 39
click at [787, 453] on input "True" at bounding box center [780, 448] width 13 height 11
radio input "true"
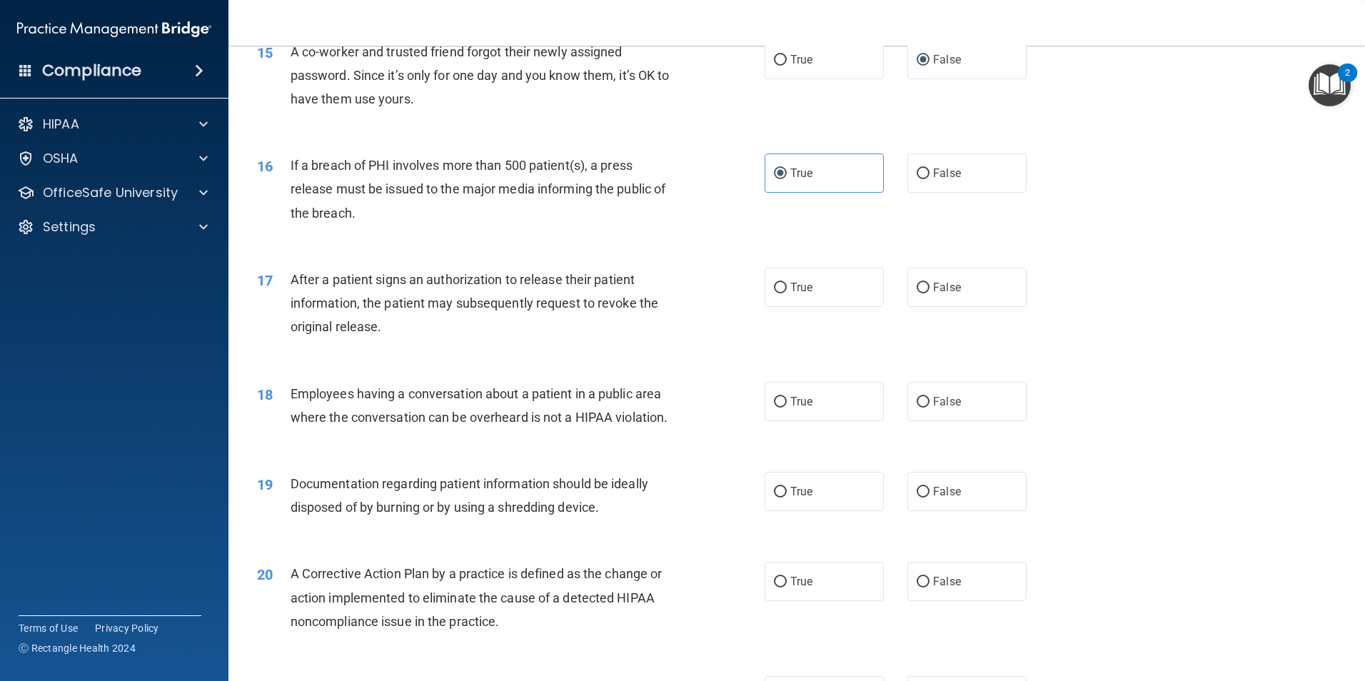
scroll to position [1499, 0]
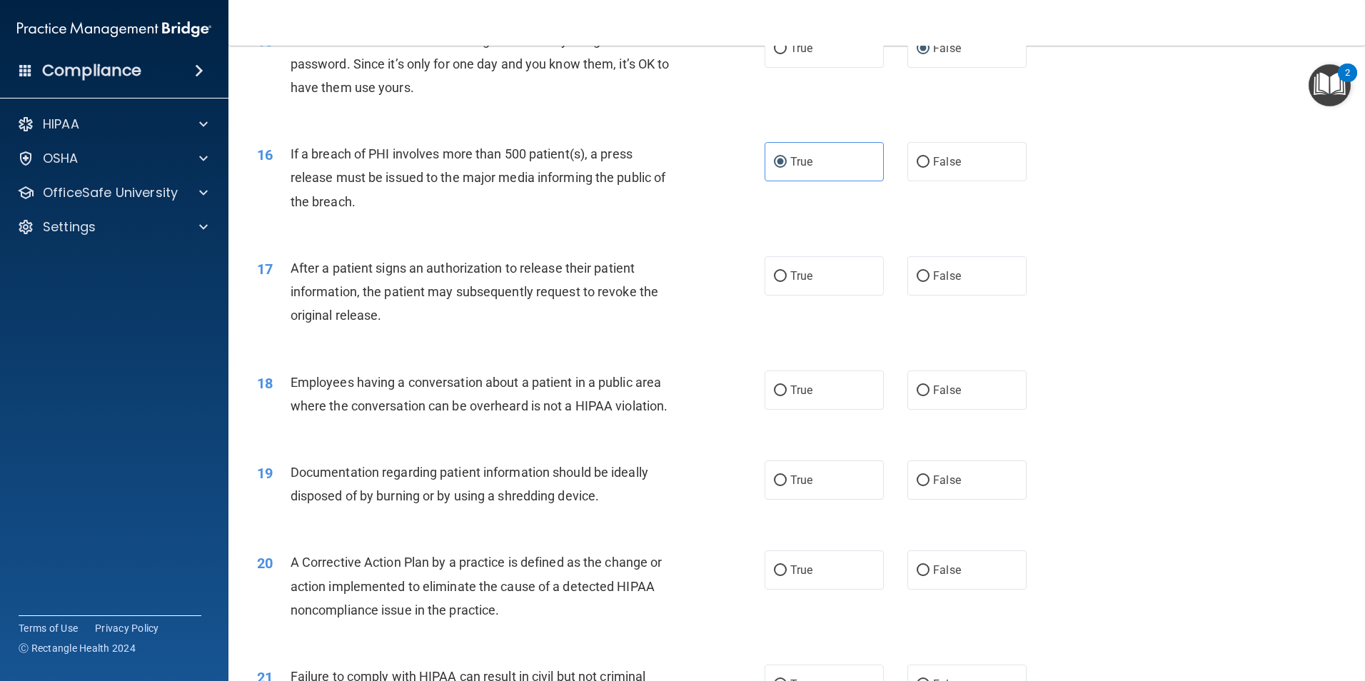
click at [443, 311] on span "After a patient signs an authorization to release their patient information, th…" at bounding box center [475, 292] width 368 height 62
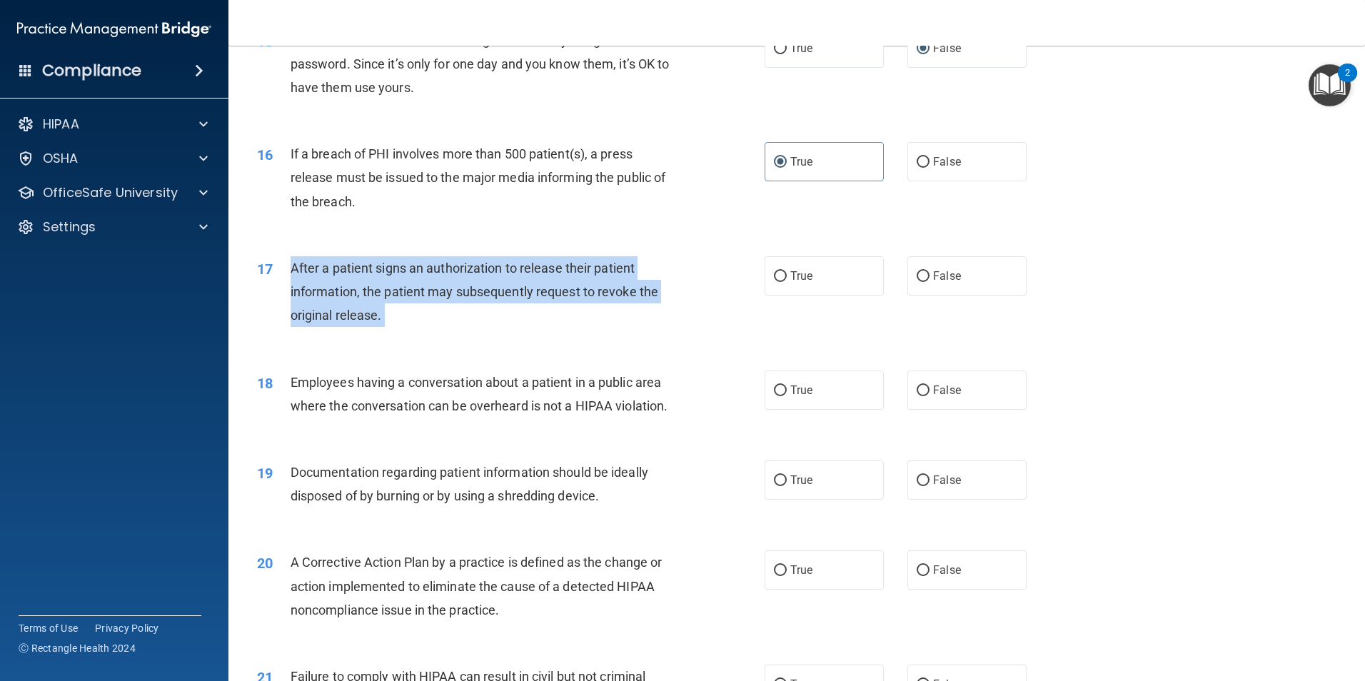
click at [443, 311] on span "After a patient signs an authorization to release their patient information, th…" at bounding box center [475, 292] width 368 height 62
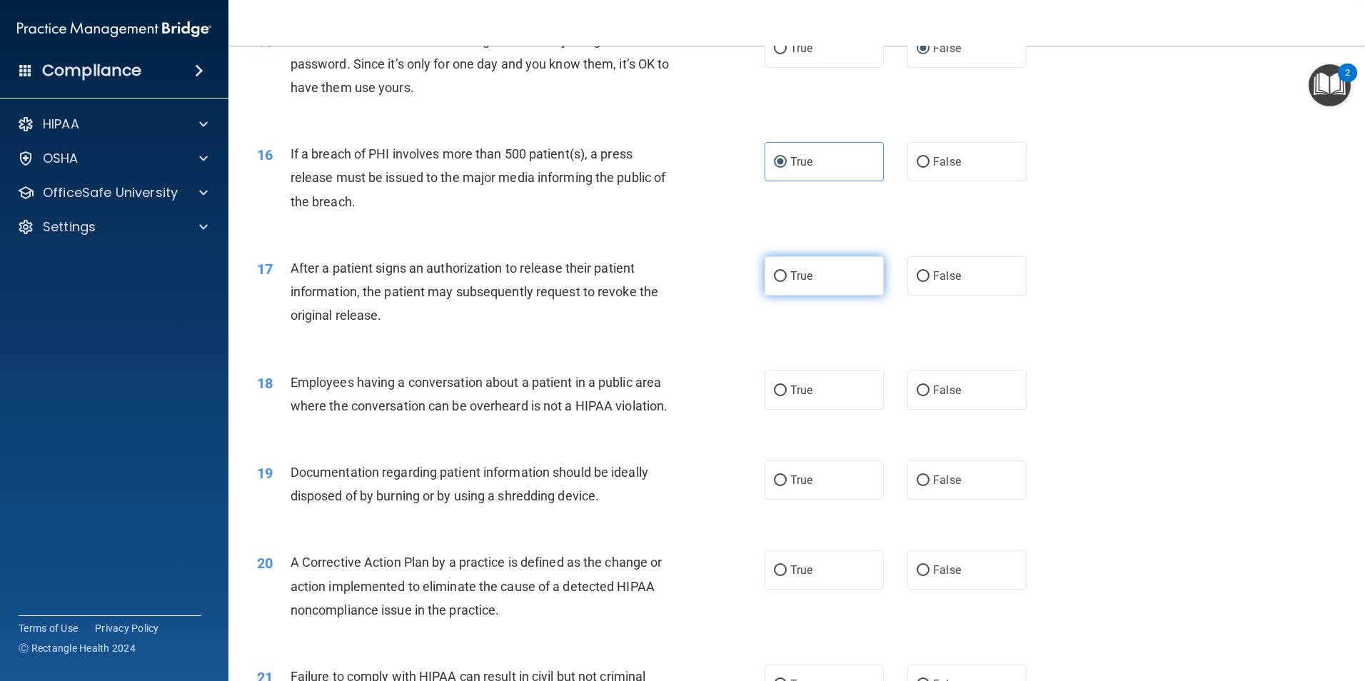
click at [813, 296] on label "True" at bounding box center [824, 275] width 119 height 39
click at [787, 282] on input "True" at bounding box center [780, 276] width 13 height 11
radio input "true"
click at [460, 413] on span "Employees having a conversation about a patient in a public area where the conv…" at bounding box center [480, 394] width 378 height 39
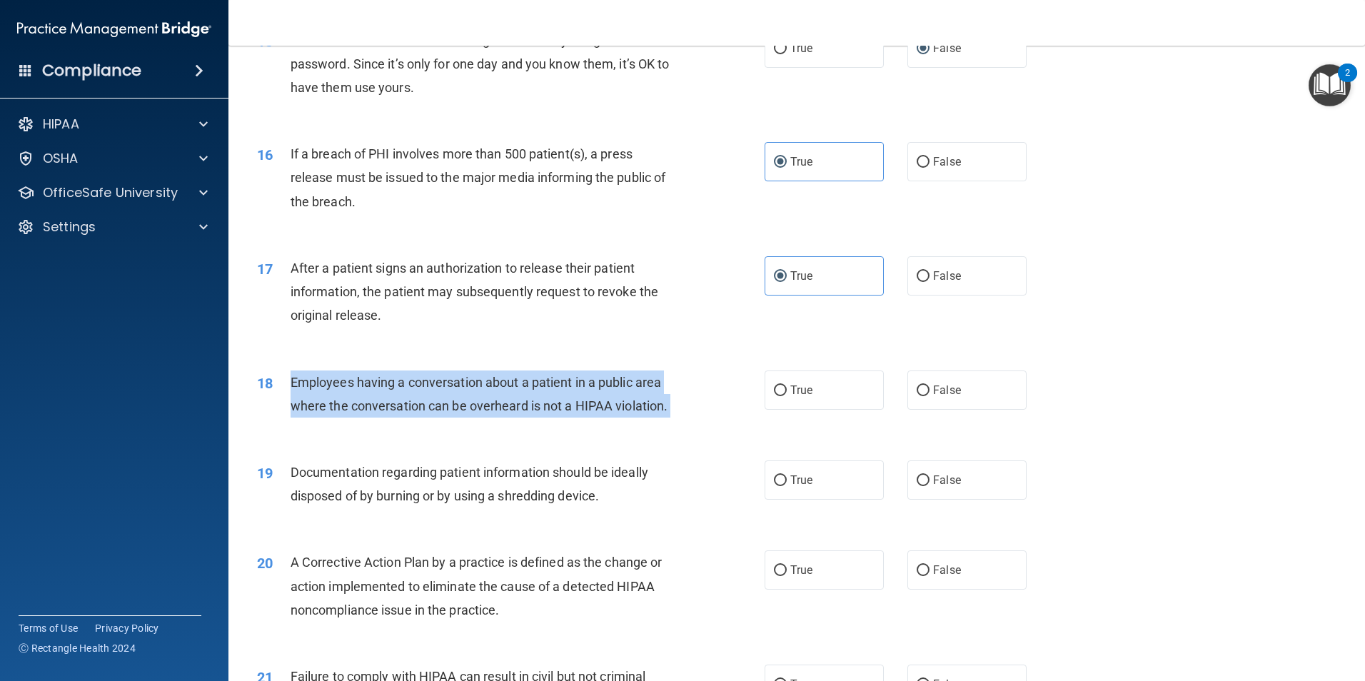
click at [460, 413] on span "Employees having a conversation about a patient in a public area where the conv…" at bounding box center [480, 394] width 378 height 39
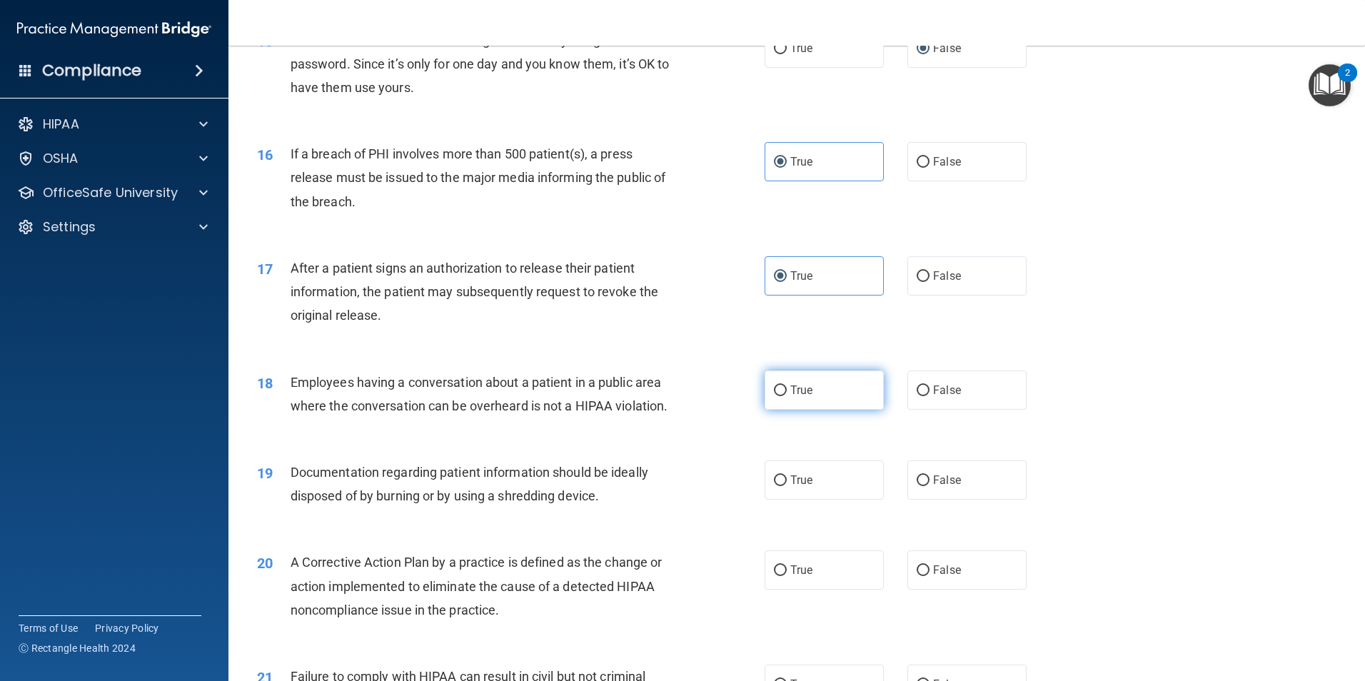
click at [790, 397] on span "True" at bounding box center [801, 390] width 22 height 14
click at [787, 396] on input "True" at bounding box center [780, 390] width 13 height 11
radio input "true"
click at [420, 503] on span "Documentation regarding patient information should be ideally disposed of by bu…" at bounding box center [470, 484] width 358 height 39
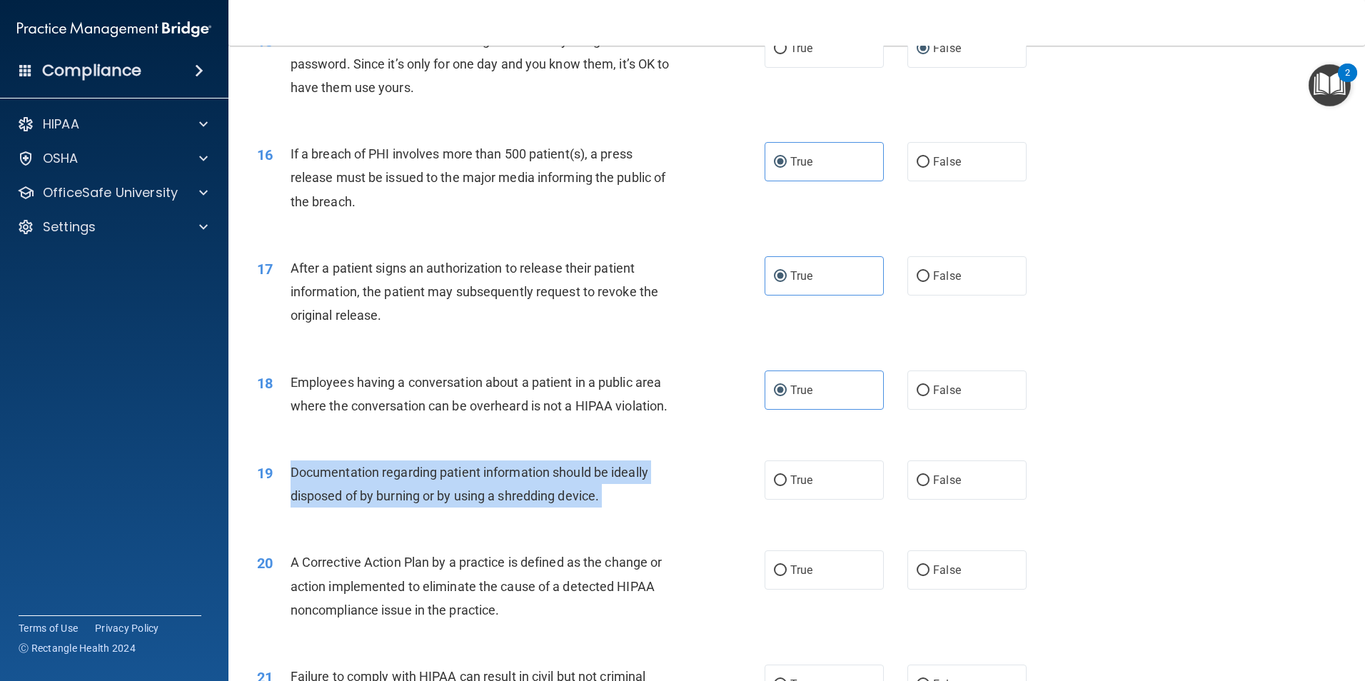
click at [420, 503] on span "Documentation regarding patient information should be ideally disposed of by bu…" at bounding box center [470, 484] width 358 height 39
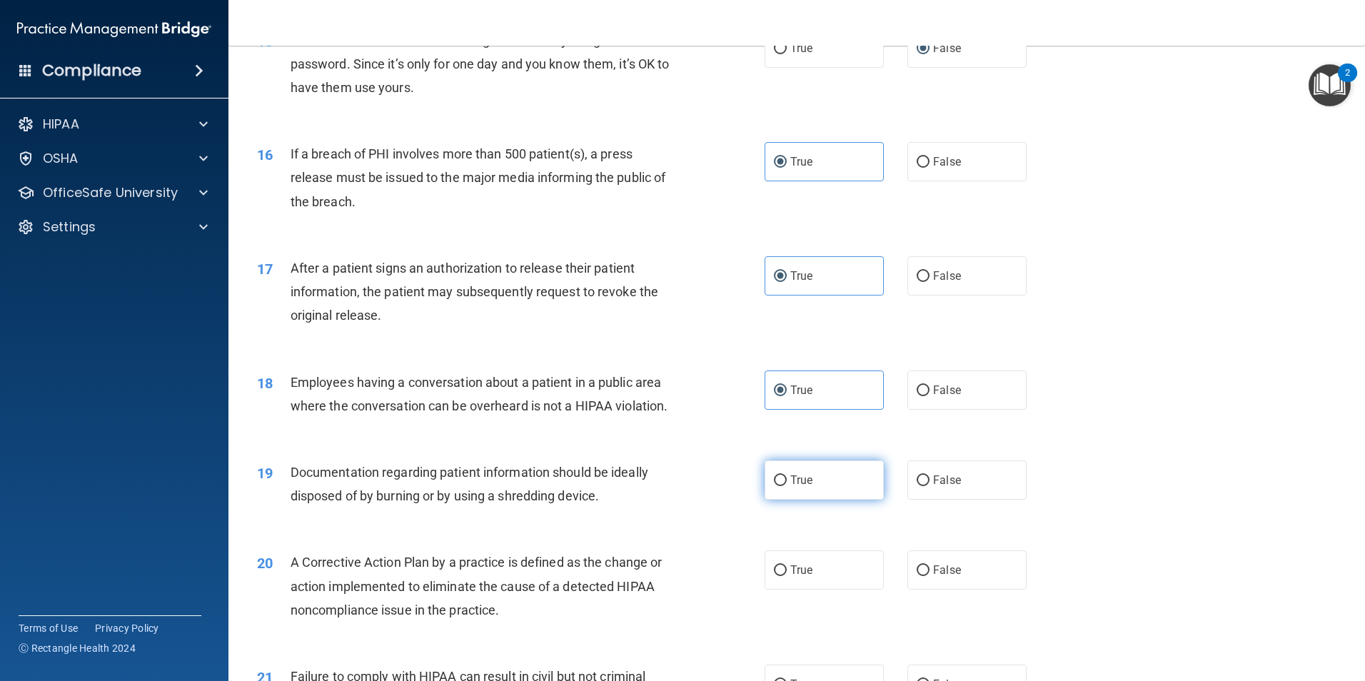
click at [790, 487] on span "True" at bounding box center [801, 480] width 22 height 14
click at [786, 486] on input "True" at bounding box center [780, 480] width 13 height 11
radio input "true"
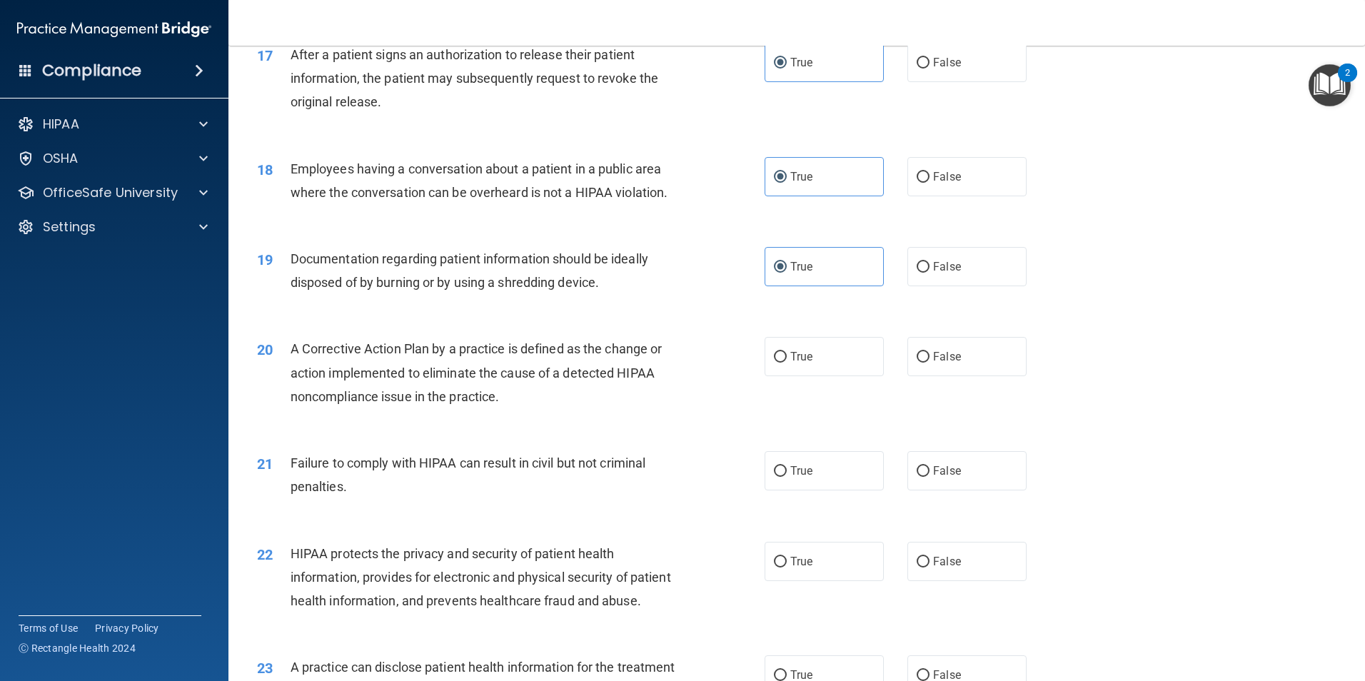
scroll to position [1713, 0]
click at [428, 398] on span "A Corrective Action Plan by a practice is defined as the change or action imple…" at bounding box center [477, 372] width 372 height 62
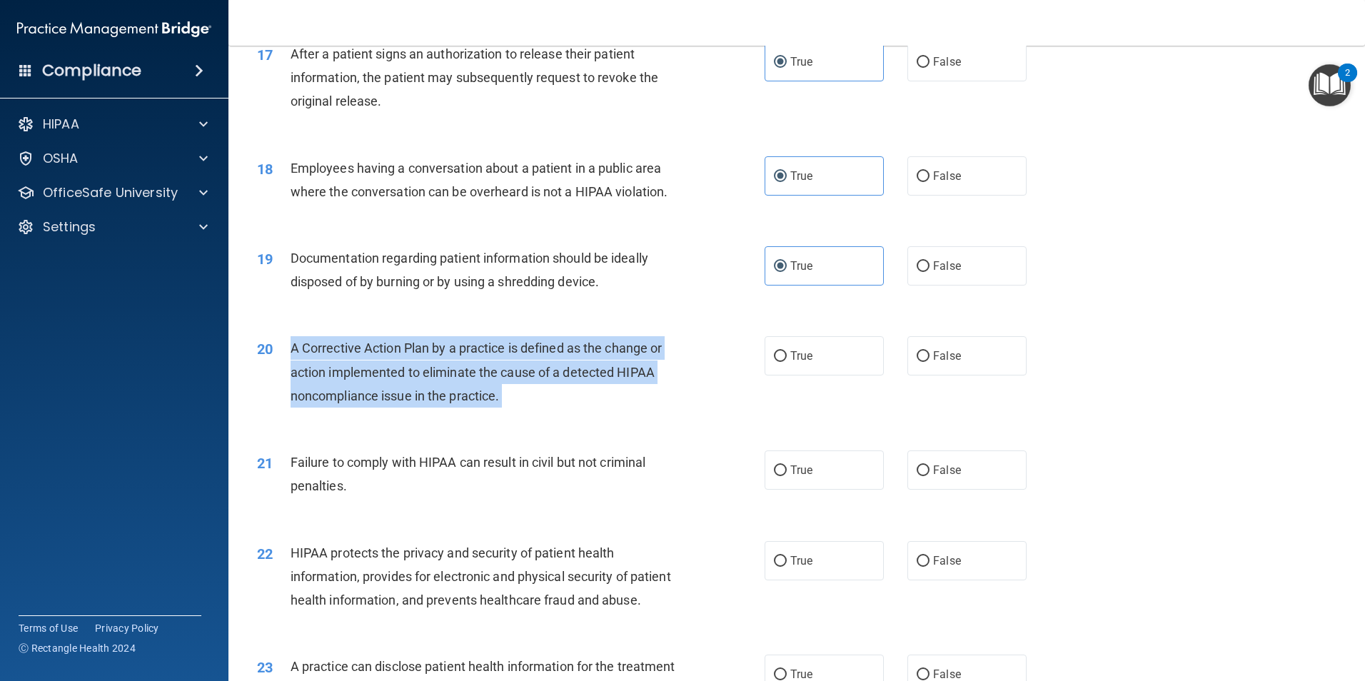
click at [428, 398] on span "A Corrective Action Plan by a practice is defined as the change or action imple…" at bounding box center [477, 372] width 372 height 62
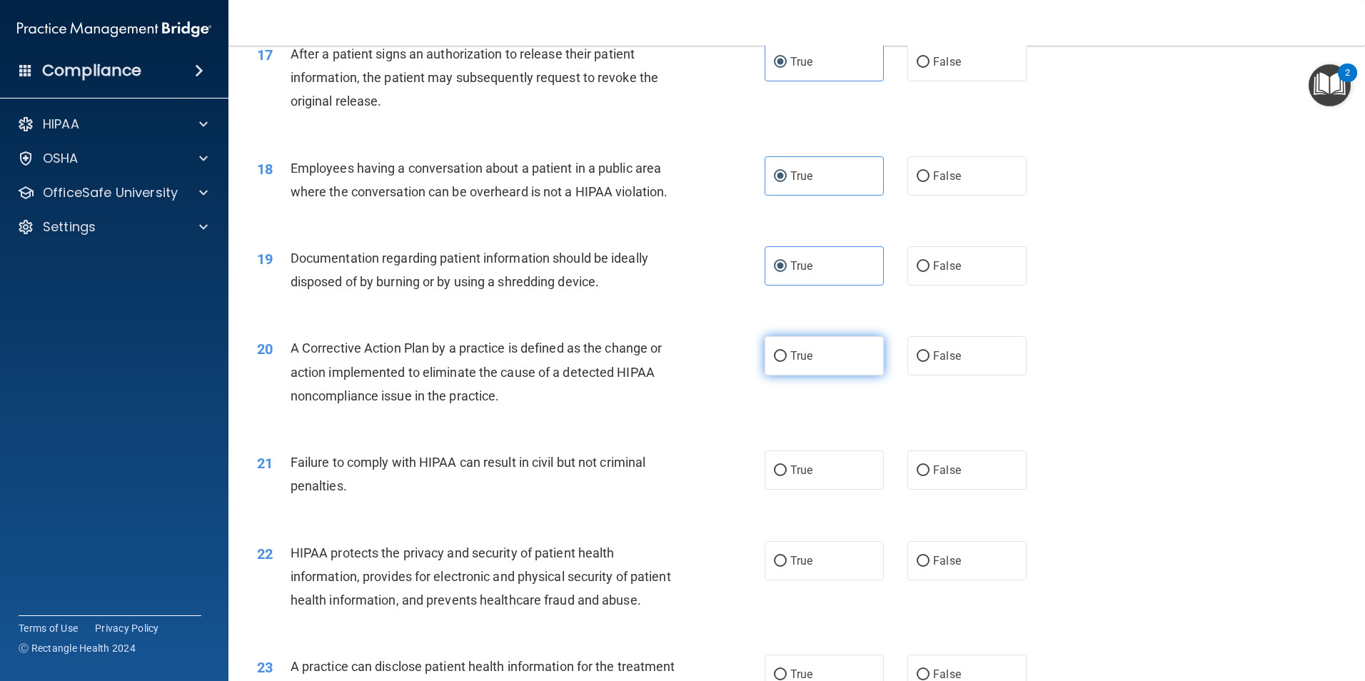
click at [797, 363] on span "True" at bounding box center [801, 356] width 22 height 14
click at [787, 362] on input "True" at bounding box center [780, 356] width 13 height 11
radio input "true"
click at [476, 480] on span "Failure to comply with HIPAA can result in civil but not criminal penalties." at bounding box center [468, 474] width 355 height 39
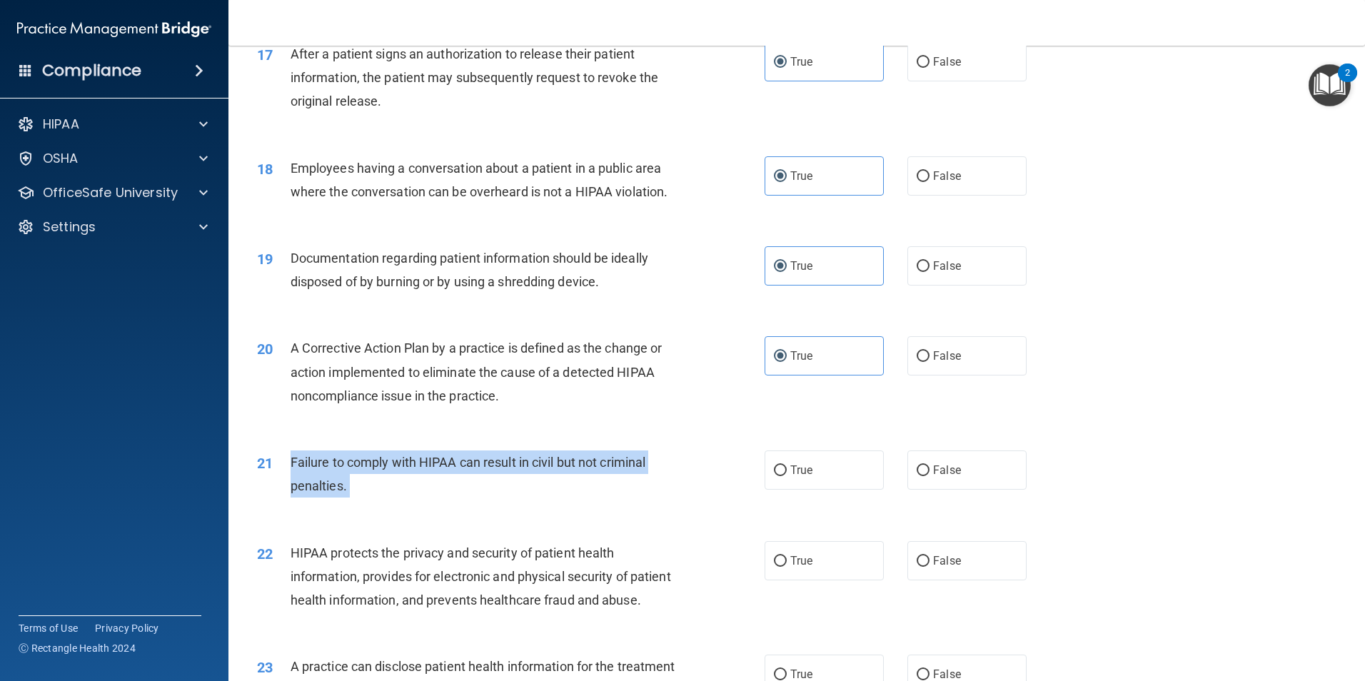
click at [476, 480] on span "Failure to comply with HIPAA can result in civil but not criminal penalties." at bounding box center [468, 474] width 355 height 39
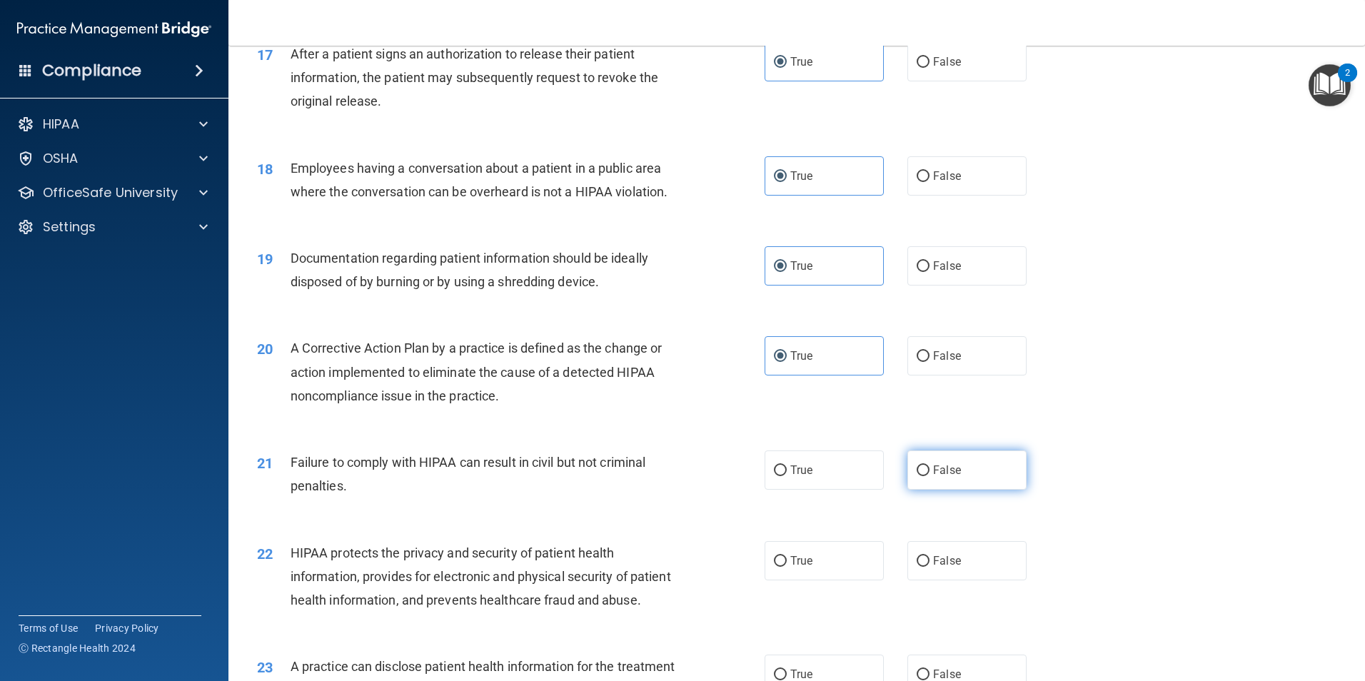
click at [969, 487] on label "False" at bounding box center [966, 469] width 119 height 39
click at [929, 476] on input "False" at bounding box center [923, 470] width 13 height 11
radio input "true"
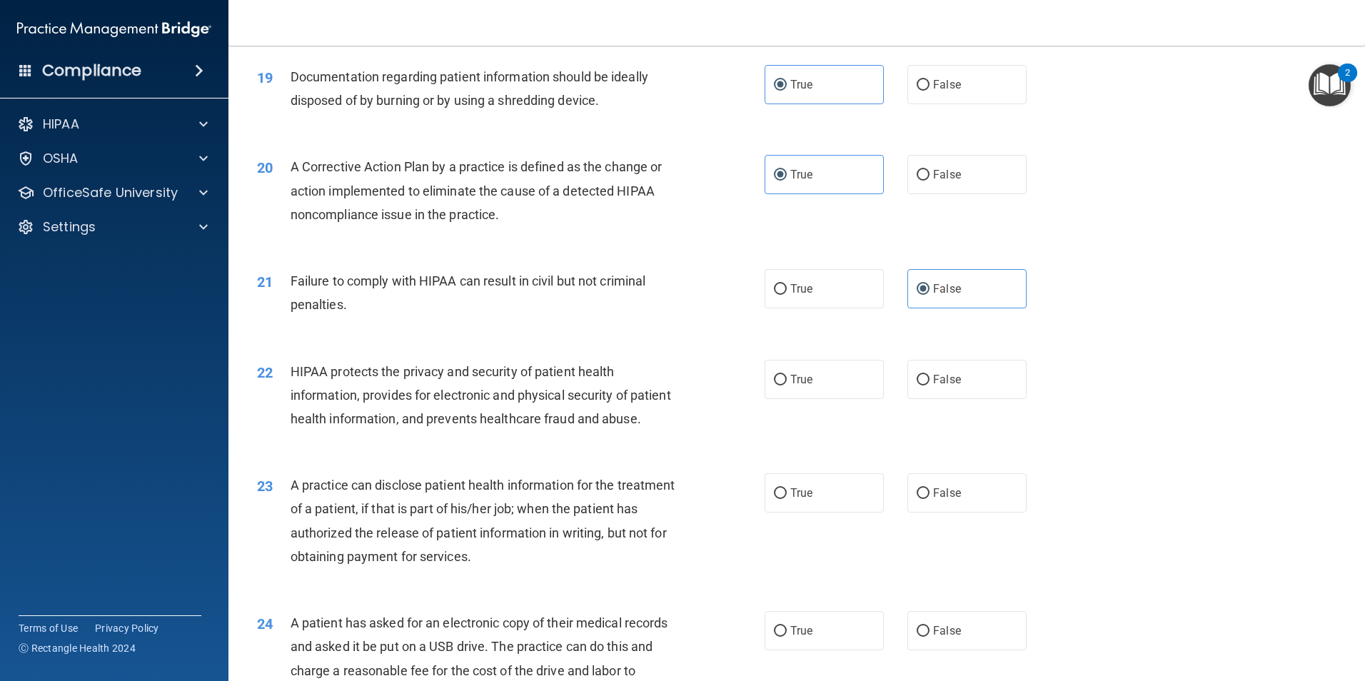
scroll to position [1927, 0]
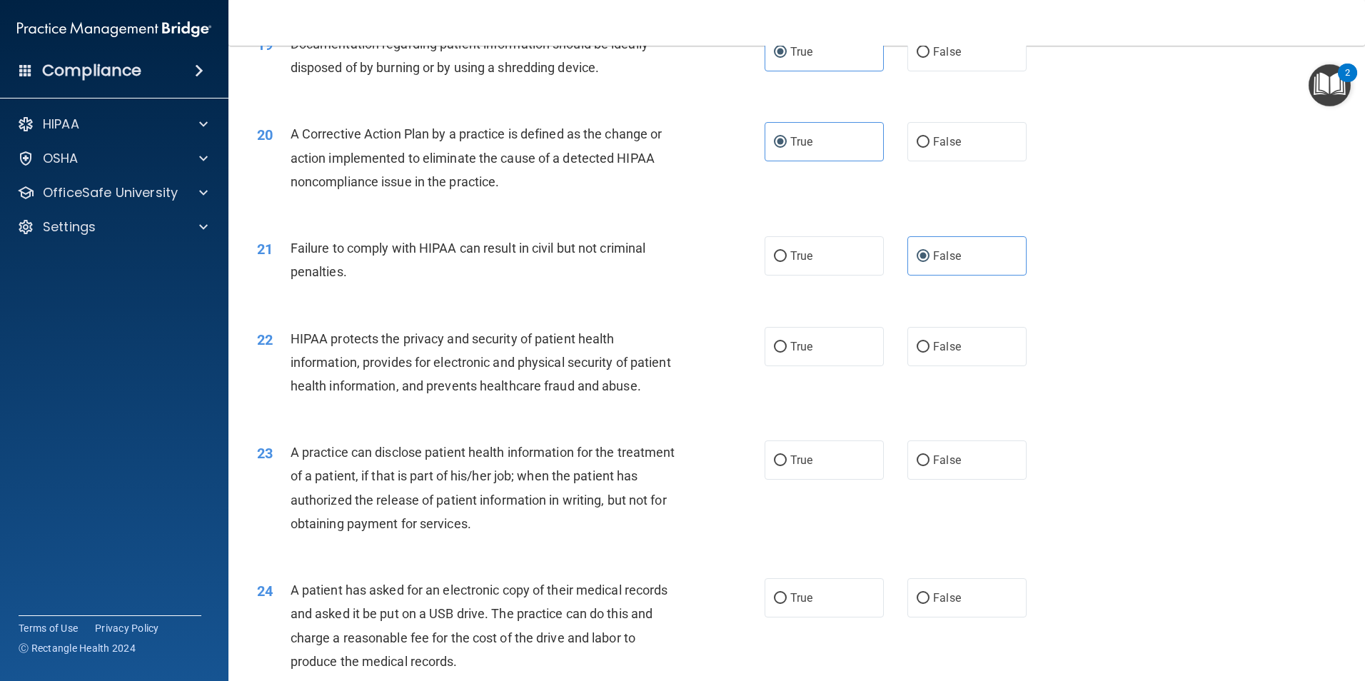
click at [451, 385] on span "HIPAA protects the privacy and security of patient health information, provides…" at bounding box center [481, 362] width 380 height 62
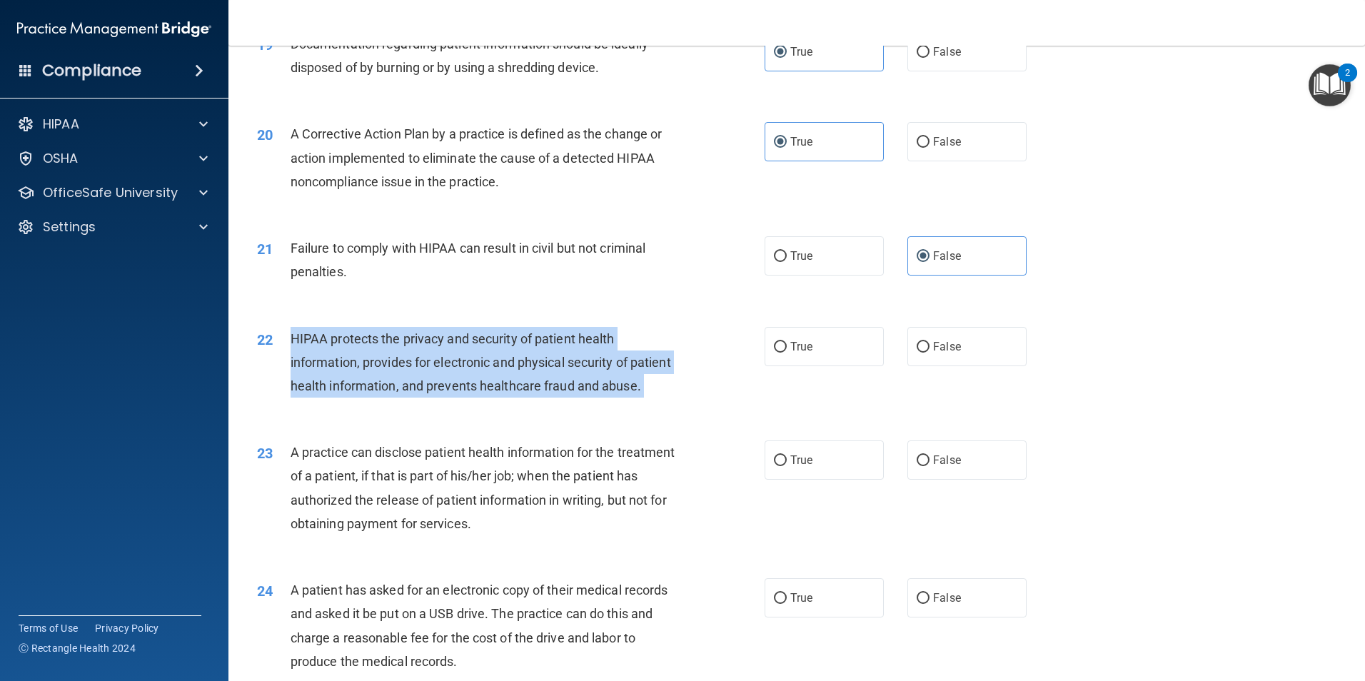
click at [450, 385] on span "HIPAA protects the privacy and security of patient health information, provides…" at bounding box center [481, 362] width 380 height 62
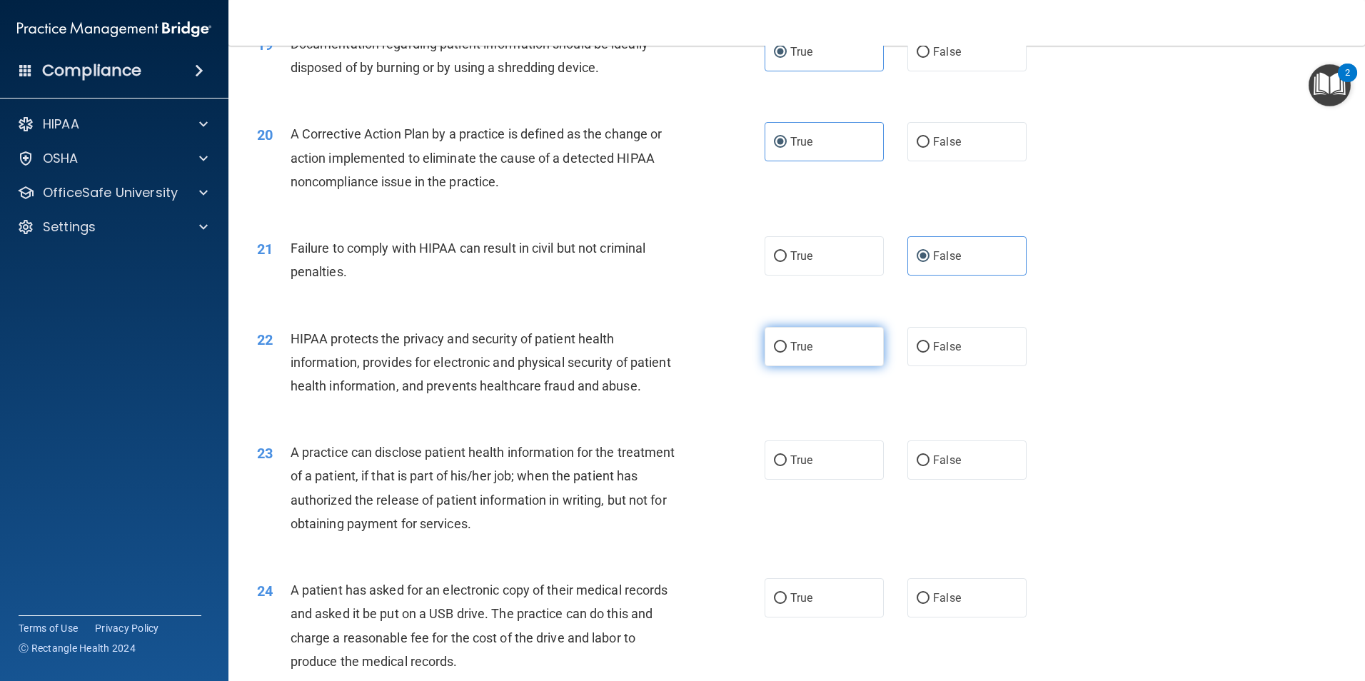
click at [785, 366] on label "True" at bounding box center [824, 346] width 119 height 39
click at [785, 353] on input "True" at bounding box center [780, 347] width 13 height 11
radio input "true"
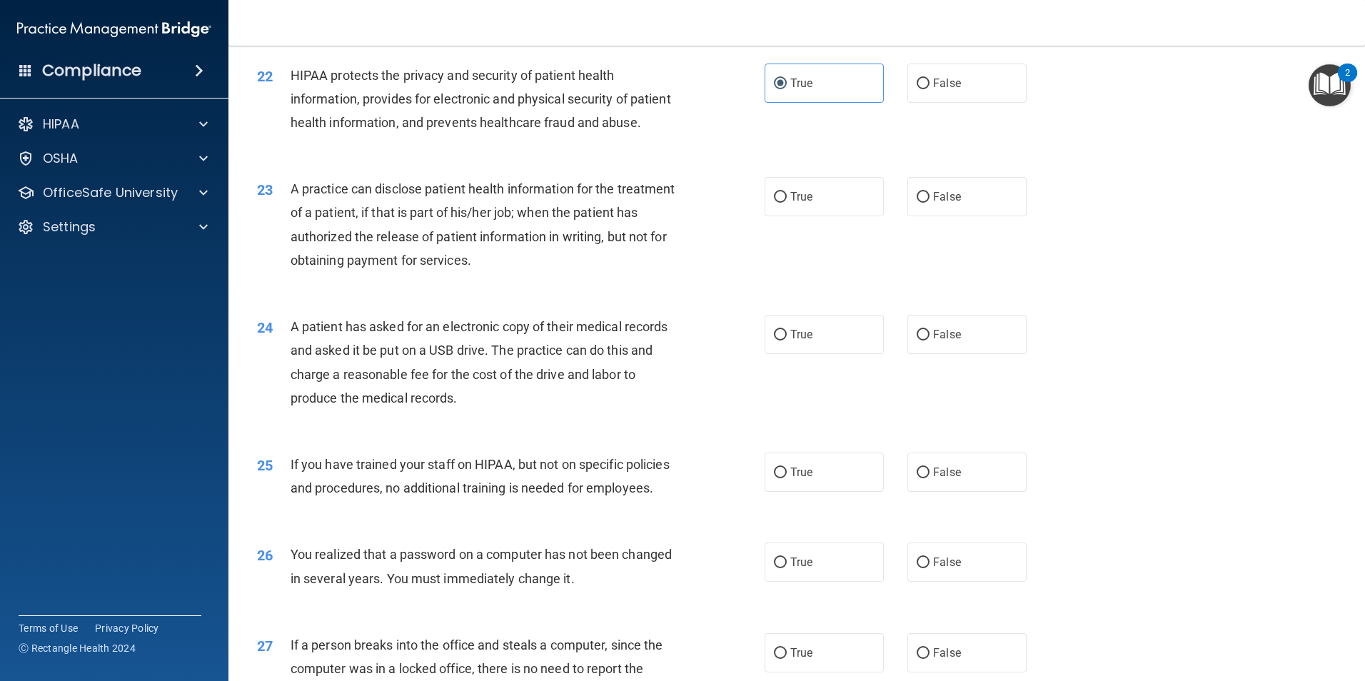
scroll to position [2213, 0]
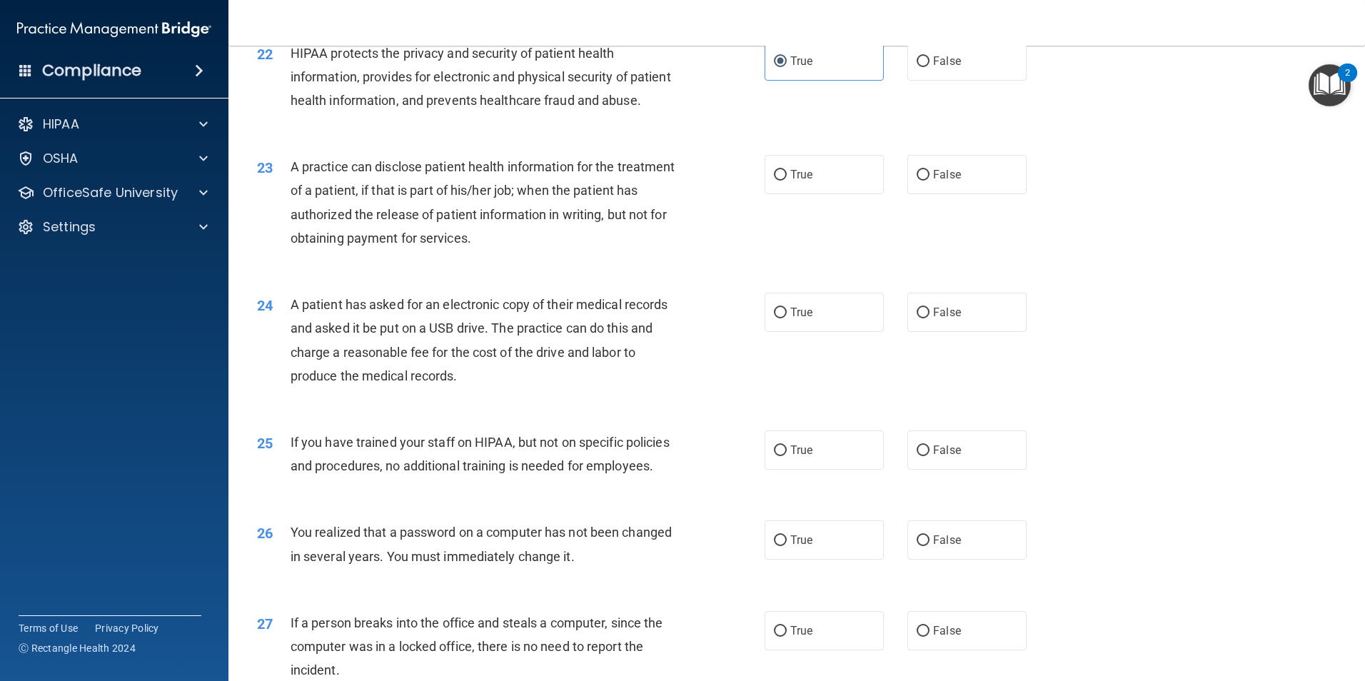
click at [450, 246] on span "A practice can disclose patient health information for the treatment of a patie…" at bounding box center [483, 202] width 385 height 86
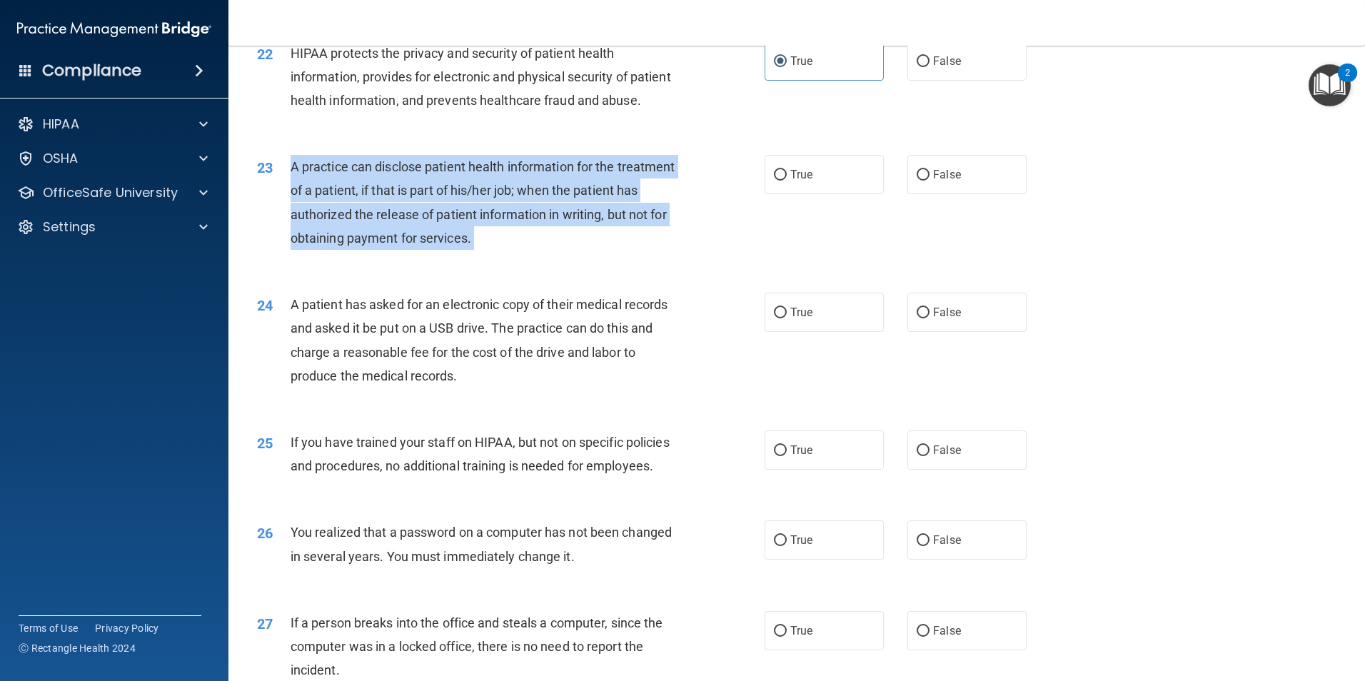
click at [450, 246] on span "A practice can disclose patient health information for the treatment of a patie…" at bounding box center [483, 202] width 385 height 86
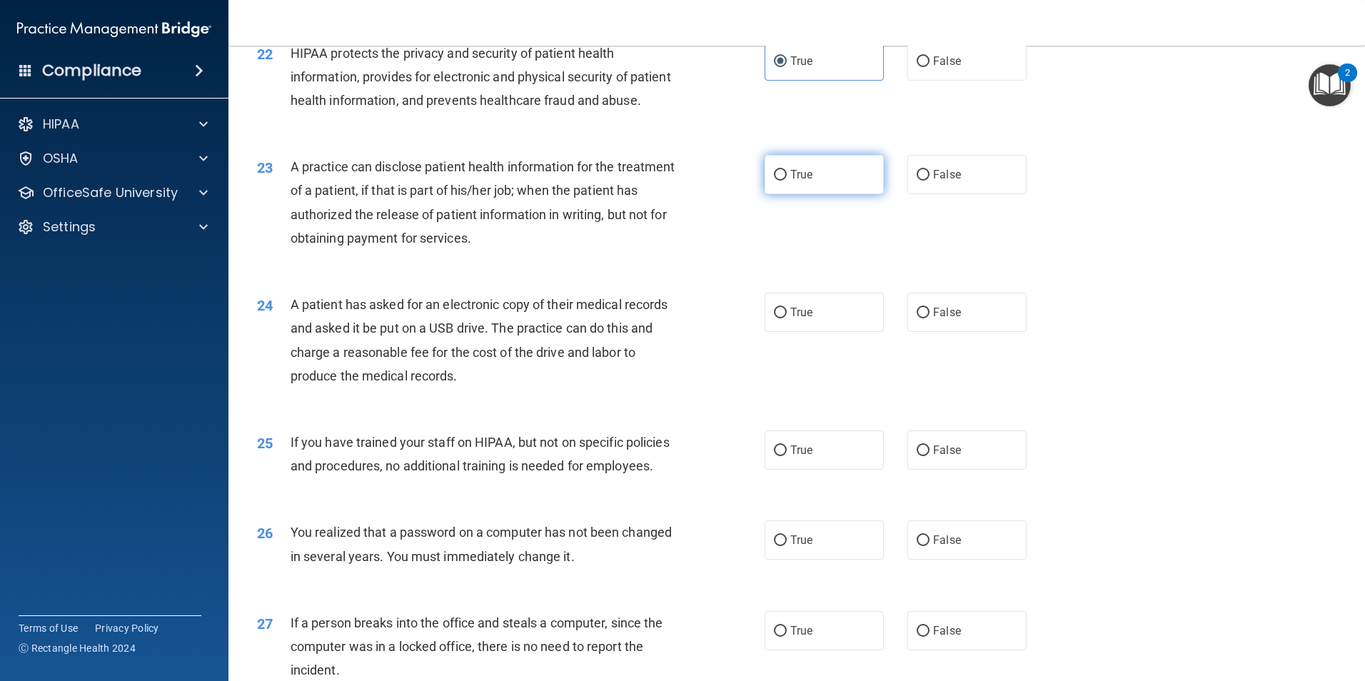
click at [790, 181] on span "True" at bounding box center [801, 175] width 22 height 14
click at [787, 181] on input "True" at bounding box center [780, 175] width 13 height 11
radio input "true"
click at [435, 380] on span "A patient has asked for an electronic copy of their medical records and asked i…" at bounding box center [480, 340] width 378 height 86
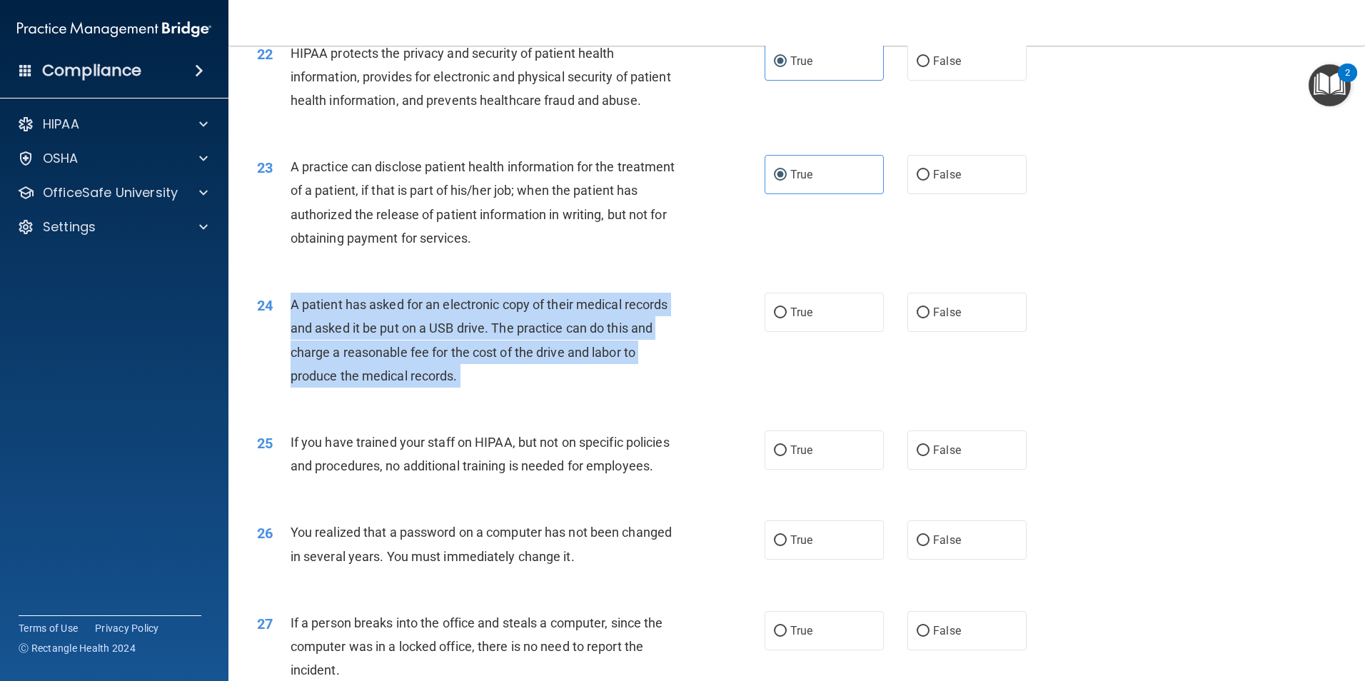
click at [435, 380] on span "A patient has asked for an electronic copy of their medical records and asked i…" at bounding box center [480, 340] width 378 height 86
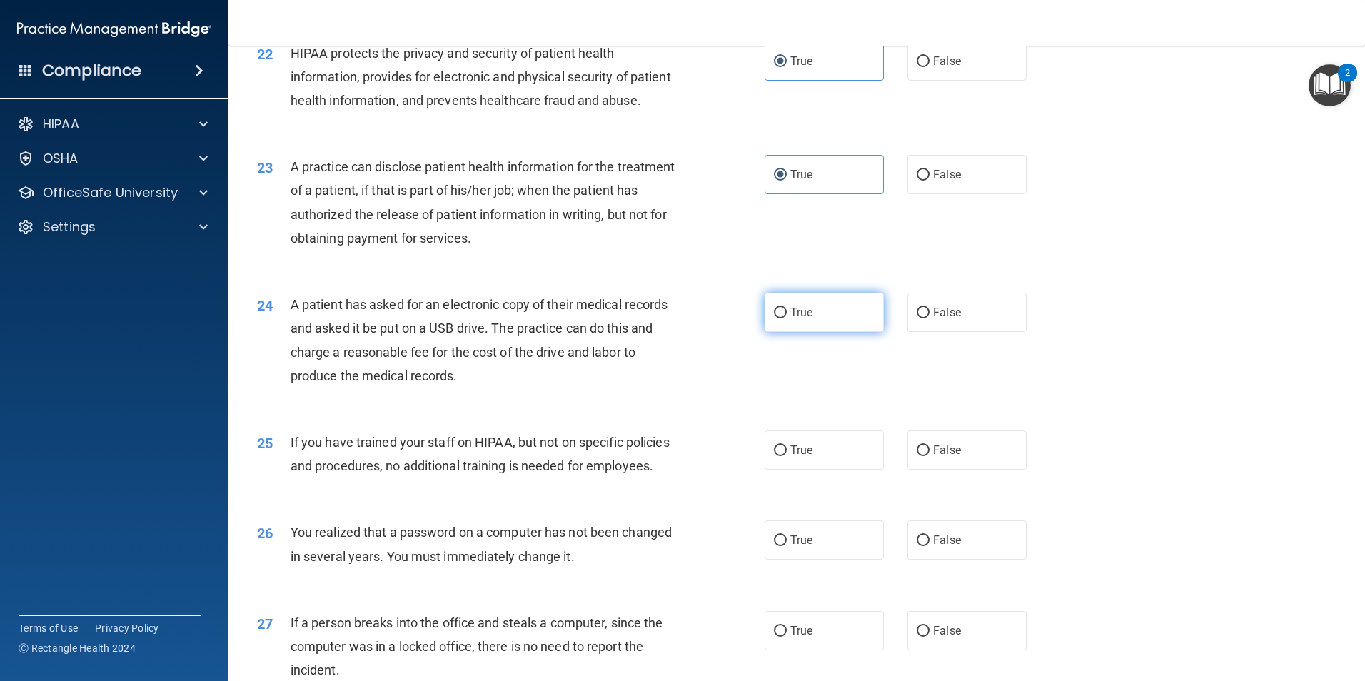
click at [822, 332] on label "True" at bounding box center [824, 312] width 119 height 39
click at [787, 318] on input "True" at bounding box center [780, 313] width 13 height 11
radio input "true"
click at [445, 478] on div "If you have trained your staff on HIPAA, but not on specific policies and proce…" at bounding box center [489, 453] width 397 height 47
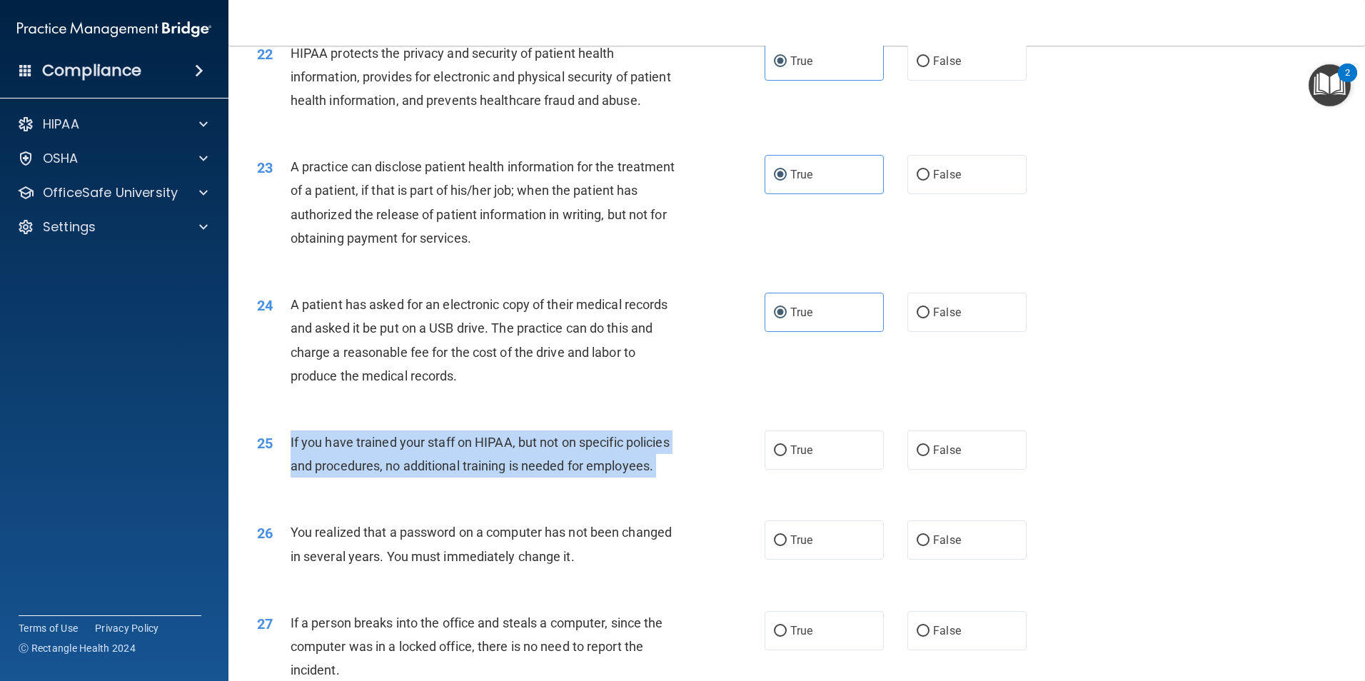
click at [445, 478] on div "If you have trained your staff on HIPAA, but not on specific policies and proce…" at bounding box center [489, 453] width 397 height 47
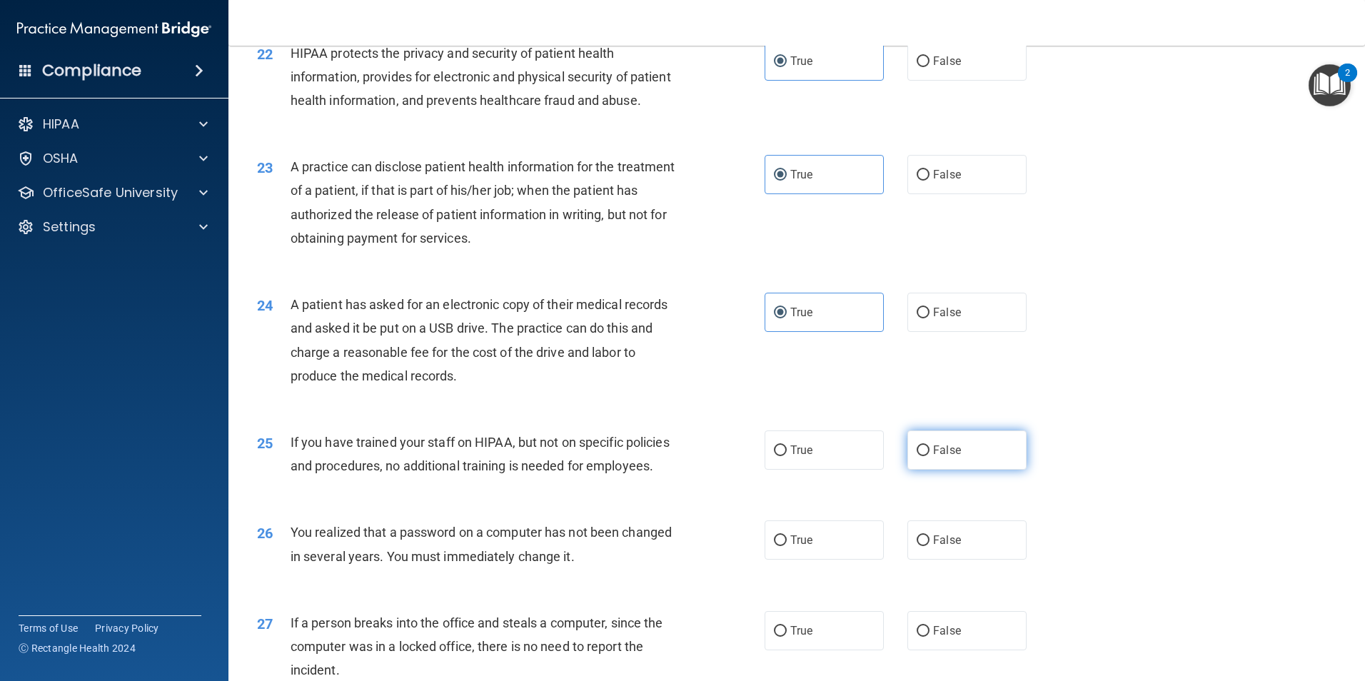
click at [937, 470] on label "False" at bounding box center [966, 449] width 119 height 39
click at [929, 456] on input "False" at bounding box center [923, 450] width 13 height 11
radio input "true"
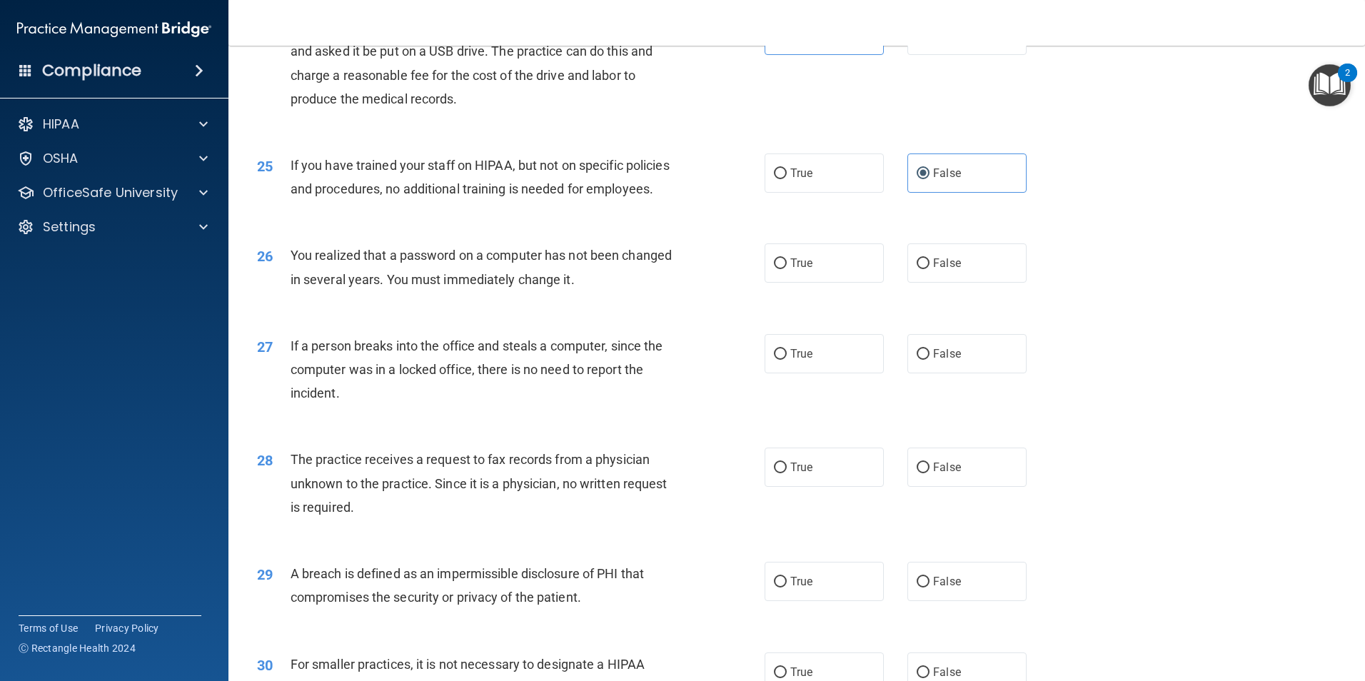
scroll to position [2498, 0]
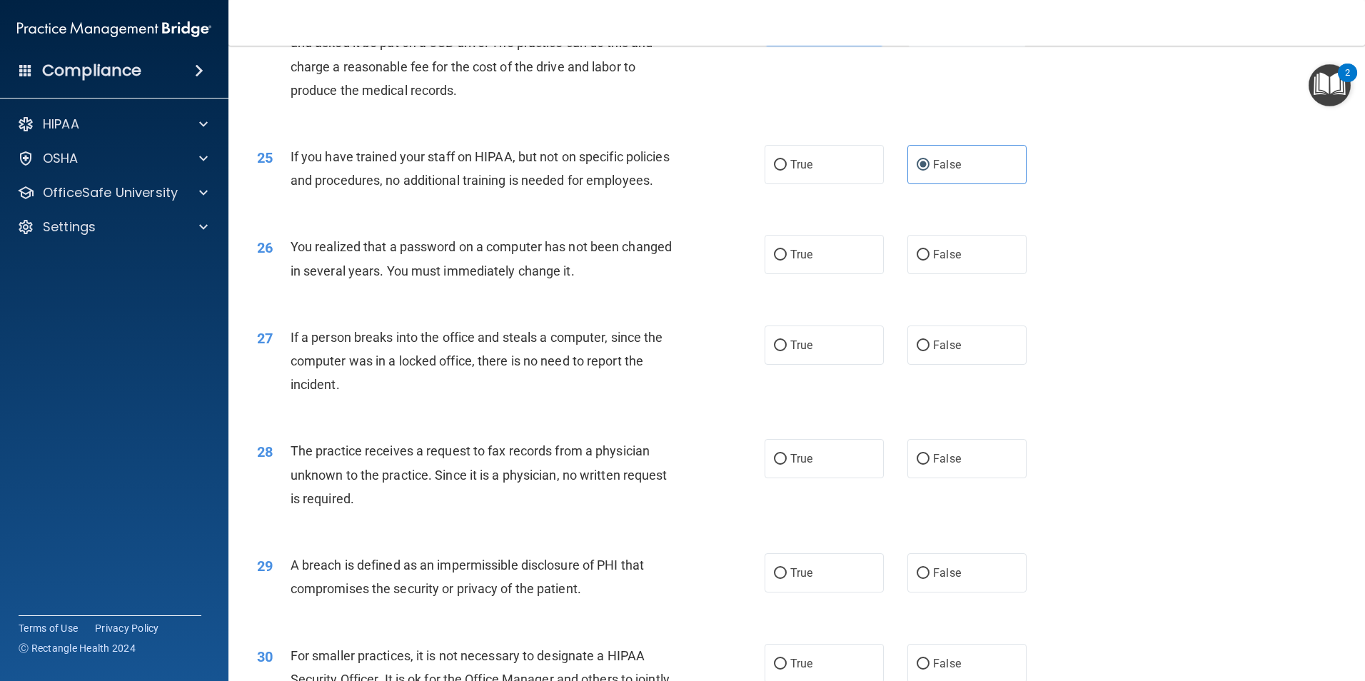
click at [455, 278] on span "You realized that a password on a computer has not been changed in several year…" at bounding box center [481, 258] width 381 height 39
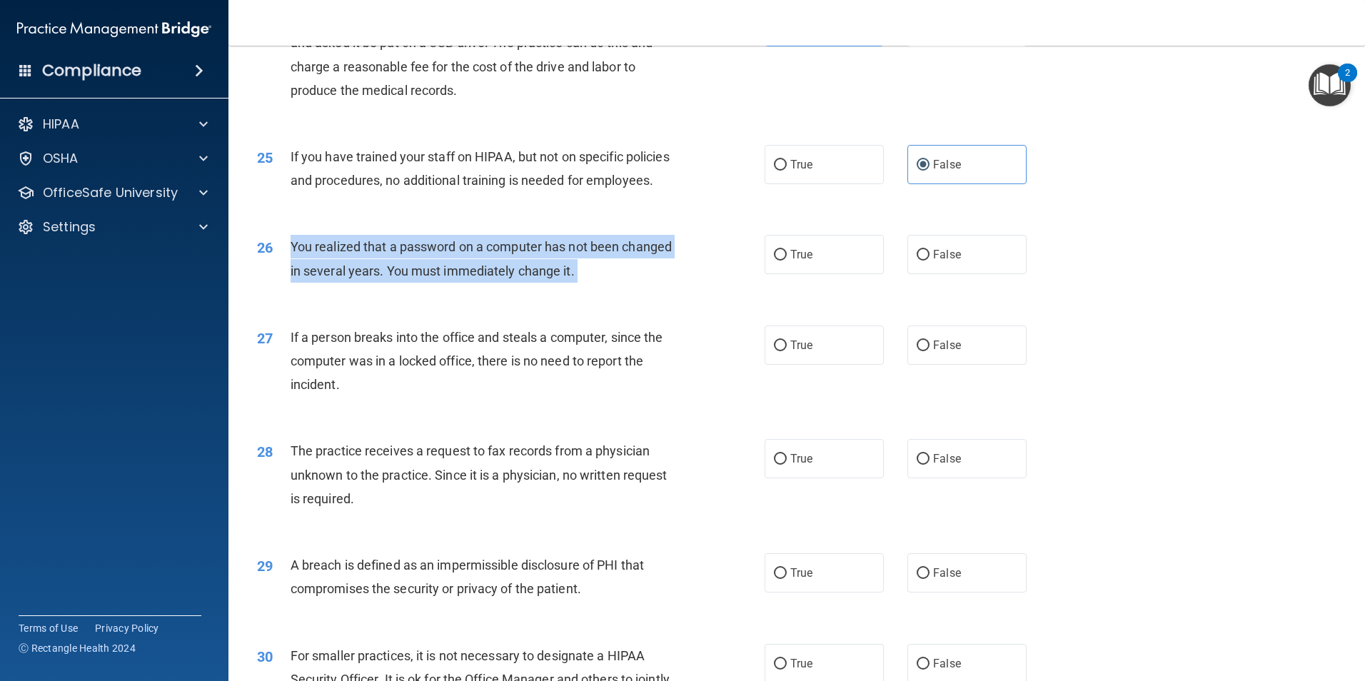
click at [455, 278] on span "You realized that a password on a computer has not been changed in several year…" at bounding box center [481, 258] width 381 height 39
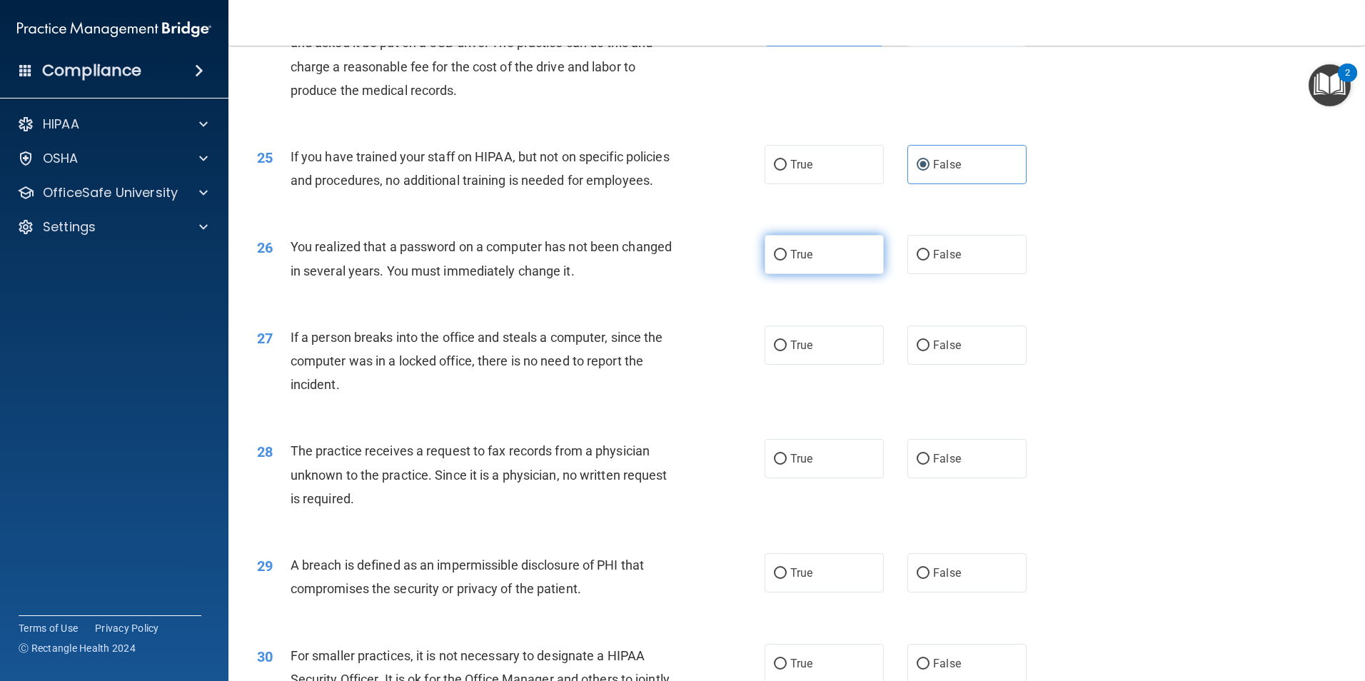
click at [790, 261] on span "True" at bounding box center [801, 255] width 22 height 14
click at [785, 261] on input "True" at bounding box center [780, 255] width 13 height 11
radio input "true"
click at [443, 397] on div "If a person breaks into the office and steals a computer, since the computer wa…" at bounding box center [489, 361] width 397 height 71
click at [443, 392] on span "If a person breaks into the office and steals a computer, since the computer wa…" at bounding box center [477, 361] width 373 height 62
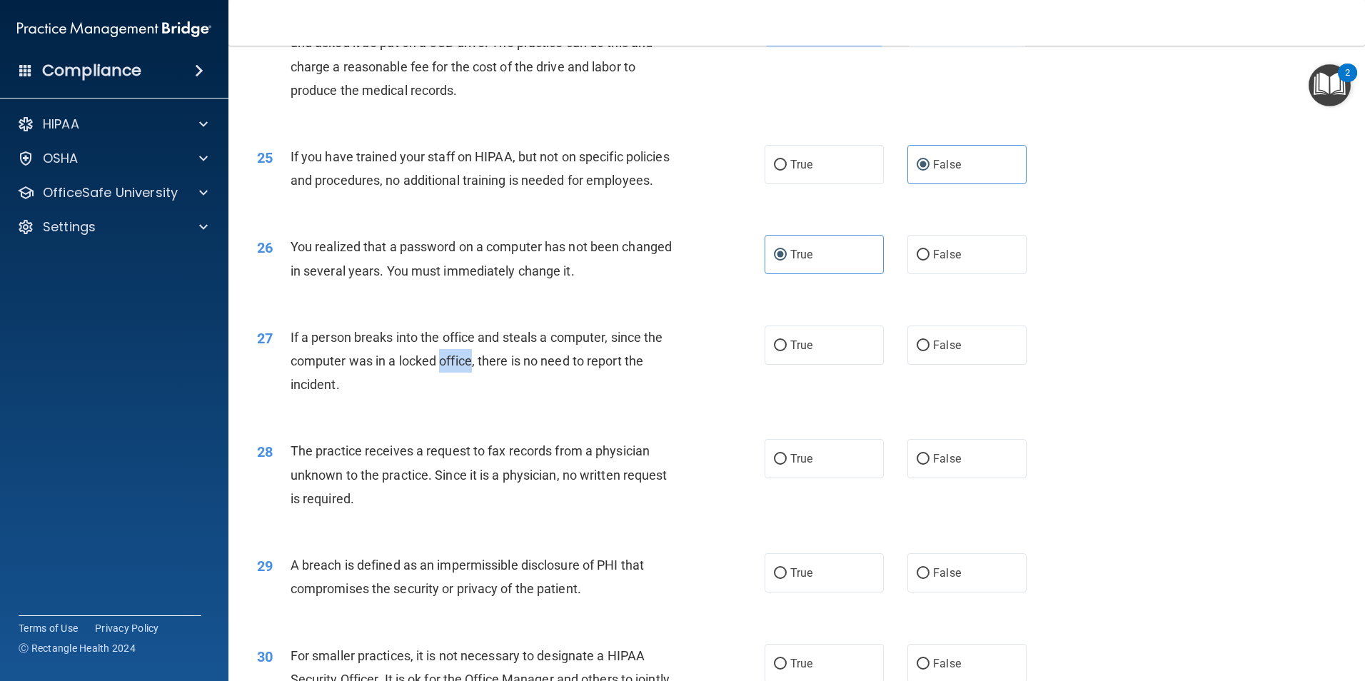
click at [443, 392] on span "If a person breaks into the office and steals a computer, since the computer wa…" at bounding box center [477, 361] width 373 height 62
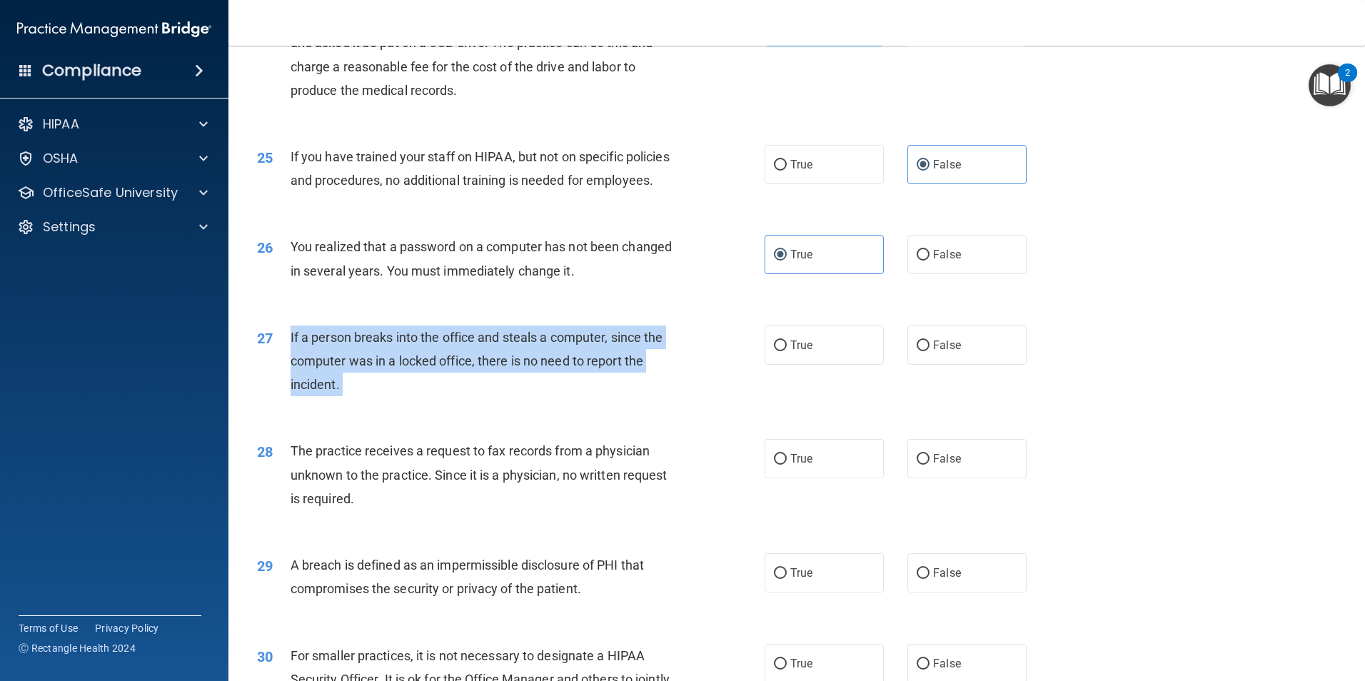
click at [443, 392] on span "If a person breaks into the office and steals a computer, since the computer wa…" at bounding box center [477, 361] width 373 height 62
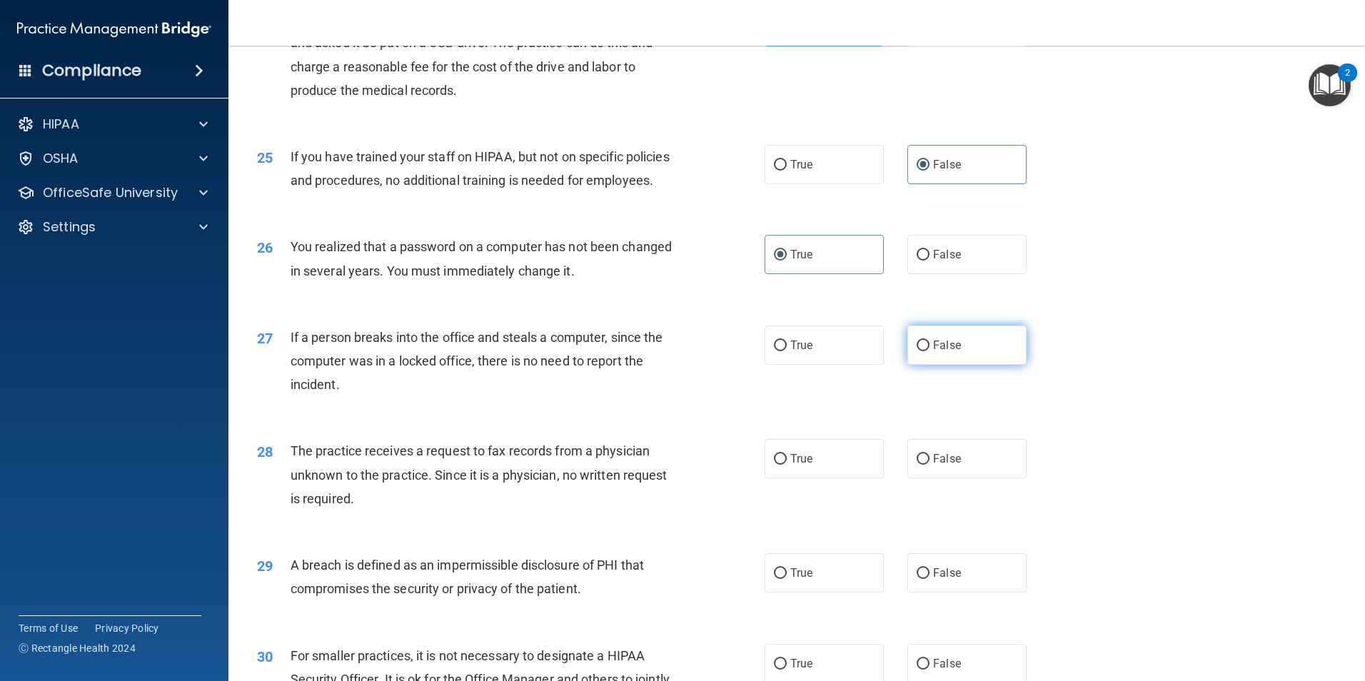
click at [952, 352] on span "False" at bounding box center [947, 345] width 28 height 14
click at [929, 351] on input "False" at bounding box center [923, 346] width 13 height 11
radio input "true"
click at [468, 505] on span "The practice receives a request to fax records from a physician unknown to the …" at bounding box center [479, 474] width 377 height 62
click at [467, 505] on span "The practice receives a request to fax records from a physician unknown to the …" at bounding box center [479, 474] width 377 height 62
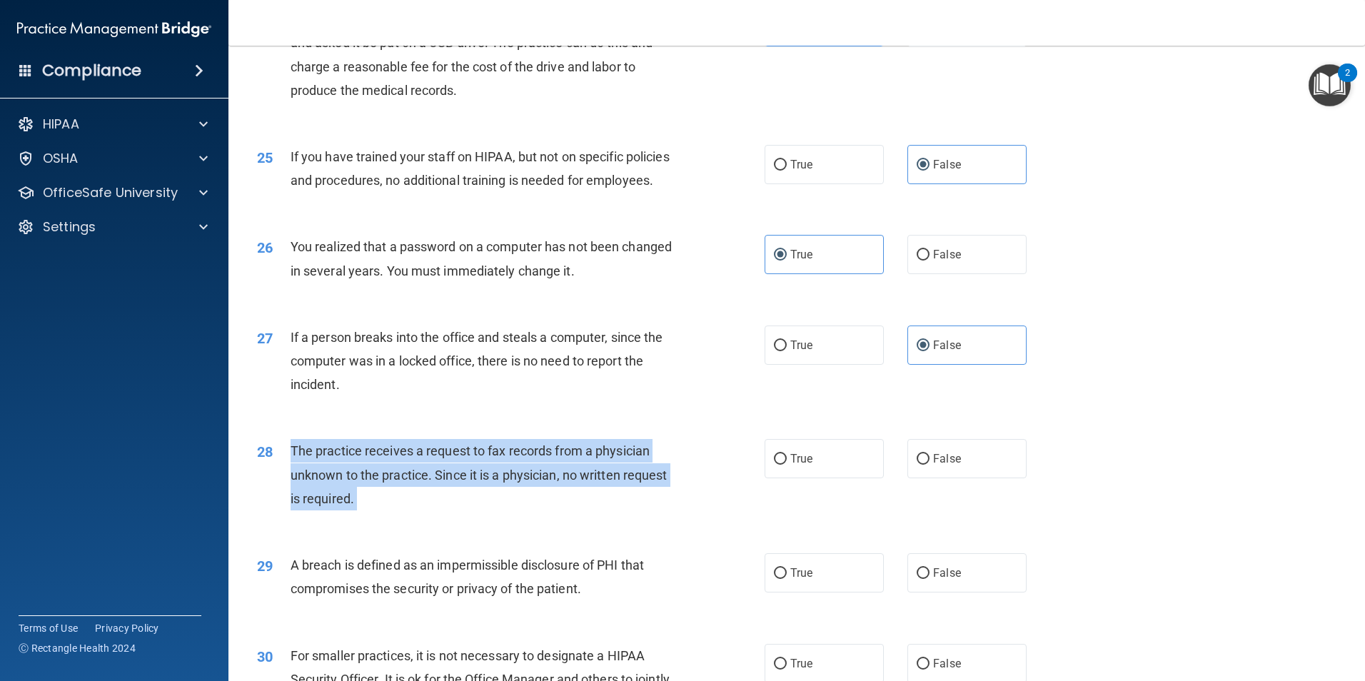
click at [467, 505] on span "The practice receives a request to fax records from a physician unknown to the …" at bounding box center [479, 474] width 377 height 62
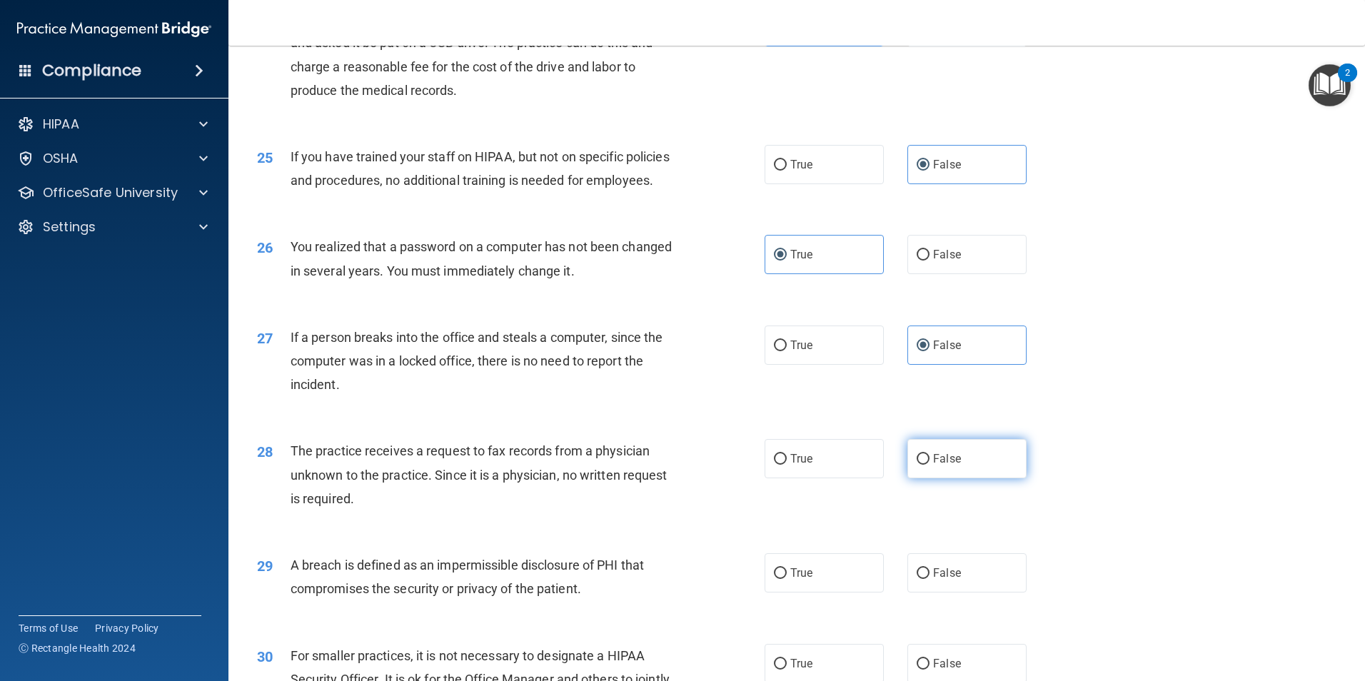
click at [957, 478] on label "False" at bounding box center [966, 458] width 119 height 39
click at [929, 465] on input "False" at bounding box center [923, 459] width 13 height 11
radio input "true"
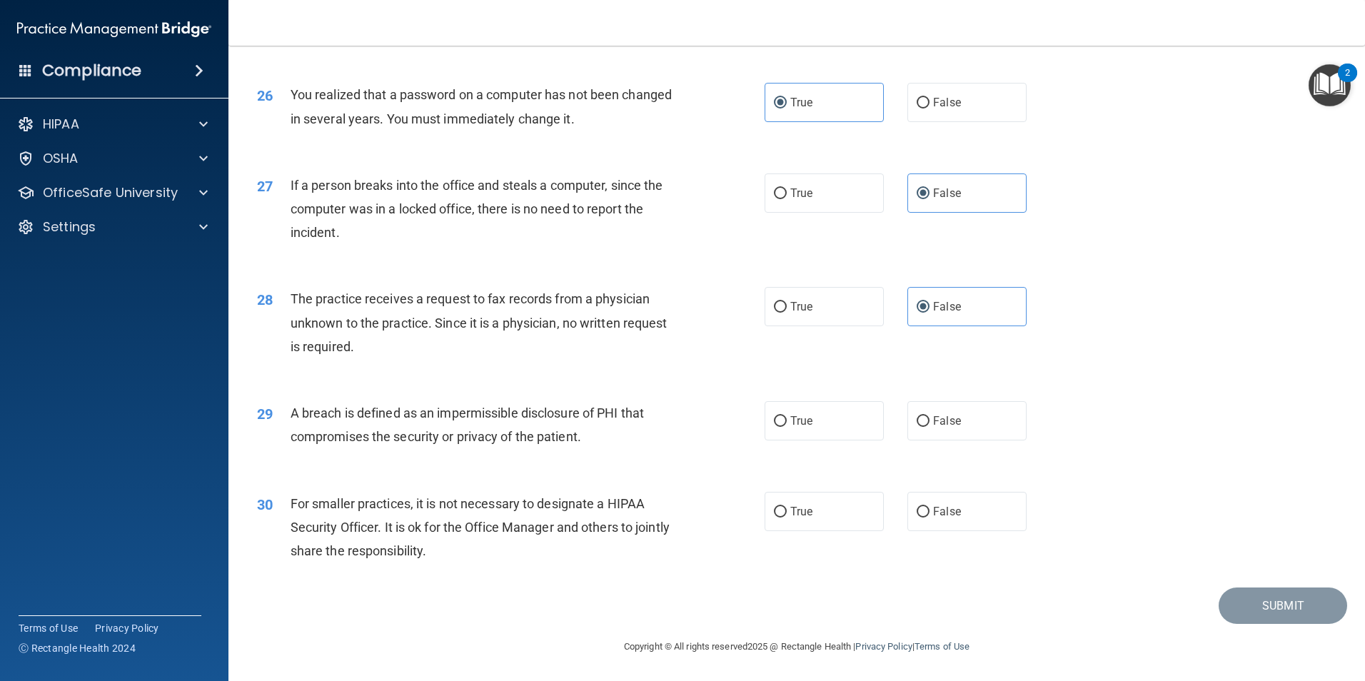
scroll to position [2721, 0]
click at [452, 433] on span "A breach is defined as an impermissible disclosure of PHI that compromises the …" at bounding box center [467, 424] width 353 height 39
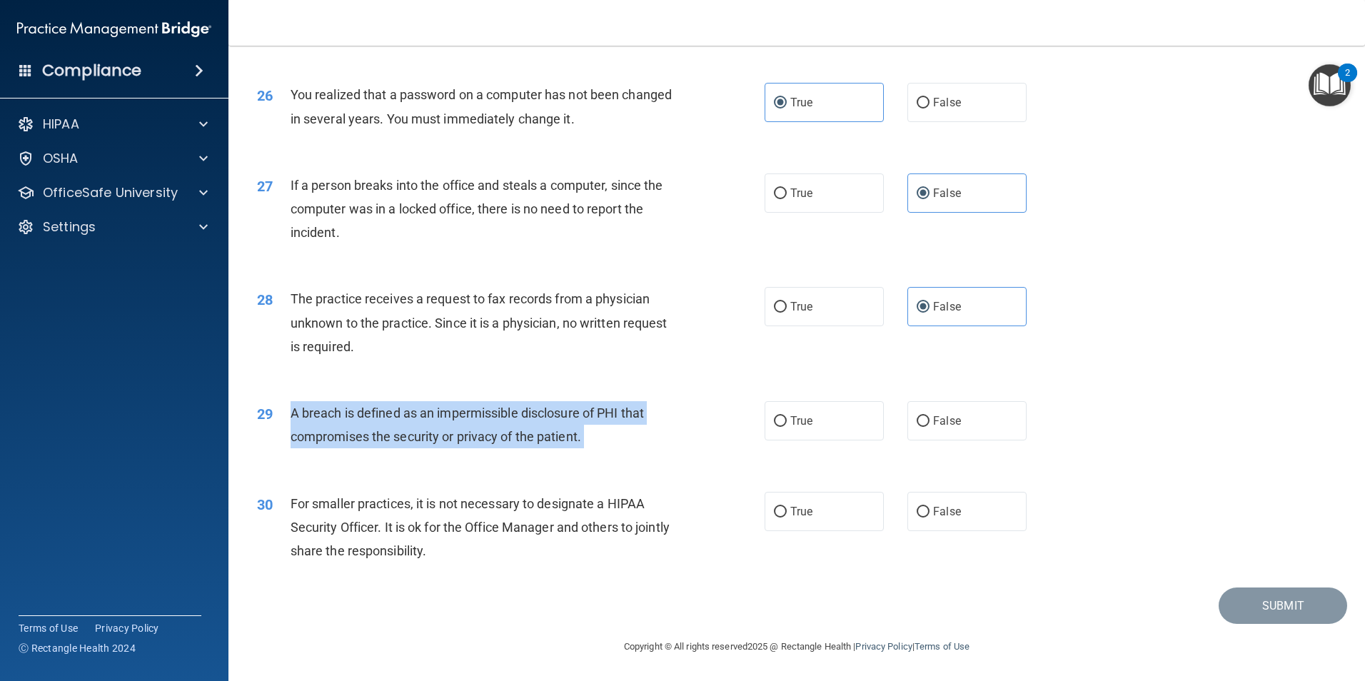
click at [452, 433] on span "A breach is defined as an impermissible disclosure of PHI that compromises the …" at bounding box center [467, 424] width 353 height 39
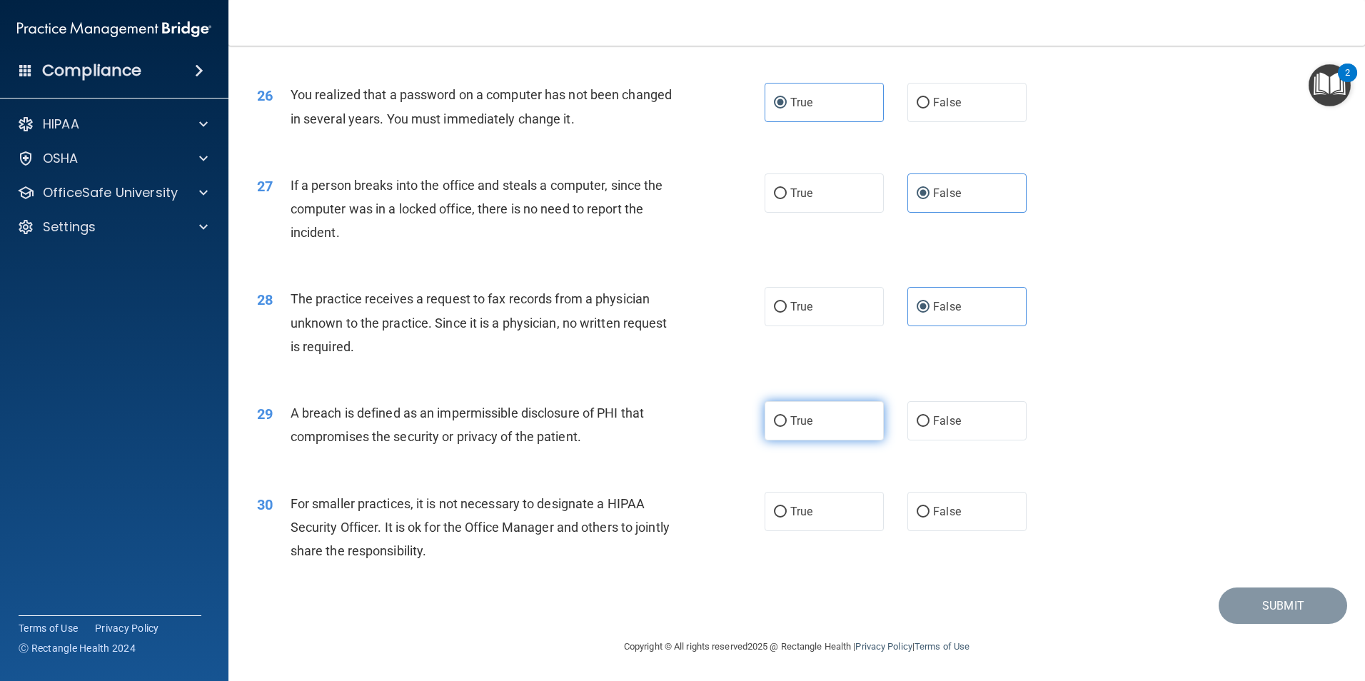
click at [835, 426] on label "True" at bounding box center [824, 420] width 119 height 39
click at [787, 426] on input "True" at bounding box center [780, 421] width 13 height 11
radio input "true"
click at [428, 524] on span "For smaller practices, it is not necessary to designate a HIPAA Security Office…" at bounding box center [480, 527] width 379 height 62
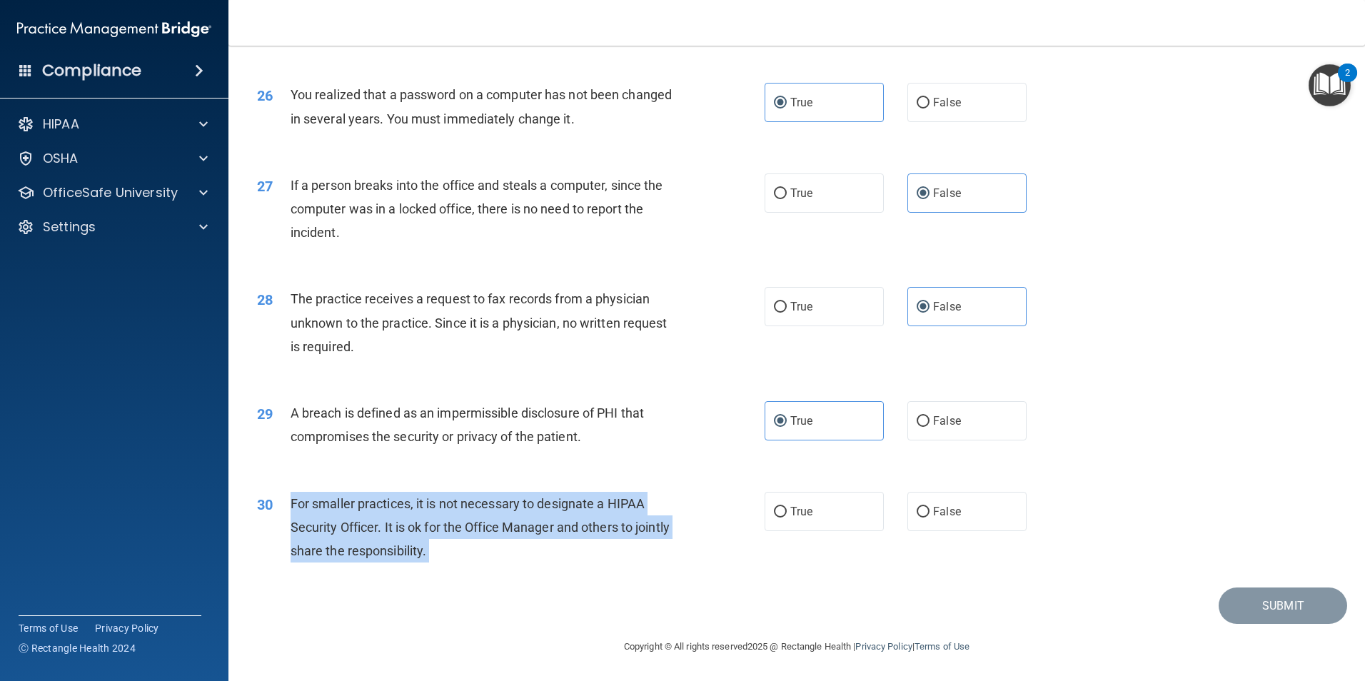
click at [428, 524] on span "For smaller practices, it is not necessary to designate a HIPAA Security Office…" at bounding box center [480, 527] width 379 height 62
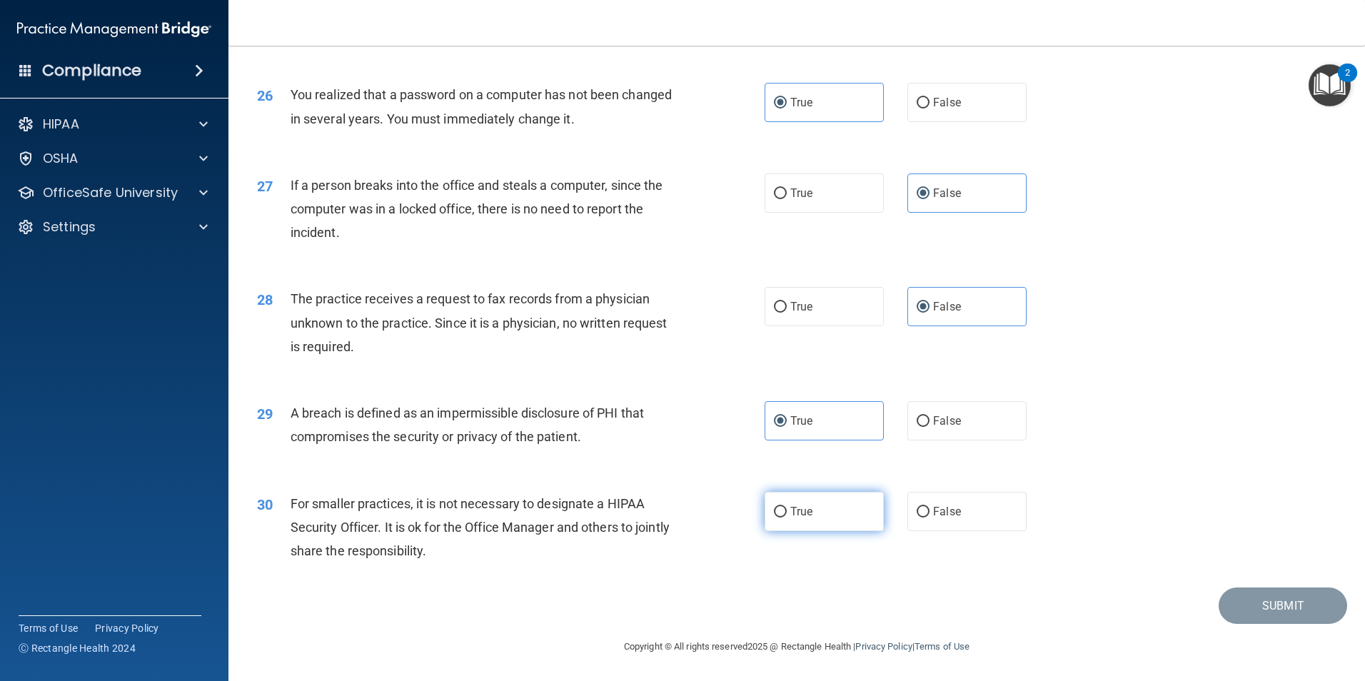
click at [800, 506] on span "True" at bounding box center [801, 512] width 22 height 14
click at [787, 507] on input "True" at bounding box center [780, 512] width 13 height 11
radio input "true"
click at [1258, 602] on button "Submit" at bounding box center [1283, 606] width 128 height 36
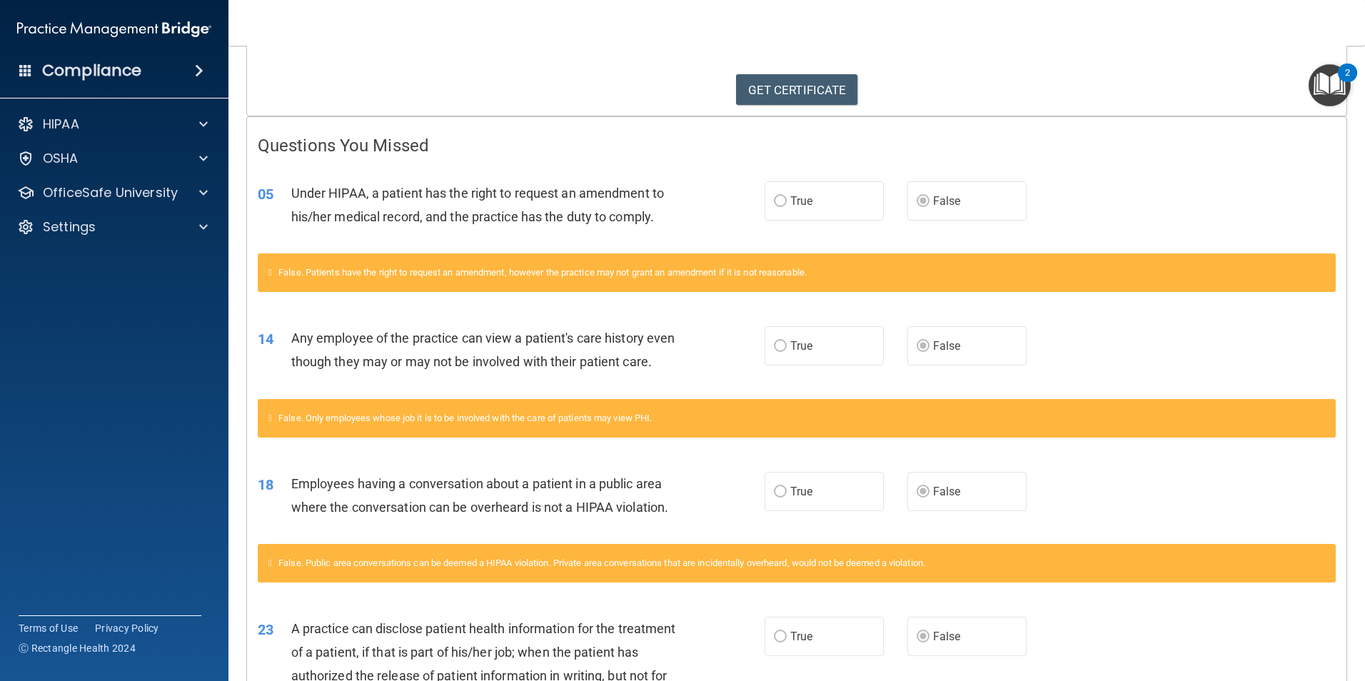
scroll to position [428, 0]
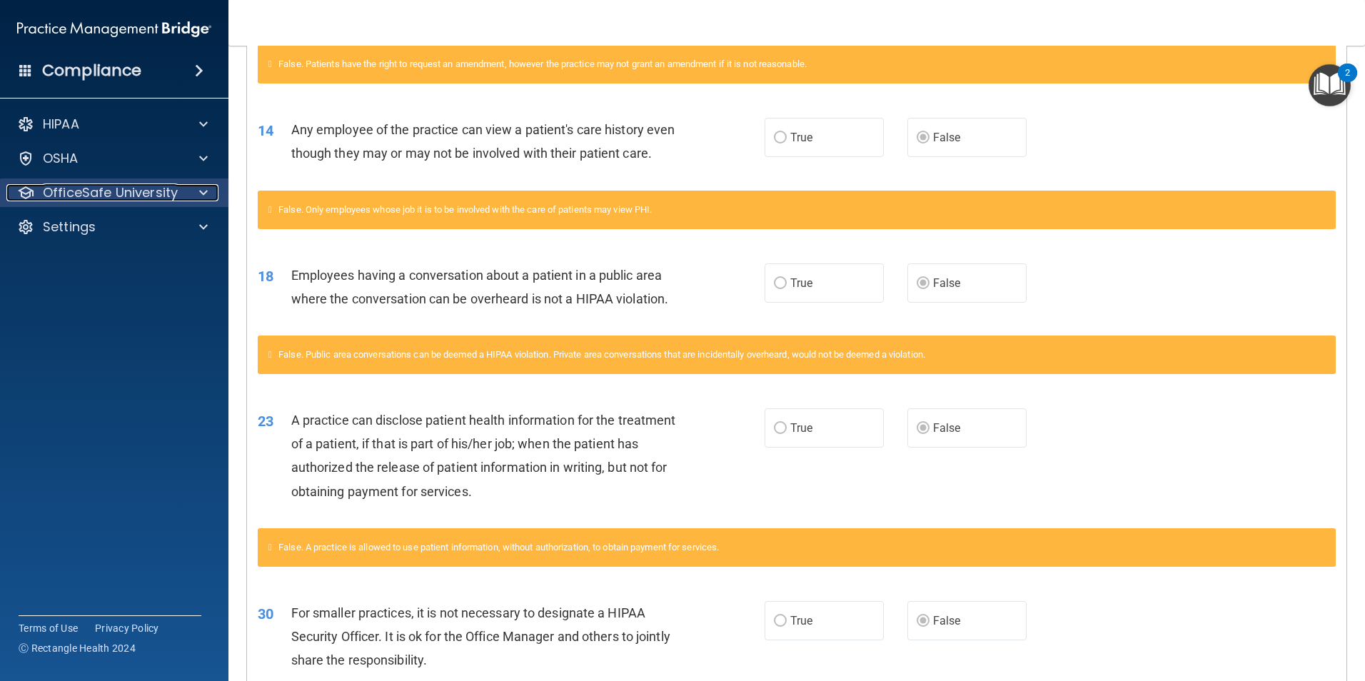
click at [185, 188] on div at bounding box center [201, 192] width 36 height 17
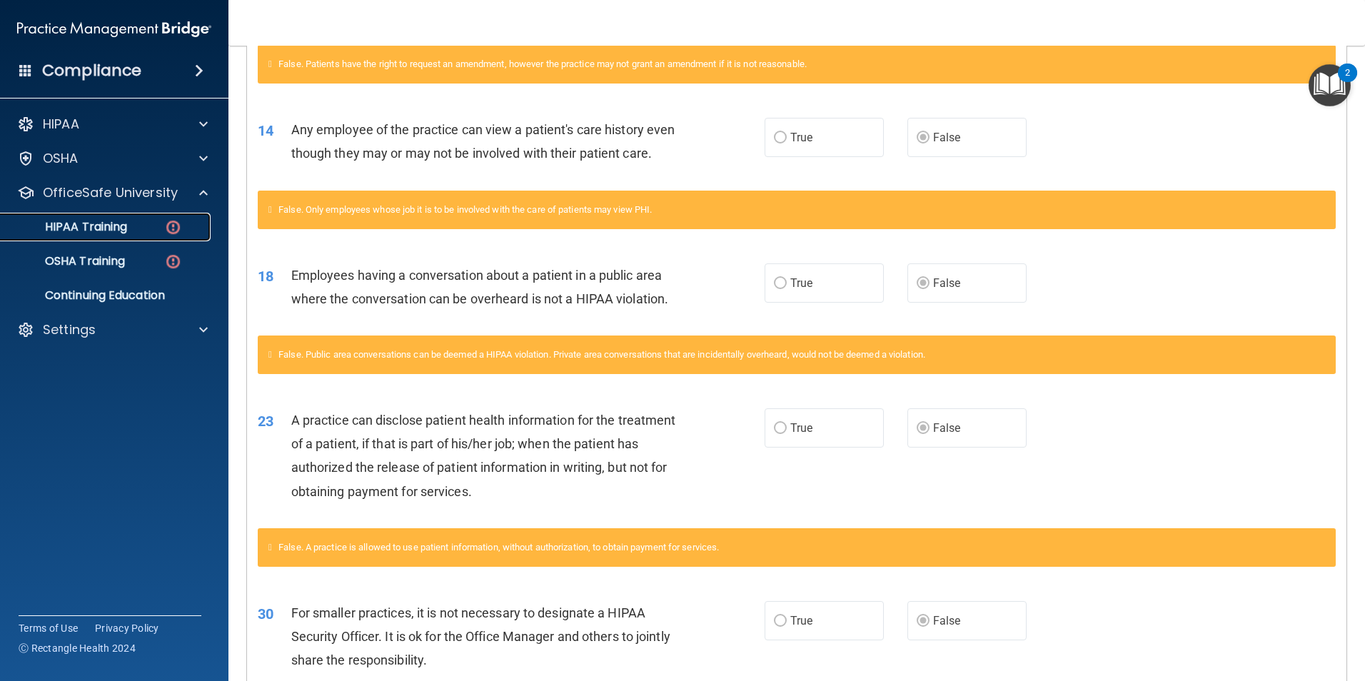
click at [185, 226] on div "HIPAA Training" at bounding box center [106, 227] width 195 height 14
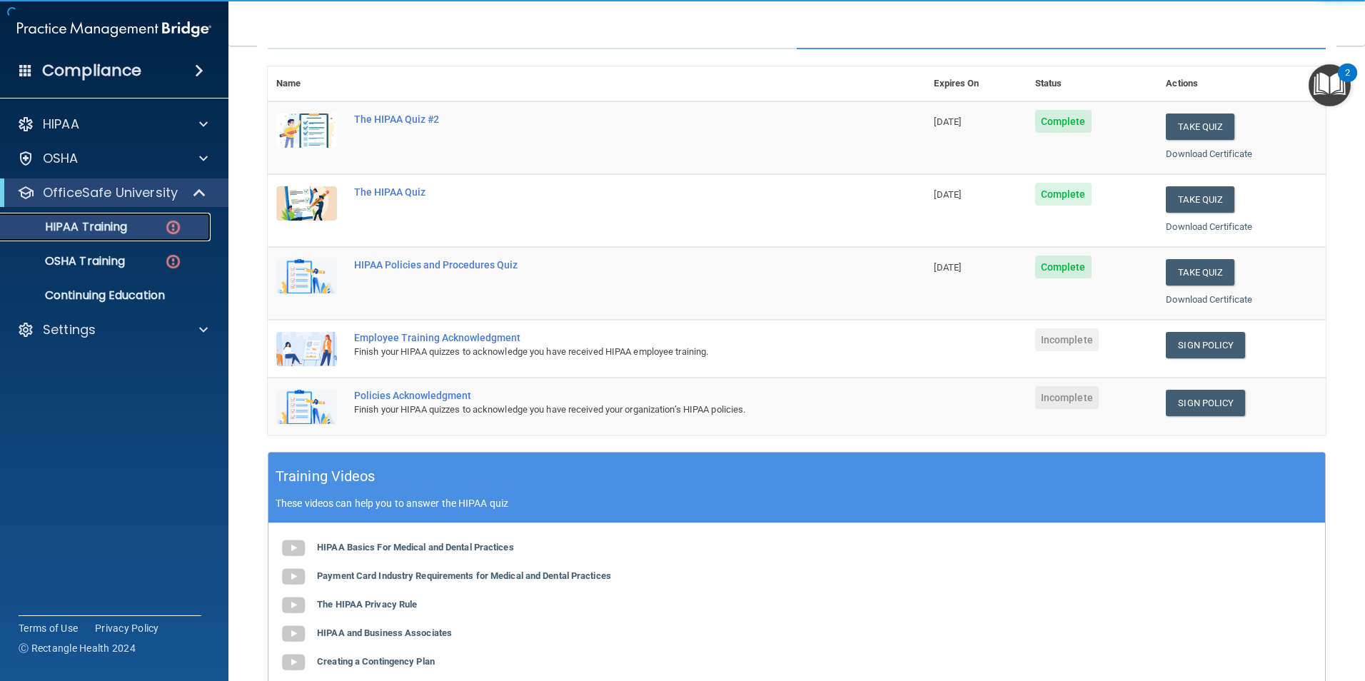
scroll to position [79, 0]
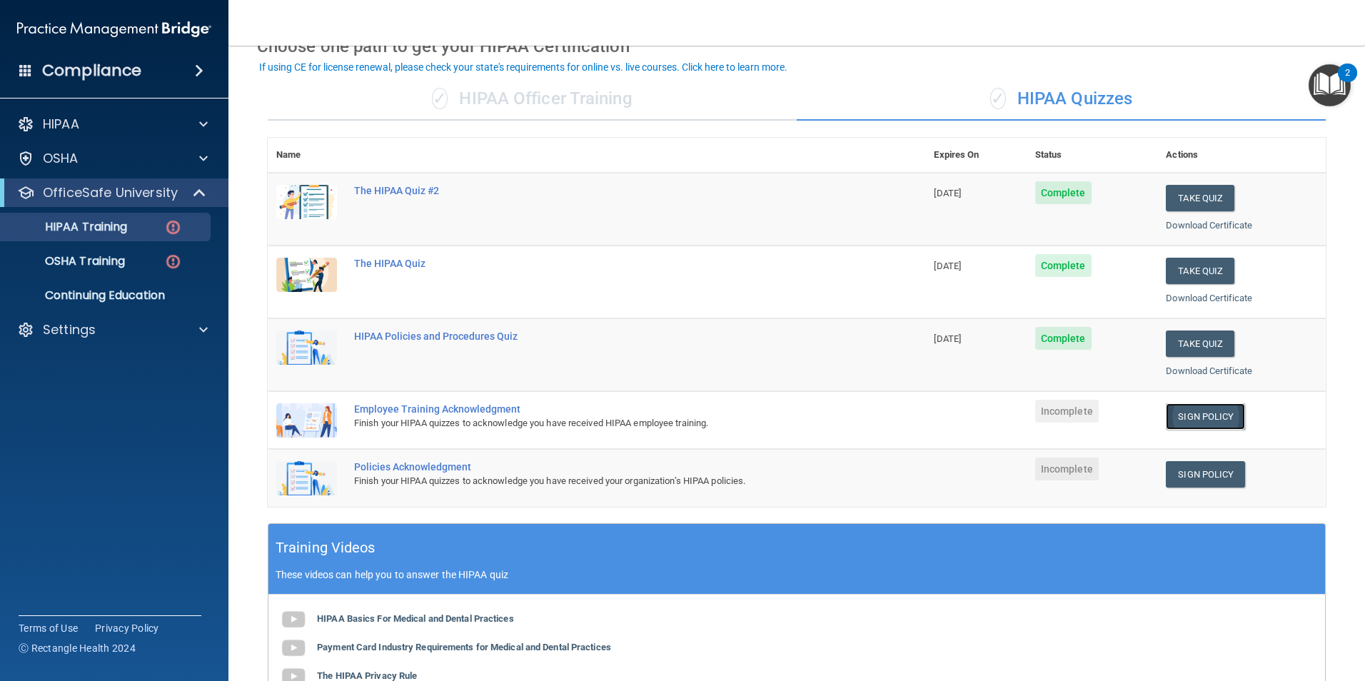
click at [1198, 414] on link "Sign Policy" at bounding box center [1205, 416] width 79 height 26
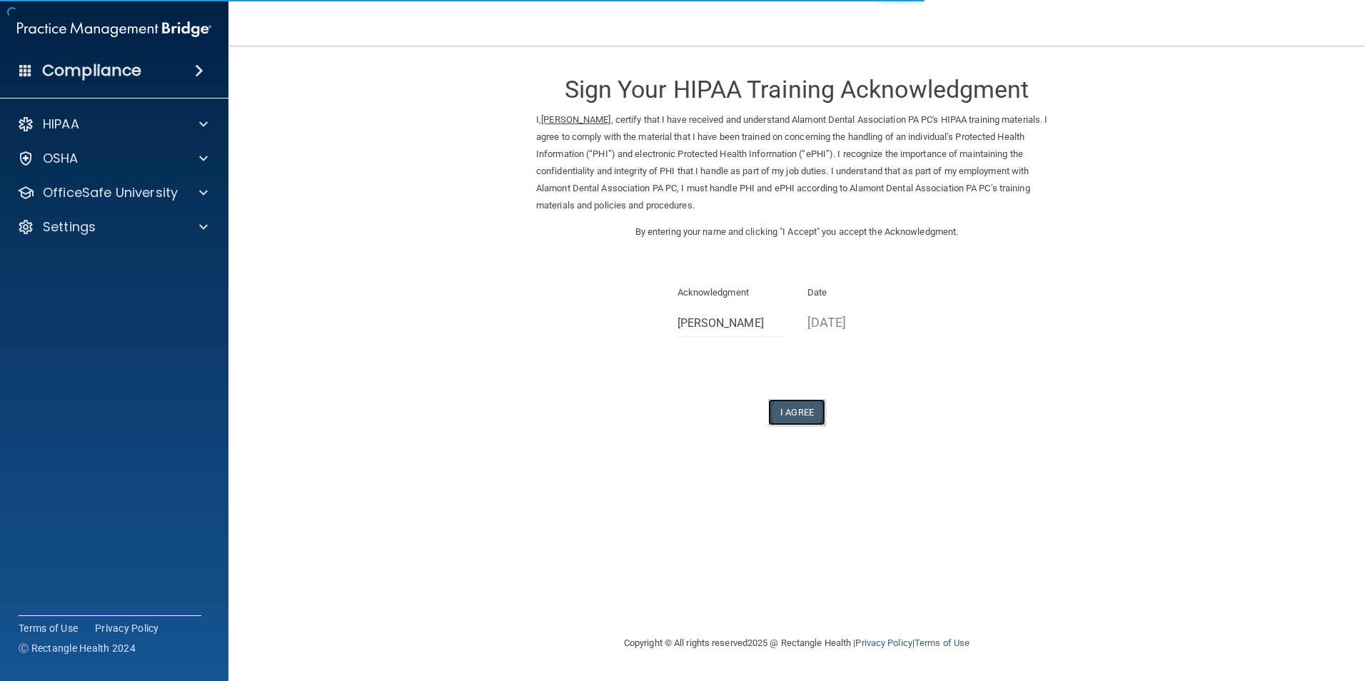
click at [811, 413] on button "I Agree" at bounding box center [796, 412] width 57 height 26
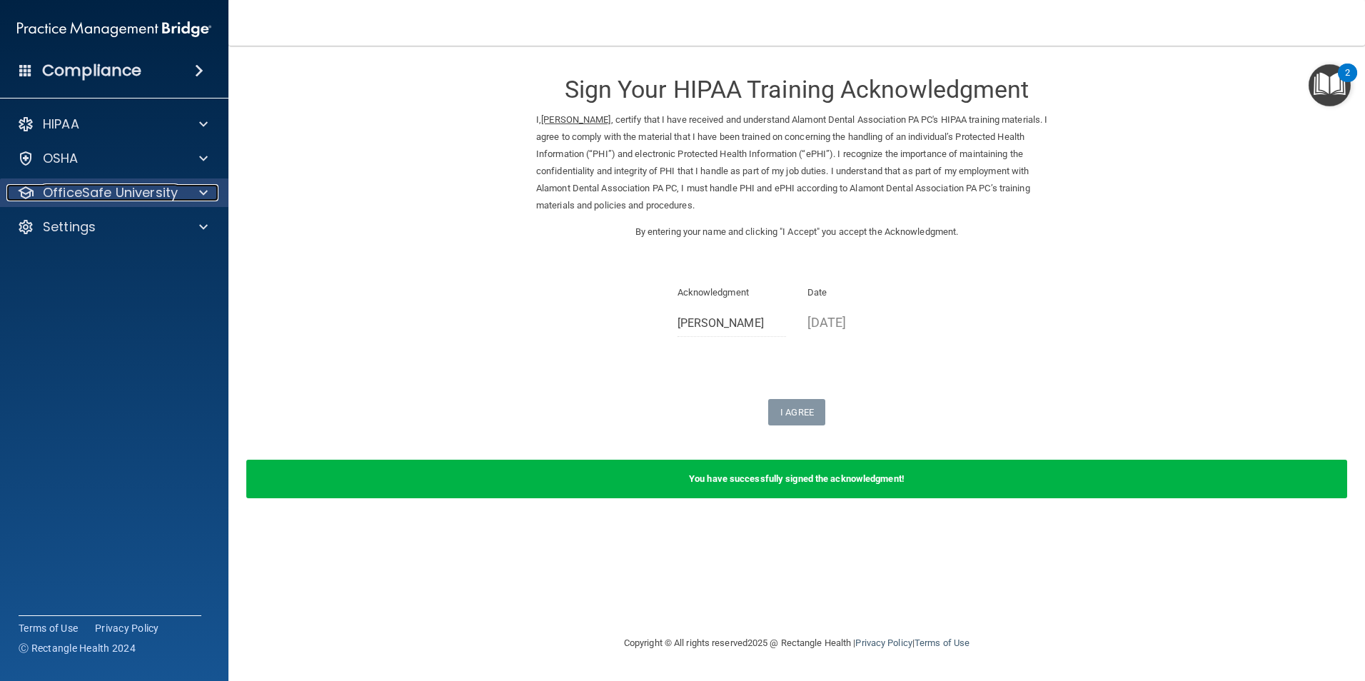
click at [171, 188] on p "OfficeSafe University" at bounding box center [110, 192] width 135 height 17
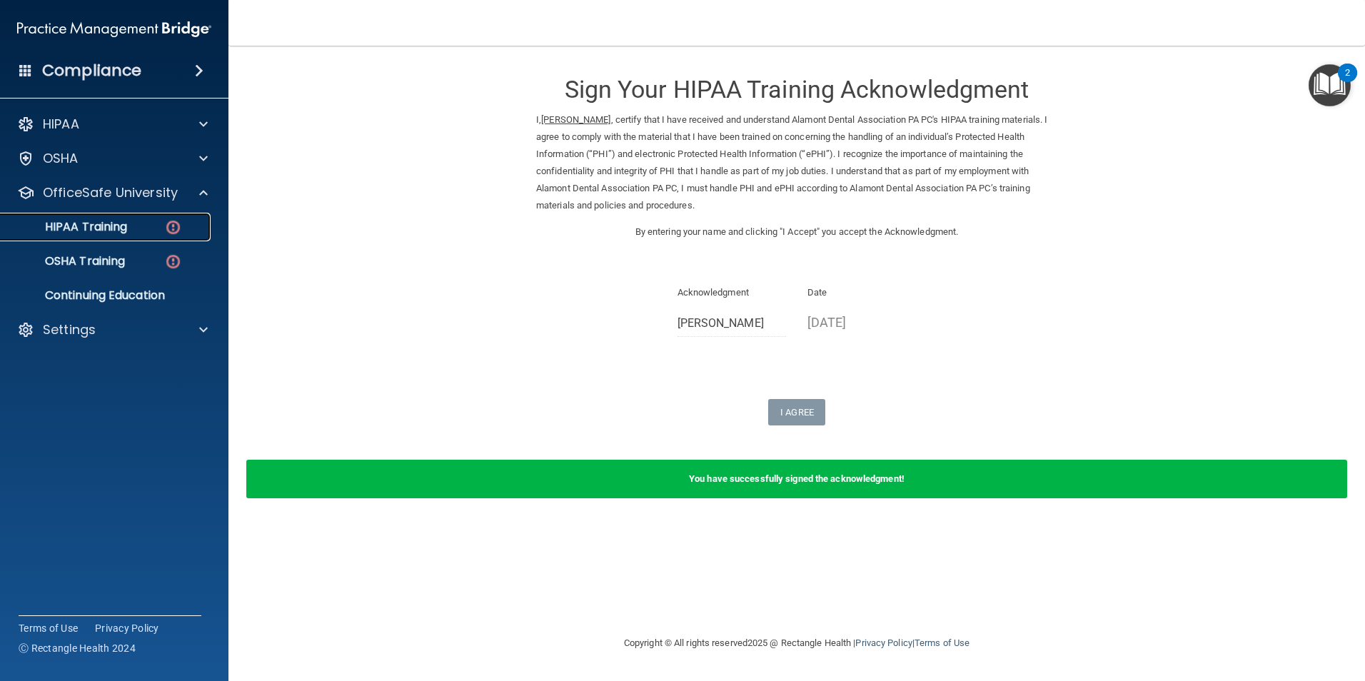
click at [182, 224] on div "HIPAA Training" at bounding box center [106, 227] width 195 height 14
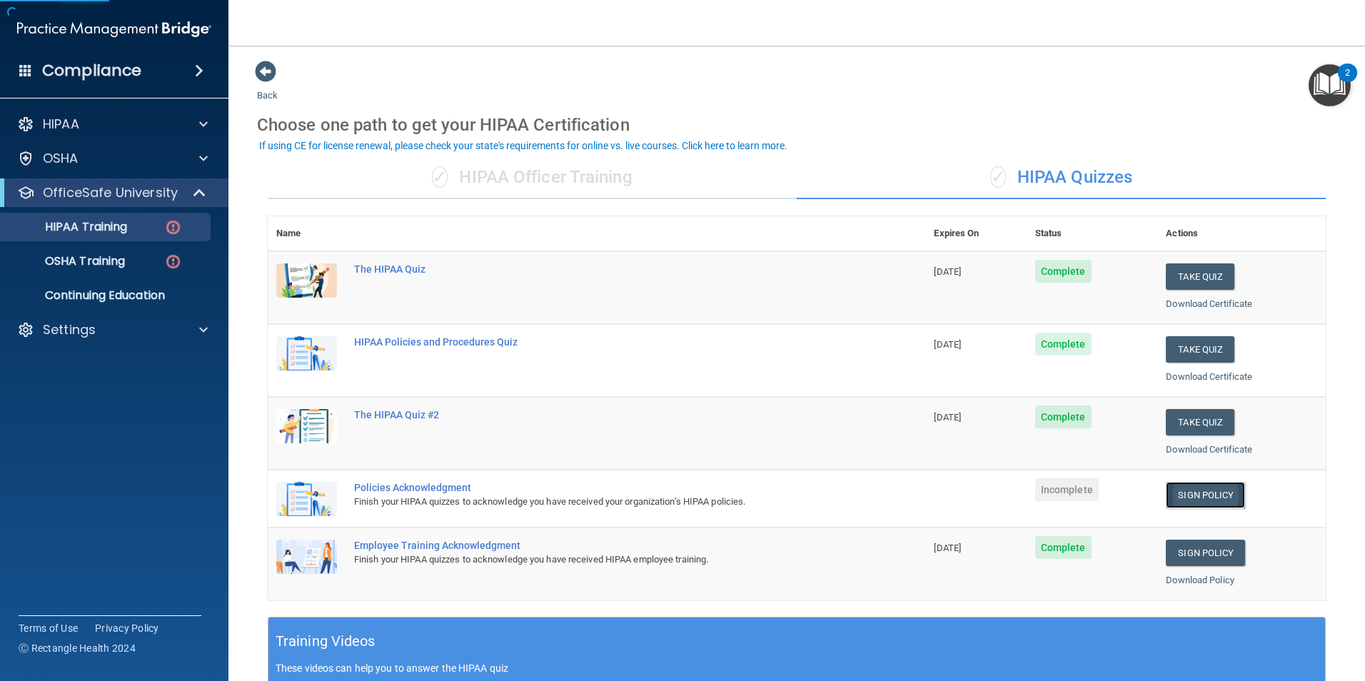
click at [1194, 489] on link "Sign Policy" at bounding box center [1205, 495] width 79 height 26
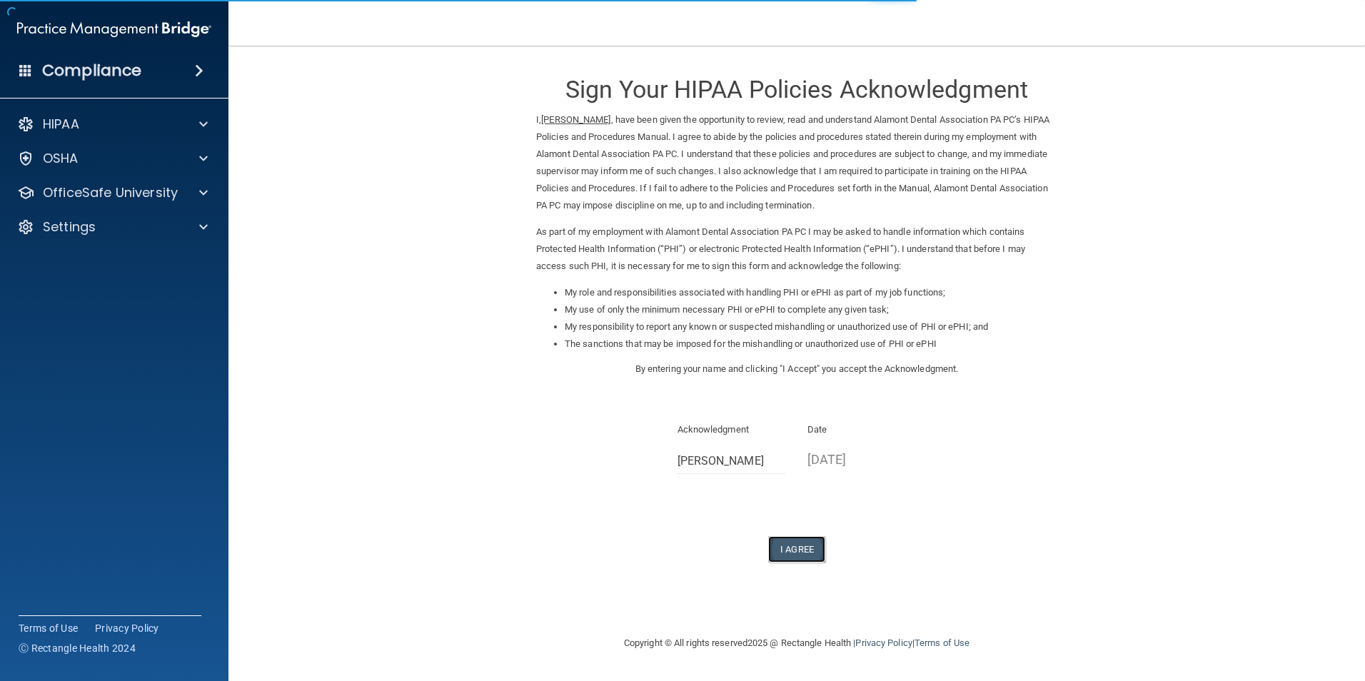
click at [795, 545] on button "I Agree" at bounding box center [796, 549] width 57 height 26
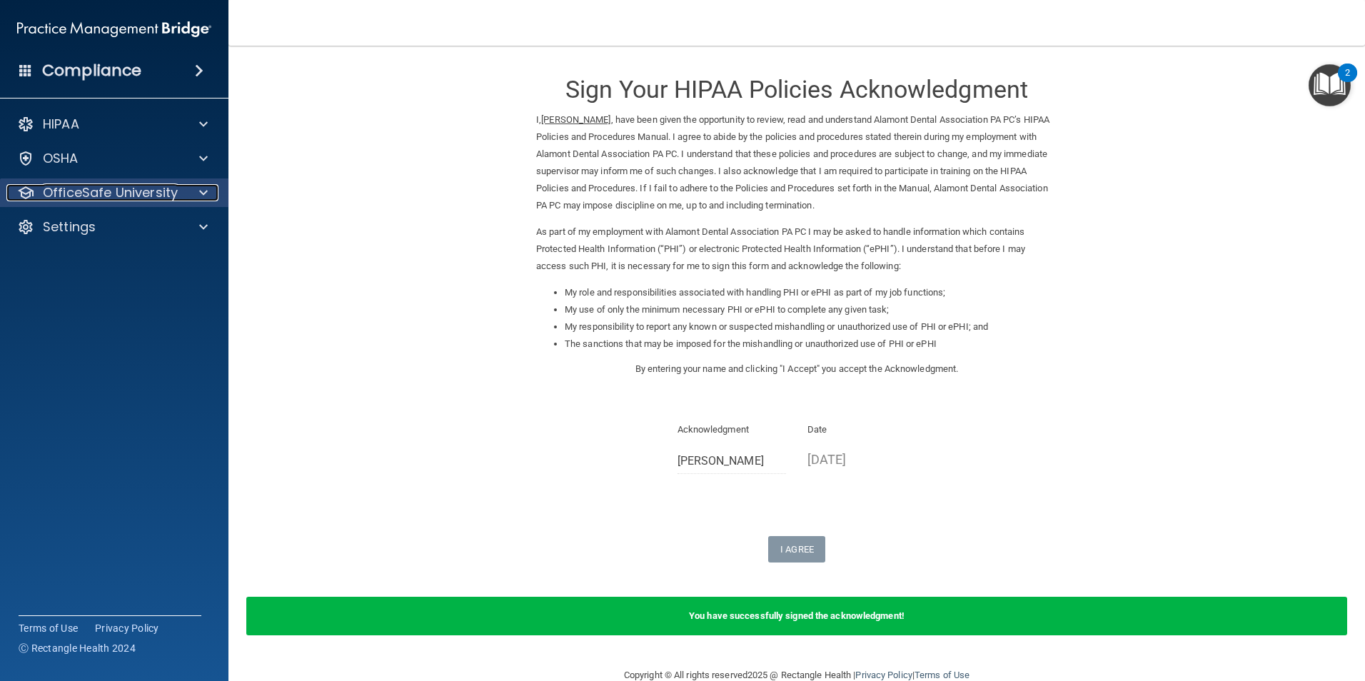
click at [146, 197] on p "OfficeSafe University" at bounding box center [110, 192] width 135 height 17
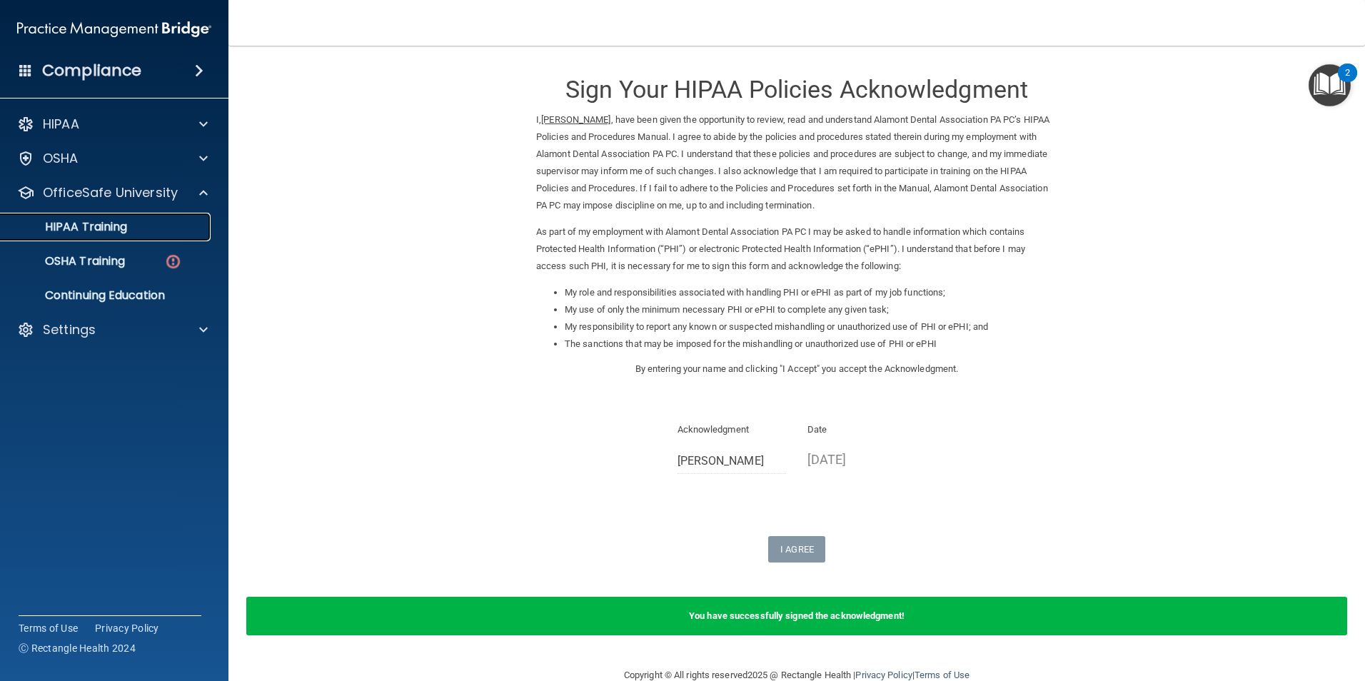
click at [165, 229] on div "HIPAA Training" at bounding box center [106, 227] width 195 height 14
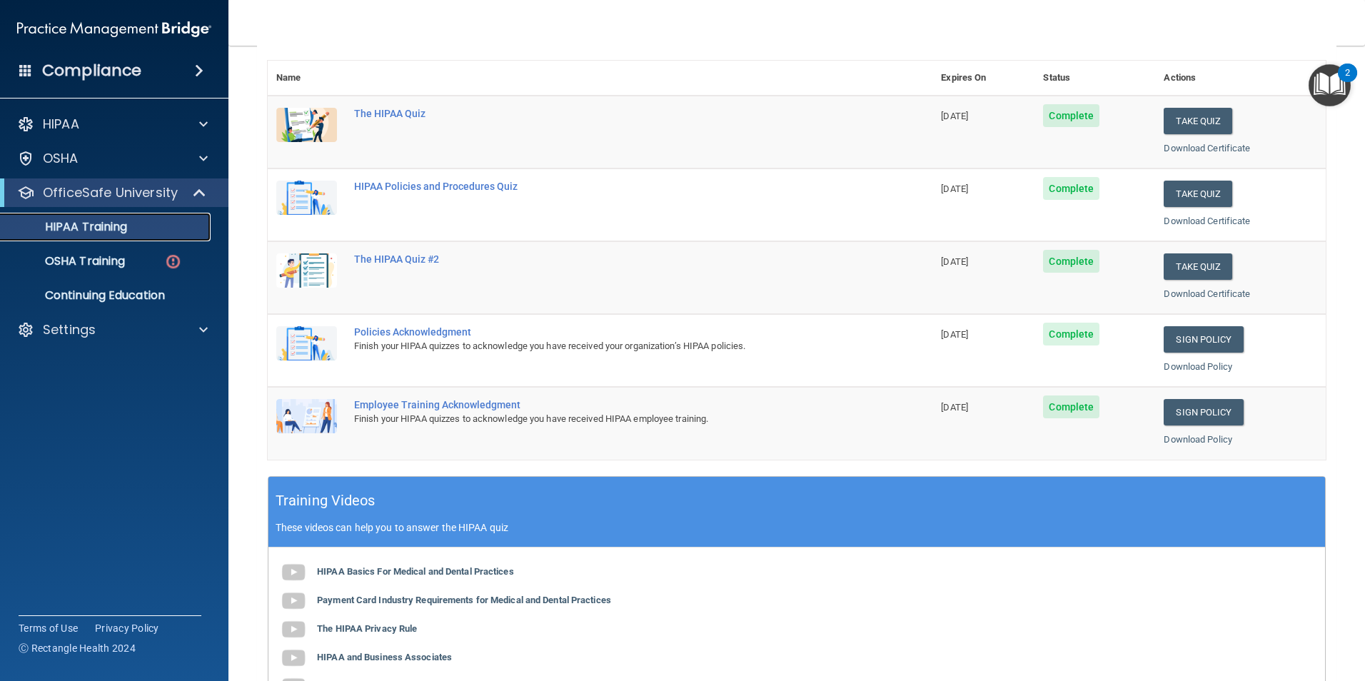
scroll to position [37, 0]
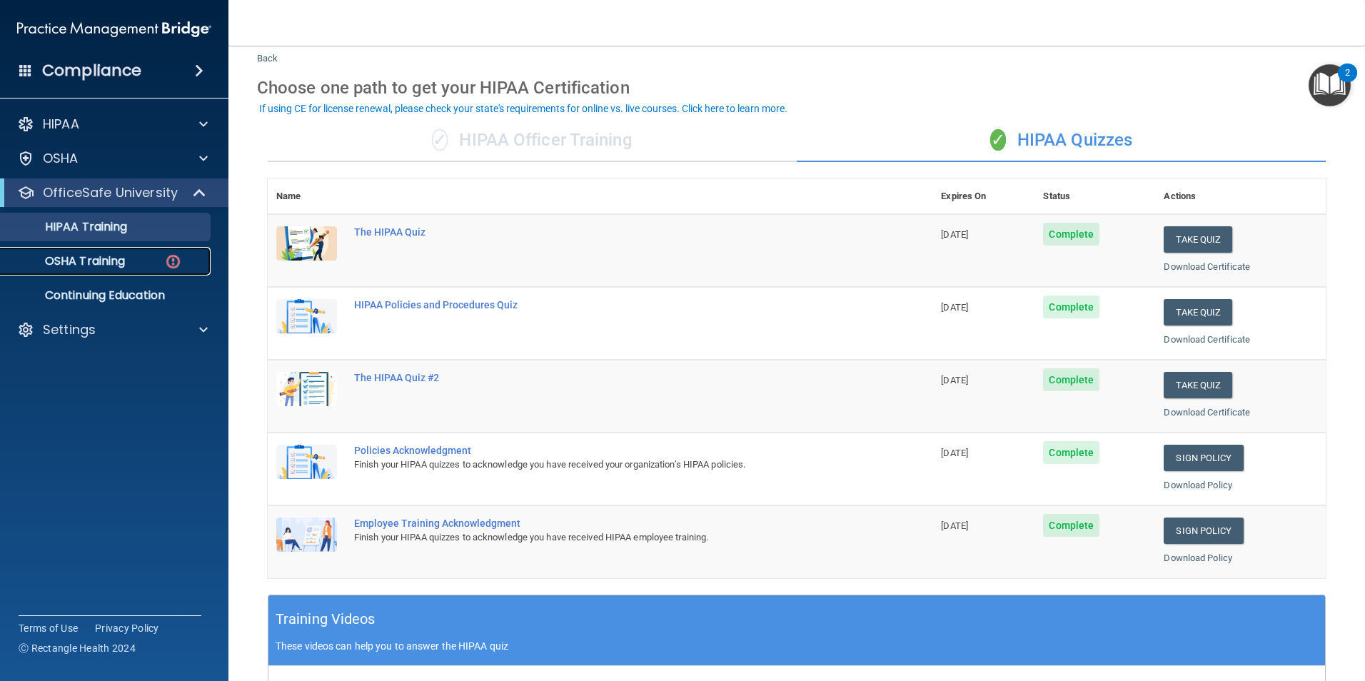
click at [153, 254] on div "OSHA Training" at bounding box center [106, 261] width 195 height 14
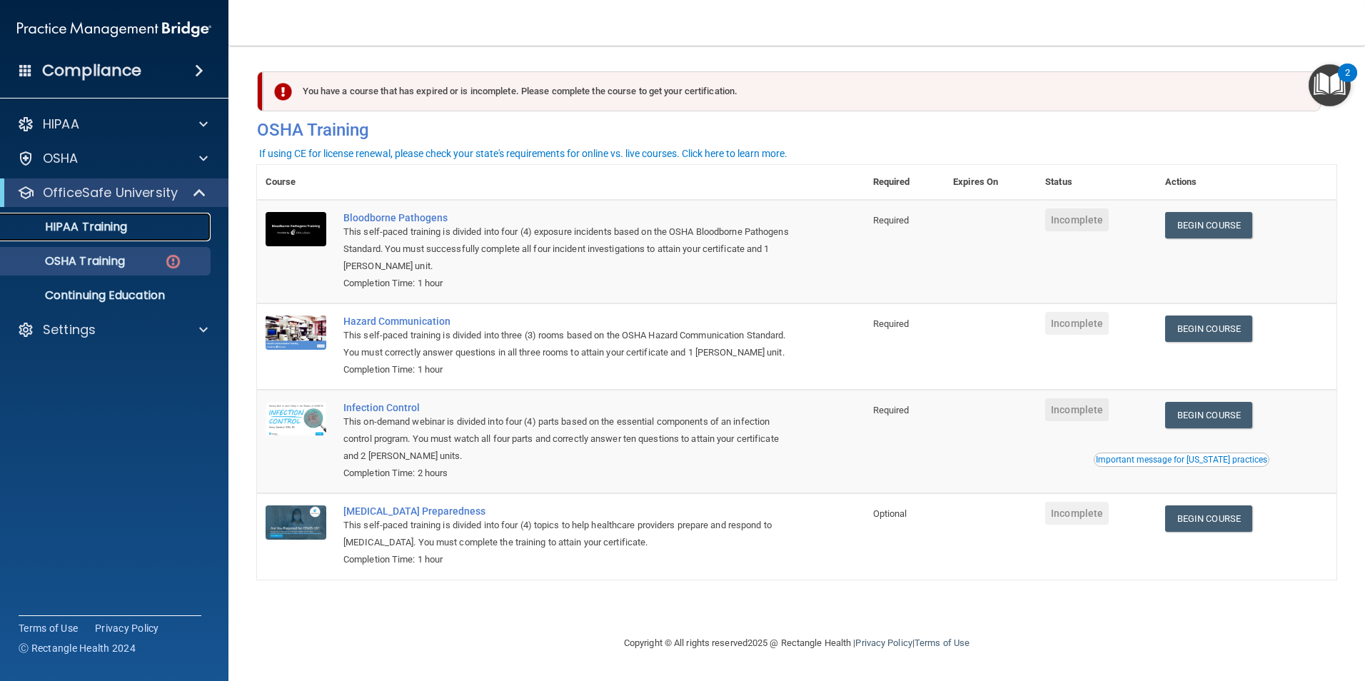
click at [114, 229] on p "HIPAA Training" at bounding box center [68, 227] width 118 height 14
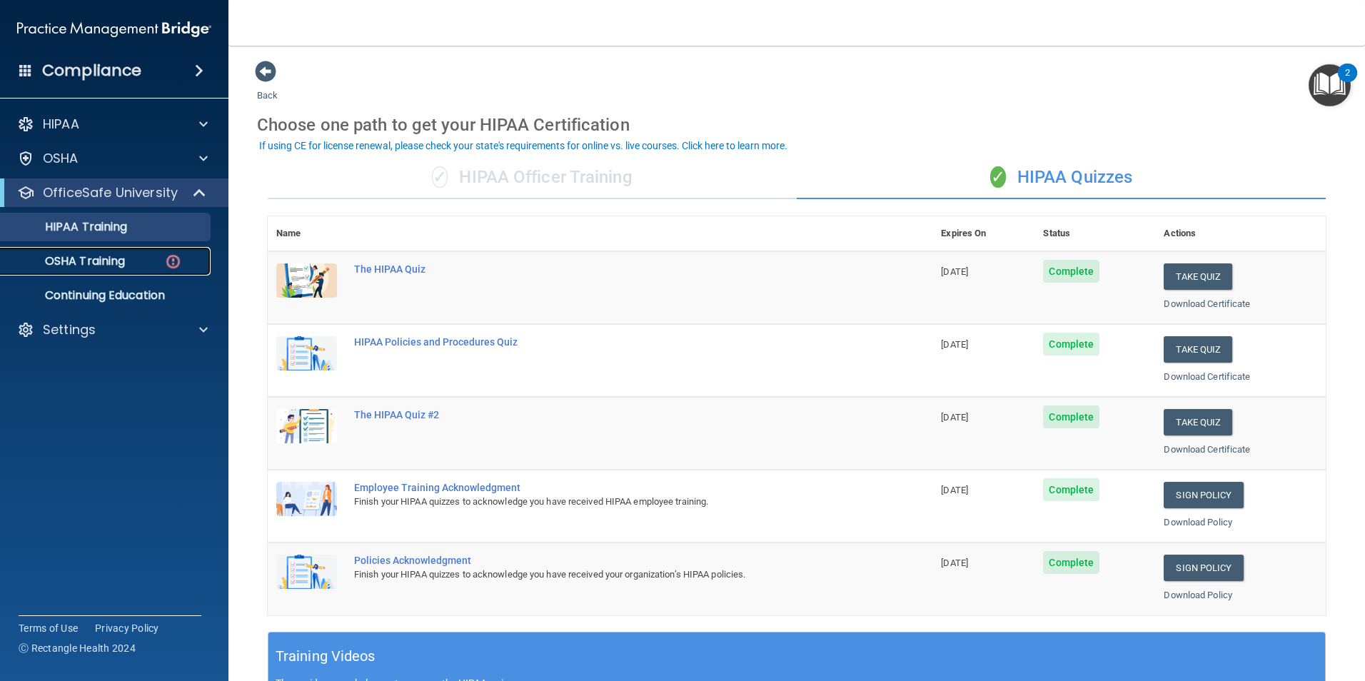
click at [152, 251] on link "OSHA Training" at bounding box center [98, 261] width 225 height 29
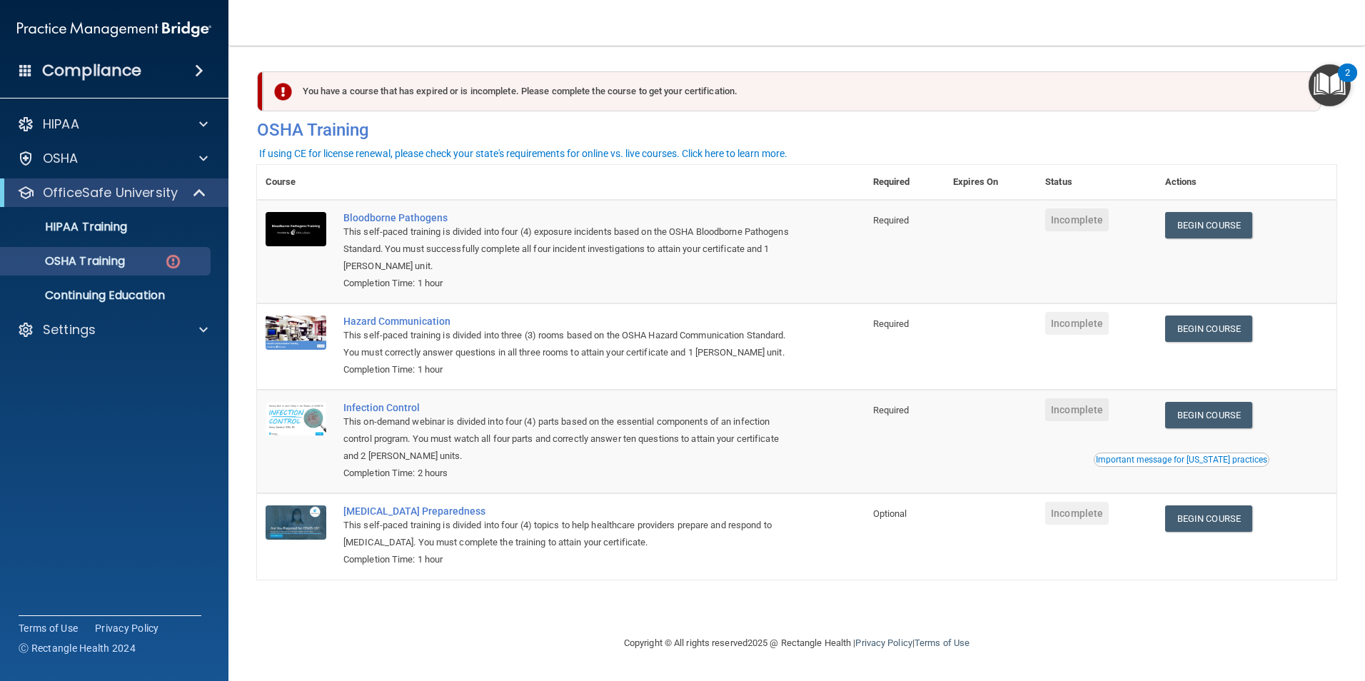
click at [176, 79] on div "Compliance" at bounding box center [114, 70] width 228 height 31
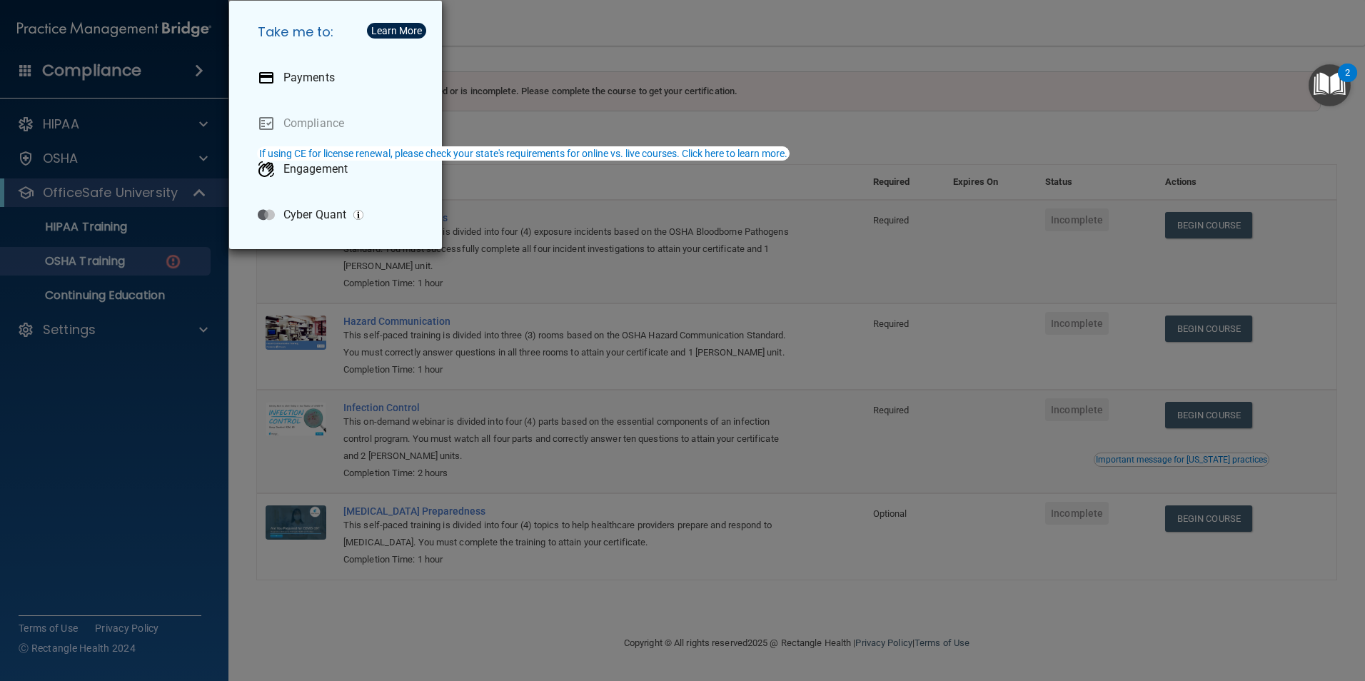
click at [153, 72] on div "Take me to: Payments Compliance Engagement Cyber Quant" at bounding box center [682, 340] width 1365 height 681
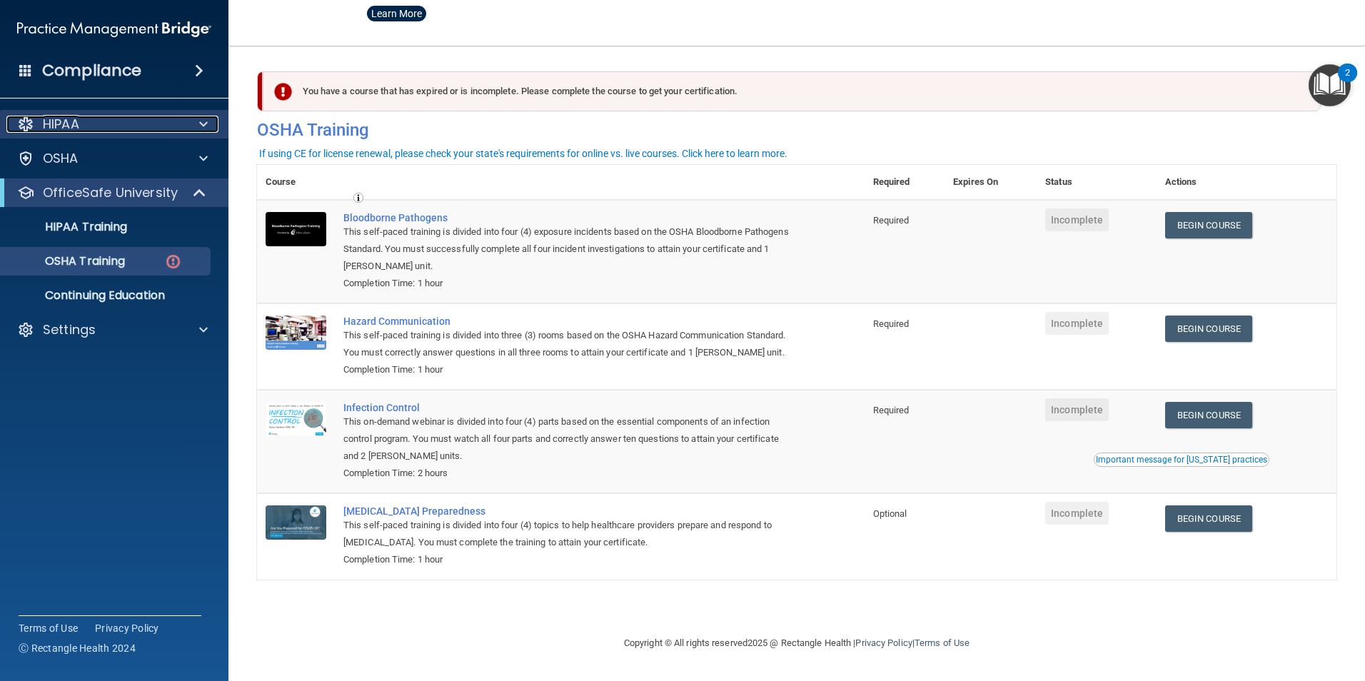
click at [123, 131] on div "HIPAA" at bounding box center [94, 124] width 177 height 17
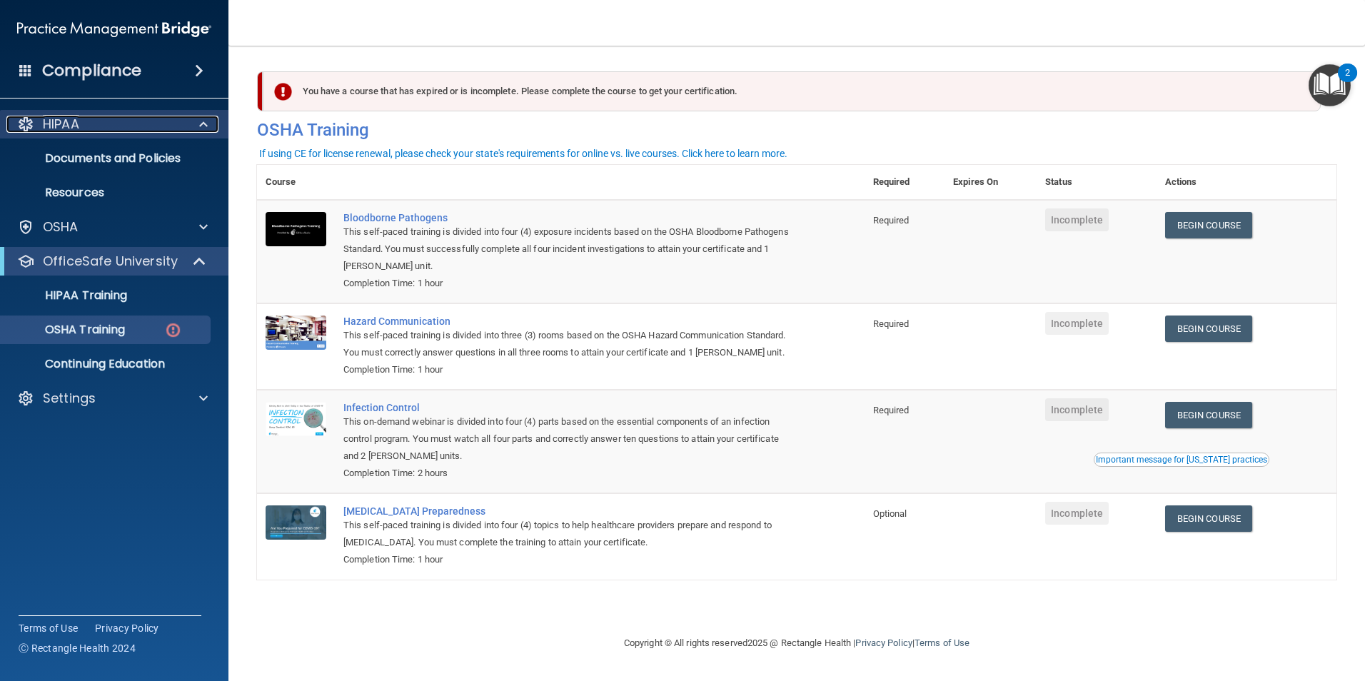
click at [161, 131] on div "HIPAA" at bounding box center [94, 124] width 177 height 17
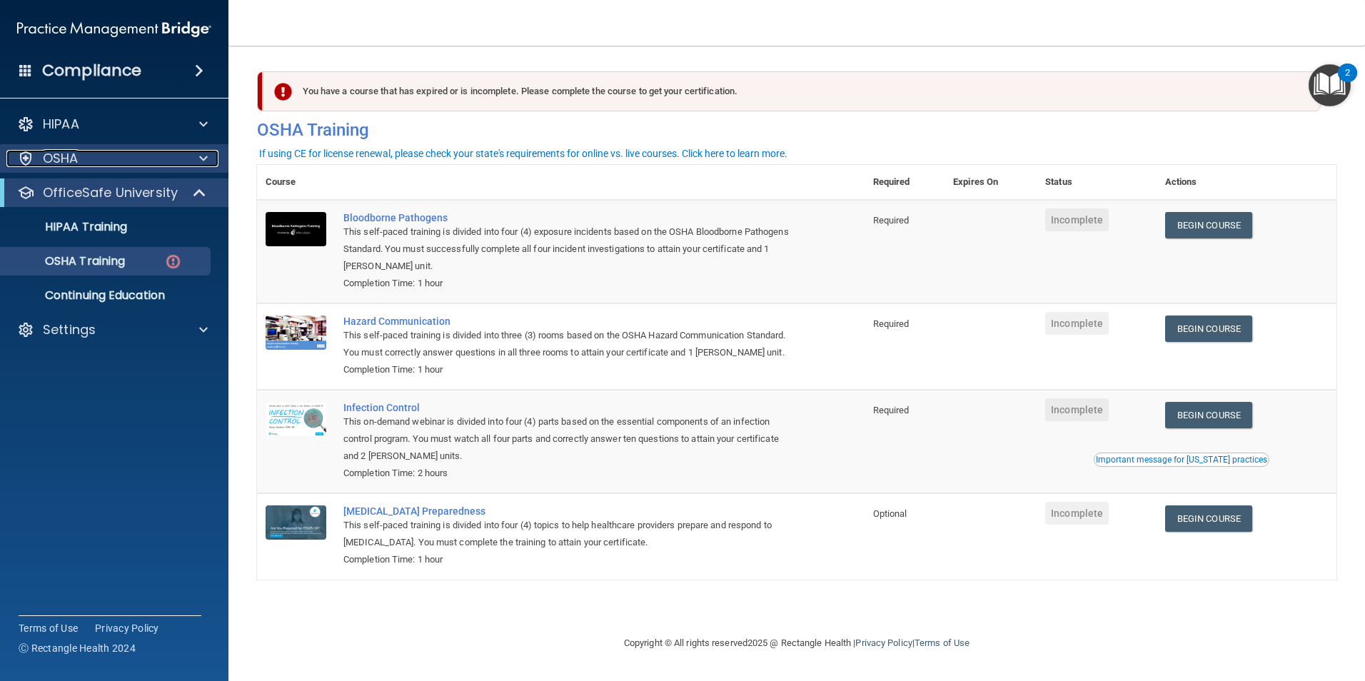
click at [138, 162] on div "OSHA" at bounding box center [94, 158] width 177 height 17
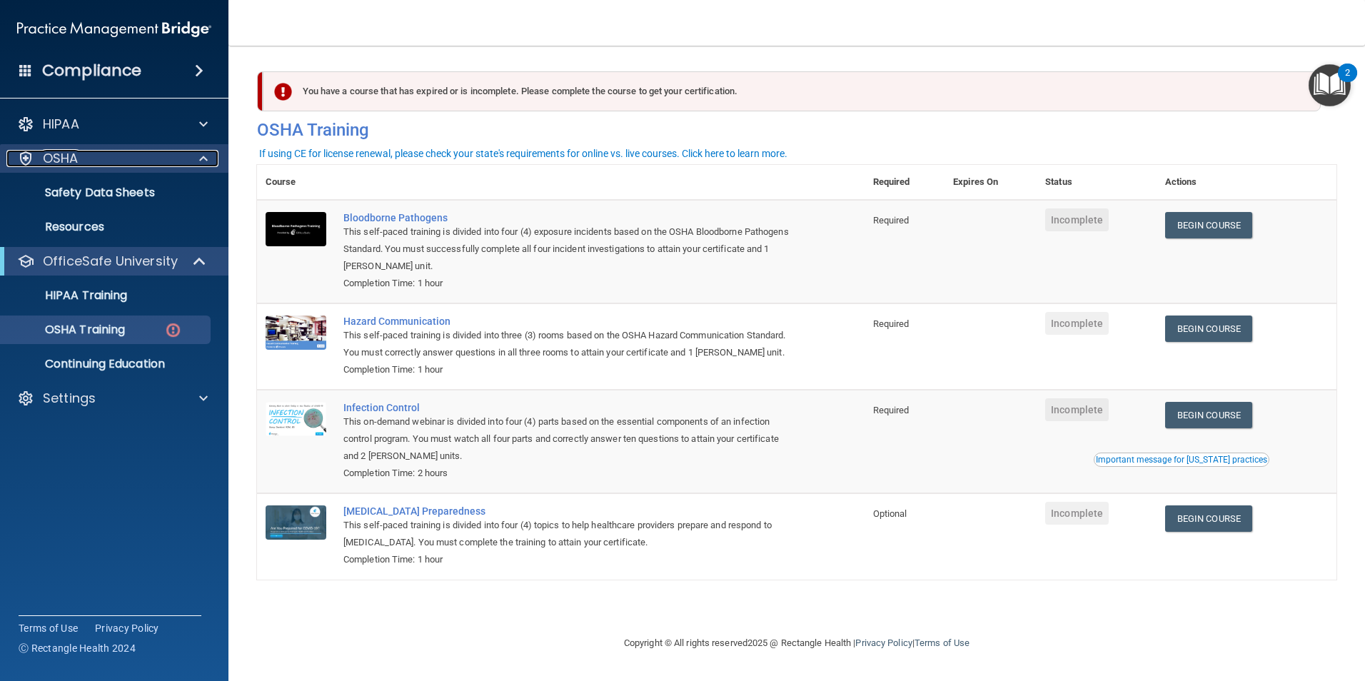
click at [138, 162] on div "OSHA" at bounding box center [94, 158] width 177 height 17
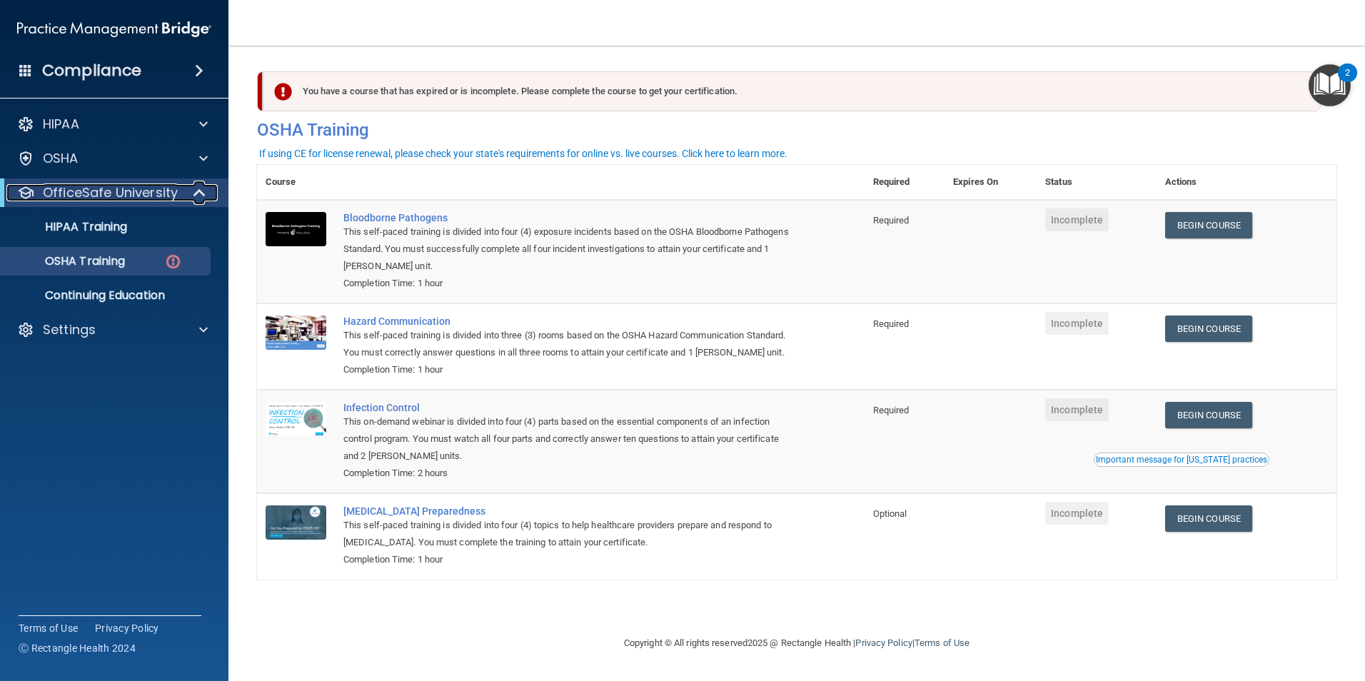
click at [173, 199] on p "OfficeSafe University" at bounding box center [110, 192] width 135 height 17
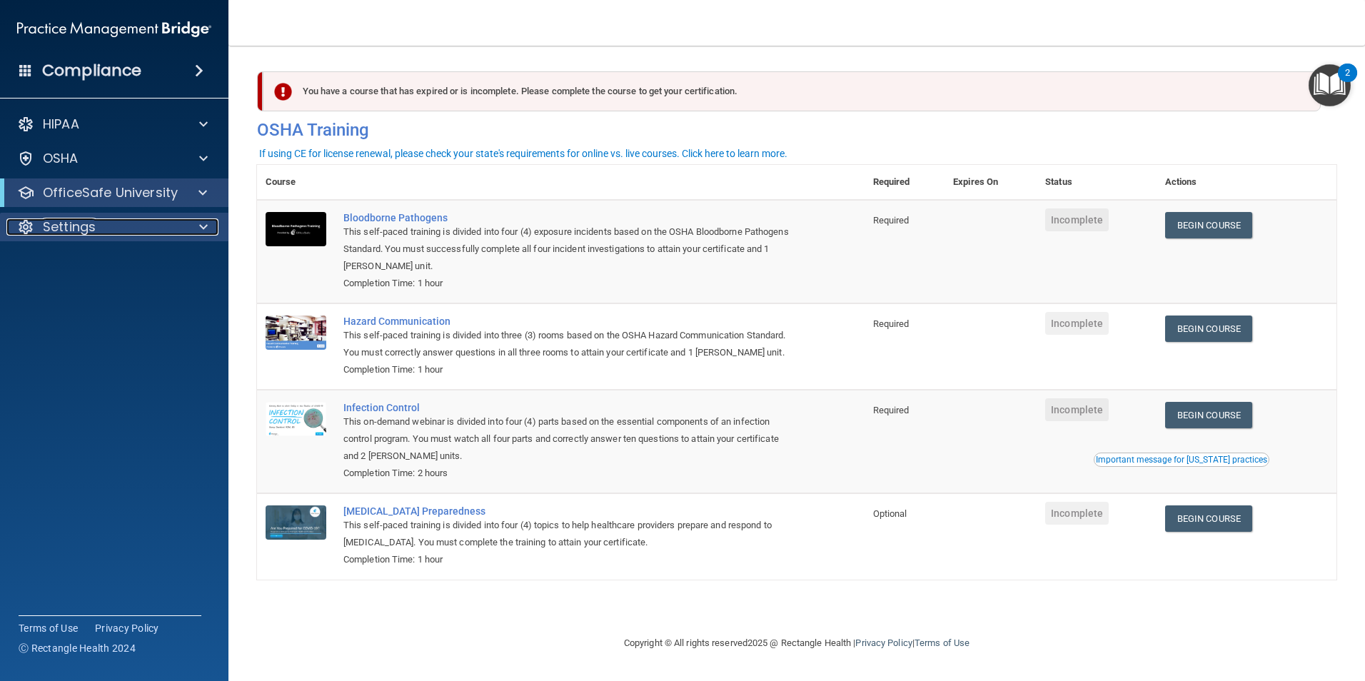
click at [205, 226] on span at bounding box center [203, 226] width 9 height 17
click at [94, 291] on p "Sign Out" at bounding box center [106, 295] width 195 height 14
